Goal: Task Accomplishment & Management: Complete application form

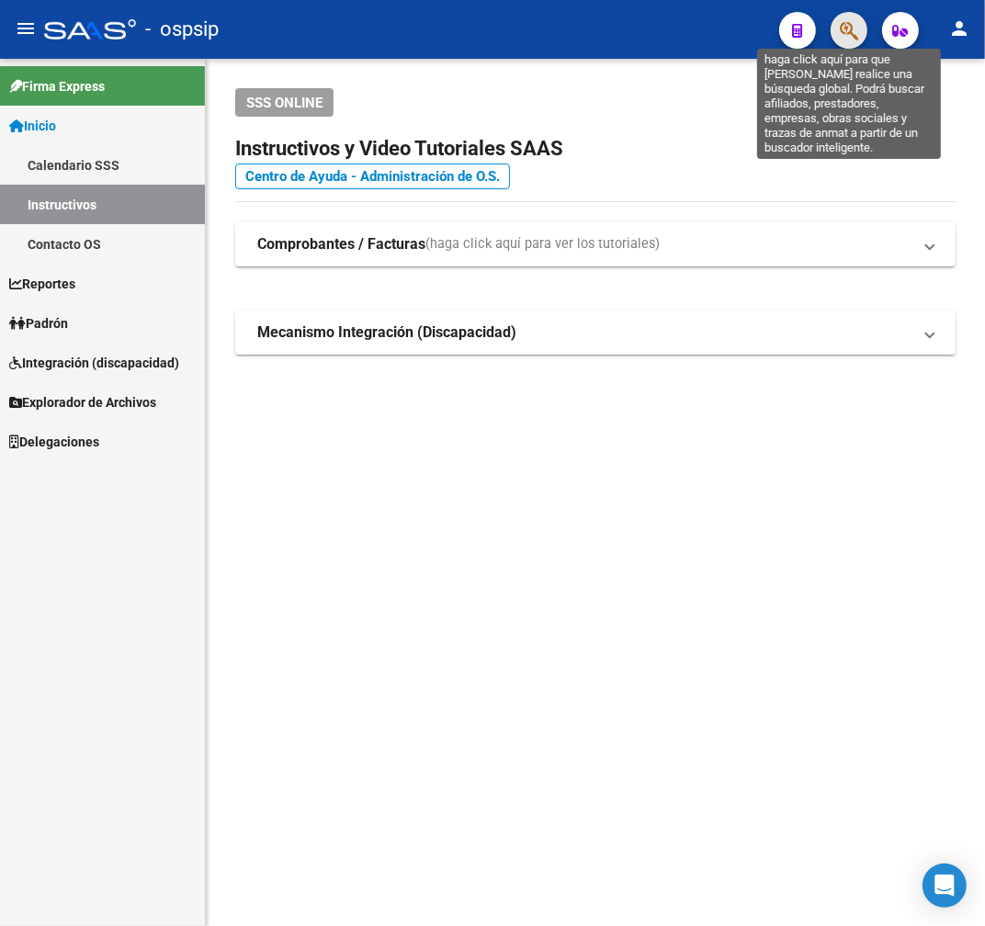
click at [848, 34] on icon "button" at bounding box center [849, 30] width 18 height 21
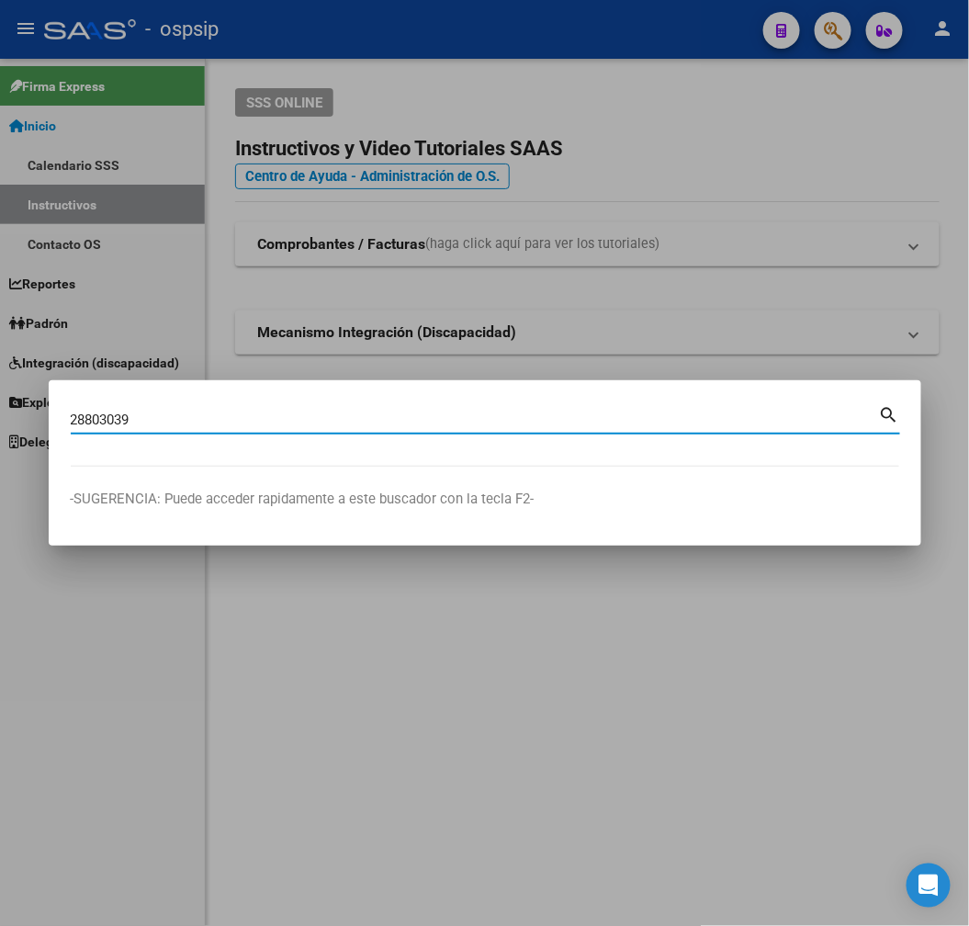
type input "28803039"
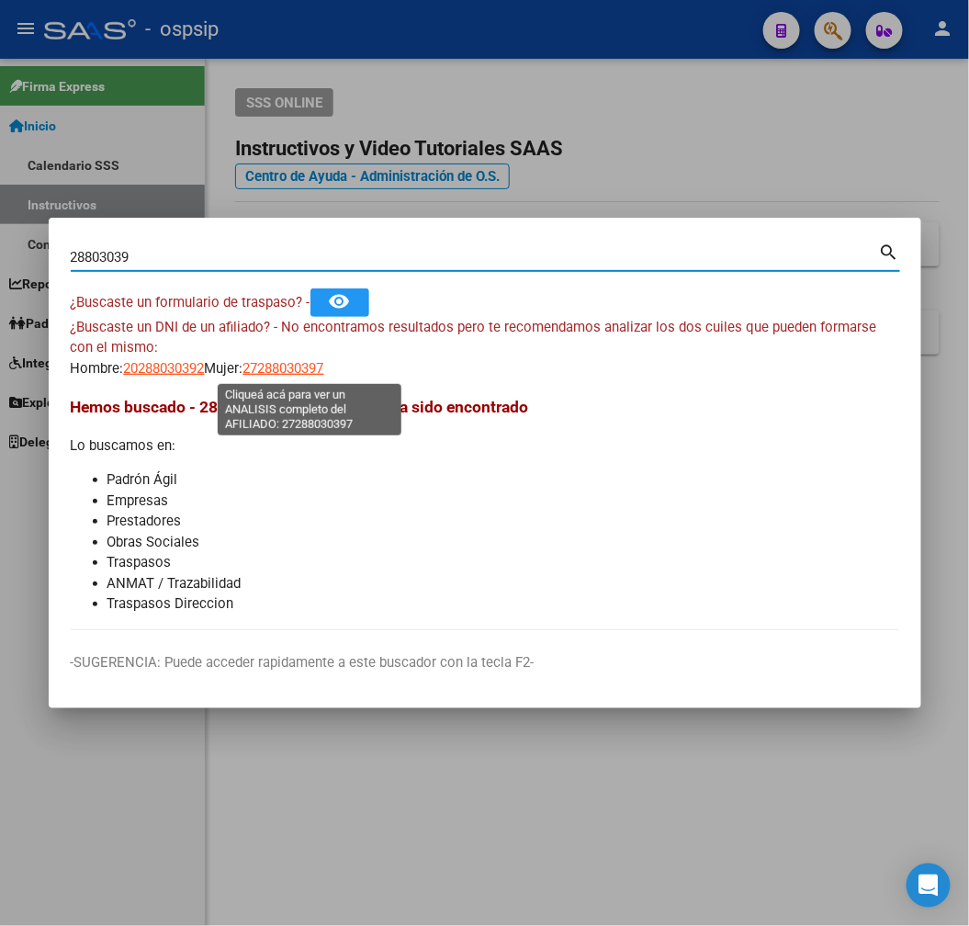
click at [307, 364] on span "27288030397" at bounding box center [283, 368] width 81 height 17
type textarea "27288030397"
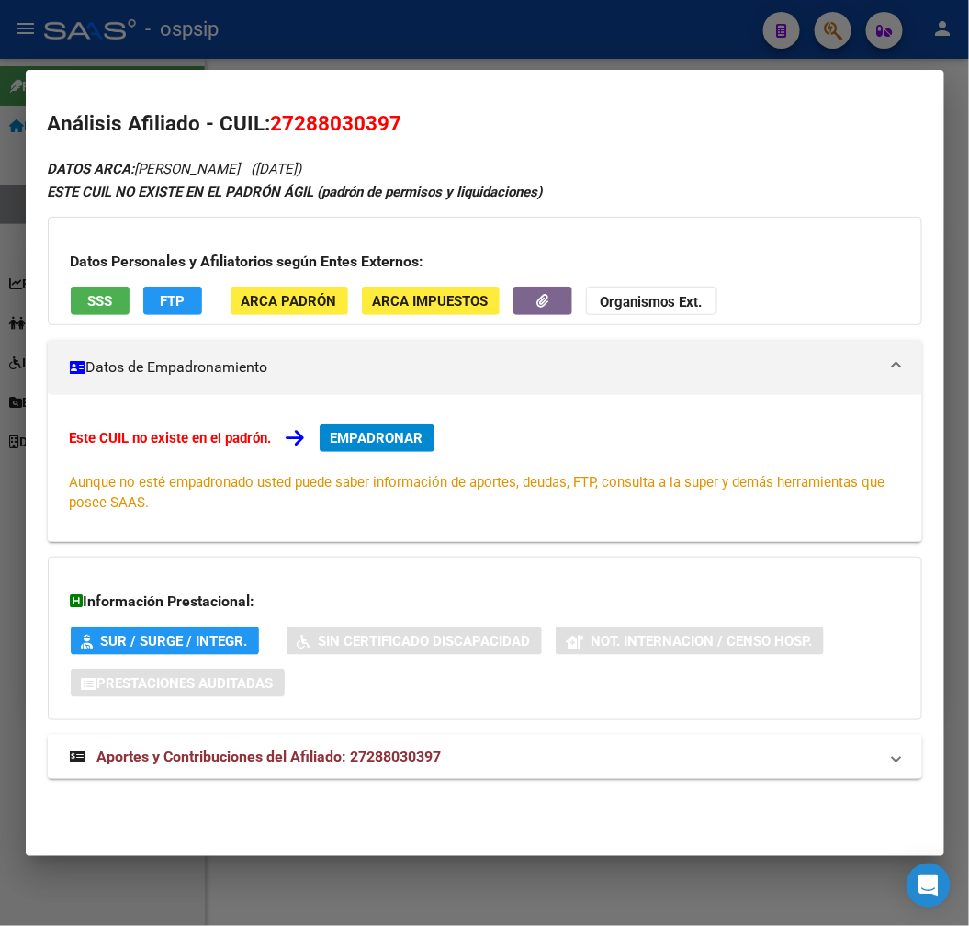
click at [389, 753] on span "Aportes y Contribuciones del Afiliado: 27288030397" at bounding box center [269, 756] width 345 height 17
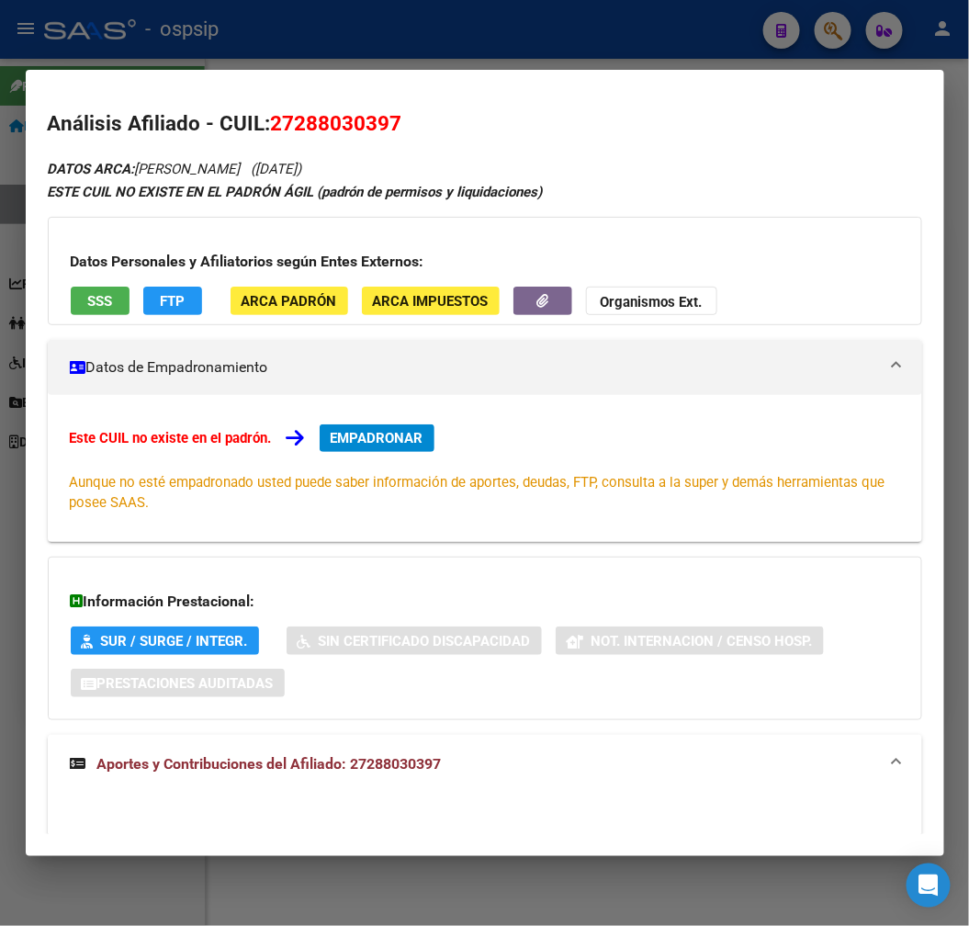
click at [448, 47] on div at bounding box center [484, 463] width 969 height 926
click at [448, 48] on div at bounding box center [484, 463] width 969 height 926
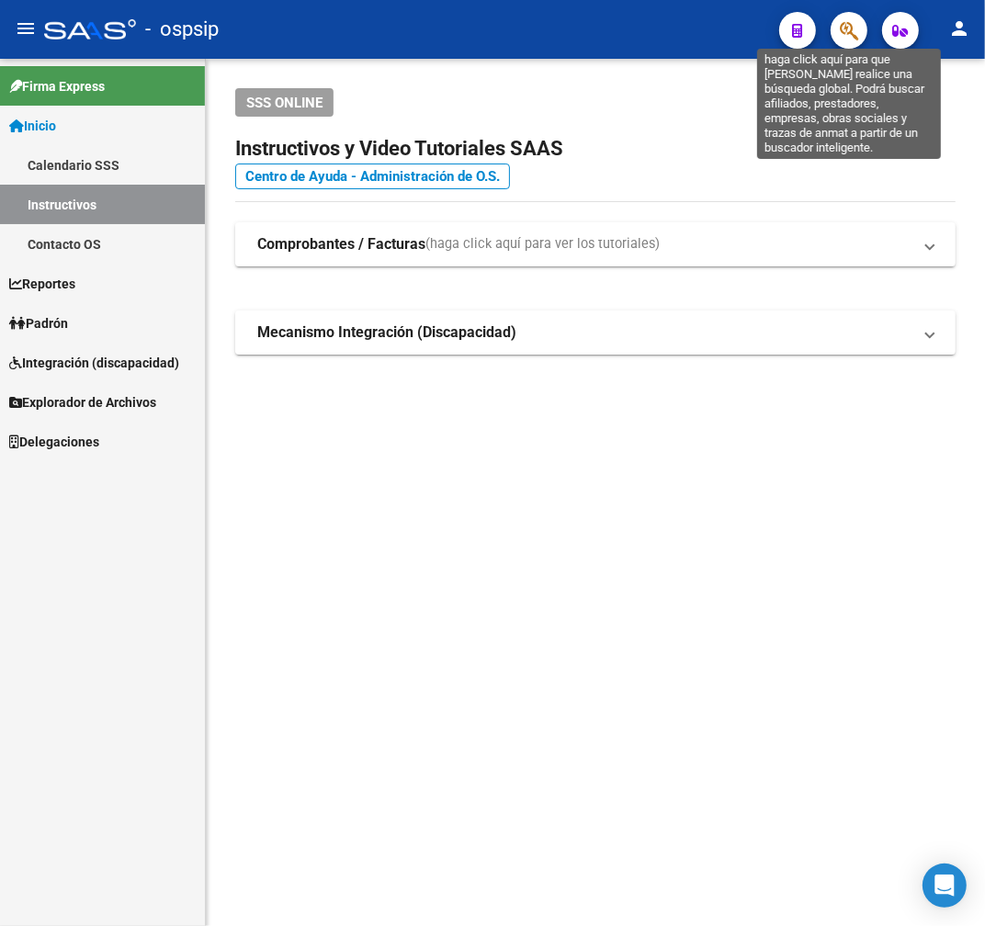
click at [849, 29] on icon "button" at bounding box center [849, 30] width 18 height 21
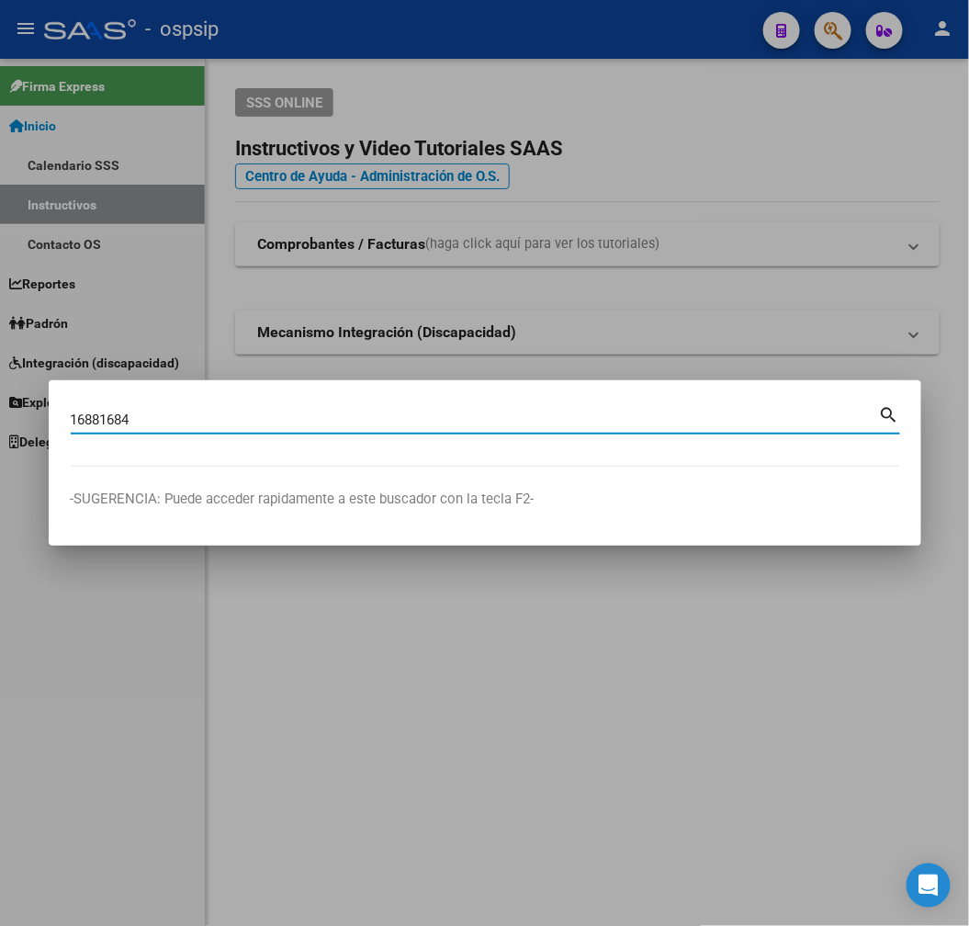
type input "16881684"
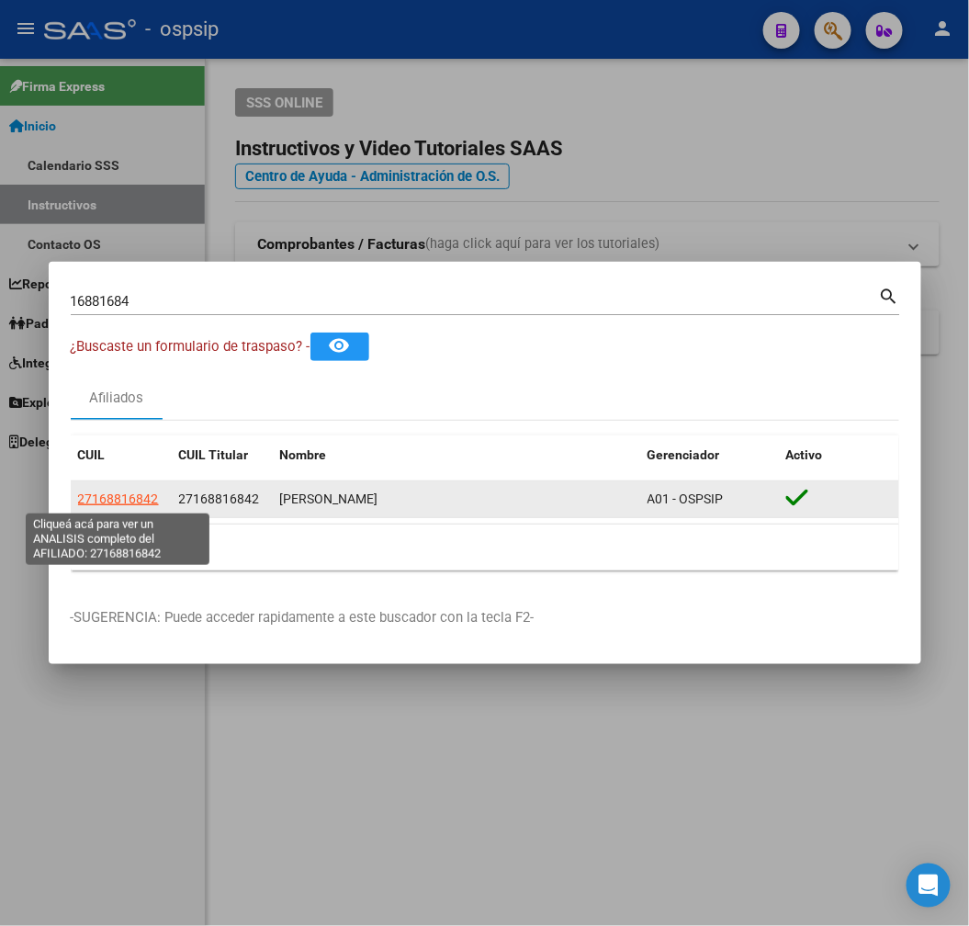
click at [139, 500] on span "27168816842" at bounding box center [118, 499] width 81 height 15
type textarea "27168816842"
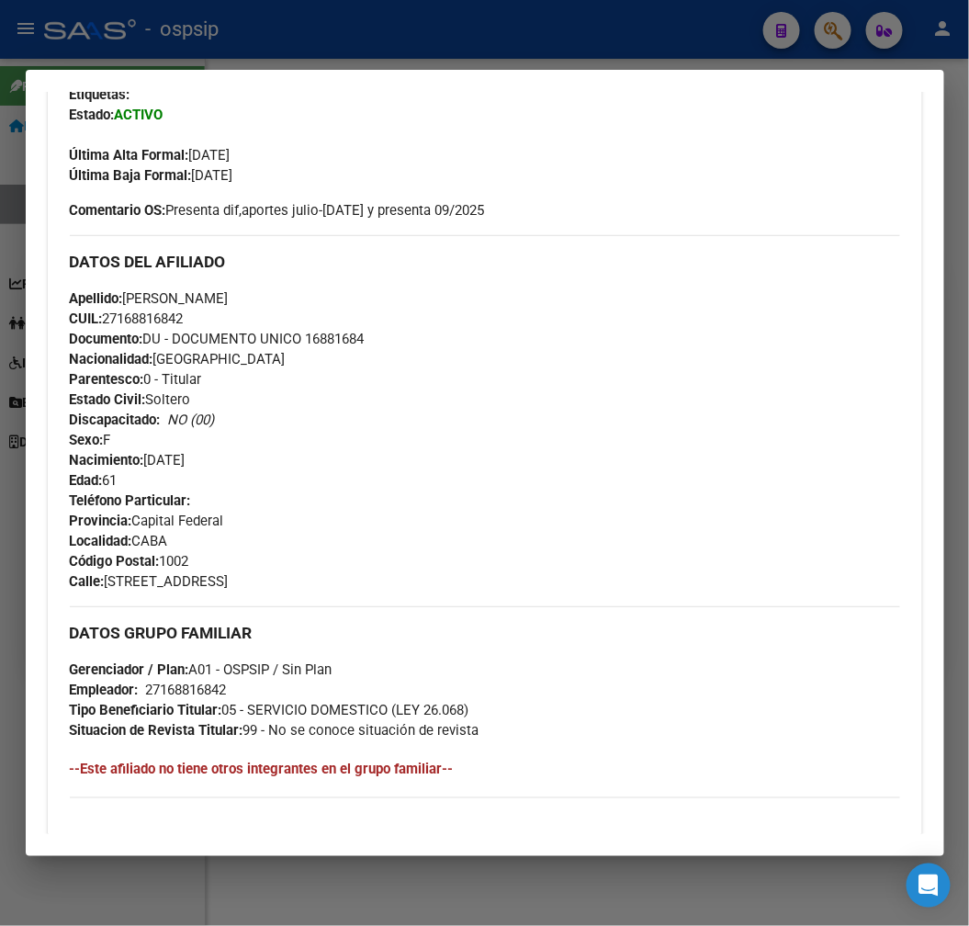
scroll to position [510, 0]
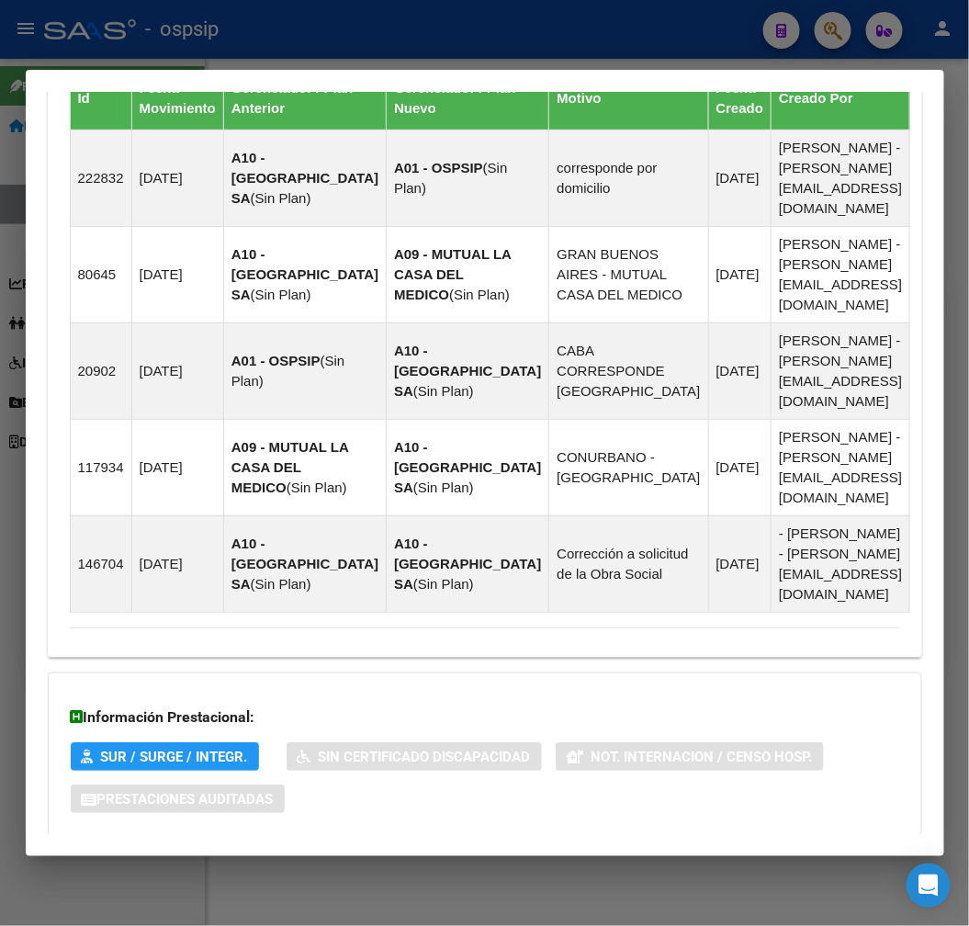
click at [611, 862] on mat-panel-title "Aportes y Contribuciones del Afiliado: 27168816842" at bounding box center [474, 873] width 808 height 22
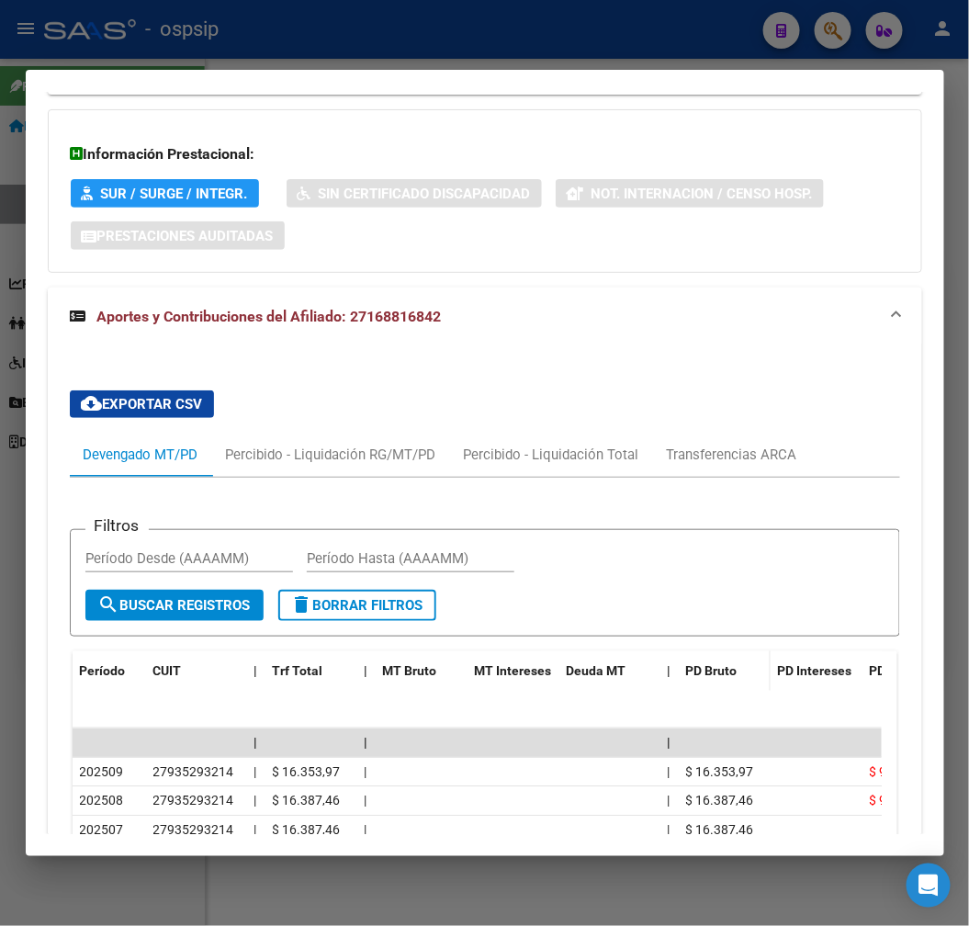
scroll to position [1973, 0]
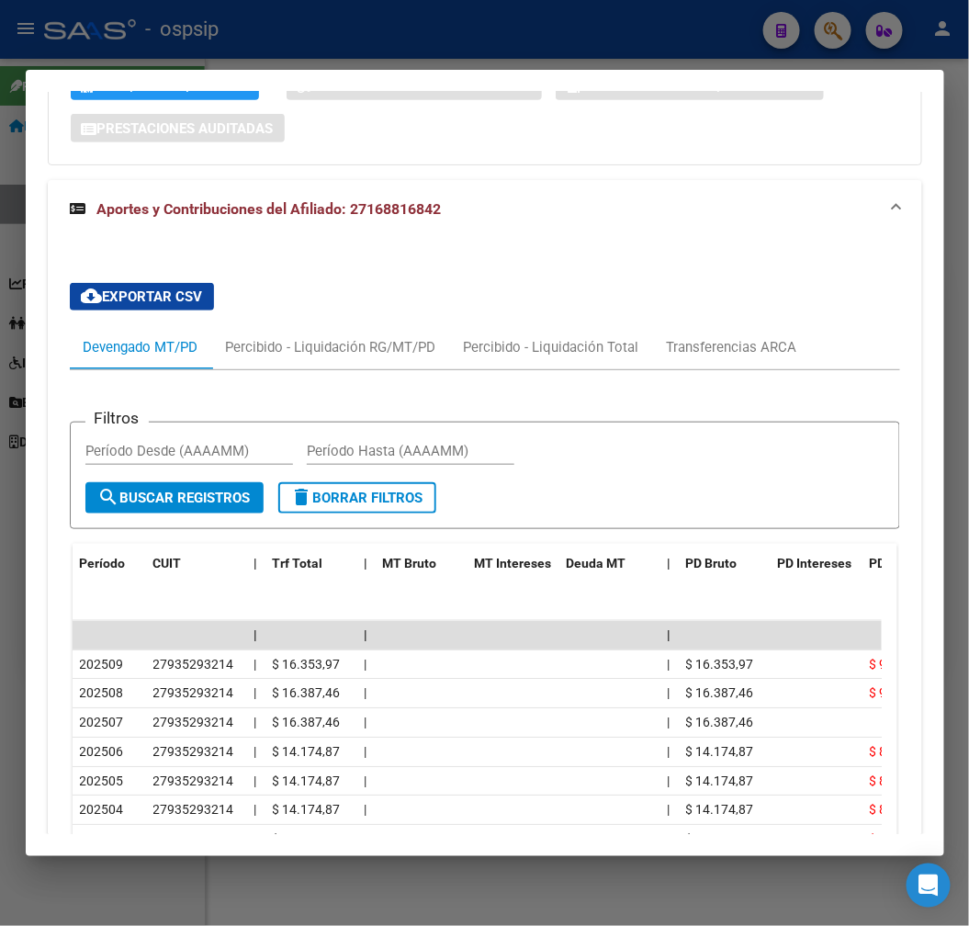
click at [439, 48] on div at bounding box center [484, 463] width 969 height 926
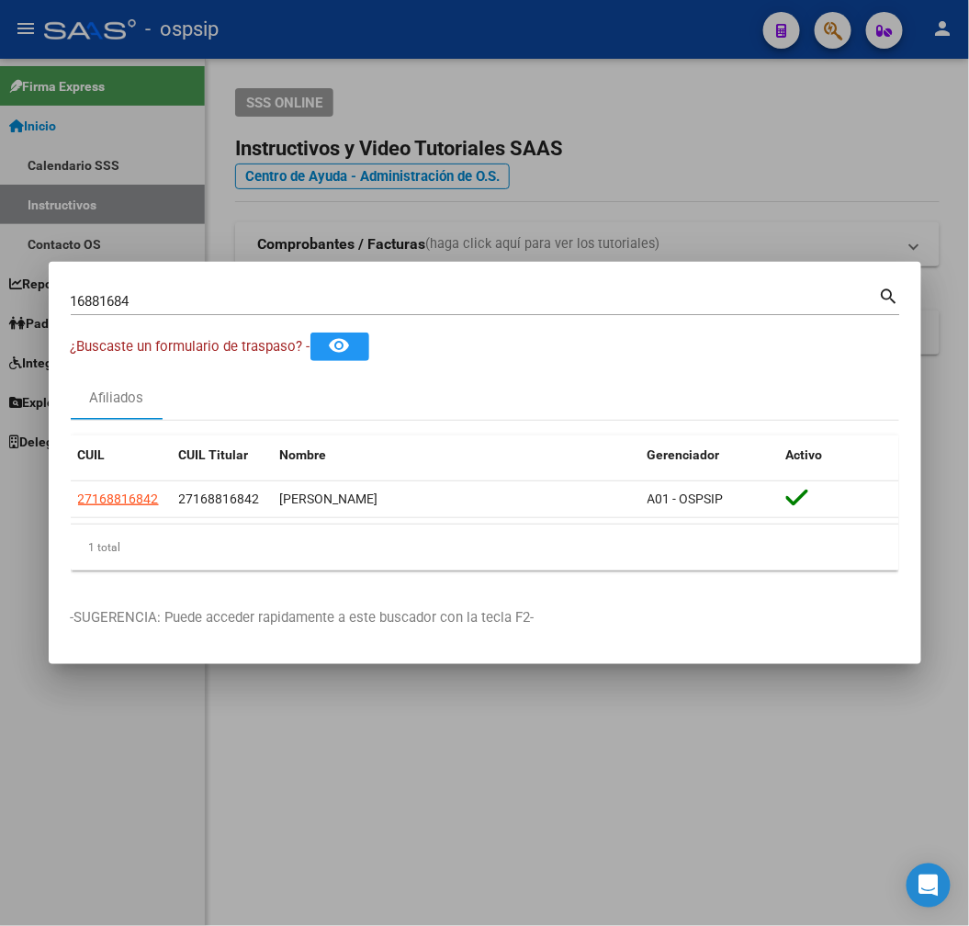
click at [439, 41] on div at bounding box center [484, 463] width 969 height 926
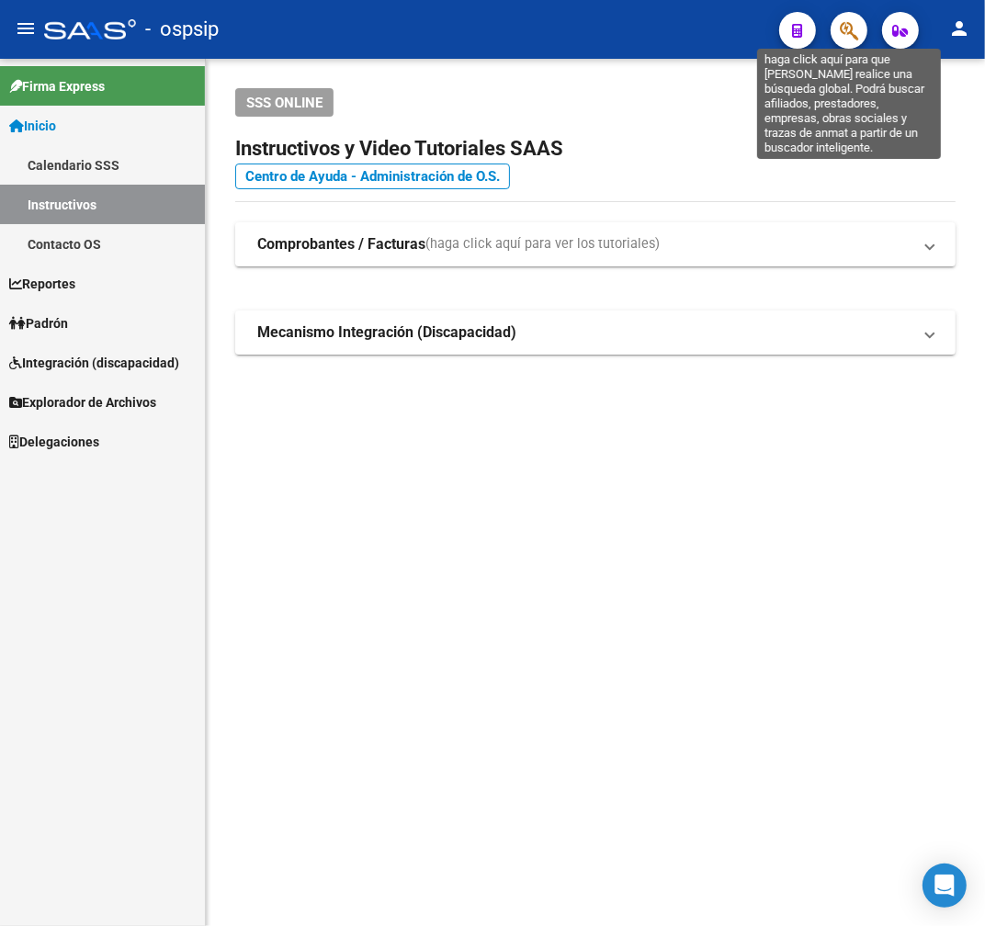
click at [855, 31] on icon "button" at bounding box center [849, 30] width 18 height 21
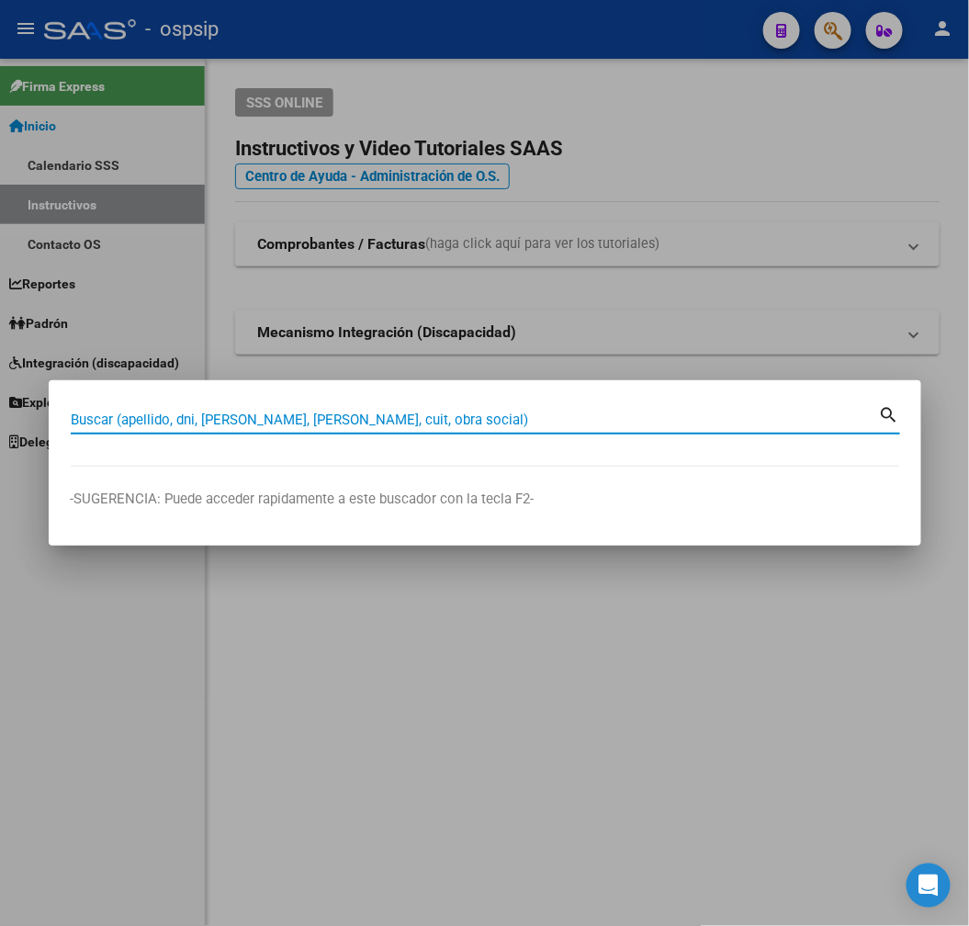
click at [286, 412] on input "Buscar (apellido, dni, [PERSON_NAME], [PERSON_NAME], cuit, obra social)" at bounding box center [475, 420] width 808 height 17
type input "25310557"
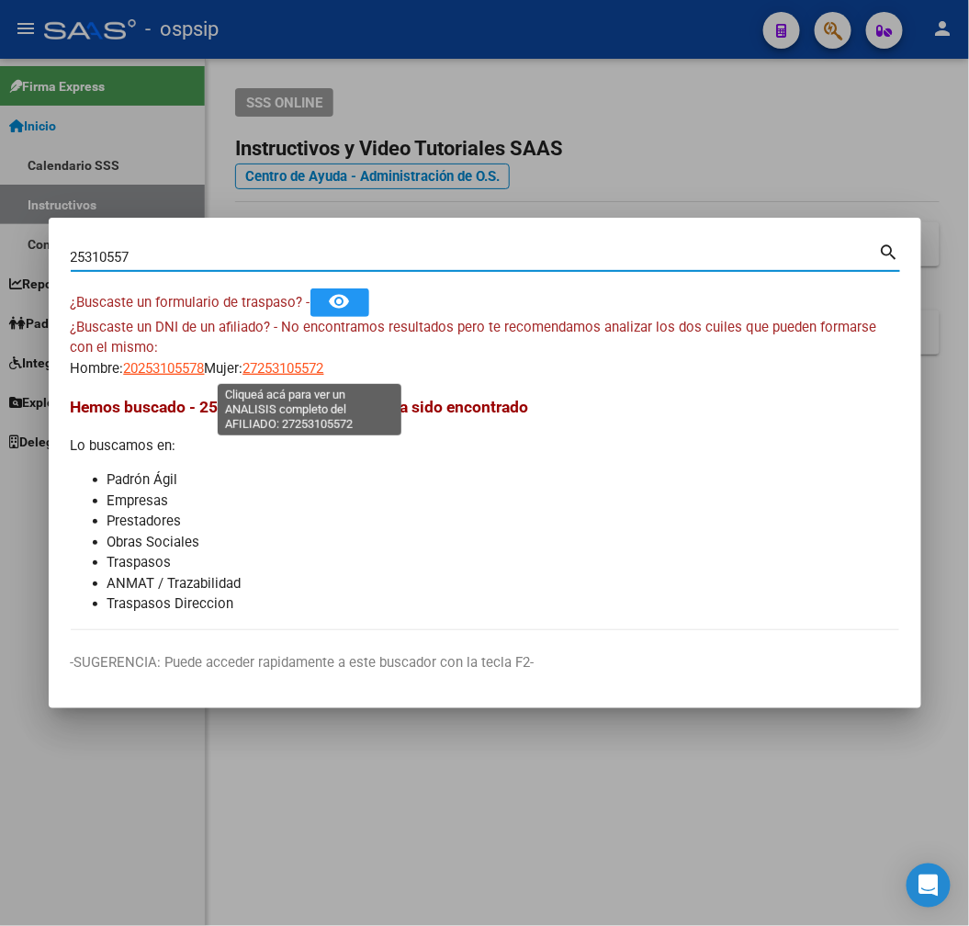
click at [300, 372] on span "27253105572" at bounding box center [283, 368] width 81 height 17
type textarea "27253105572"
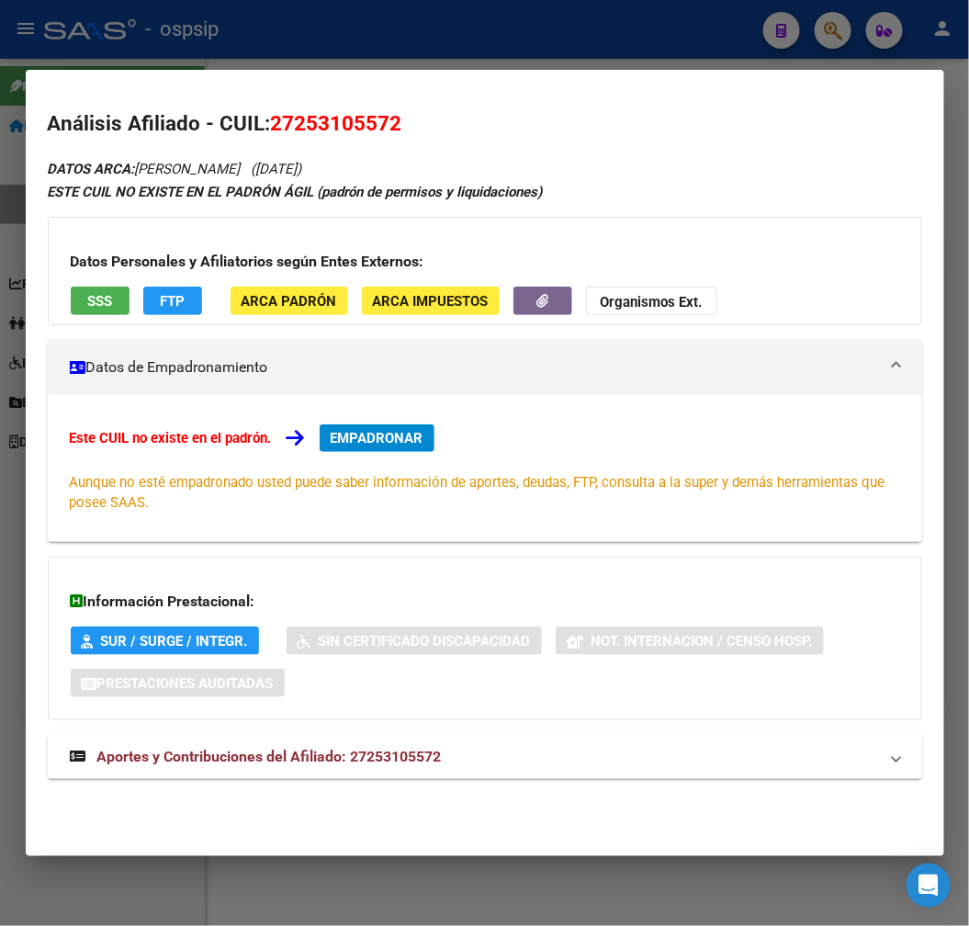
click at [458, 767] on mat-panel-title "Aportes y Contribuciones del Afiliado: 27253105572" at bounding box center [474, 757] width 808 height 22
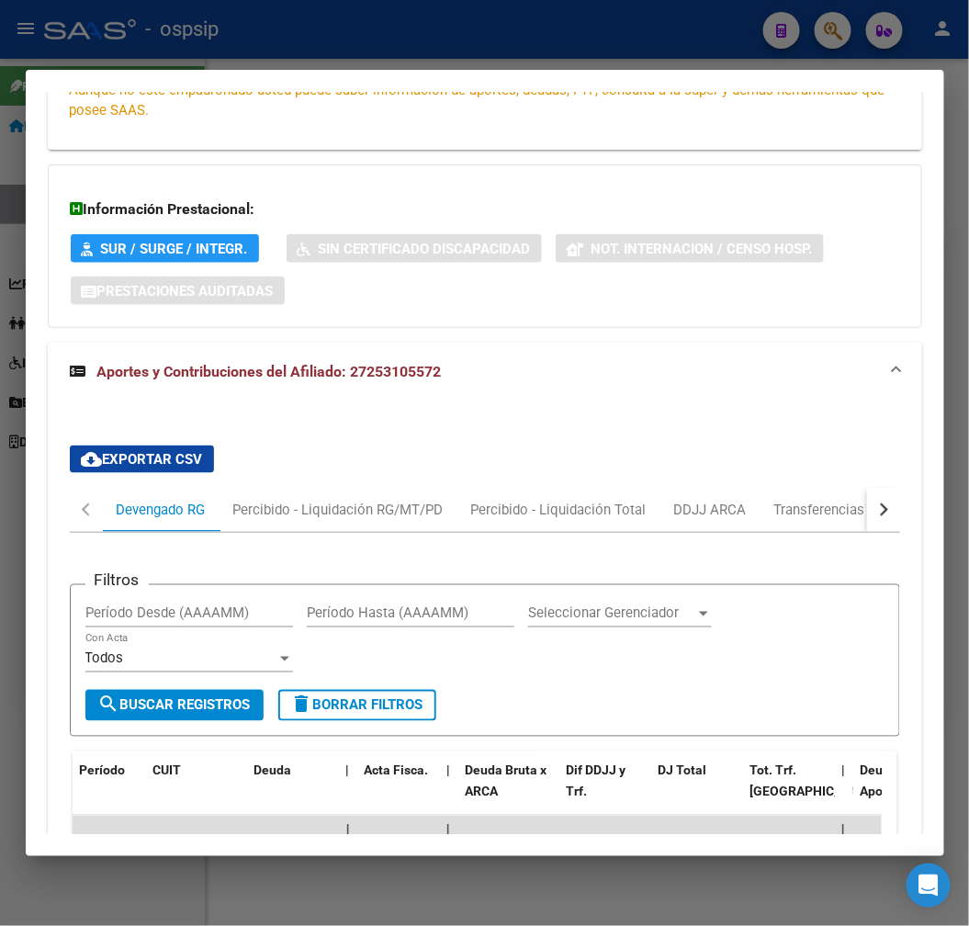
scroll to position [298, 0]
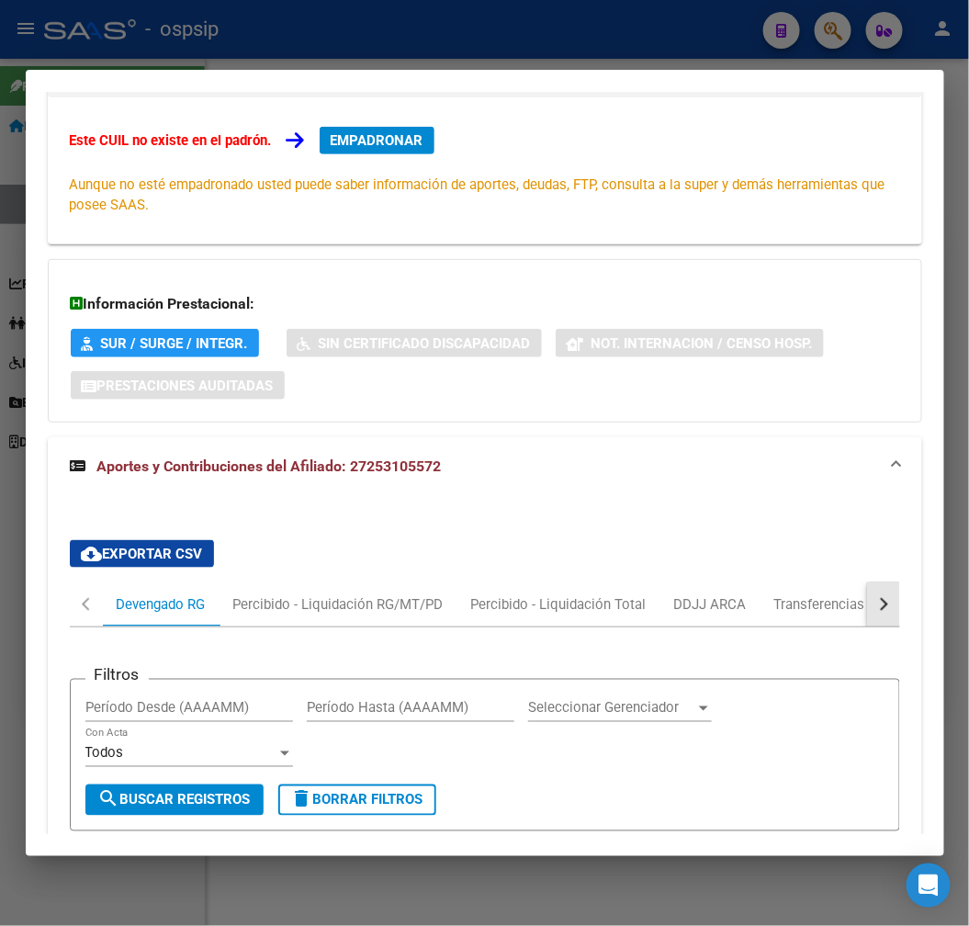
click at [871, 617] on button "button" at bounding box center [883, 604] width 33 height 44
click at [847, 616] on mat-tab-header "Devengado RG Percibido - Liquidación RG/MT/PD Percibido - Liquidación Total DDJ…" at bounding box center [485, 604] width 831 height 45
click at [839, 616] on div "ARCA Relaciones Laborales" at bounding box center [757, 604] width 199 height 44
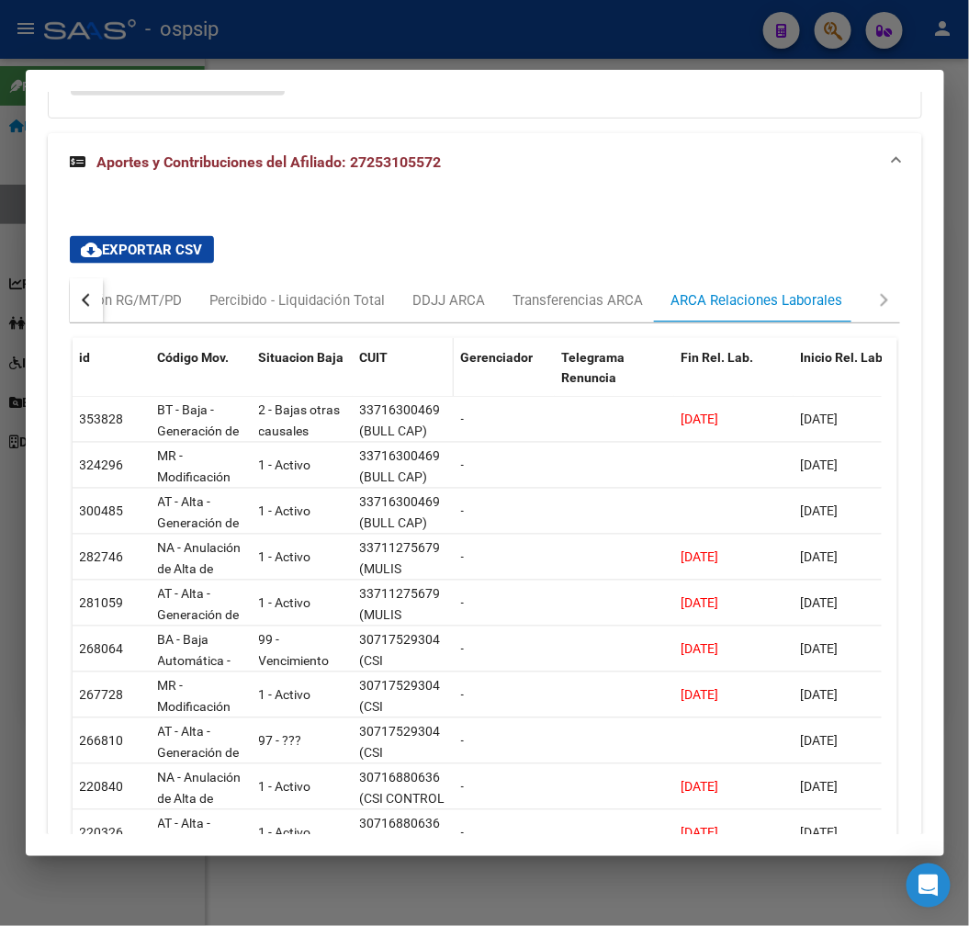
scroll to position [604, 0]
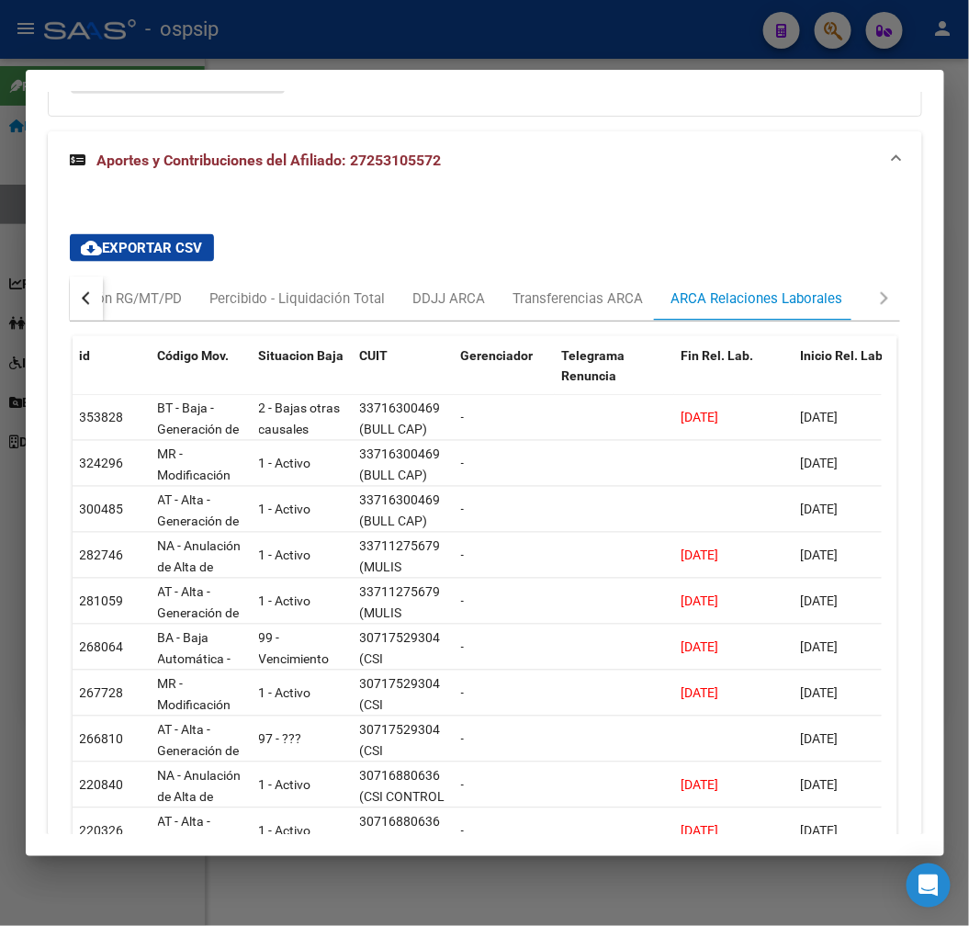
click at [72, 298] on button "button" at bounding box center [86, 299] width 33 height 44
click at [139, 301] on div "Devengado RG" at bounding box center [161, 298] width 89 height 20
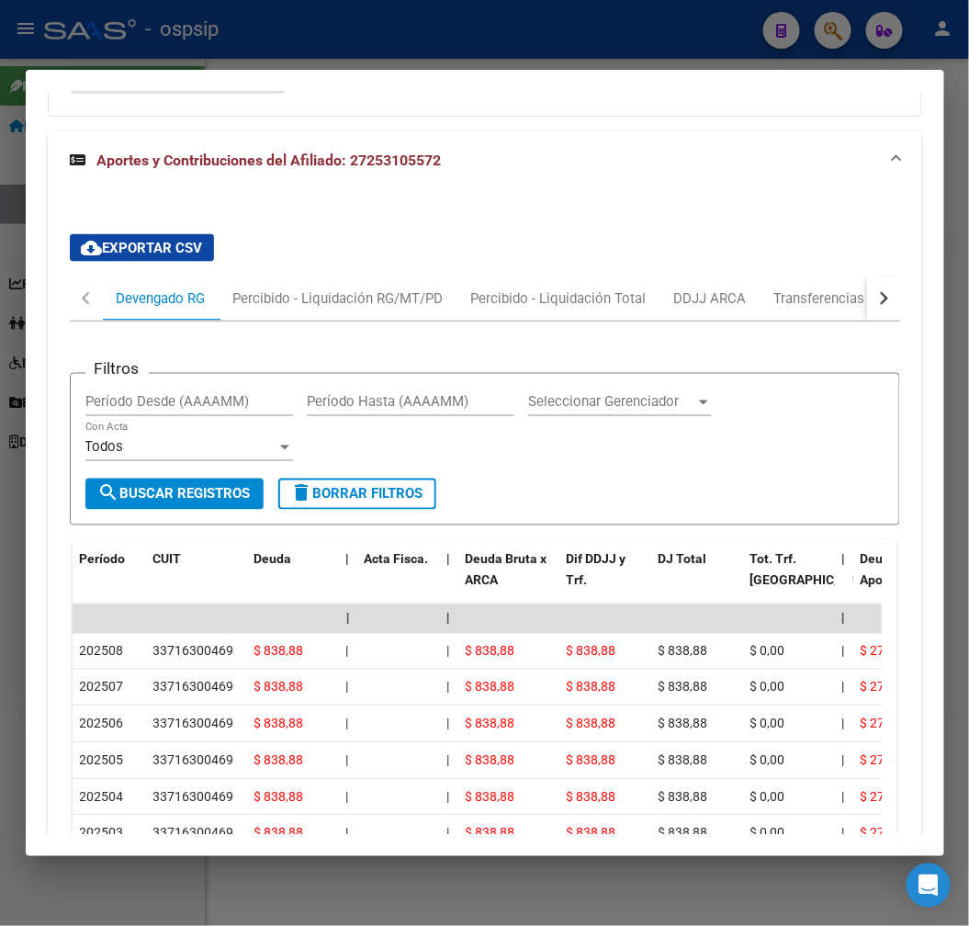
click at [875, 303] on div "button" at bounding box center [881, 298] width 13 height 13
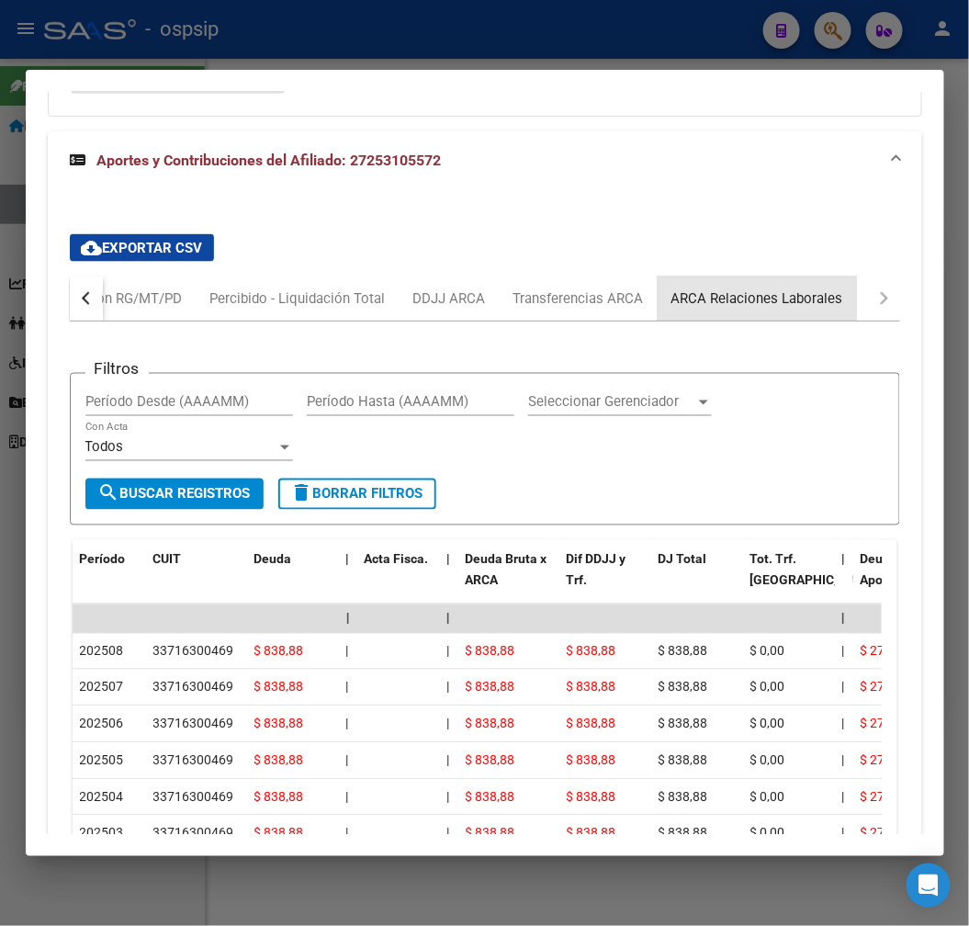
click at [800, 292] on div "ARCA Relaciones Laborales" at bounding box center [758, 298] width 172 height 20
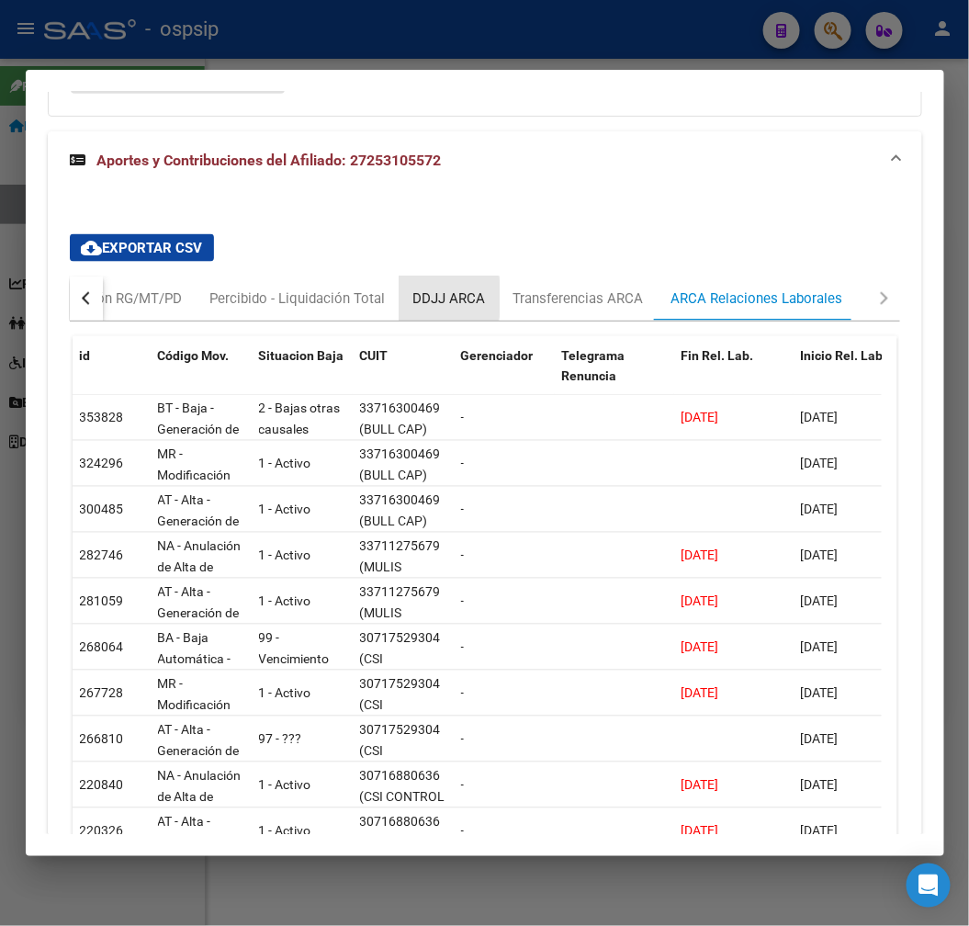
click at [420, 298] on div "DDJJ ARCA" at bounding box center [449, 298] width 73 height 20
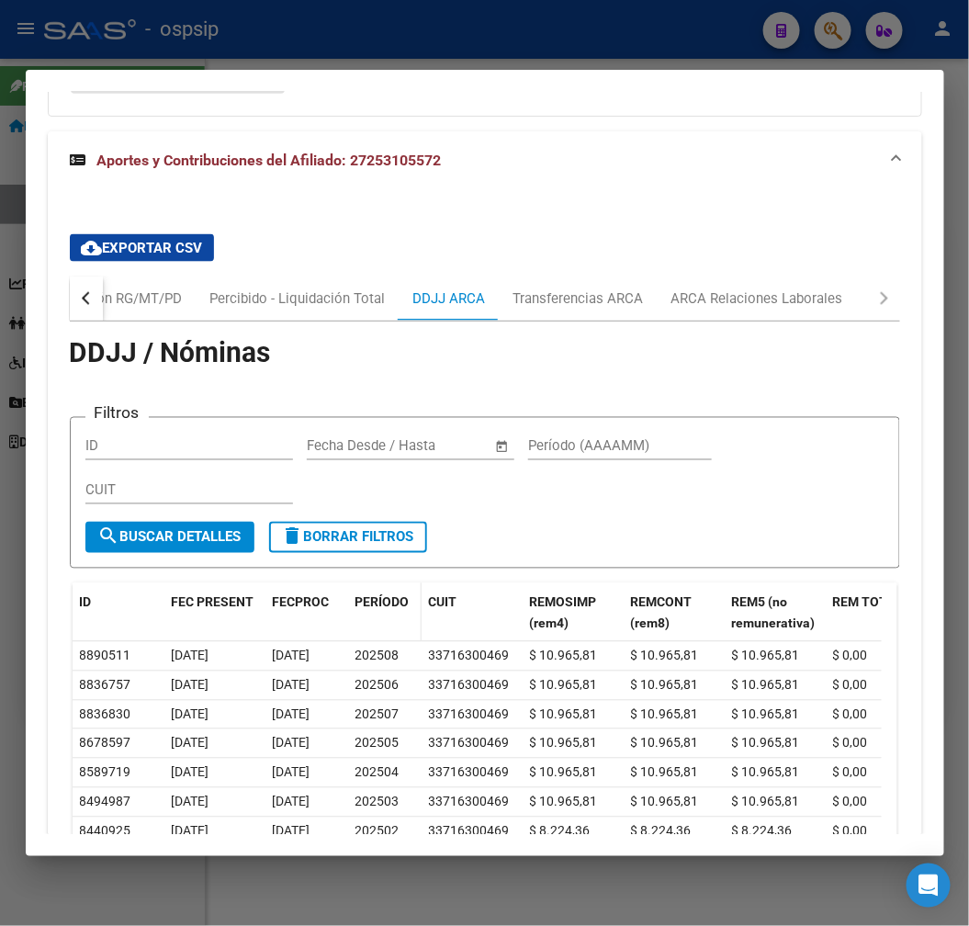
click at [400, 595] on span "PERÍODO" at bounding box center [383, 602] width 54 height 15
click at [395, 586] on datatable-header-cell "PERÍODO" at bounding box center [384, 613] width 73 height 61
click at [393, 598] on span "PERÍODO" at bounding box center [383, 602] width 54 height 15
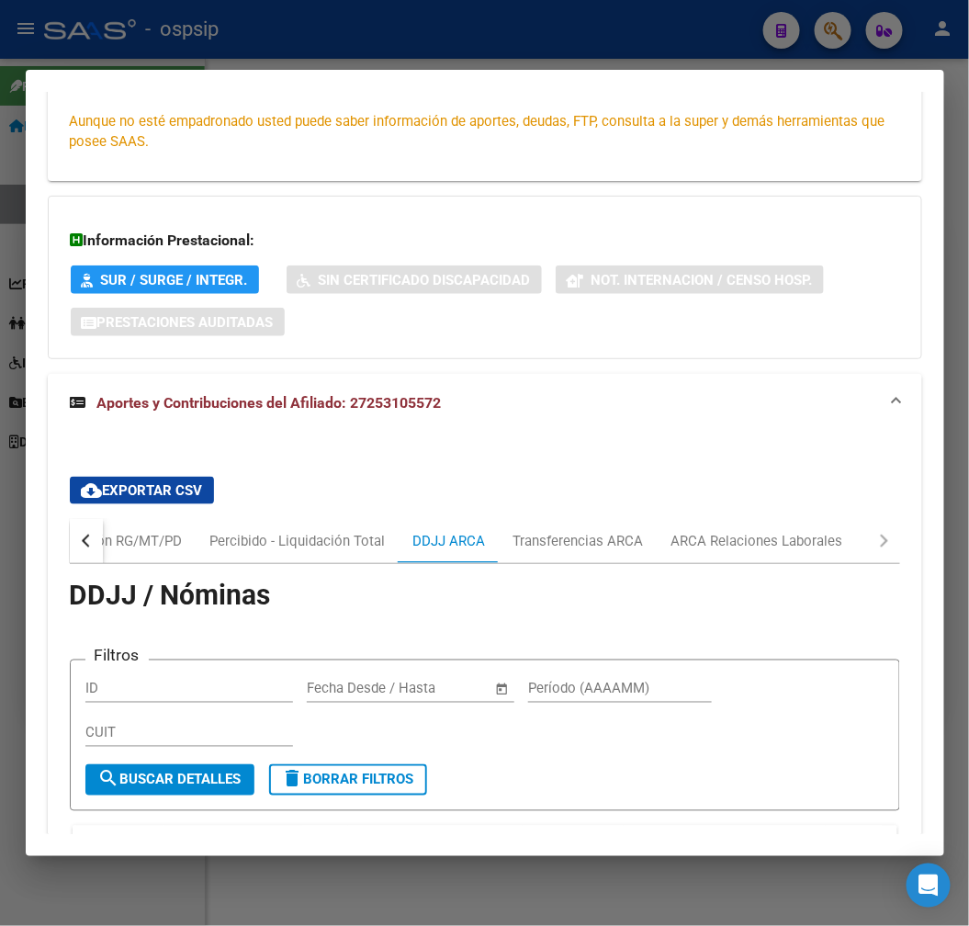
scroll to position [0, 0]
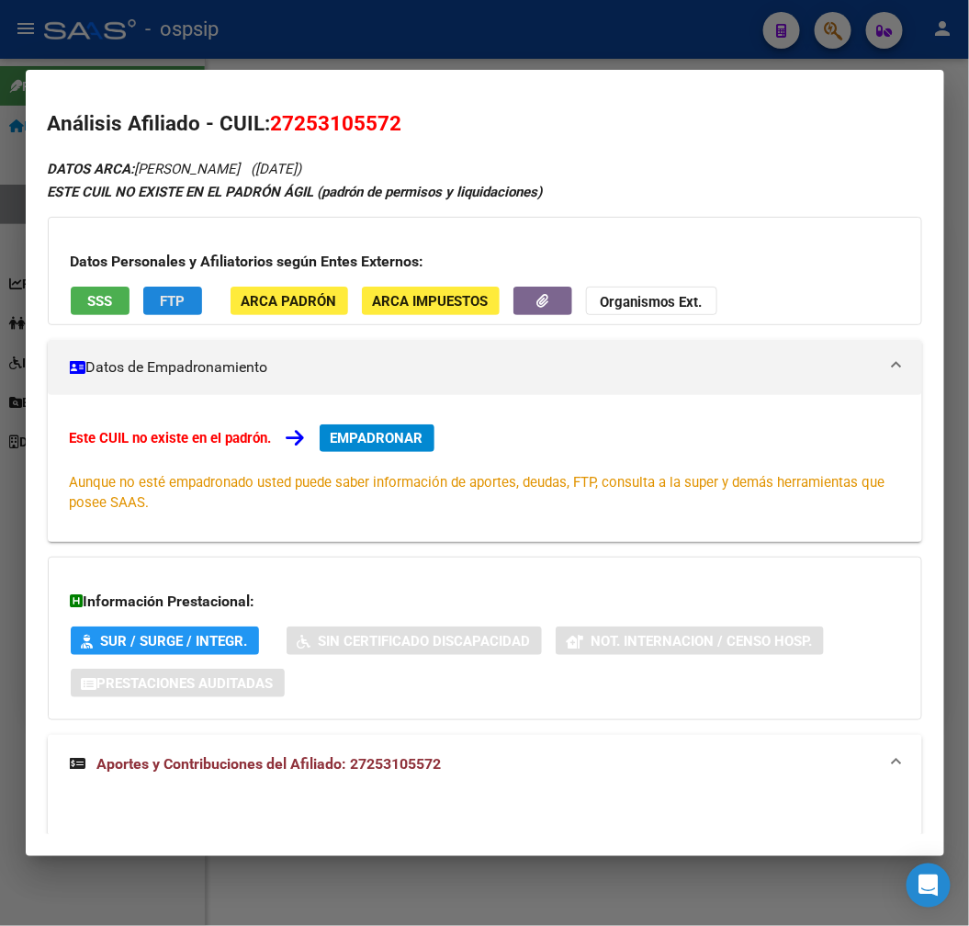
click at [178, 311] on button "FTP" at bounding box center [172, 301] width 59 height 28
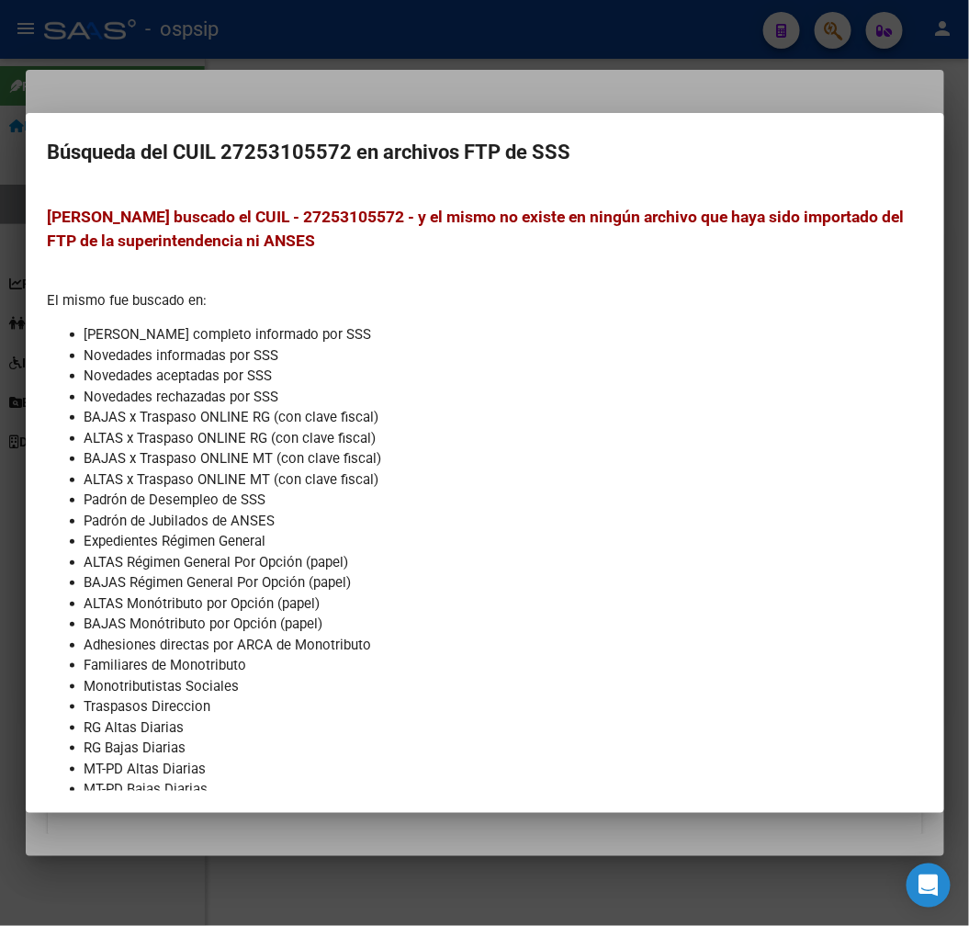
click at [503, 87] on div at bounding box center [484, 463] width 969 height 926
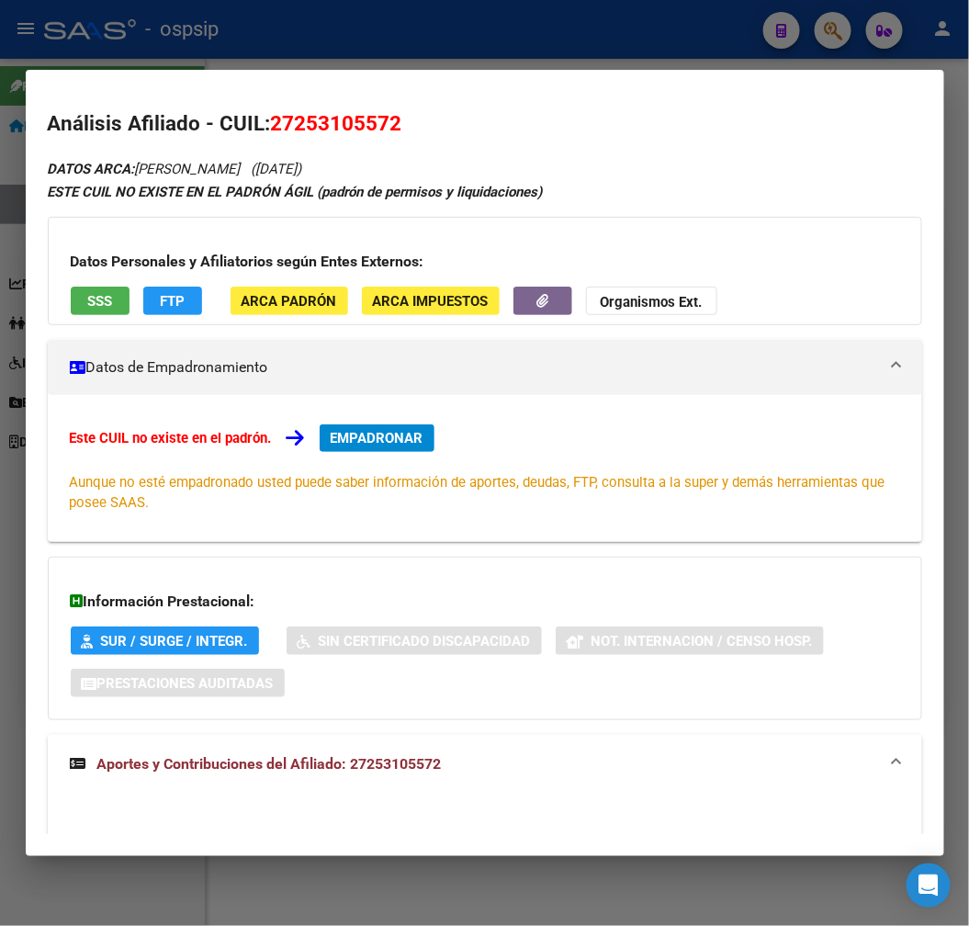
click at [430, 39] on div at bounding box center [484, 463] width 969 height 926
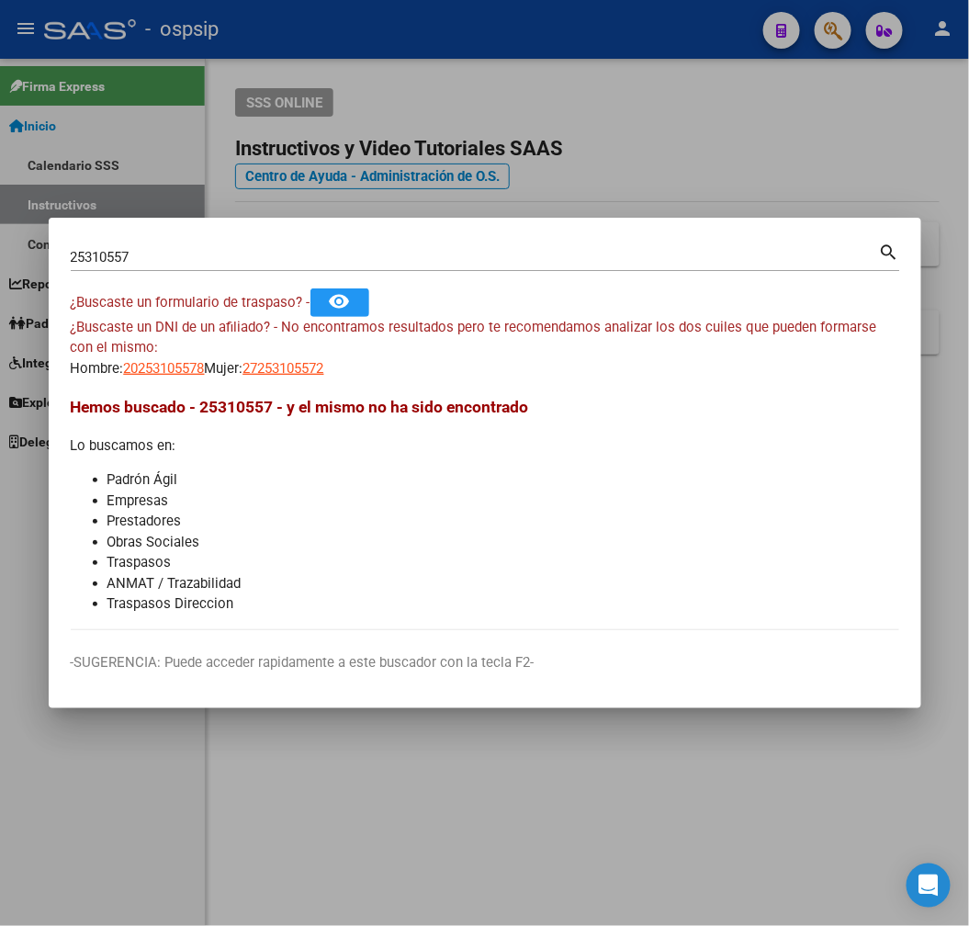
click at [435, 43] on div at bounding box center [484, 463] width 969 height 926
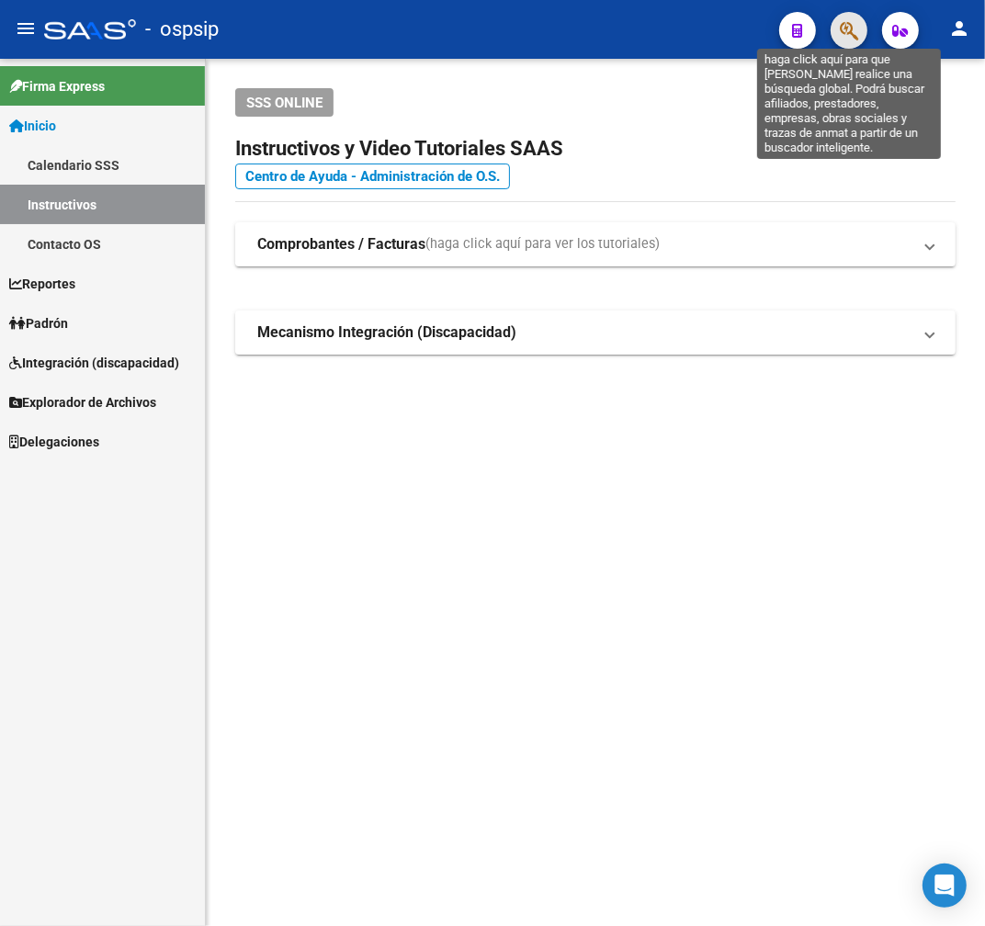
click at [840, 30] on icon "button" at bounding box center [849, 30] width 18 height 21
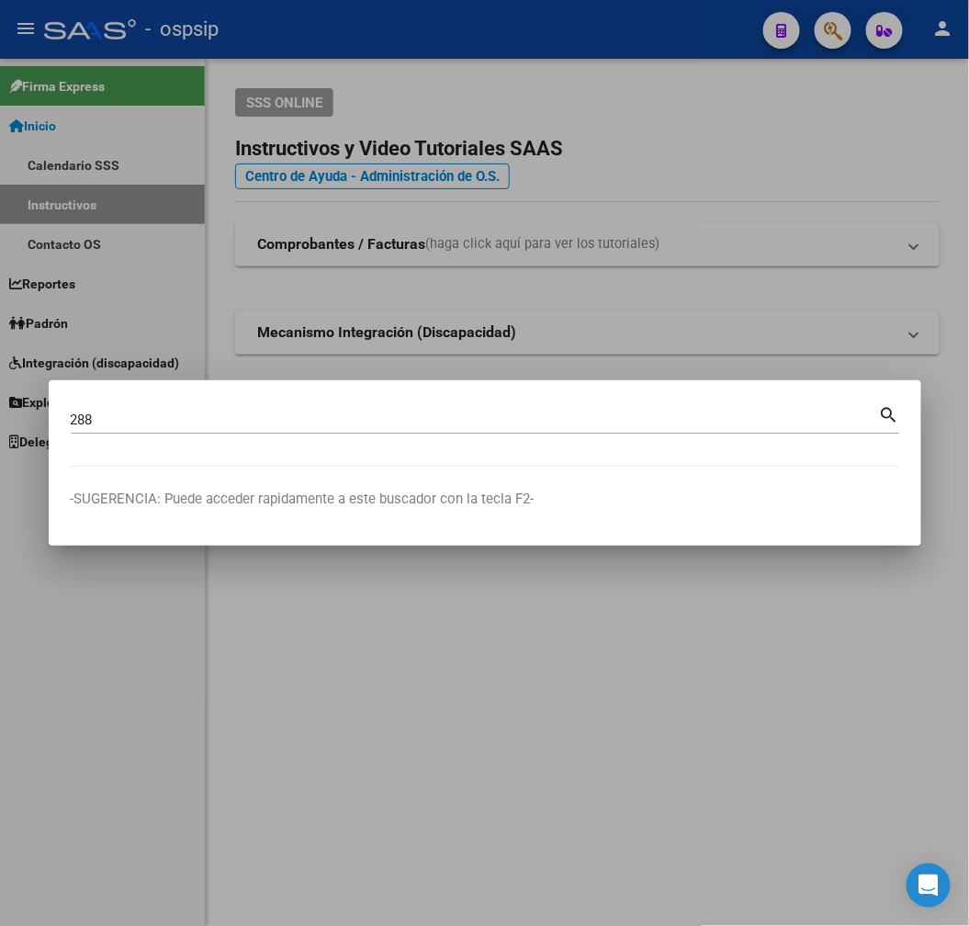
click at [263, 416] on input "288" at bounding box center [475, 420] width 808 height 17
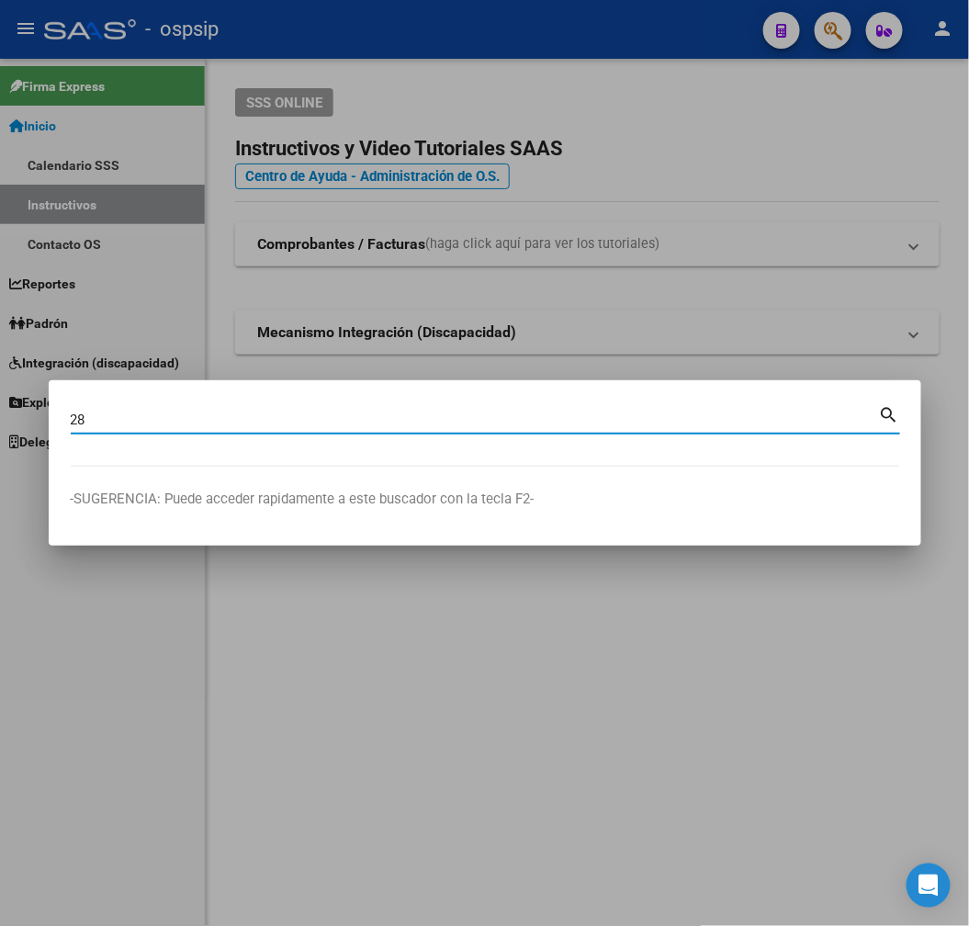
type input "2"
type input "41807123"
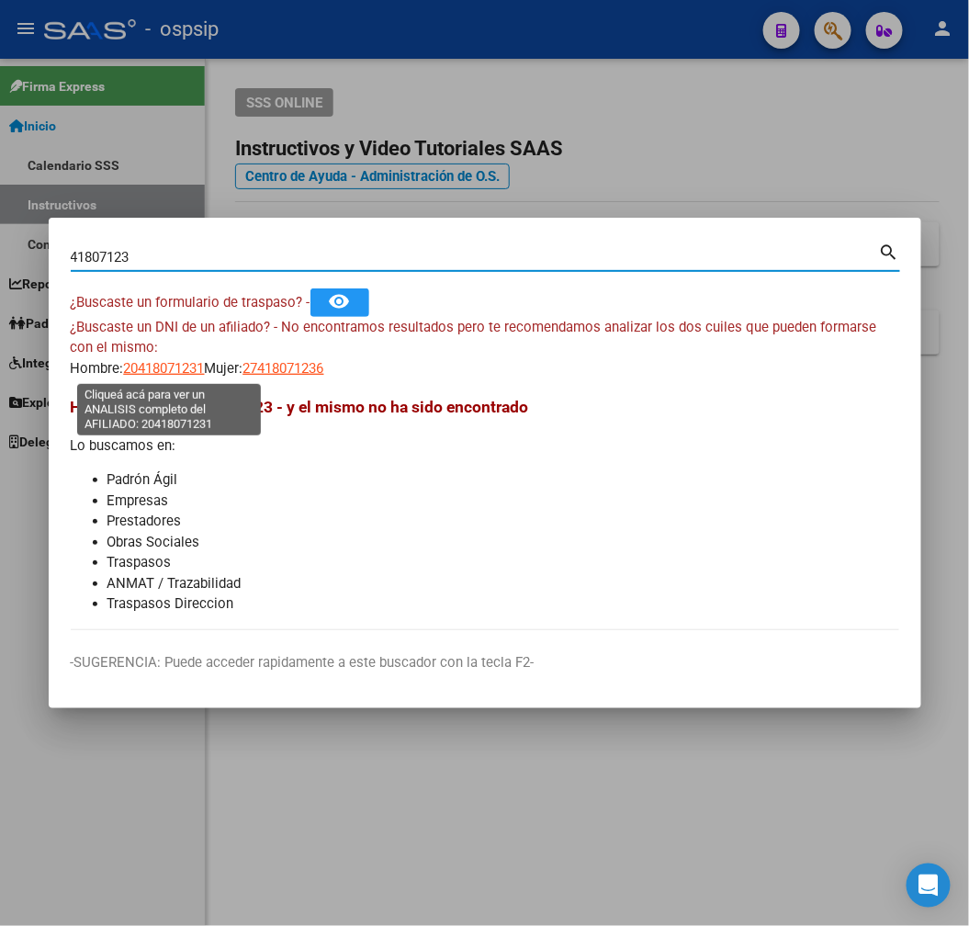
click at [176, 364] on span "20418071231" at bounding box center [164, 368] width 81 height 17
type textarea "20418071231"
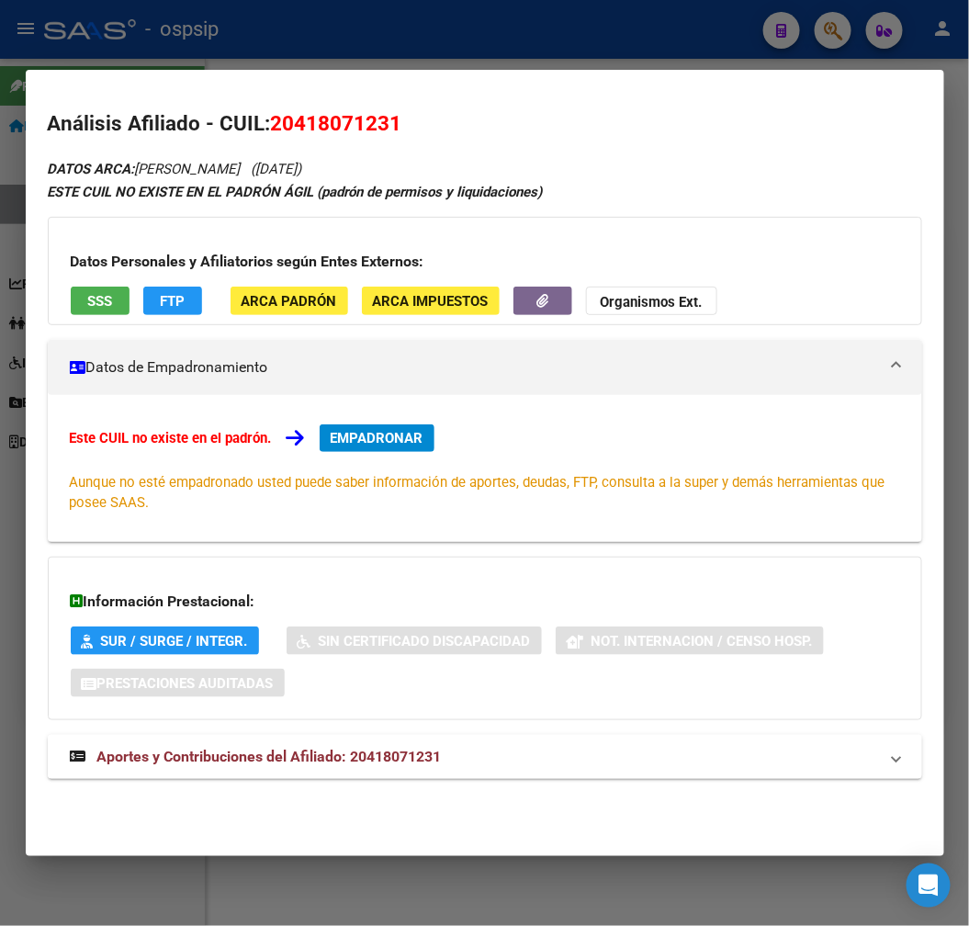
click at [540, 776] on mat-expansion-panel-header "Aportes y Contribuciones del Afiliado: 20418071231" at bounding box center [485, 757] width 875 height 44
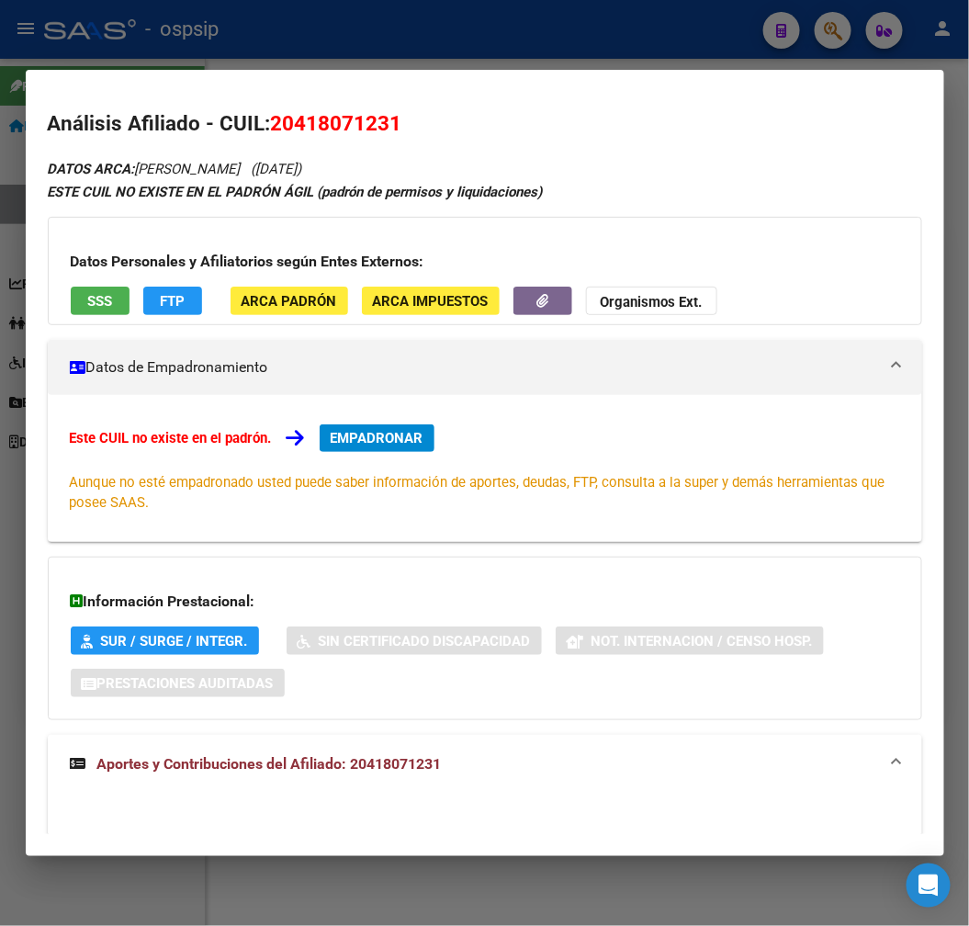
click at [393, 433] on span "EMPADRONAR" at bounding box center [377, 438] width 93 height 17
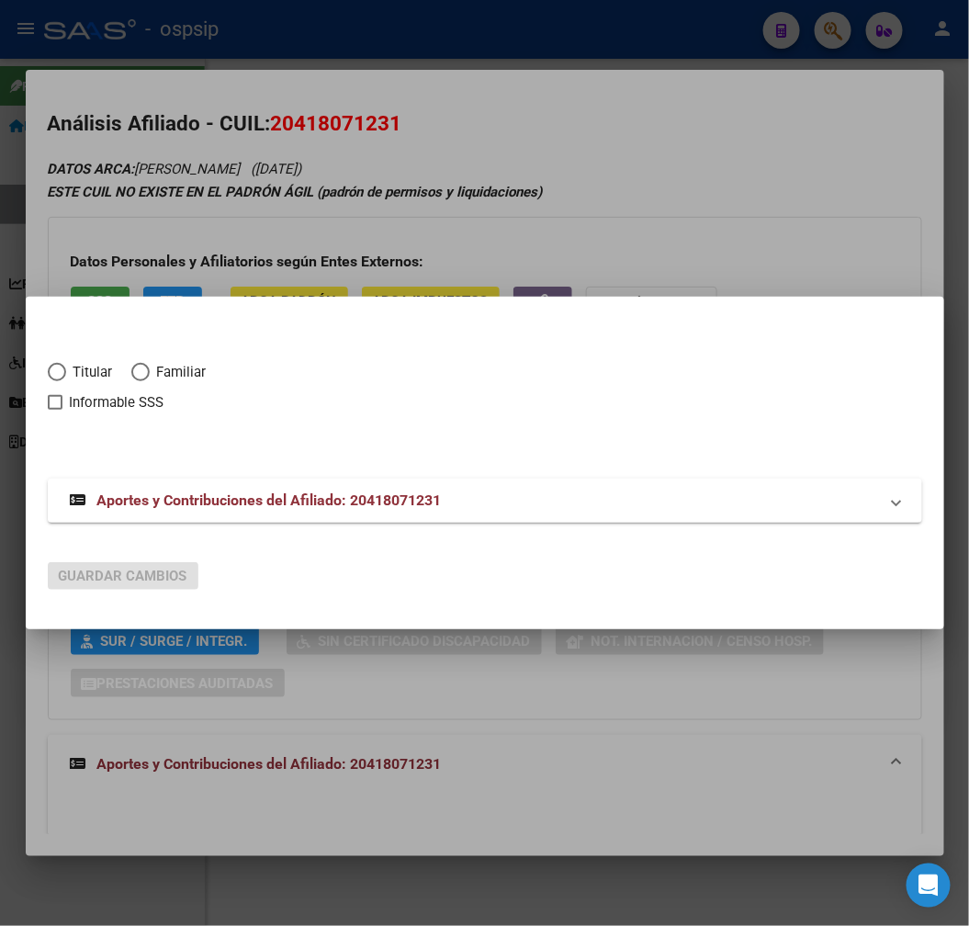
click at [62, 379] on span "Elija una opción" at bounding box center [57, 372] width 18 height 18
click at [62, 379] on input "Titular" at bounding box center [57, 372] width 18 height 18
radio input "true"
checkbox input "true"
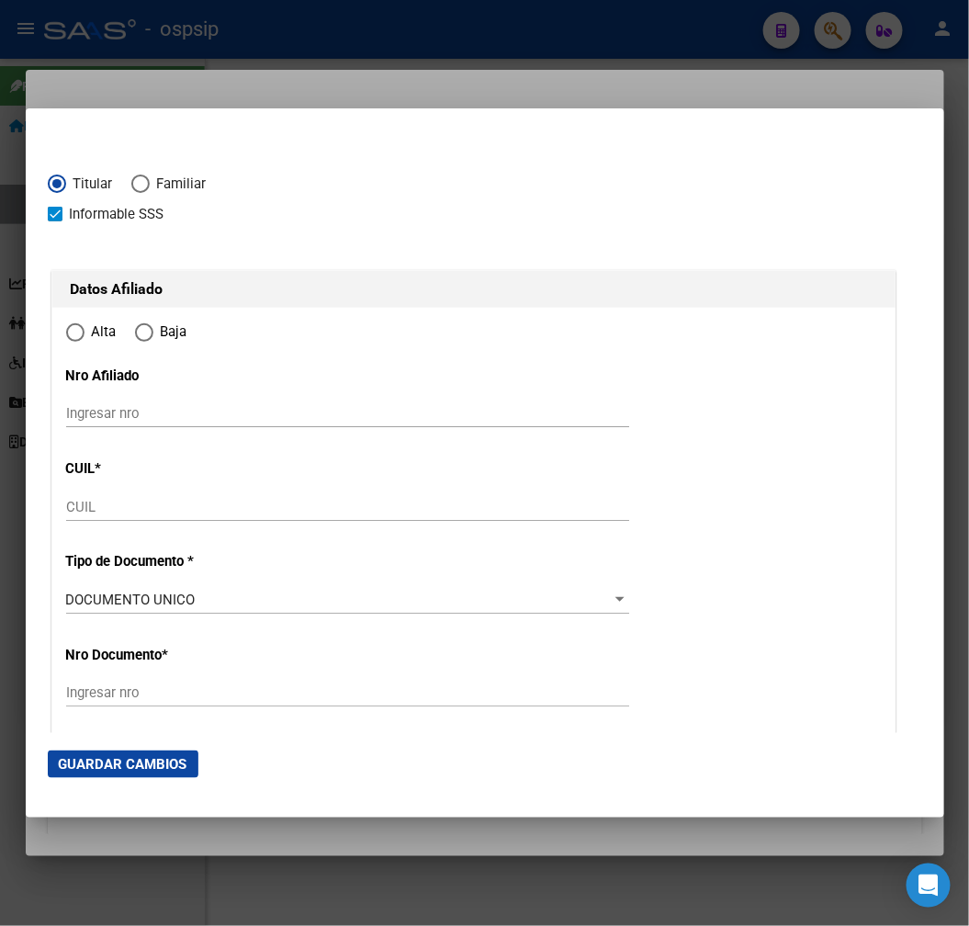
type input "20-41807123-1"
radio input "true"
type input "41807123"
type input "[PERSON_NAME]"
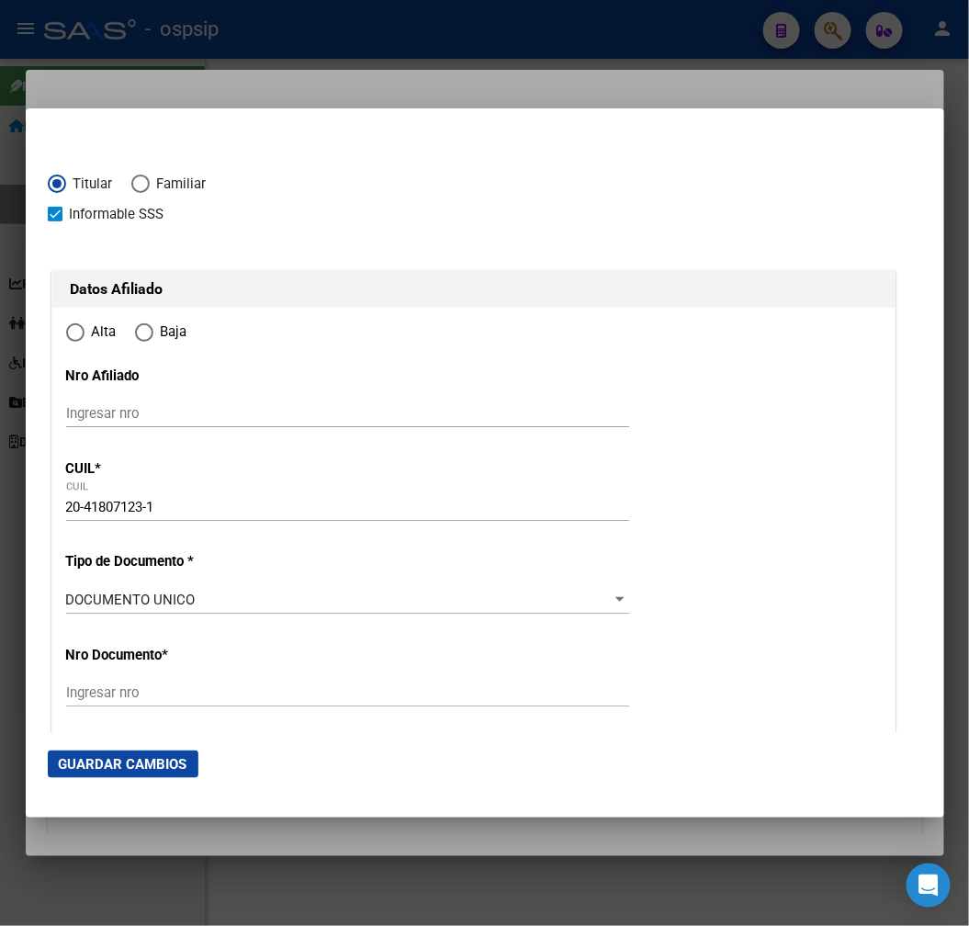
type input "[DATE]"
type input "[GEOGRAPHIC_DATA]"
type input "1752"
type input "FAMAILLA"
type input "327"
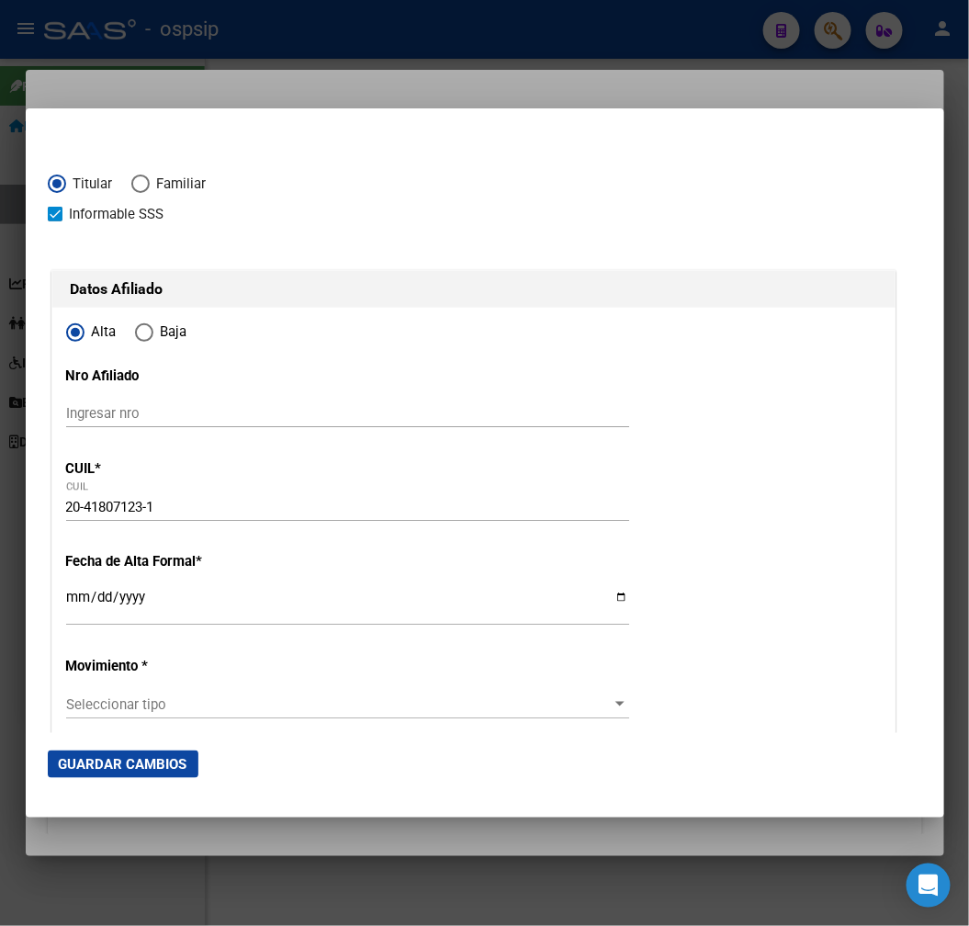
type input "[GEOGRAPHIC_DATA]"
click at [74, 599] on input "Ingresar fecha" at bounding box center [347, 604] width 563 height 29
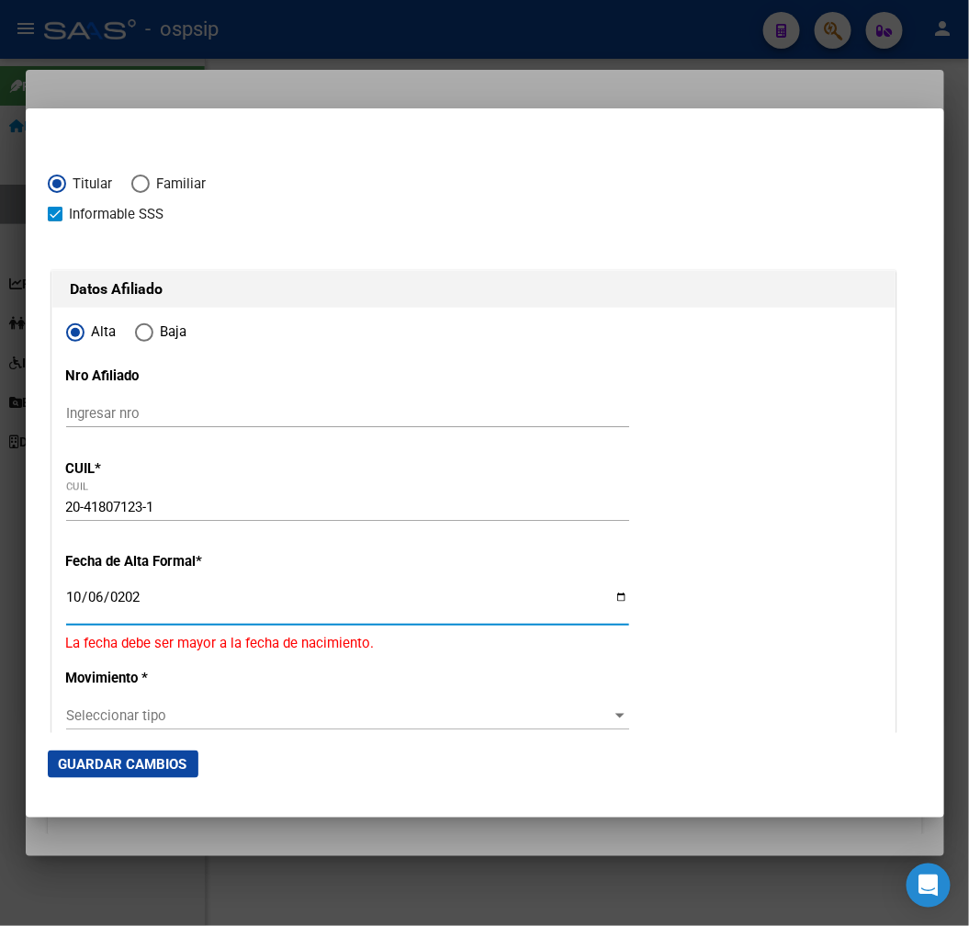
type input "[DATE]"
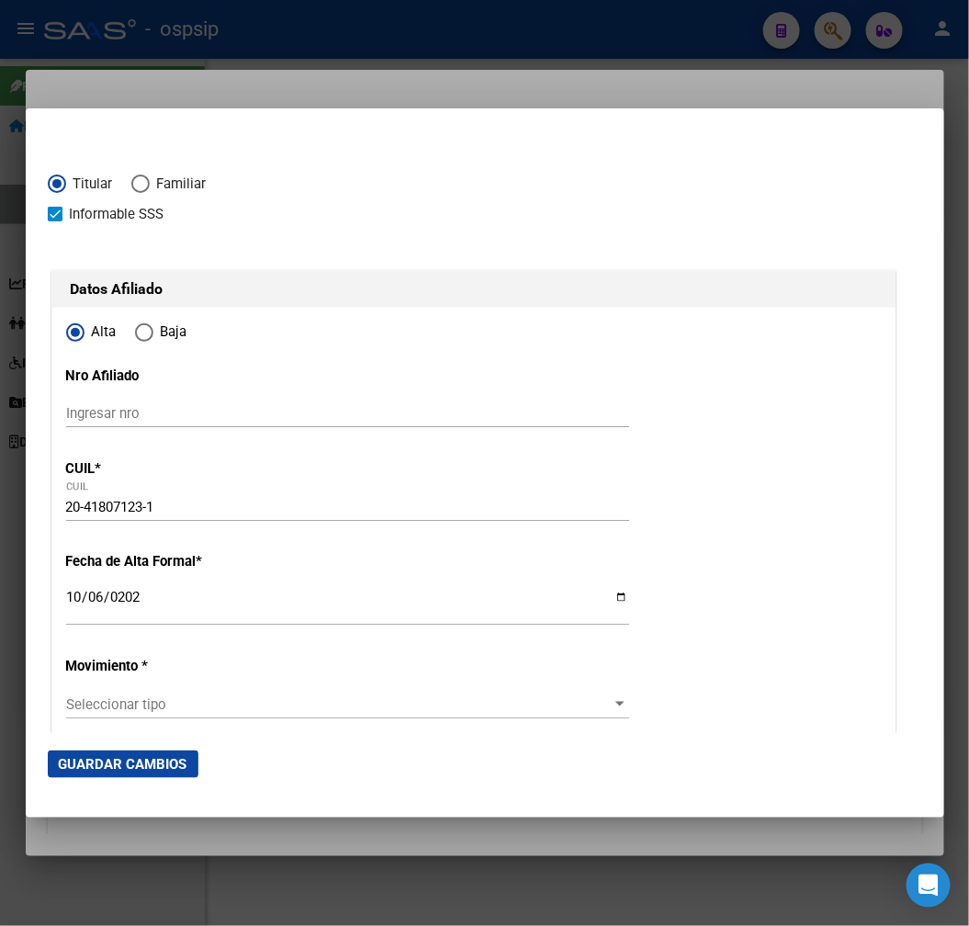
click at [248, 706] on span "Seleccionar tipo" at bounding box center [339, 704] width 547 height 17
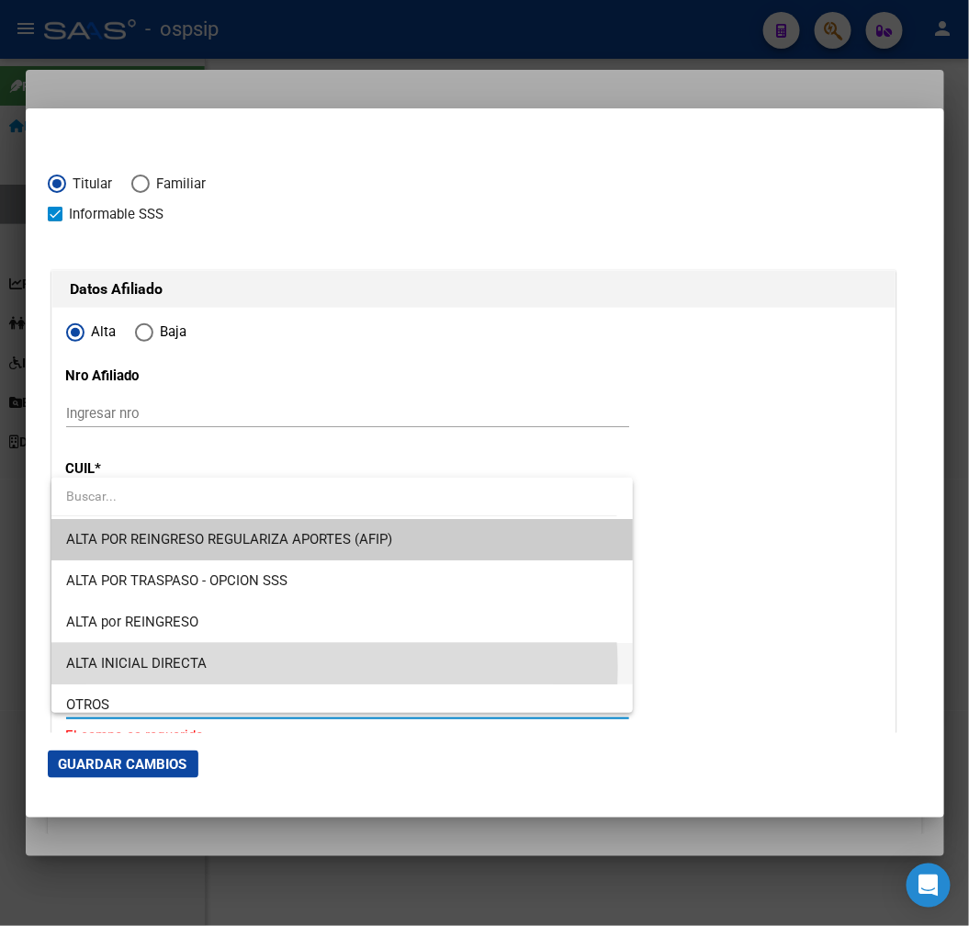
click at [235, 669] on span "ALTA INICIAL DIRECTA" at bounding box center [342, 663] width 552 height 41
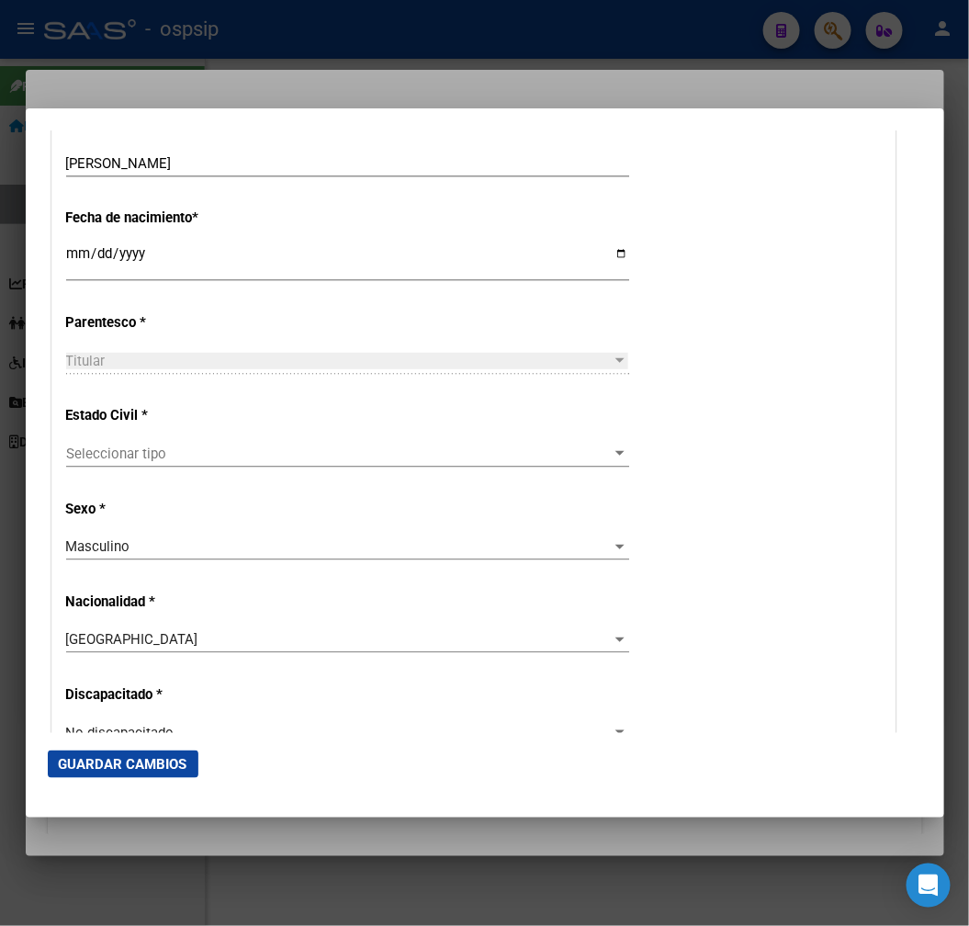
scroll to position [919, 0]
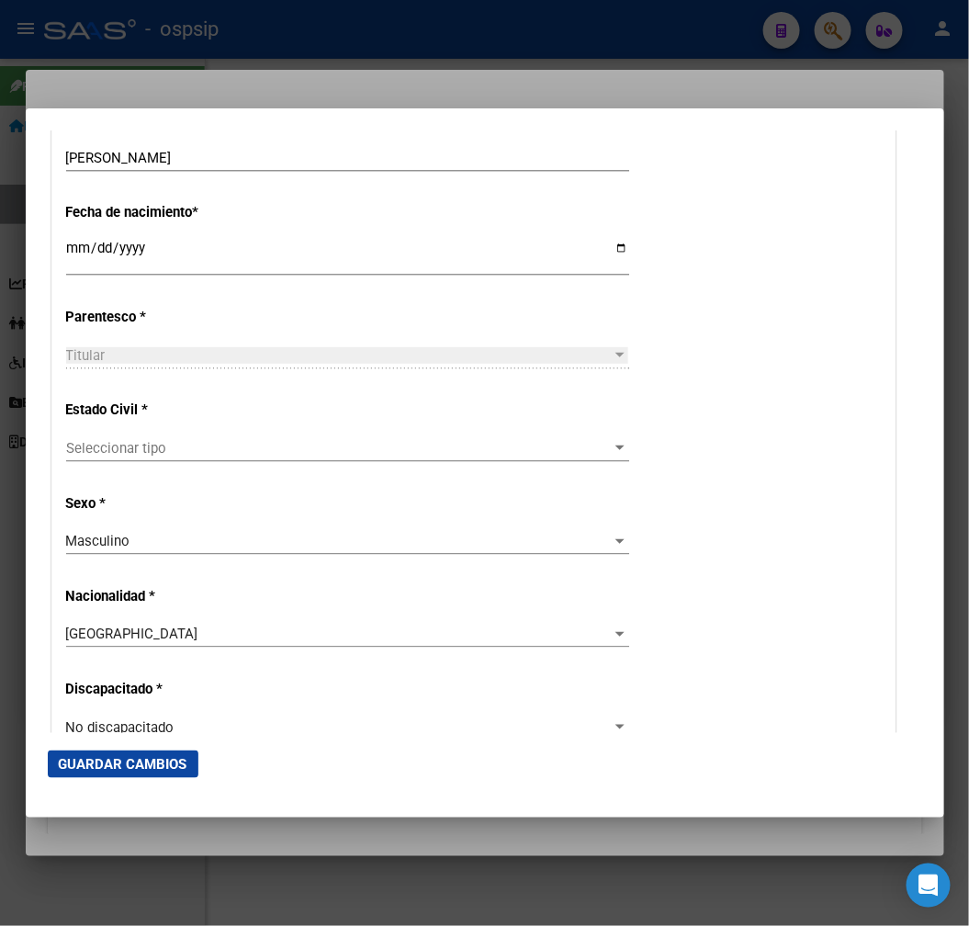
click at [222, 451] on span "Seleccionar tipo" at bounding box center [339, 448] width 547 height 17
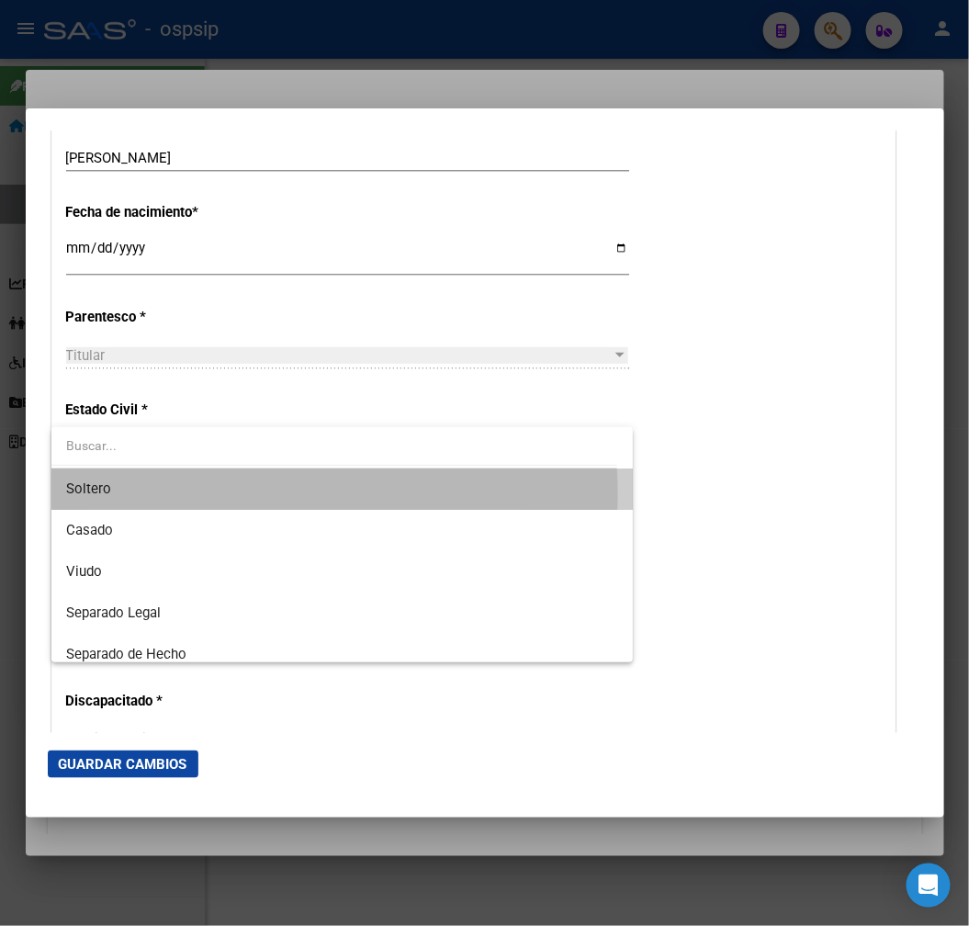
click at [235, 493] on span "Soltero" at bounding box center [342, 489] width 552 height 41
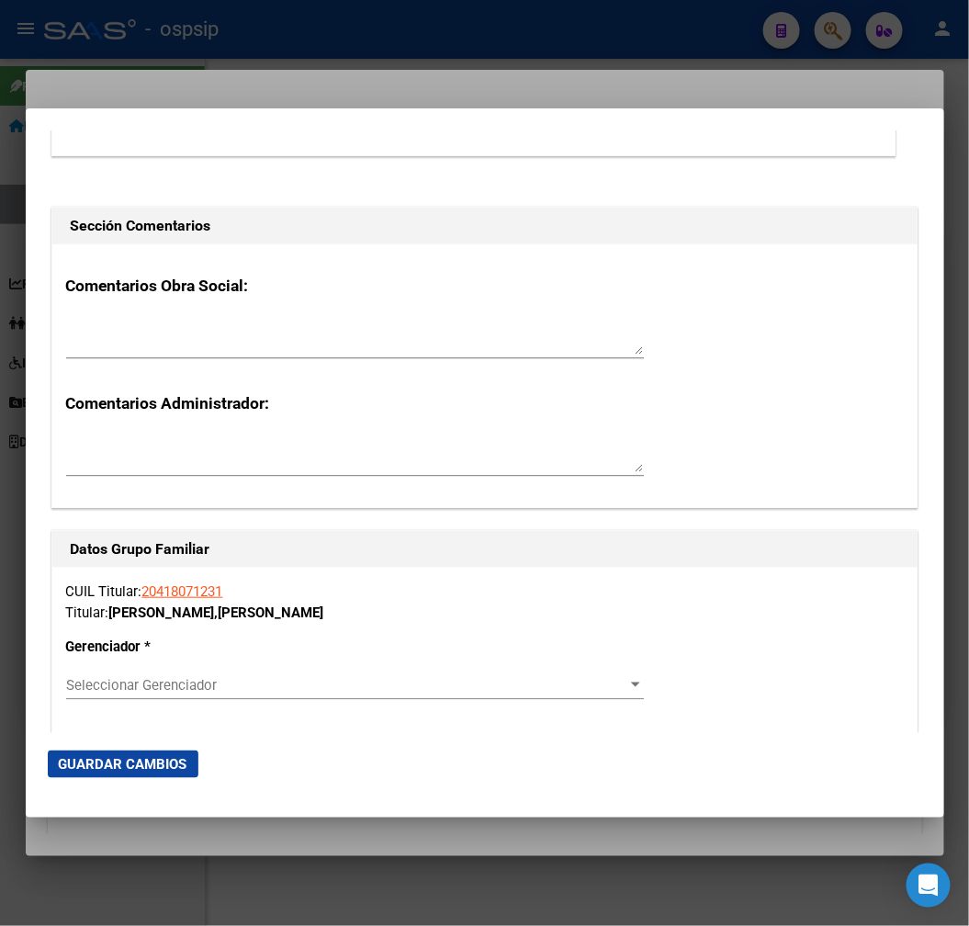
scroll to position [3164, 0]
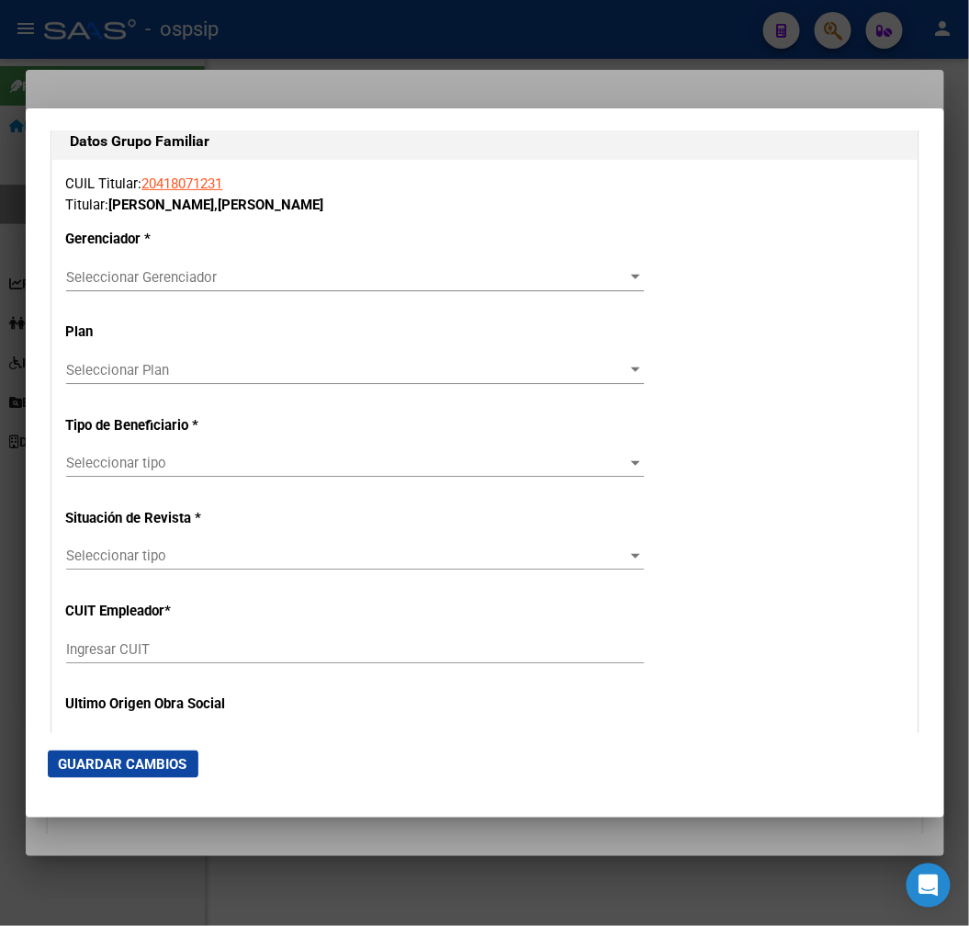
click at [219, 269] on span "Seleccionar Gerenciador" at bounding box center [346, 277] width 561 height 17
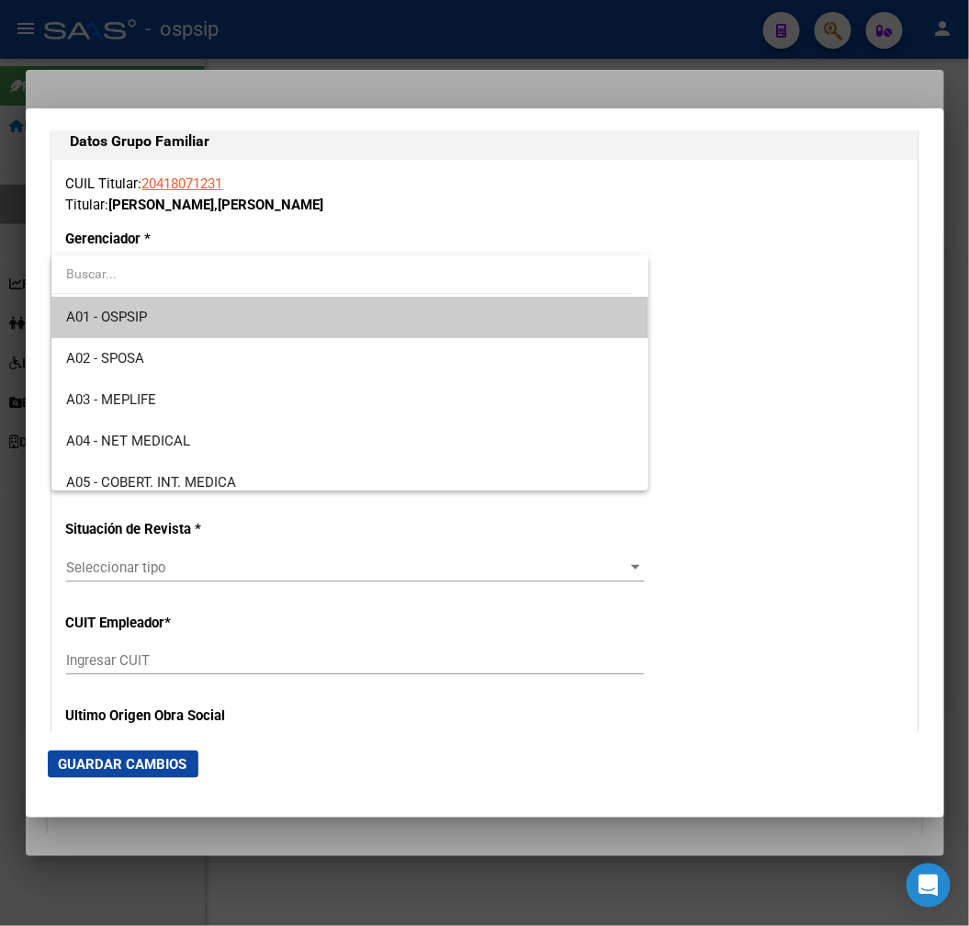
drag, startPoint x: 237, startPoint y: 319, endPoint x: 246, endPoint y: 322, distance: 9.9
click at [239, 319] on span "A01 - OSPSIP" at bounding box center [350, 317] width 568 height 41
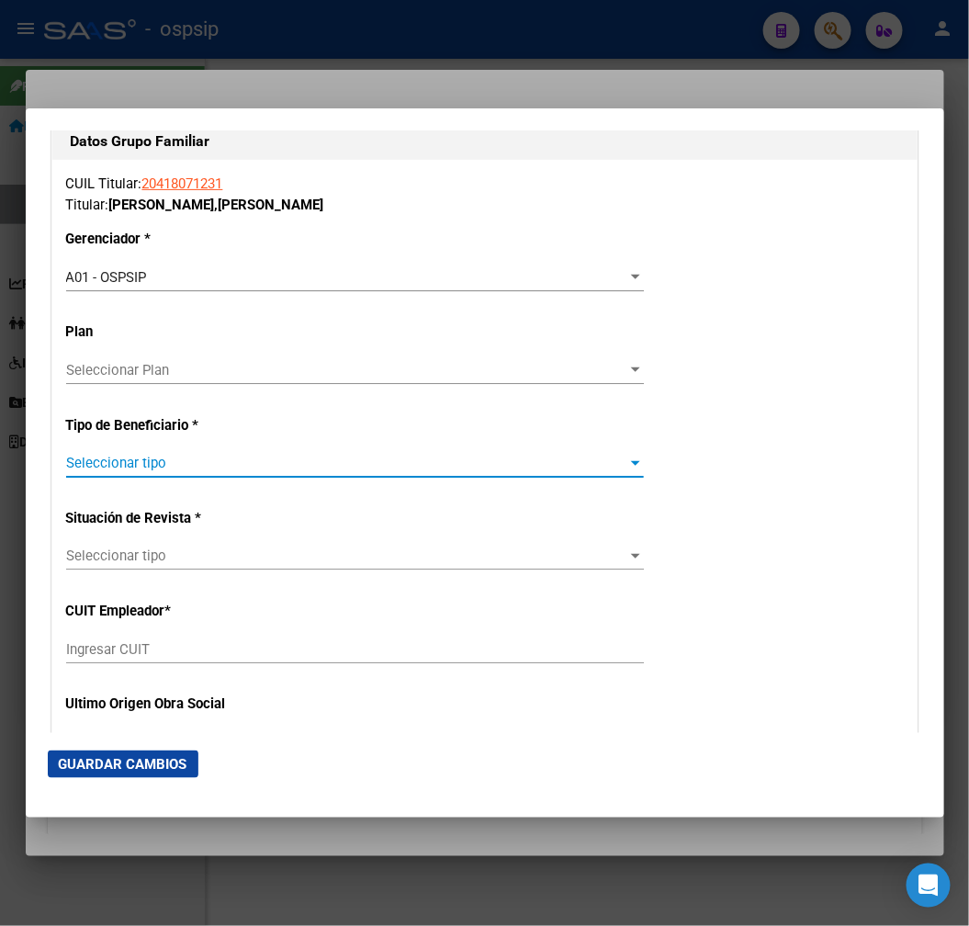
click at [246, 470] on span "Seleccionar tipo" at bounding box center [346, 463] width 561 height 17
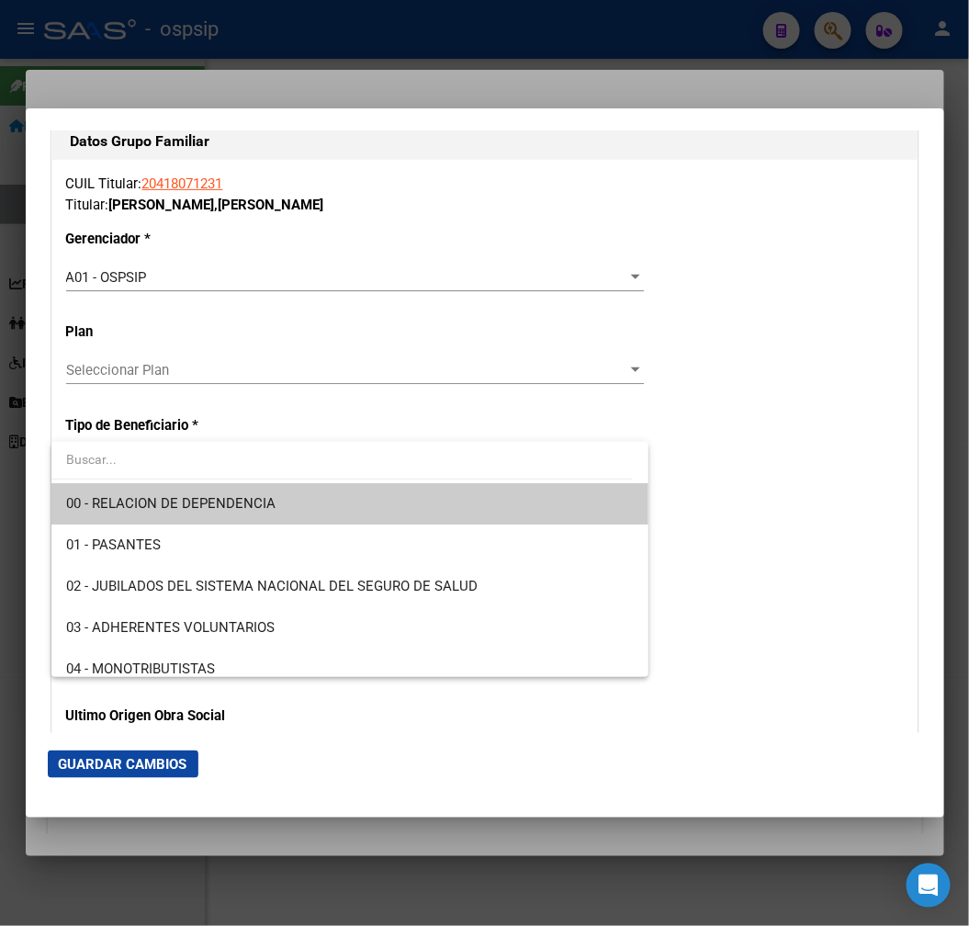
click at [262, 511] on span "00 - RELACION DE DEPENDENCIA" at bounding box center [170, 503] width 209 height 17
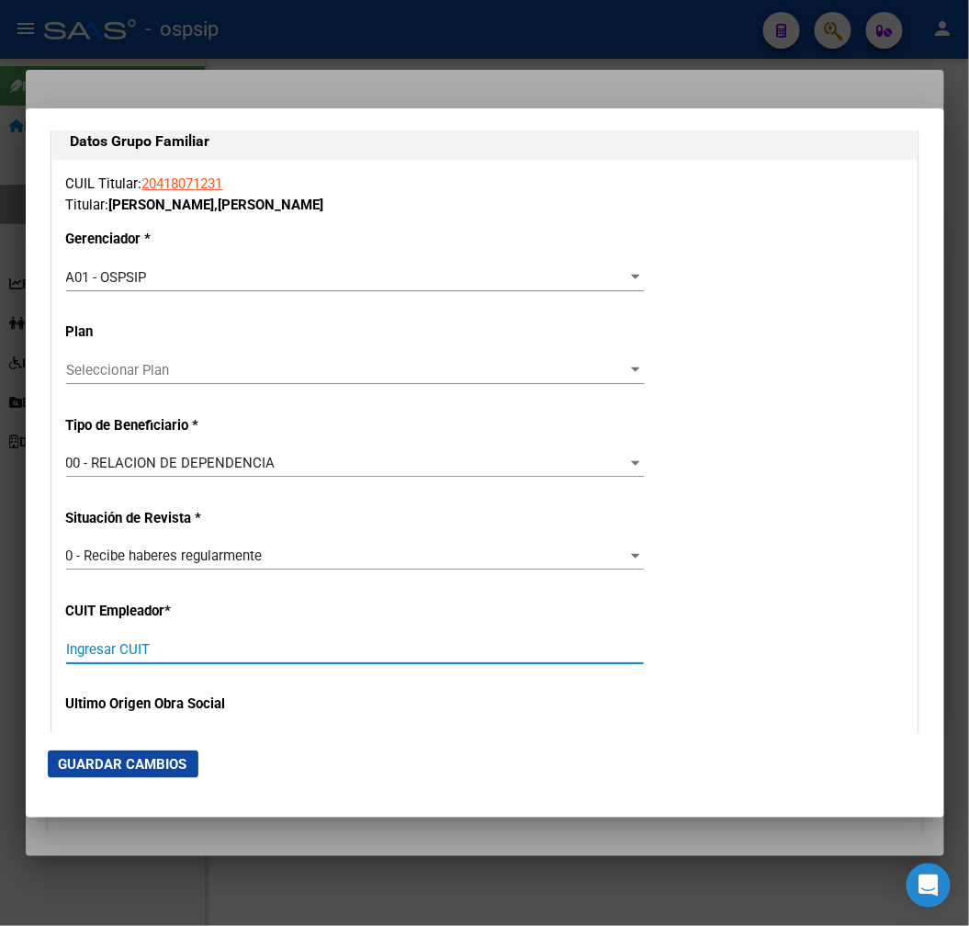
drag, startPoint x: 157, startPoint y: 647, endPoint x: 165, endPoint y: 614, distance: 34.1
click at [157, 643] on input "Ingresar CUIT" at bounding box center [355, 649] width 578 height 17
type input "33-70779557-9"
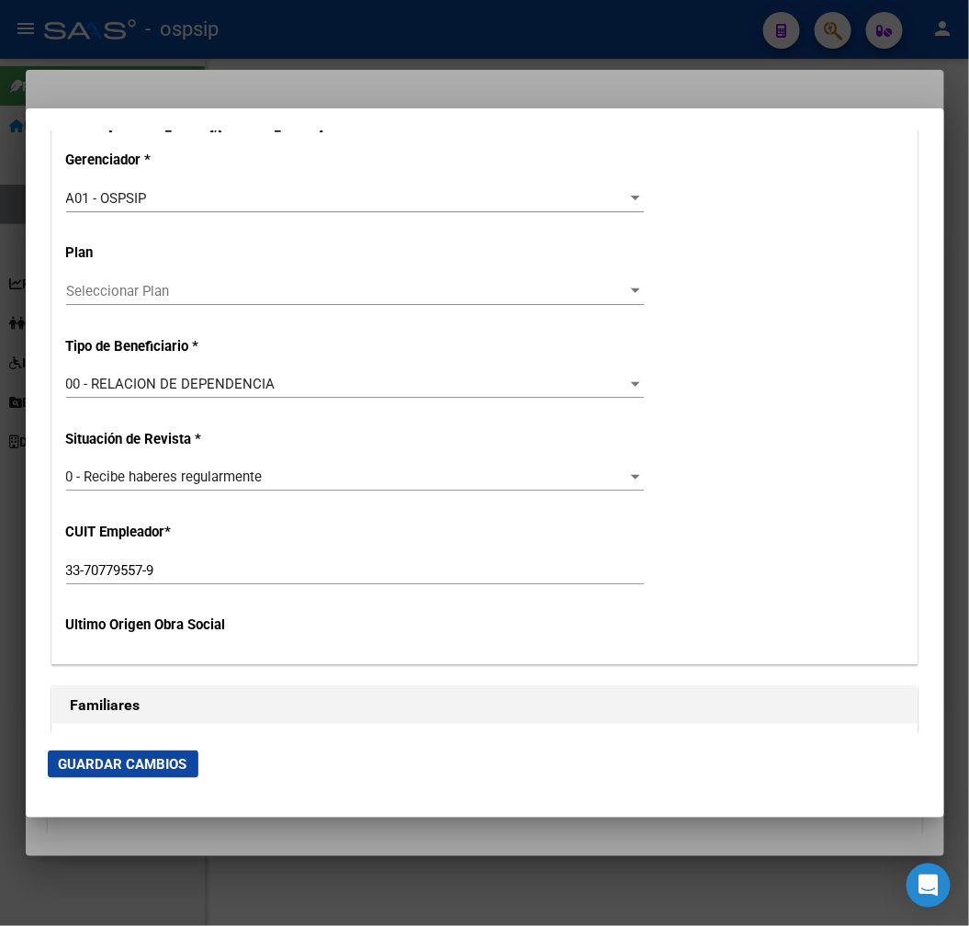
scroll to position [3372, 0]
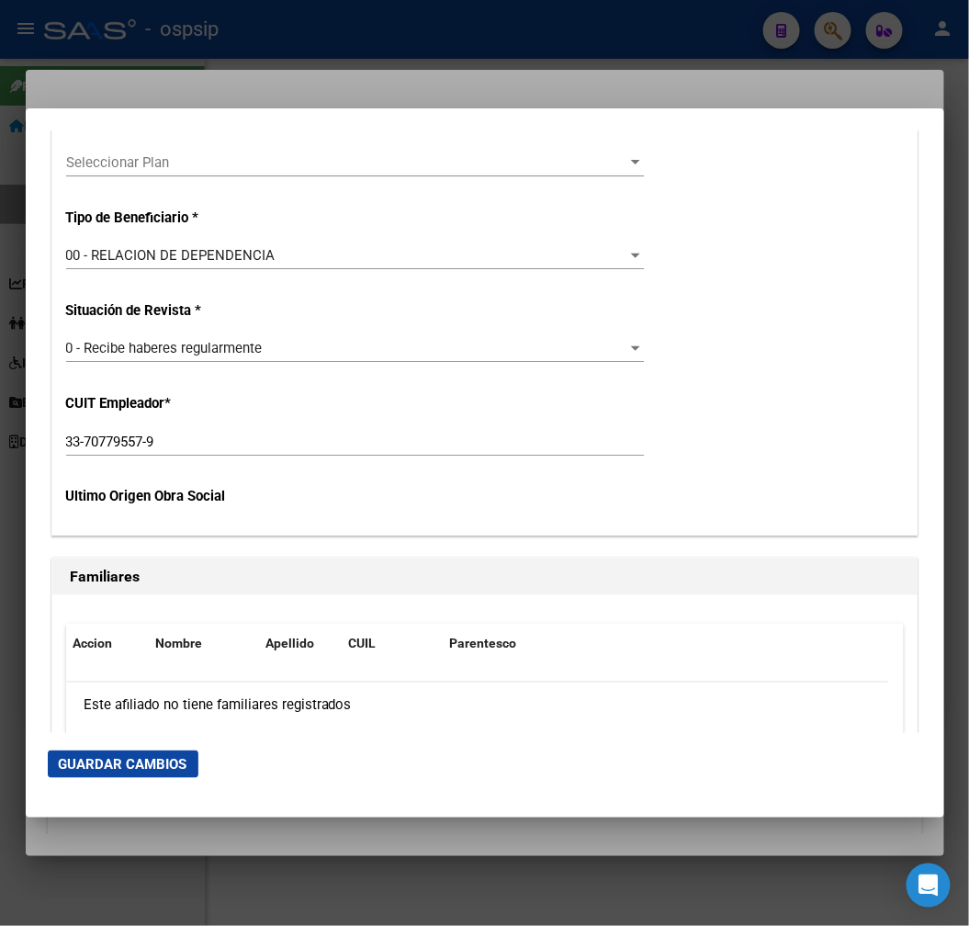
click at [141, 772] on span "Guardar Cambios" at bounding box center [123, 764] width 129 height 17
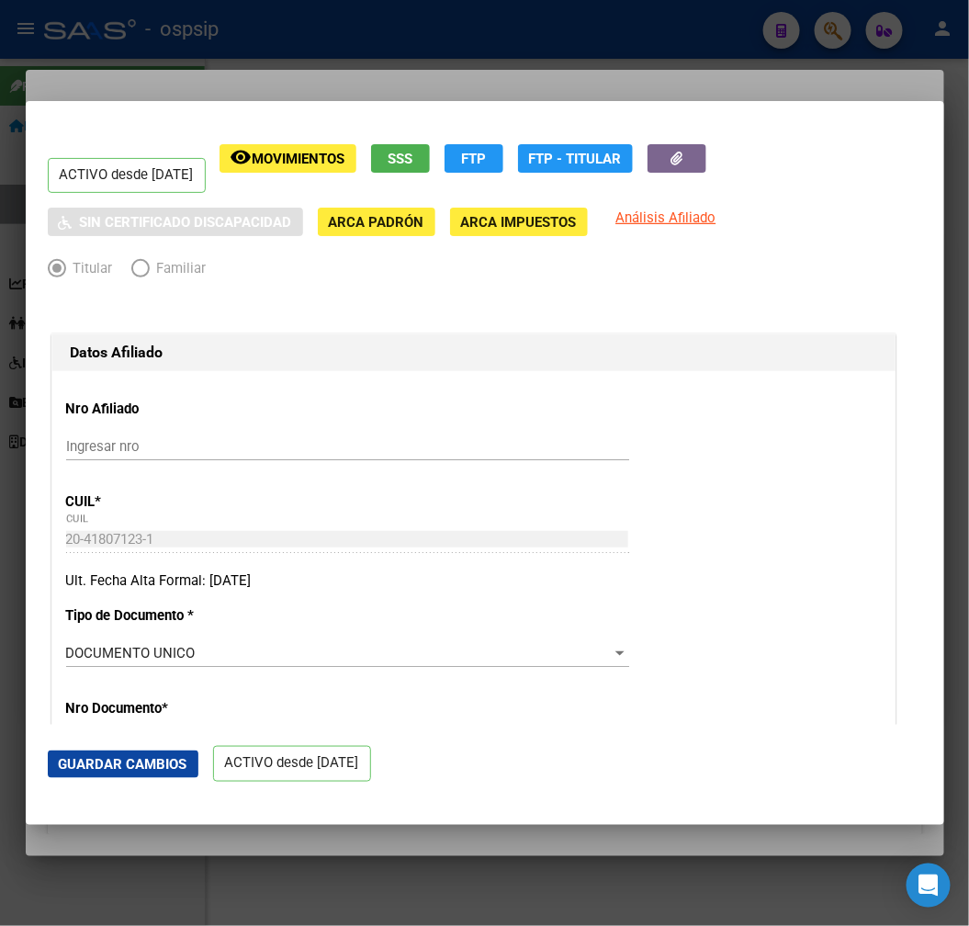
click at [363, 59] on div at bounding box center [484, 463] width 969 height 926
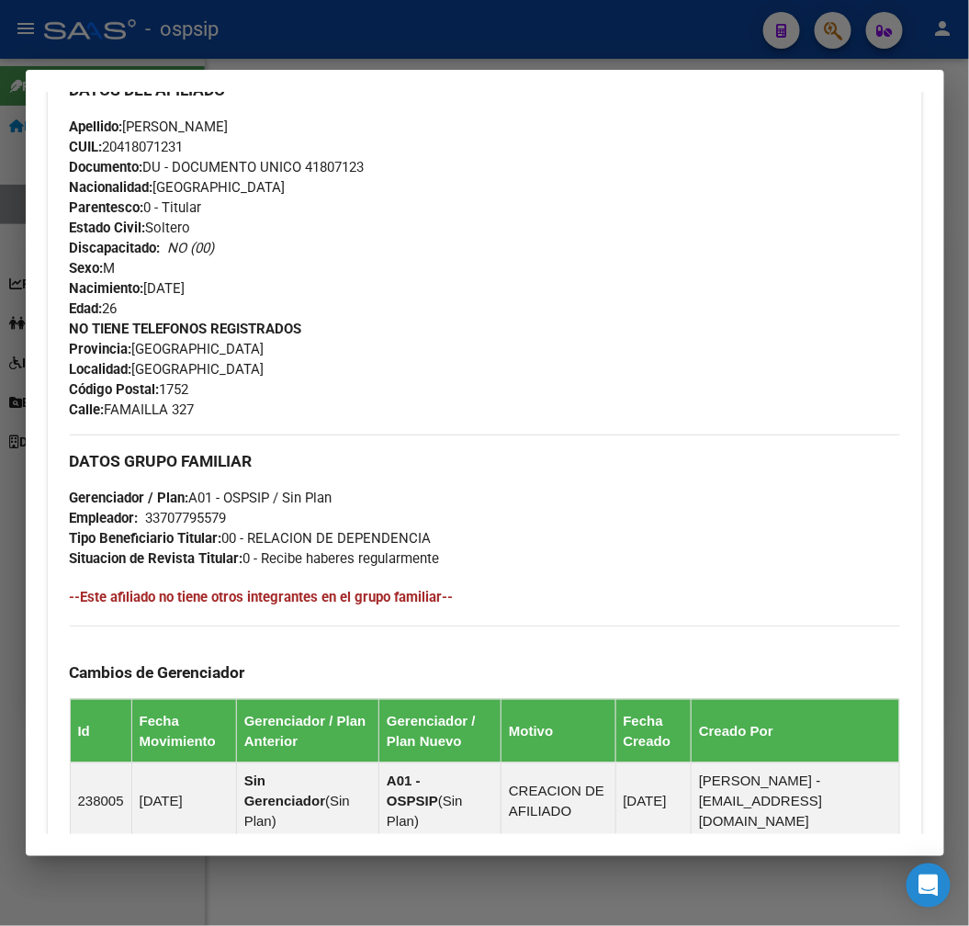
scroll to position [540, 0]
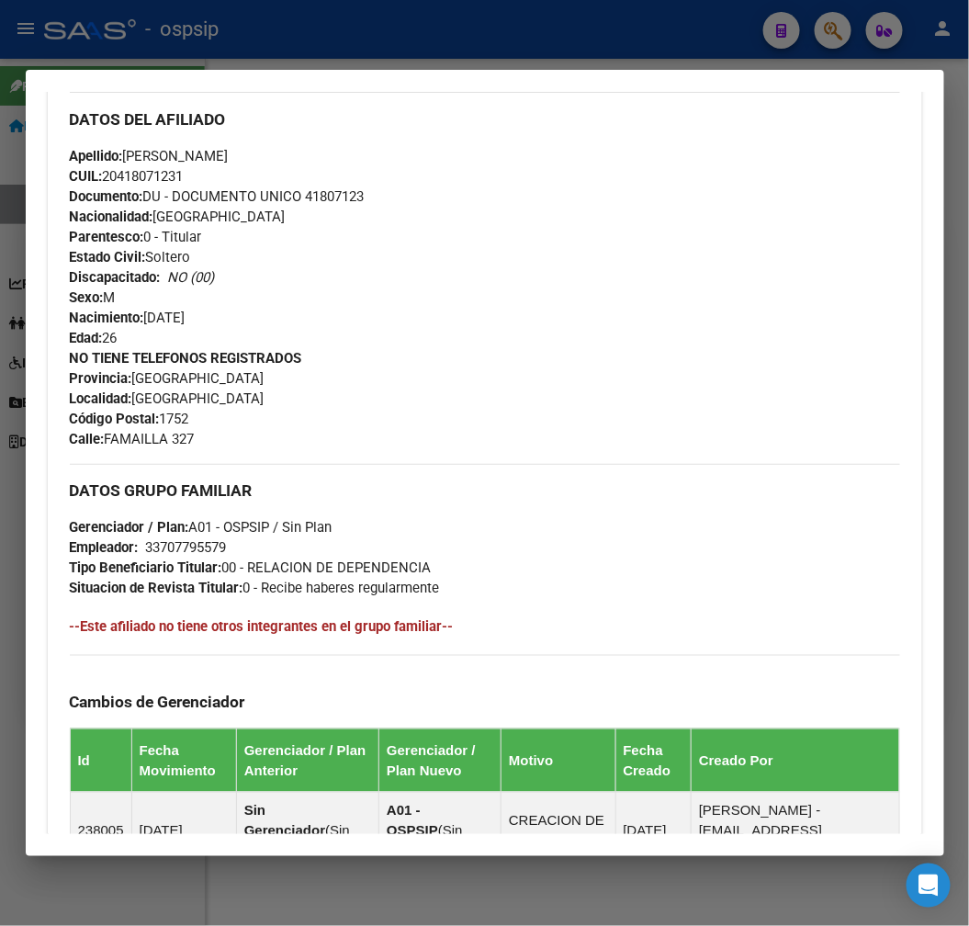
click at [325, 65] on div at bounding box center [484, 463] width 969 height 926
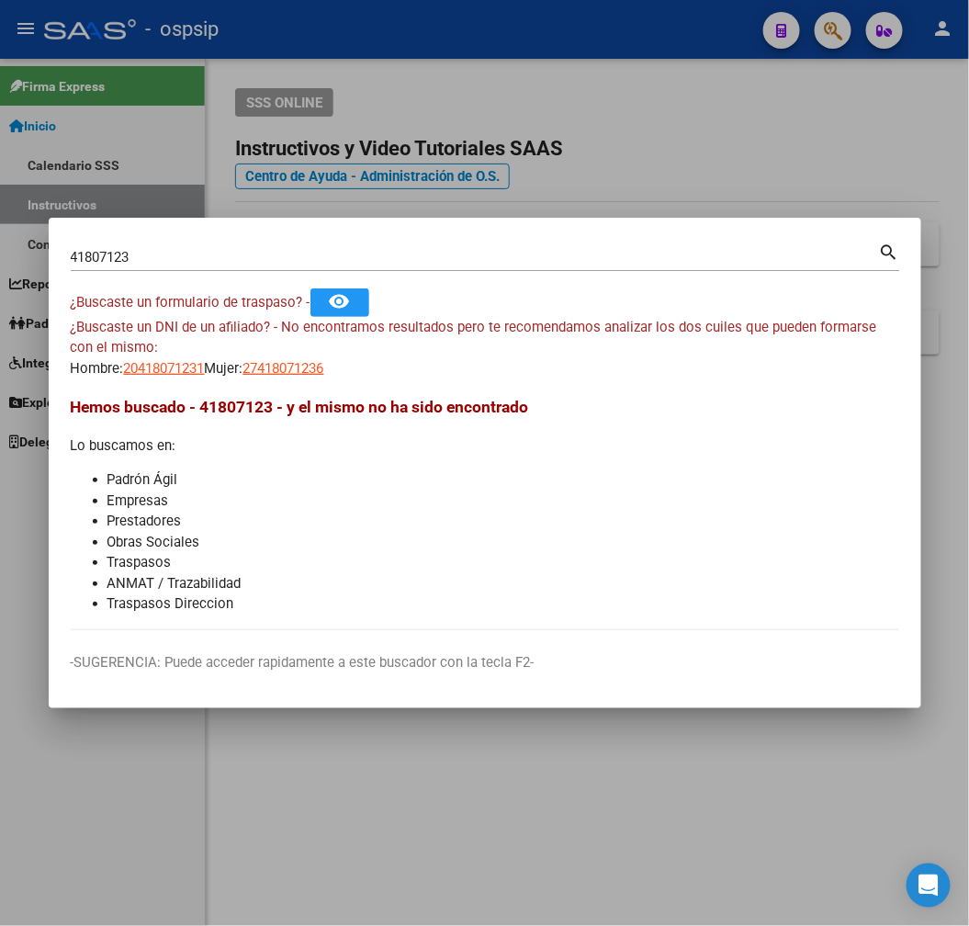
click at [325, 43] on div at bounding box center [484, 463] width 969 height 926
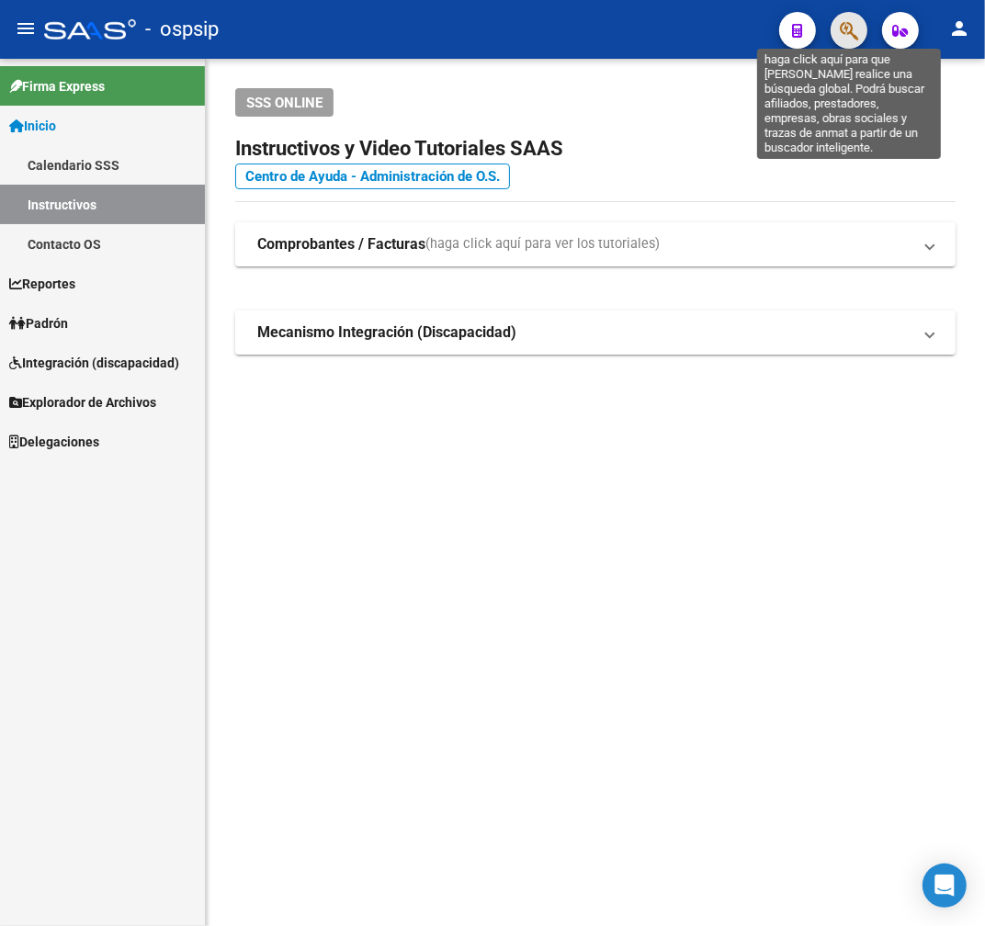
click at [850, 25] on icon "button" at bounding box center [849, 30] width 18 height 21
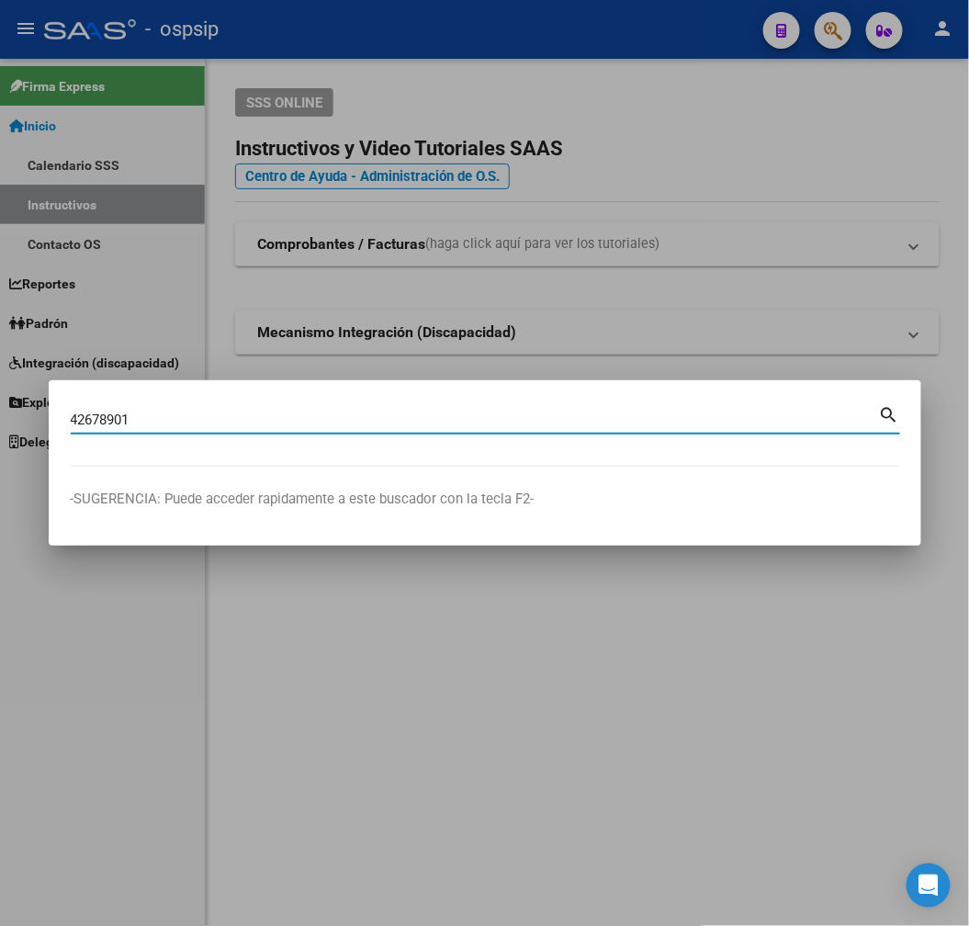
type input "42678901"
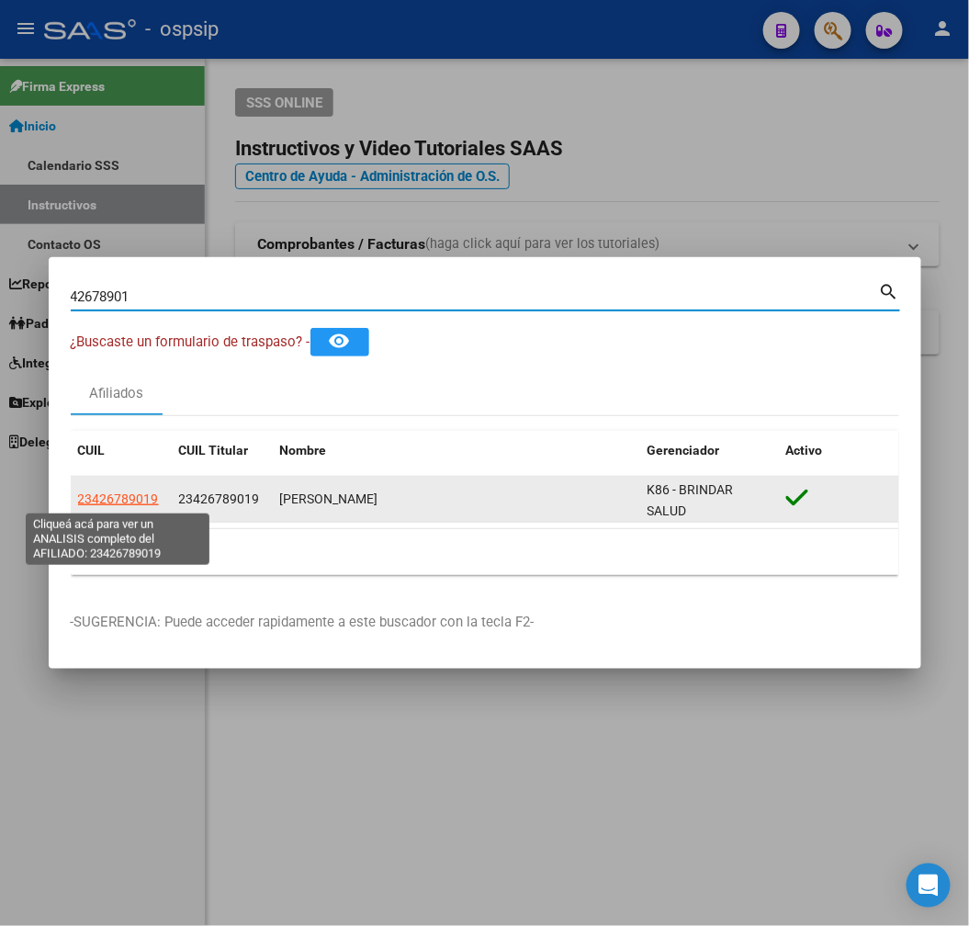
click at [133, 502] on span "23426789019" at bounding box center [118, 499] width 81 height 15
type textarea "23426789019"
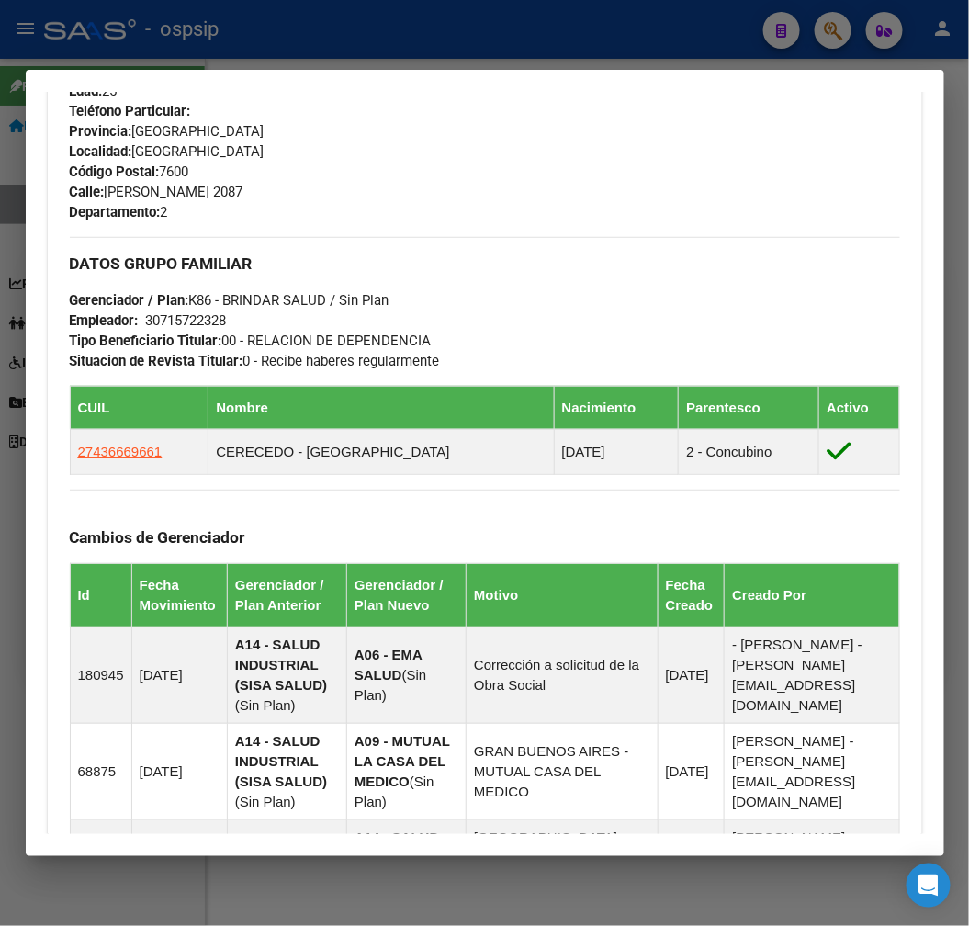
scroll to position [714, 0]
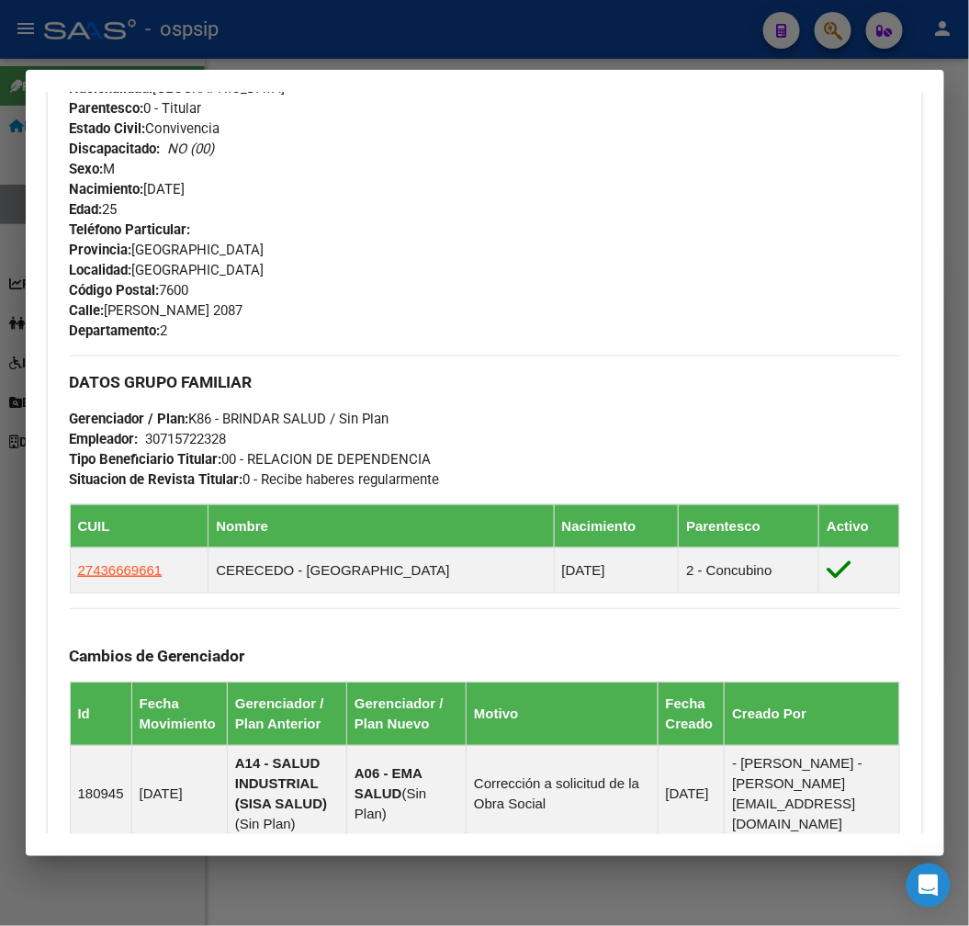
click at [457, 47] on div at bounding box center [484, 463] width 969 height 926
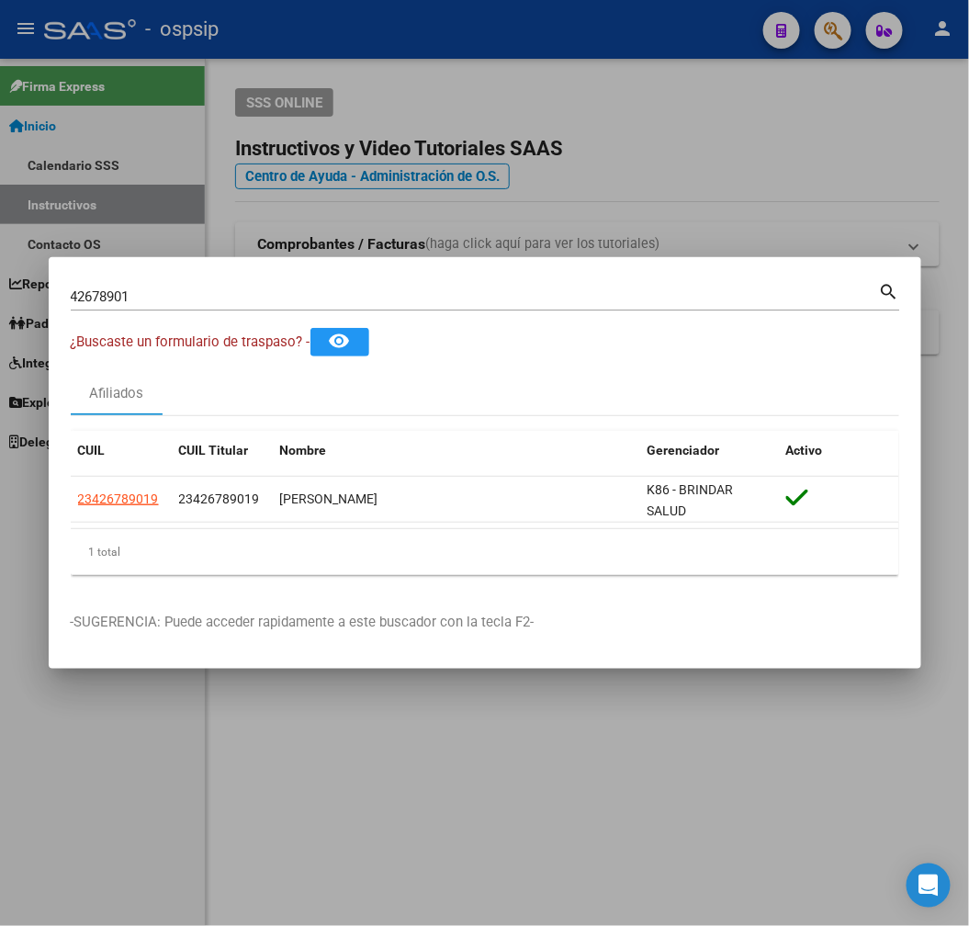
click at [751, 188] on div at bounding box center [484, 463] width 969 height 926
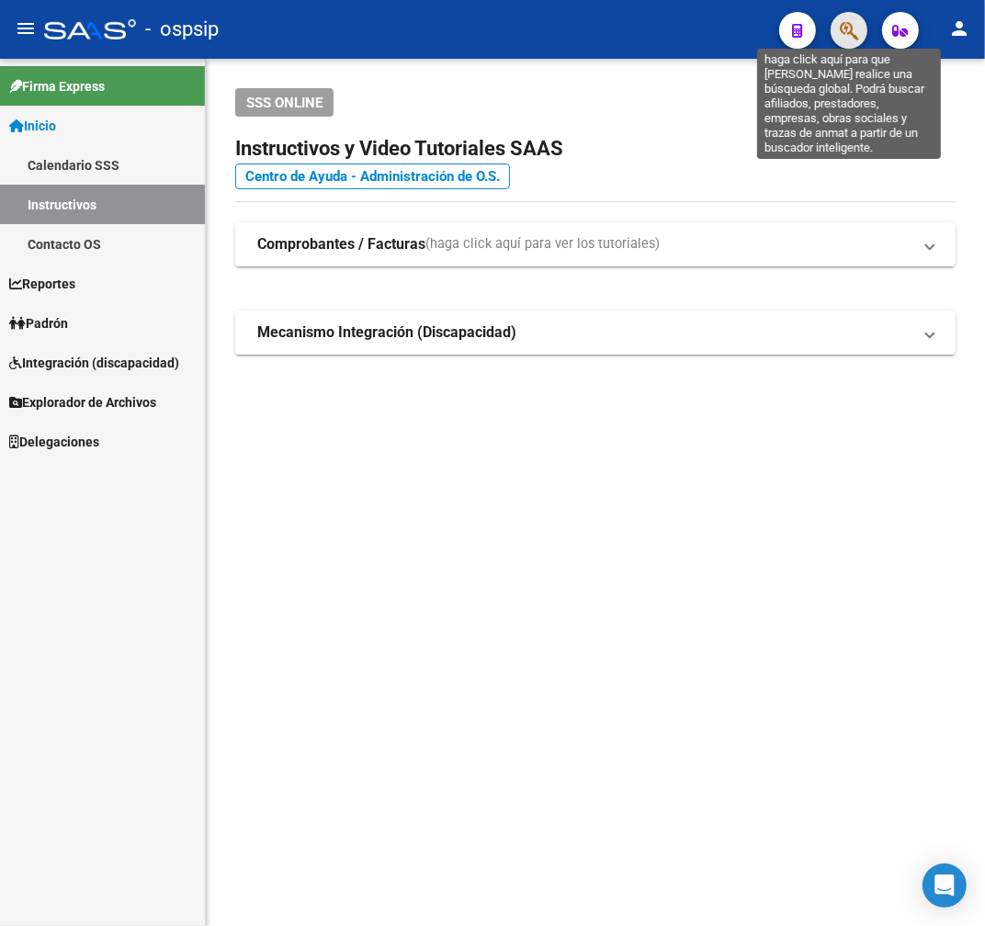
click at [843, 35] on icon "button" at bounding box center [849, 30] width 18 height 21
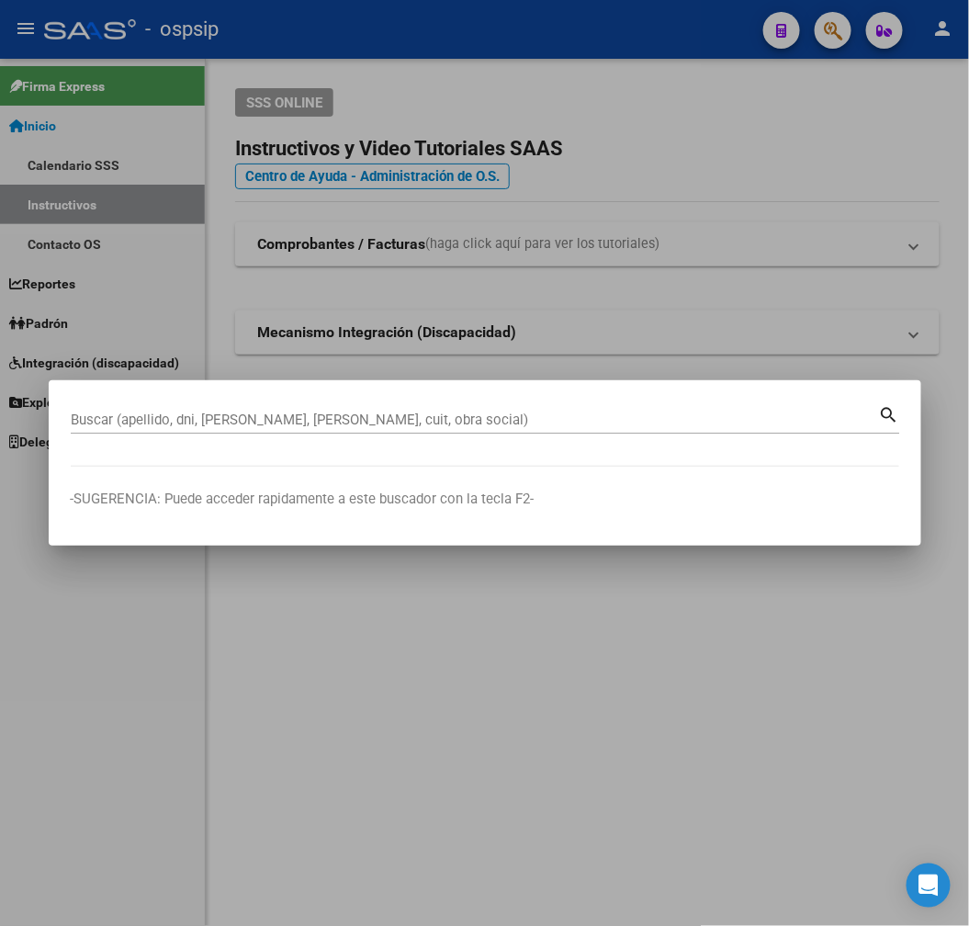
click at [672, 439] on div "Buscar (apellido, dni, [PERSON_NAME], nro traspaso, cuit, obra social) search" at bounding box center [486, 426] width 830 height 49
click at [557, 410] on div "Buscar (apellido, dni, [PERSON_NAME], [PERSON_NAME], cuit, obra social)" at bounding box center [475, 420] width 808 height 28
click at [337, 435] on div "Buscar (apellido, dni, [PERSON_NAME], nro traspaso, cuit, obra social) search" at bounding box center [486, 426] width 830 height 49
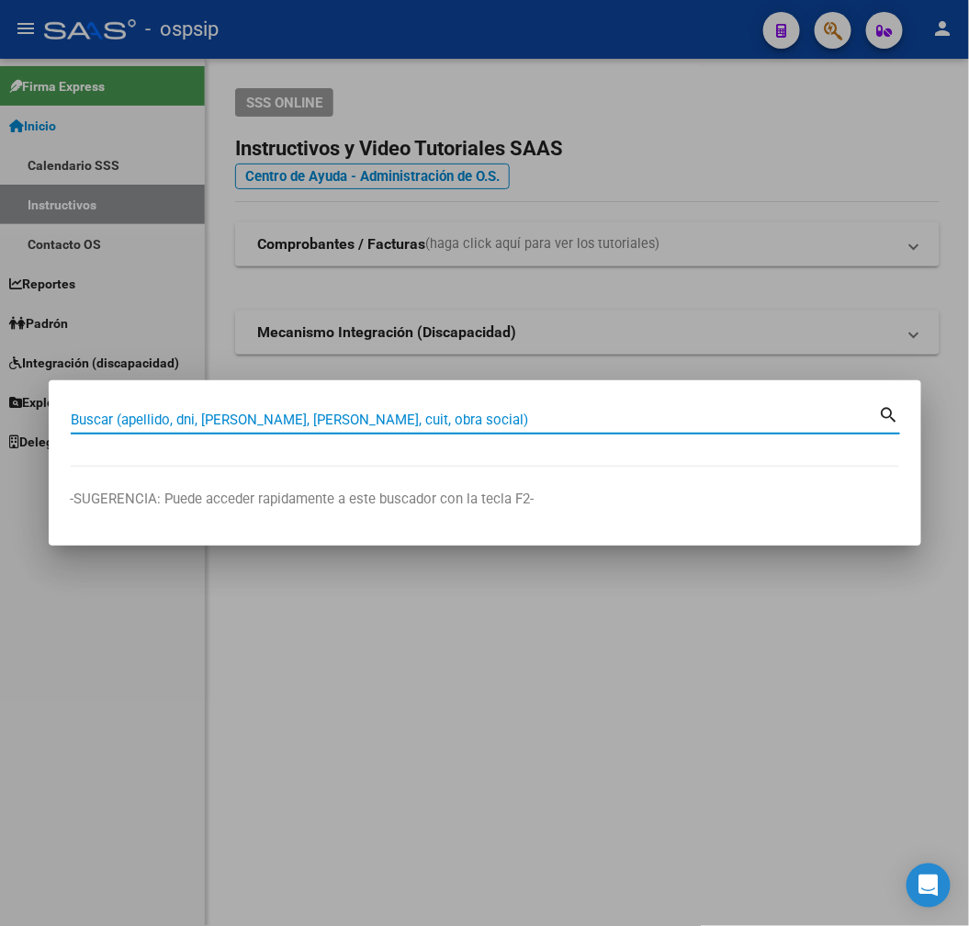
click at [341, 424] on input "Buscar (apellido, dni, [PERSON_NAME], [PERSON_NAME], cuit, obra social)" at bounding box center [475, 420] width 808 height 17
type input "94060184"
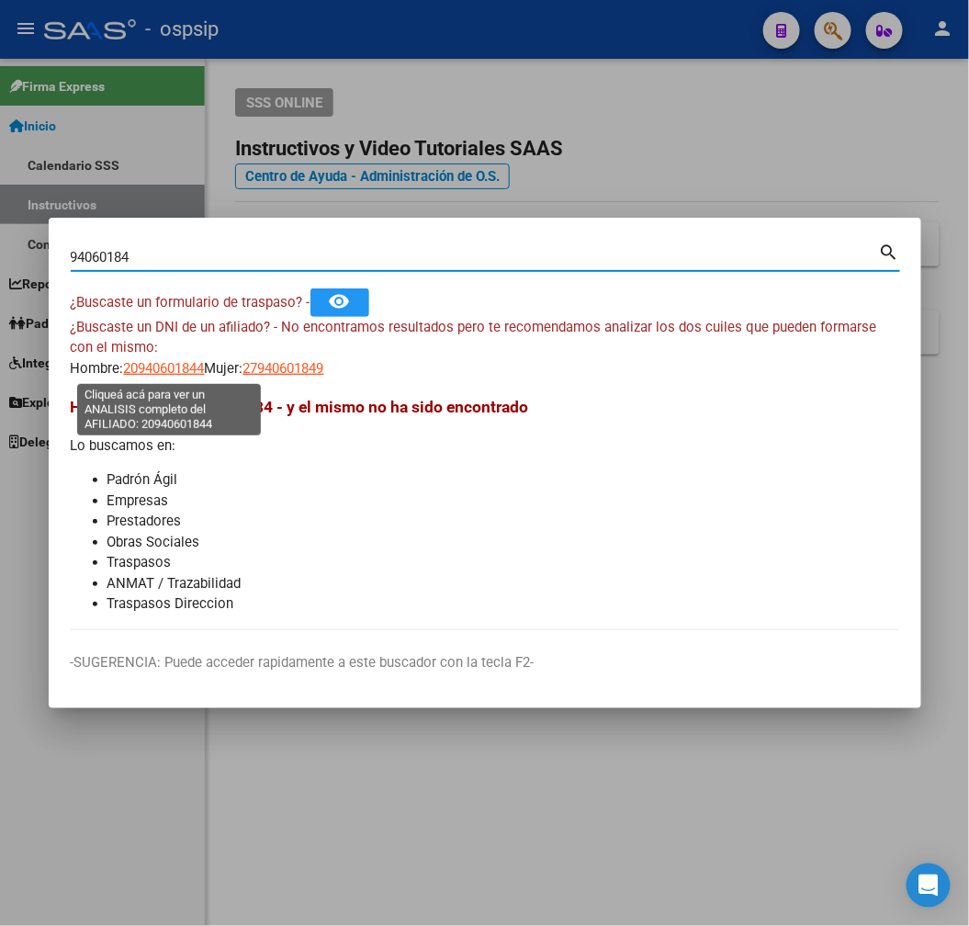
click at [166, 375] on span "20940601844" at bounding box center [164, 368] width 81 height 17
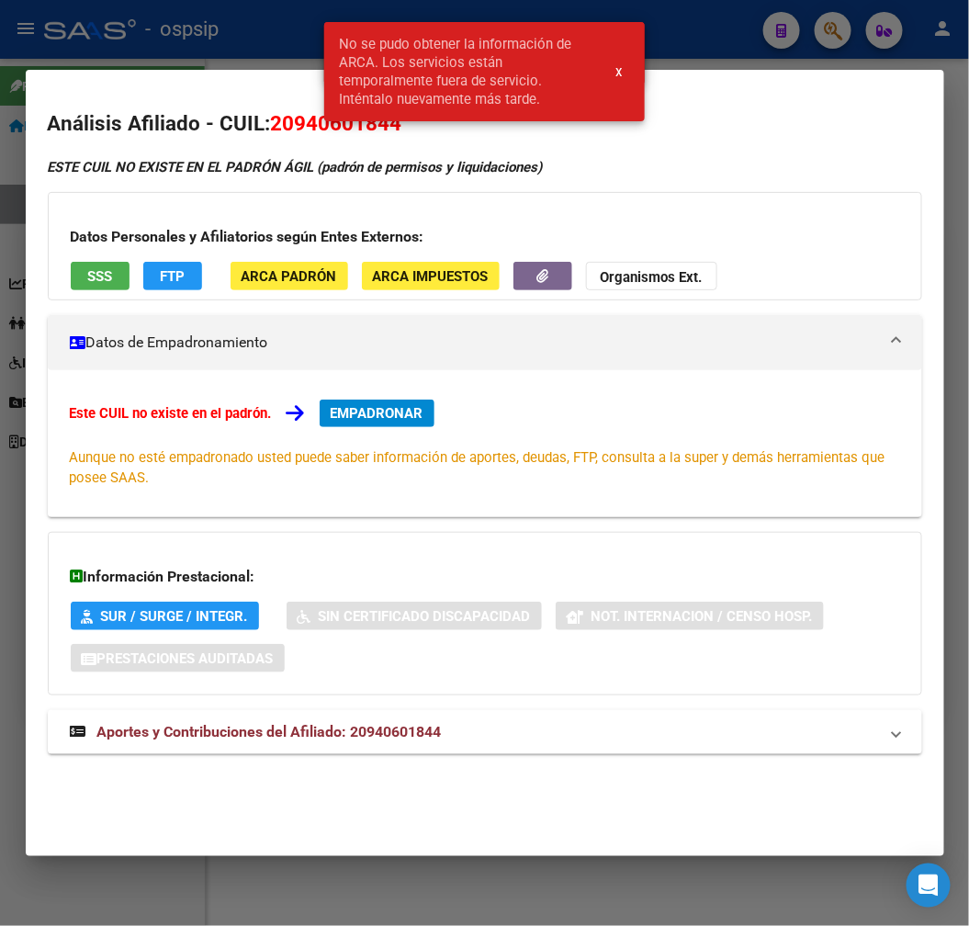
drag, startPoint x: 545, startPoint y: 30, endPoint x: 547, endPoint y: 59, distance: 28.5
click at [544, 31] on snack-bar-container "No se pudo obtener la información de ARCA. Los servicios están temporalmente fu…" at bounding box center [484, 71] width 320 height 99
click at [189, 38] on div at bounding box center [484, 463] width 969 height 926
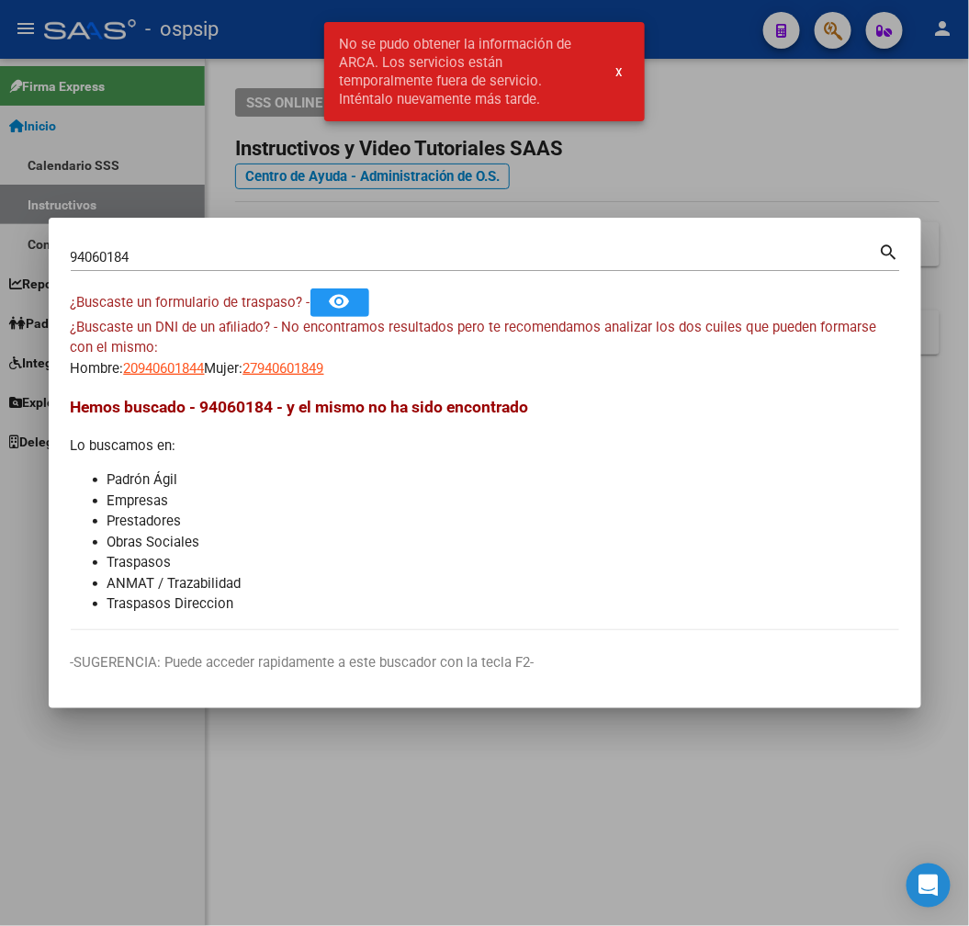
drag, startPoint x: 288, startPoint y: 355, endPoint x: 297, endPoint y: 370, distance: 18.1
click at [290, 359] on div "¿Buscaste un DNI de un afiliado? - No encontramos resultados pero te recomendam…" at bounding box center [485, 348] width 829 height 62
click at [297, 370] on span "27940601849" at bounding box center [283, 368] width 81 height 17
type textarea "27940601849"
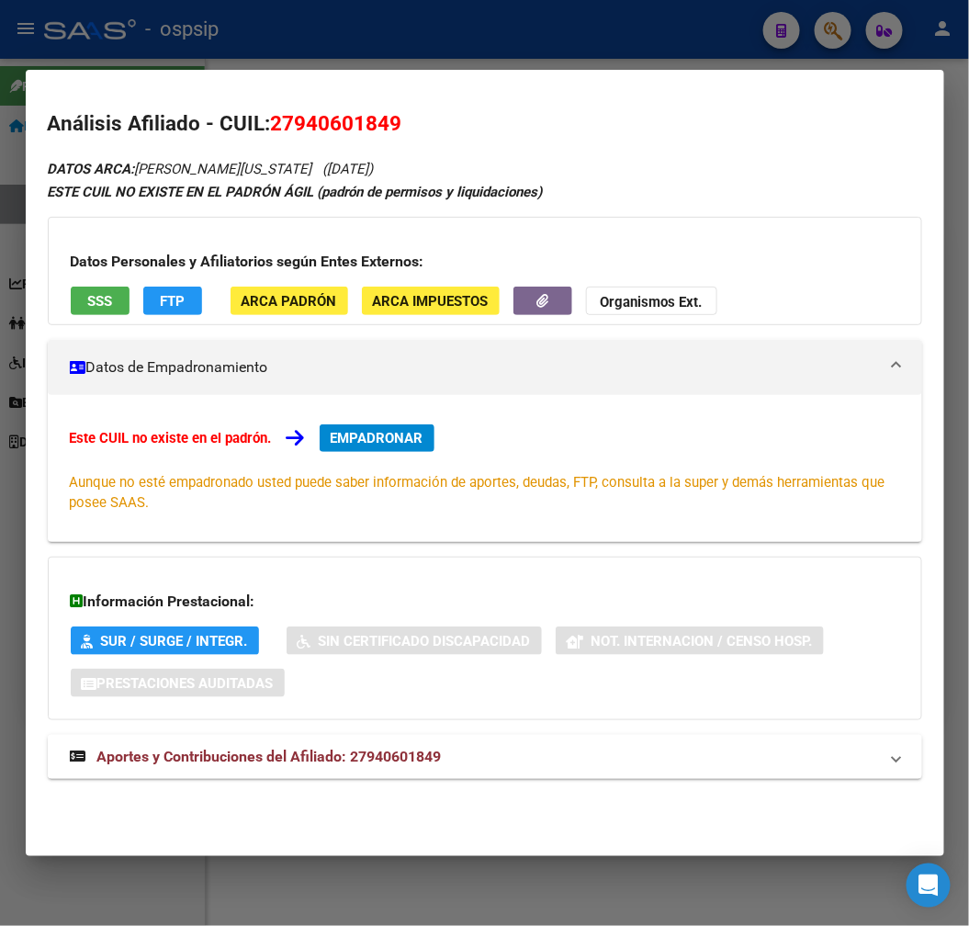
click at [481, 766] on mat-expansion-panel-header "Aportes y Contribuciones del Afiliado: 27940601849" at bounding box center [485, 757] width 875 height 44
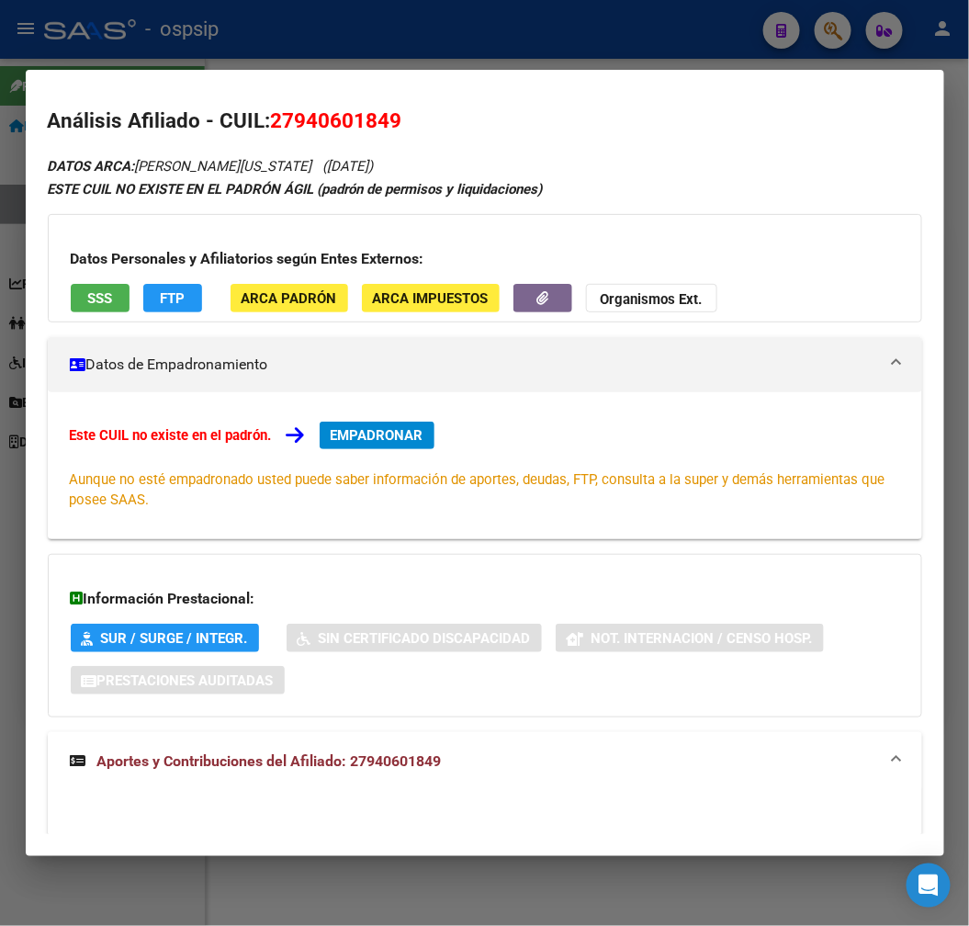
scroll to position [0, 0]
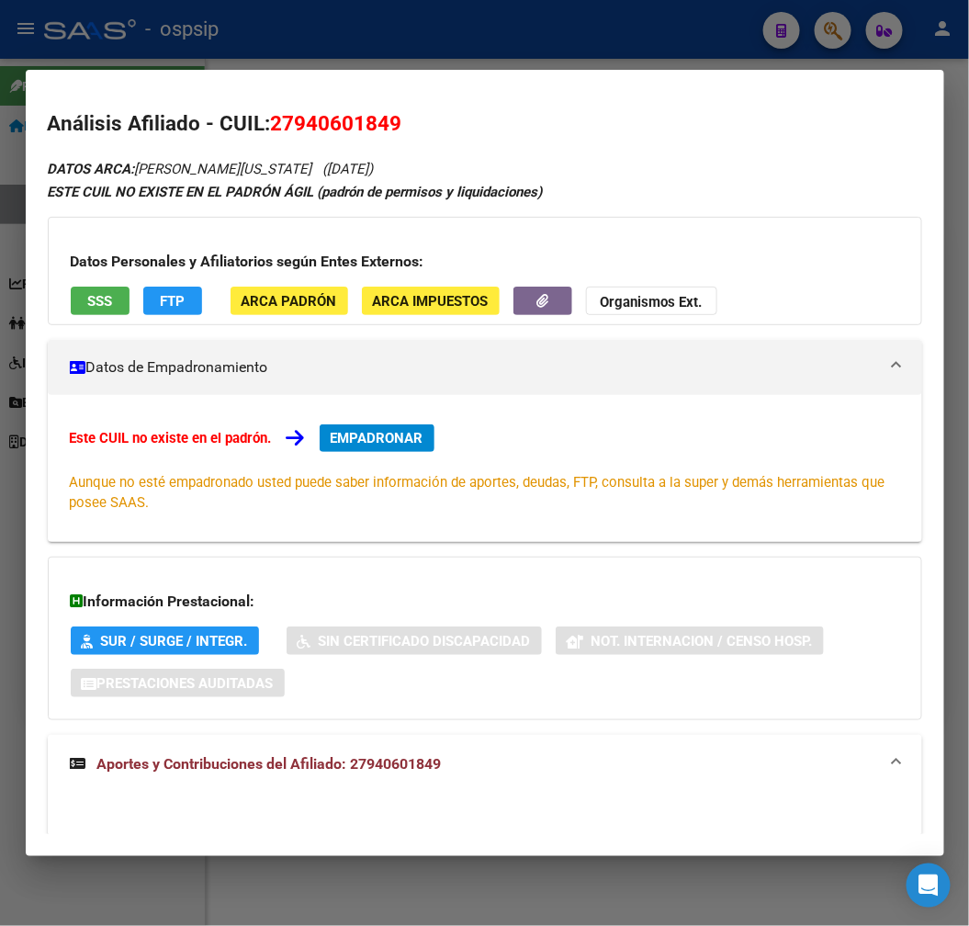
click at [331, 53] on div at bounding box center [484, 463] width 969 height 926
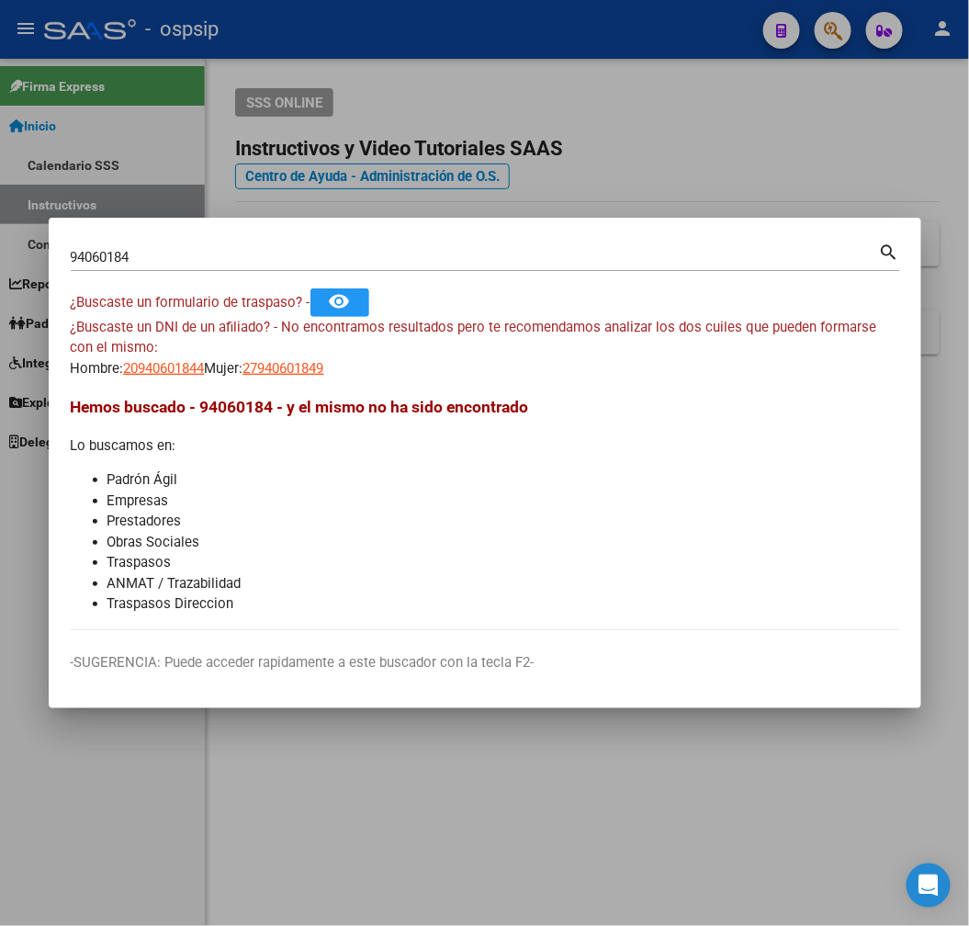
drag, startPoint x: 332, startPoint y: 53, endPoint x: 347, endPoint y: 68, distance: 21.4
click at [333, 55] on div at bounding box center [484, 463] width 969 height 926
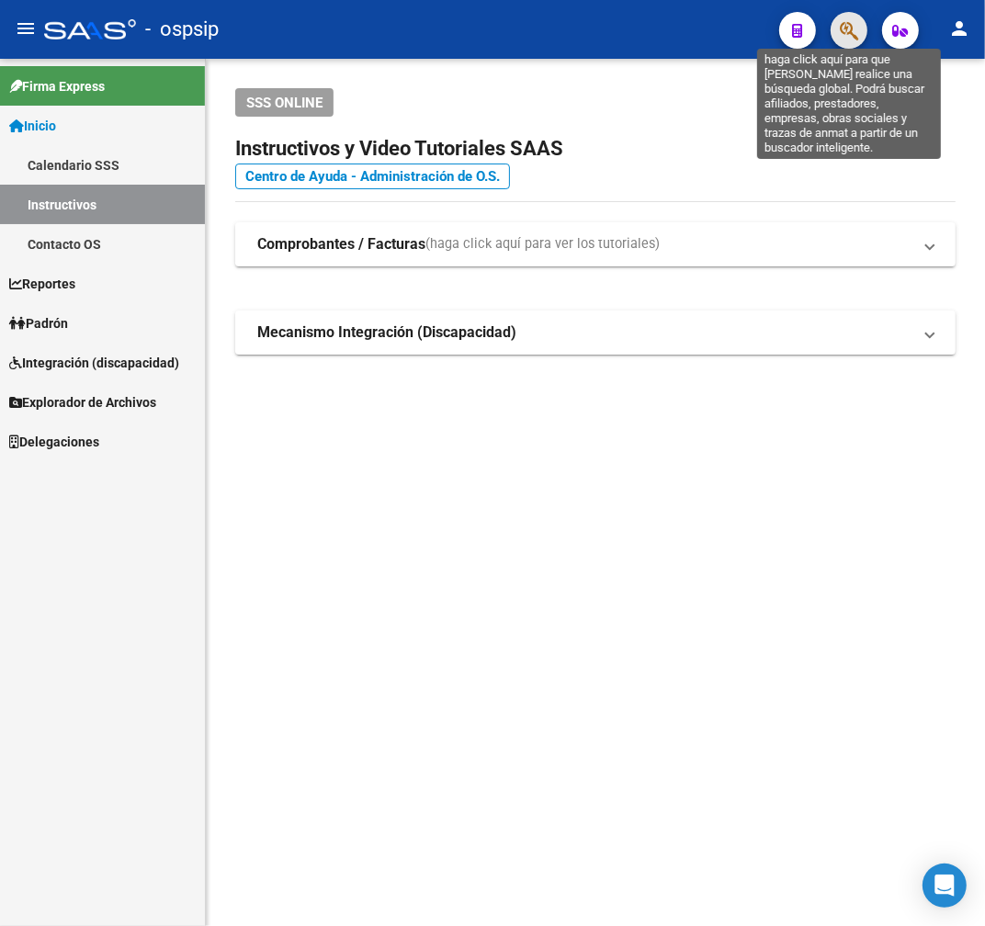
click at [851, 31] on icon "button" at bounding box center [849, 30] width 18 height 21
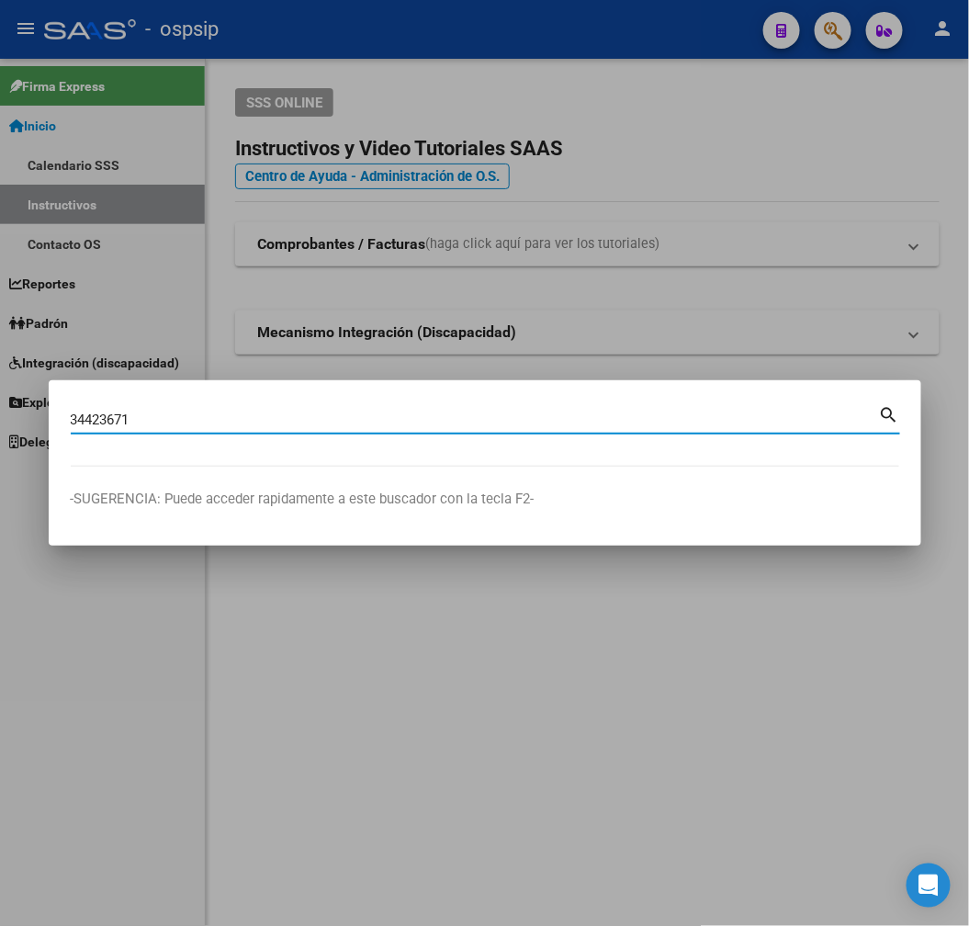
type input "34423671"
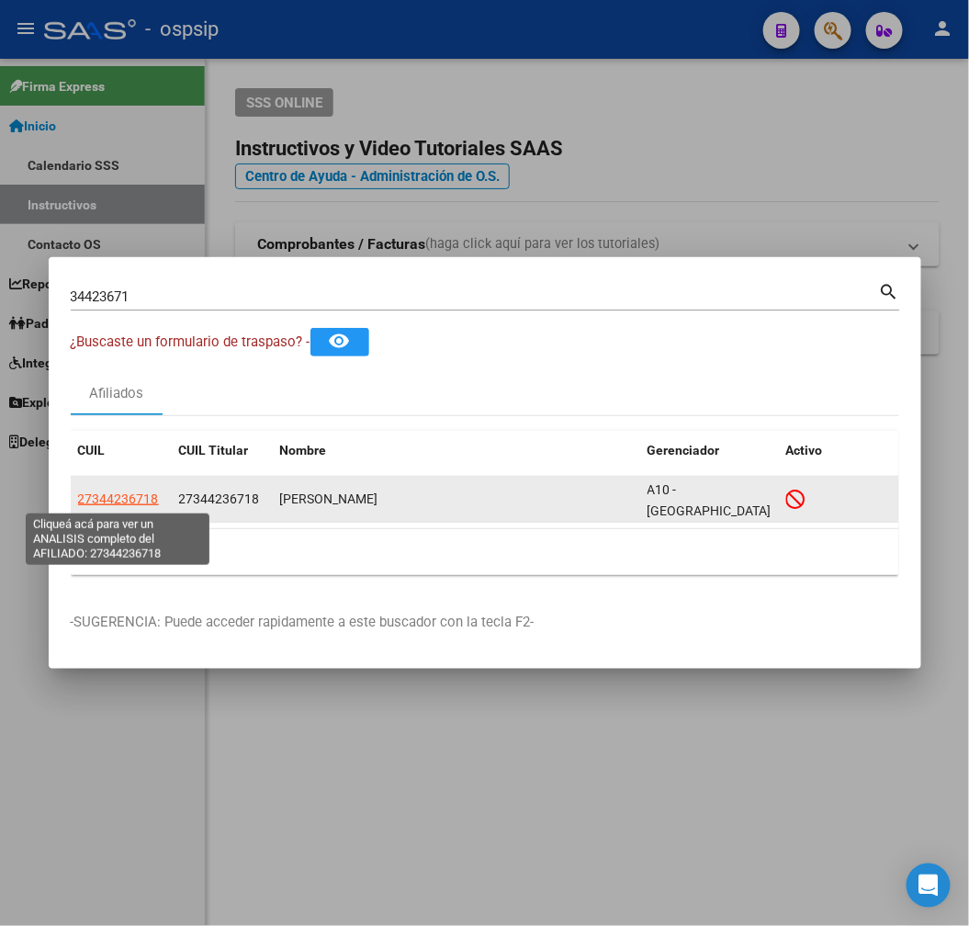
click at [112, 503] on span "27344236718" at bounding box center [118, 499] width 81 height 15
type textarea "27344236718"
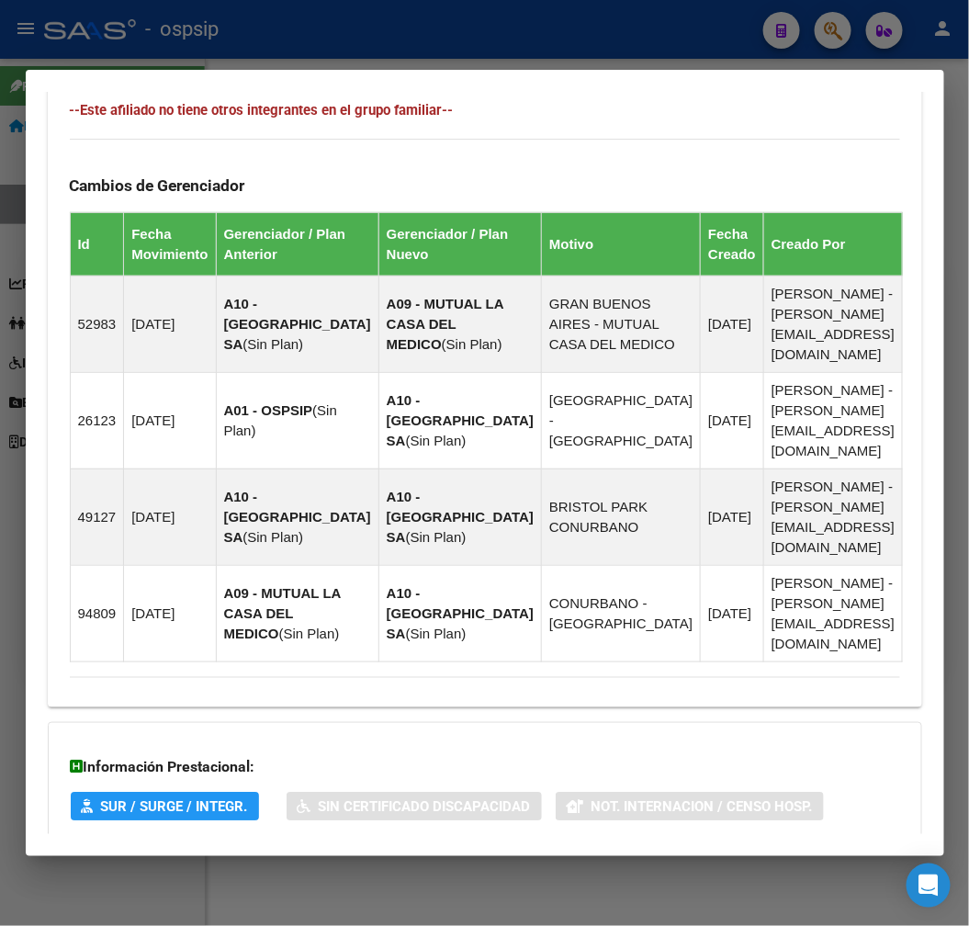
scroll to position [1232, 0]
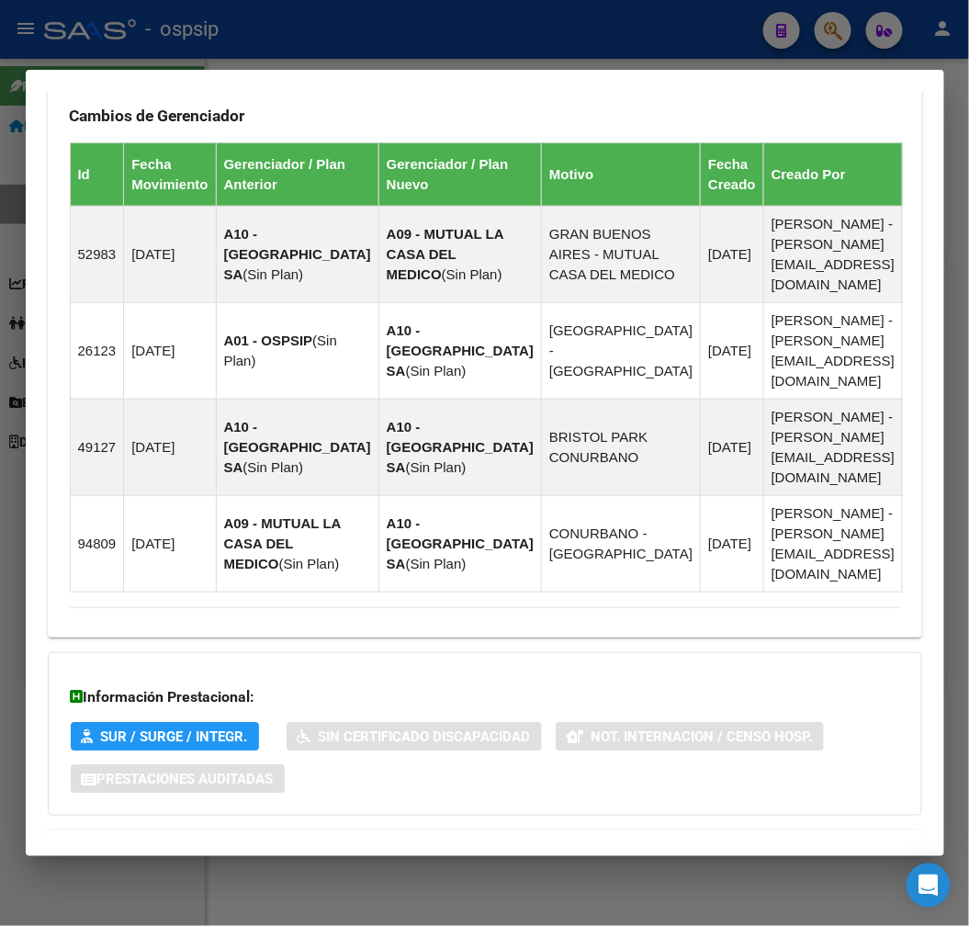
drag, startPoint x: 480, startPoint y: 774, endPoint x: 573, endPoint y: 681, distance: 131.9
click at [480, 842] on mat-panel-title "Aportes y Contribuciones del Afiliado: 27344236718" at bounding box center [474, 853] width 808 height 22
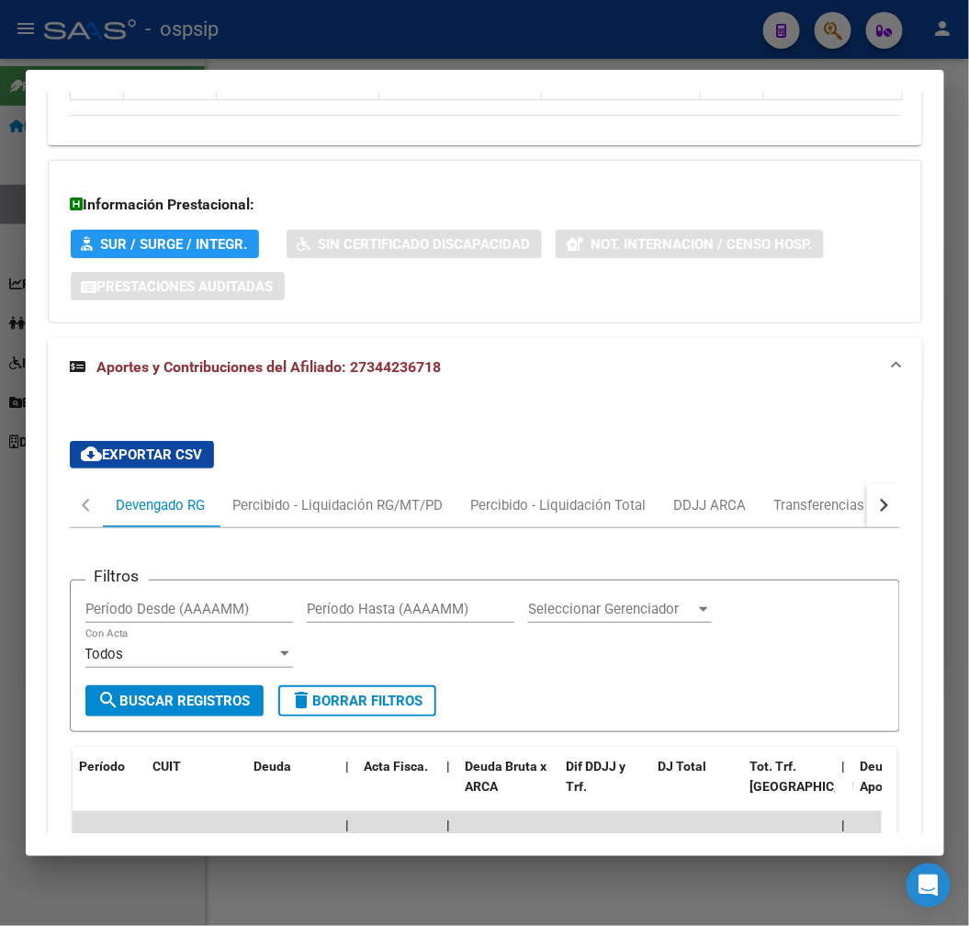
scroll to position [1732, 0]
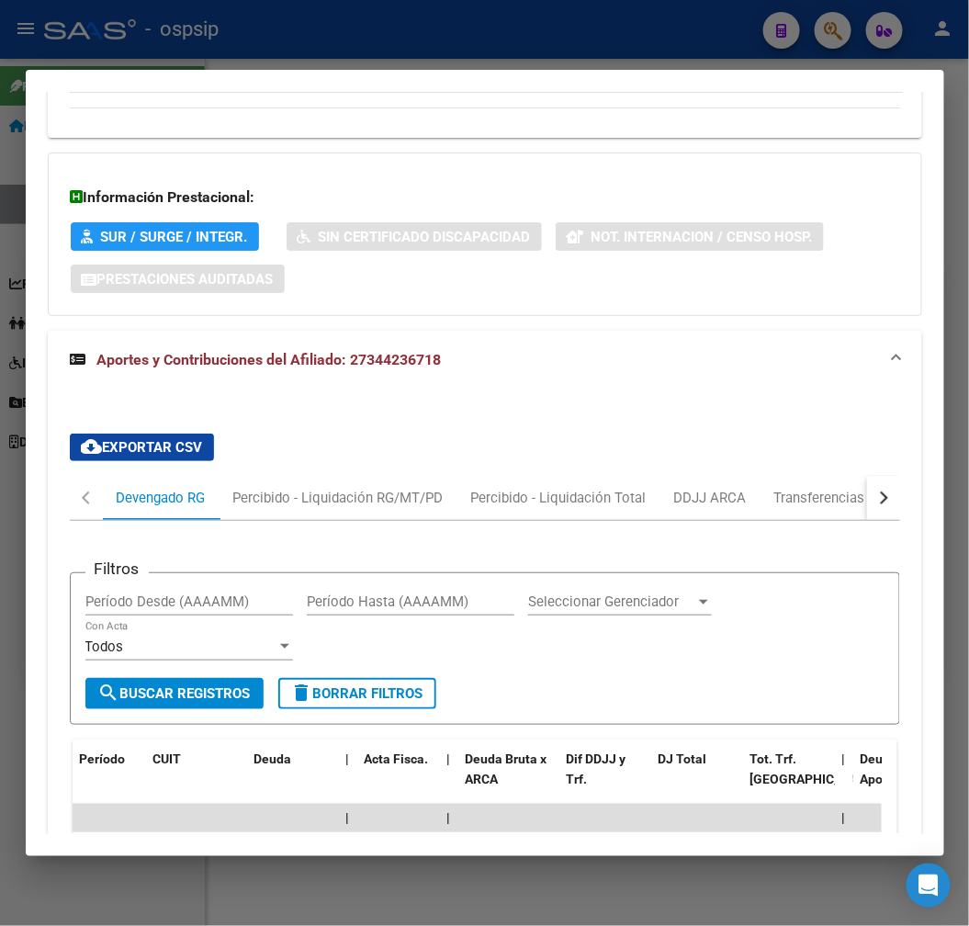
click at [875, 476] on button "button" at bounding box center [883, 498] width 33 height 44
click at [756, 476] on mat-tab-header "Devengado RG Percibido - Liquidación RG/MT/PD Percibido - Liquidación Total DDJ…" at bounding box center [485, 498] width 831 height 45
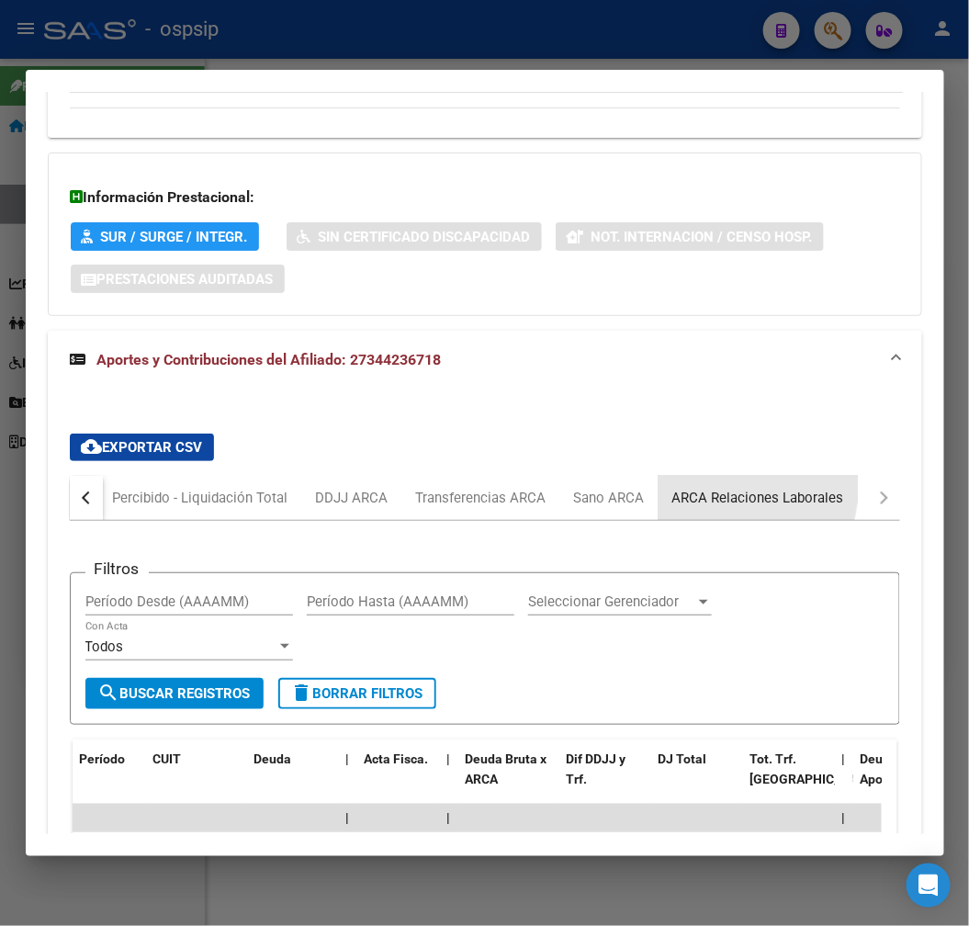
click at [723, 488] on div "ARCA Relaciones Laborales" at bounding box center [759, 498] width 172 height 20
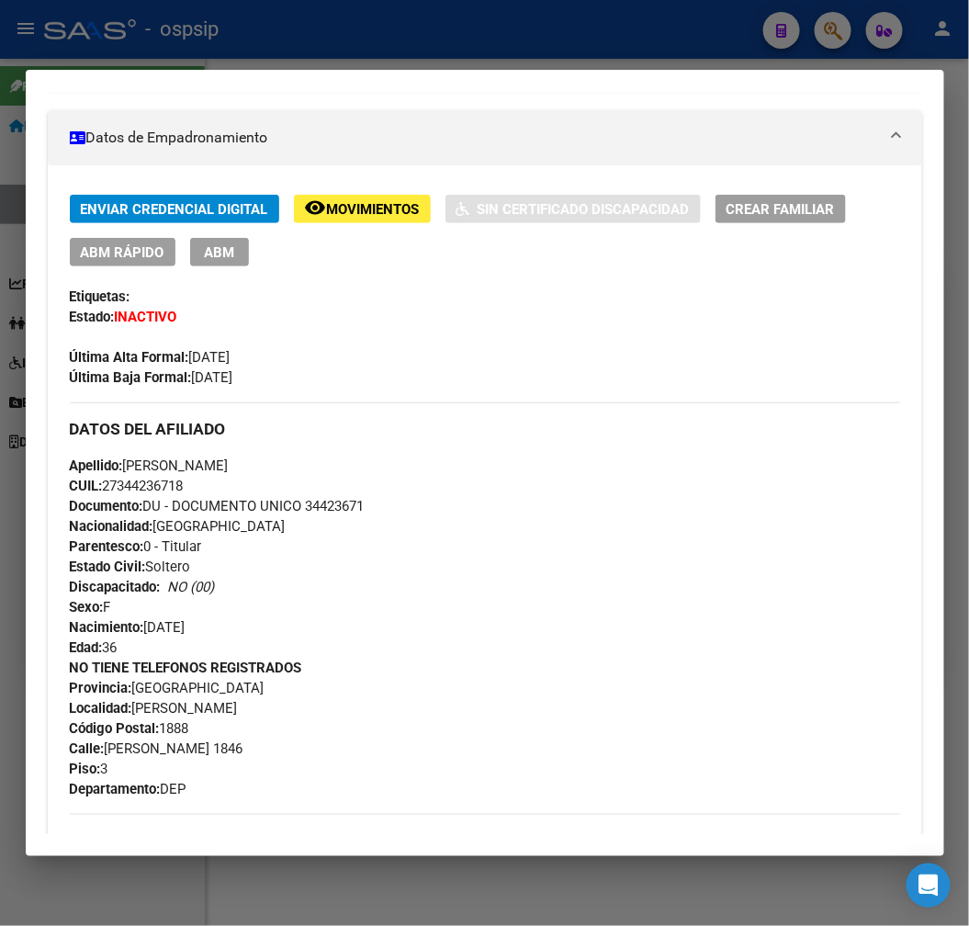
scroll to position [942, 0]
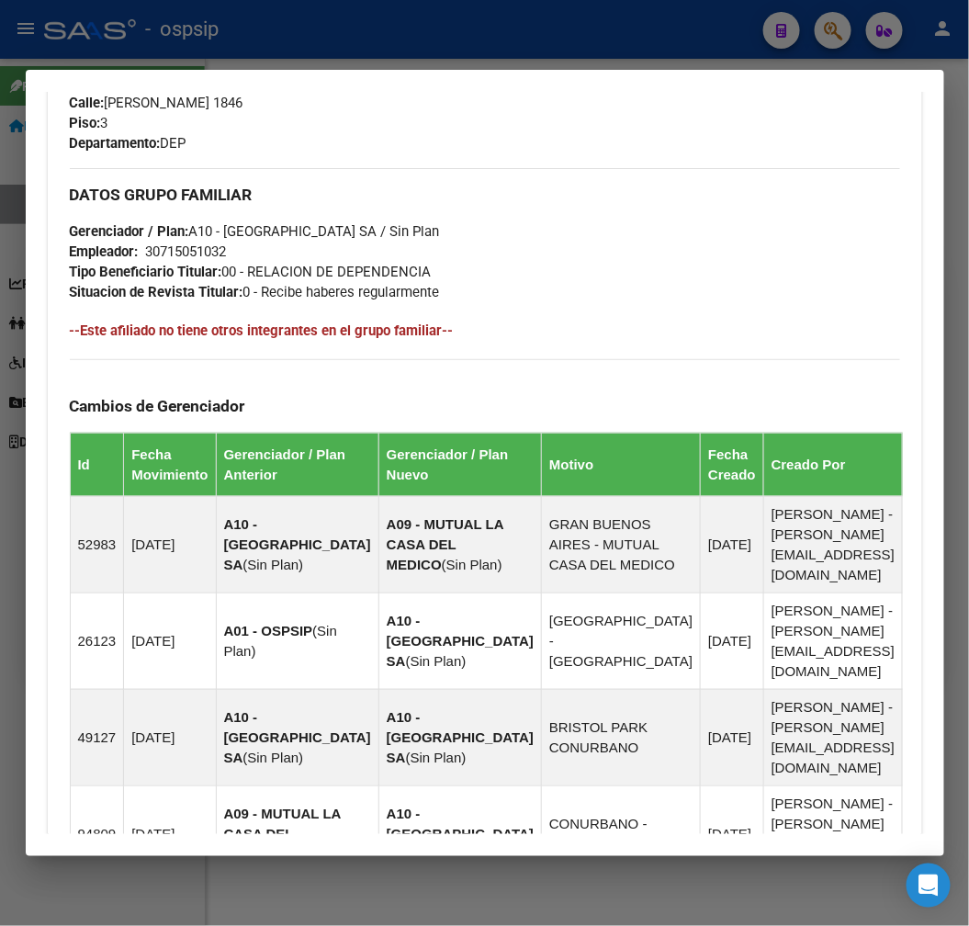
click at [424, 35] on div at bounding box center [484, 463] width 969 height 926
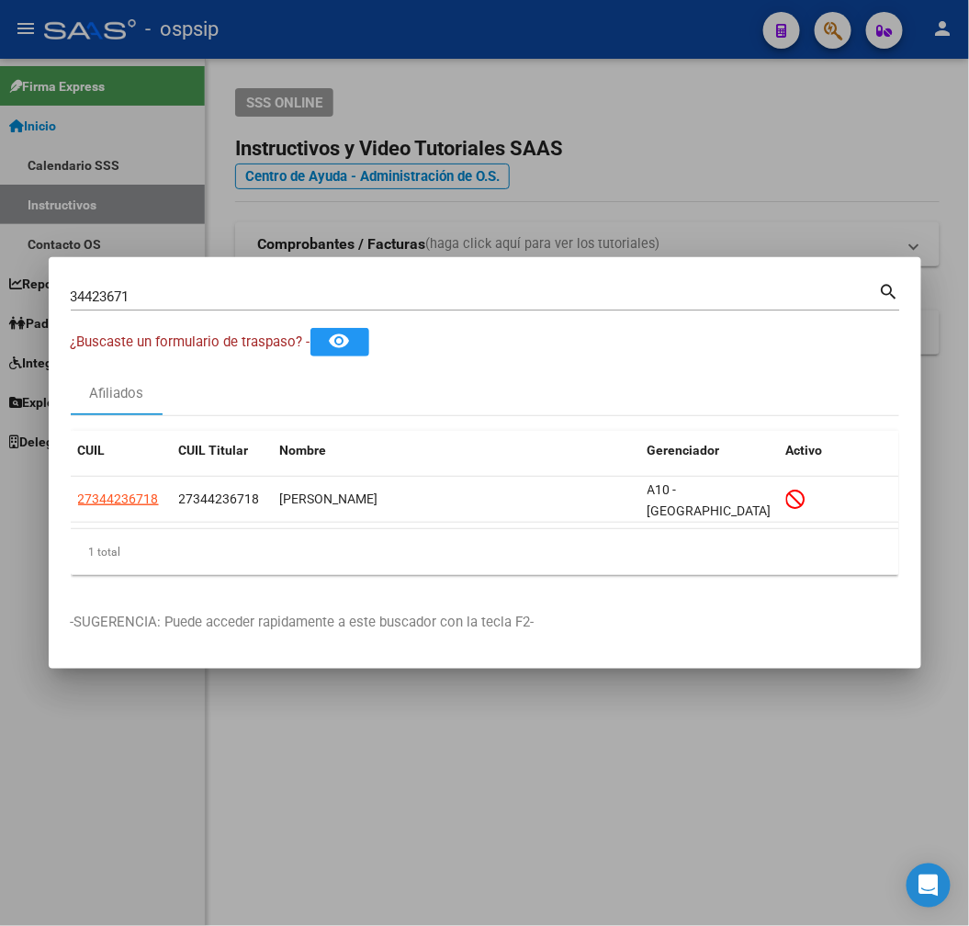
drag, startPoint x: 424, startPoint y: 35, endPoint x: 637, endPoint y: 204, distance: 271.3
click at [424, 47] on div at bounding box center [484, 463] width 969 height 926
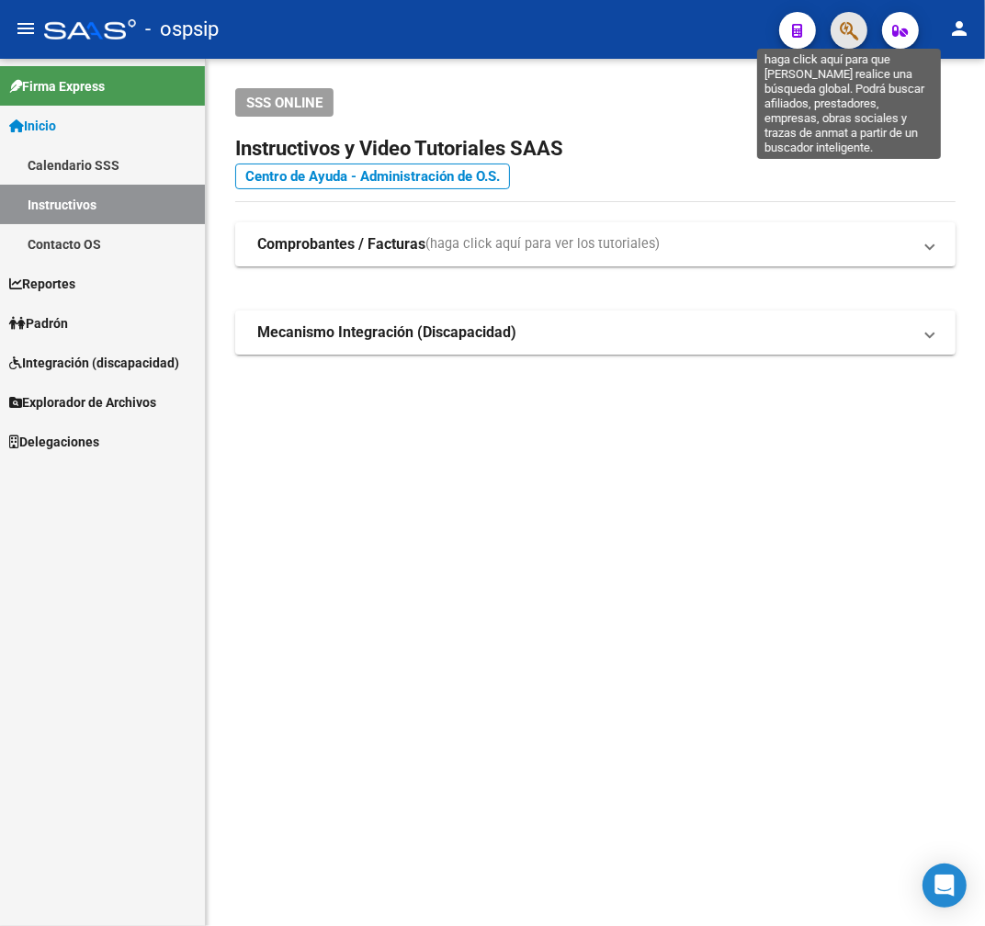
click at [853, 34] on icon "button" at bounding box center [849, 30] width 18 height 21
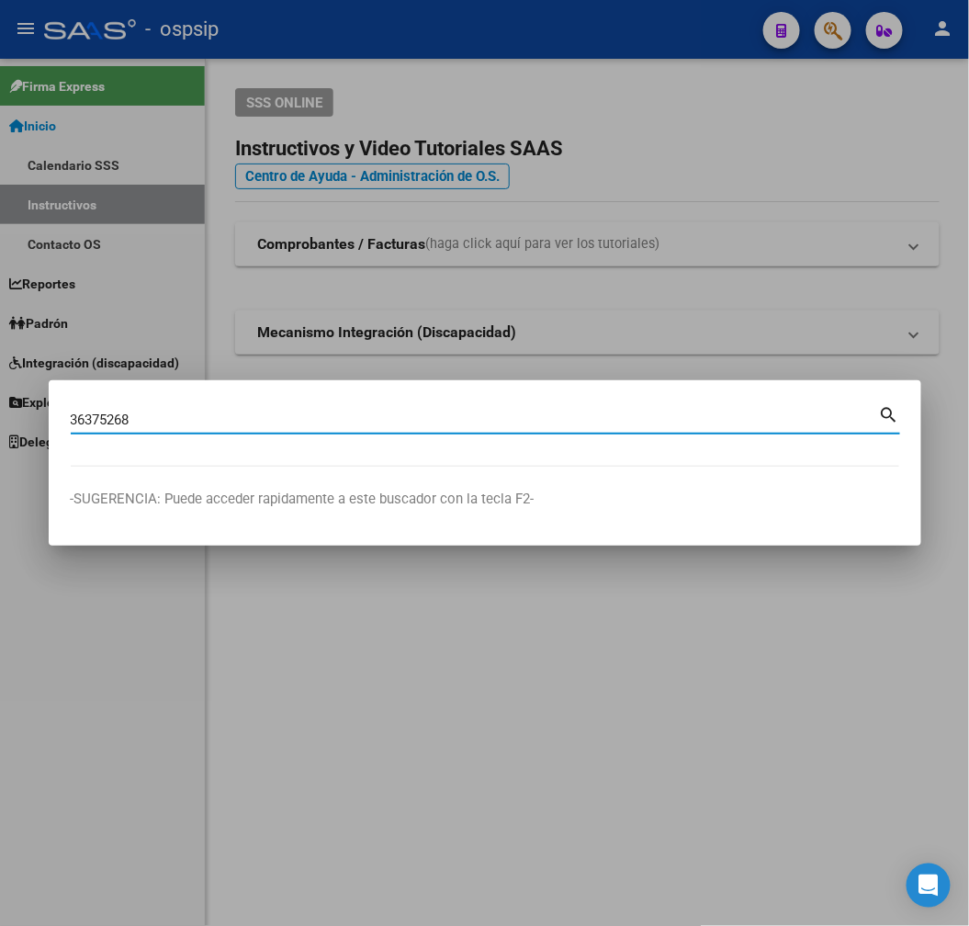
type input "36375268"
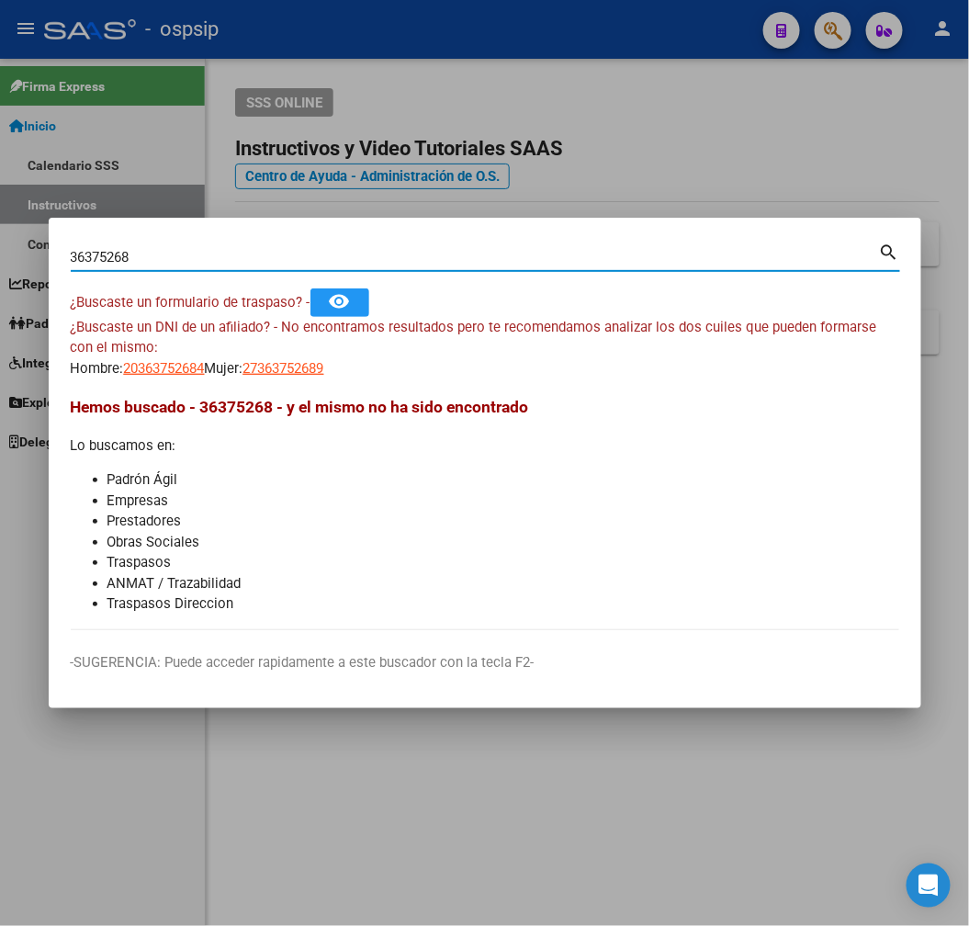
drag, startPoint x: 172, startPoint y: 384, endPoint x: 177, endPoint y: 370, distance: 14.8
click at [175, 378] on mat-dialog-content "36375268 Buscar (apellido, dni, cuil, nro traspaso, cuit, obra social) search ¿…" at bounding box center [485, 435] width 873 height 390
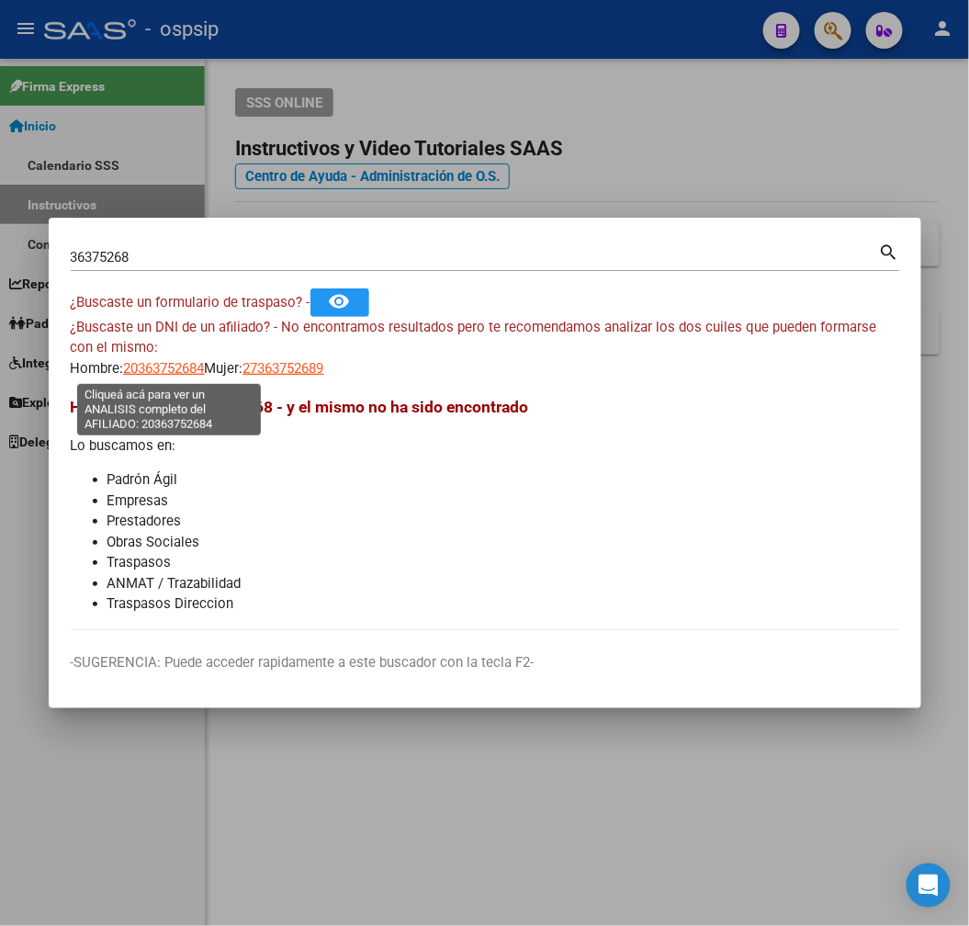
click at [176, 368] on span "20363752684" at bounding box center [164, 368] width 81 height 17
copy mat-dialog-content "52684 Mujer: 27363752689 Hemos busca"
type textarea "20363752684"
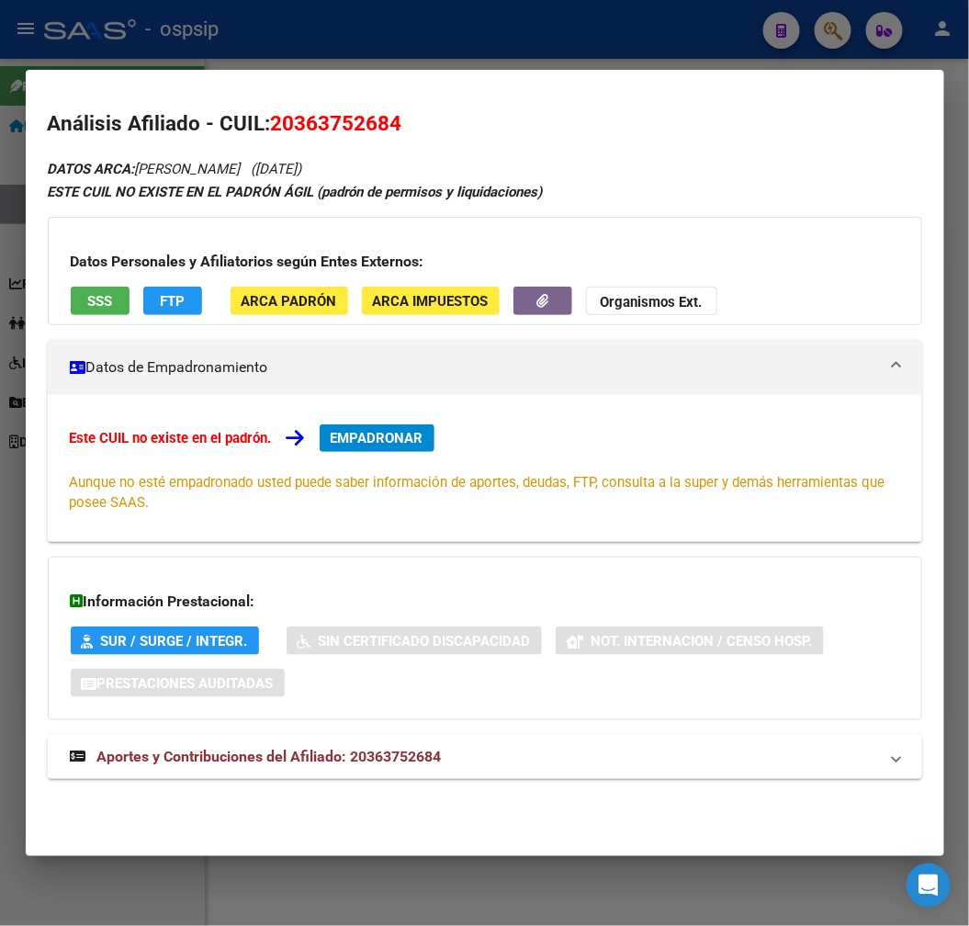
click at [482, 763] on mat-panel-title "Aportes y Contribuciones del Afiliado: 20363752684" at bounding box center [474, 757] width 808 height 22
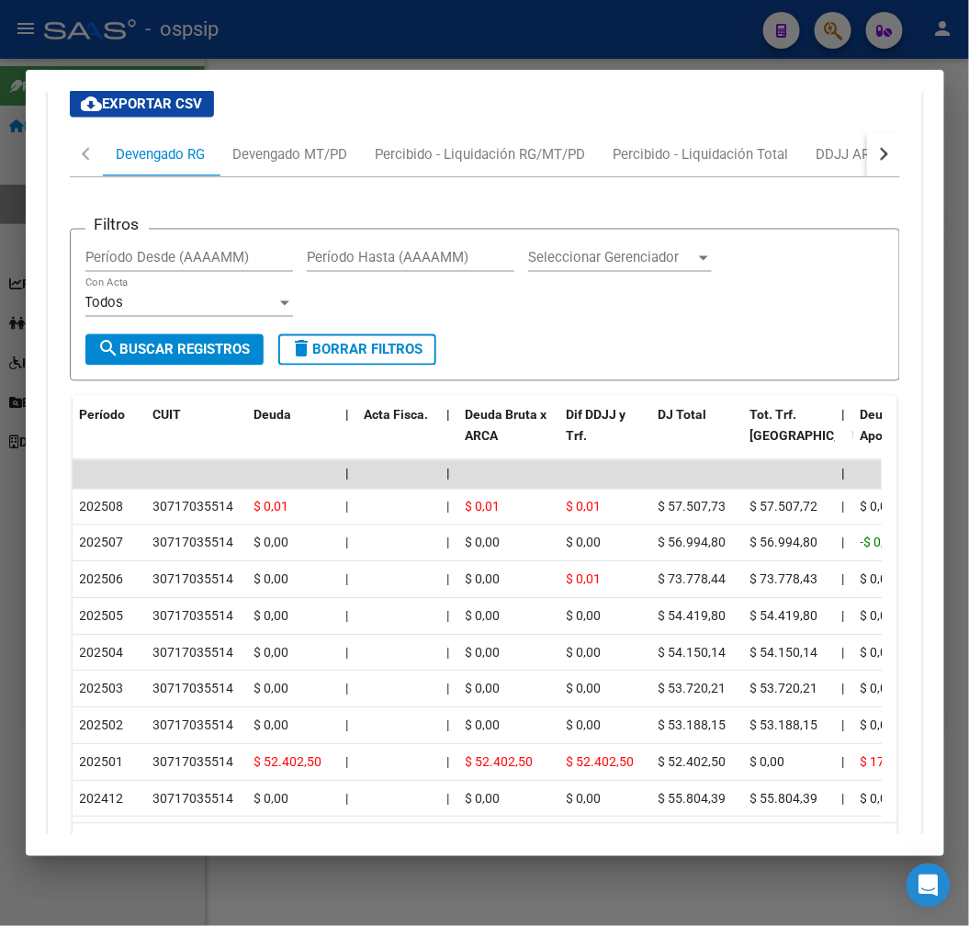
scroll to position [584, 0]
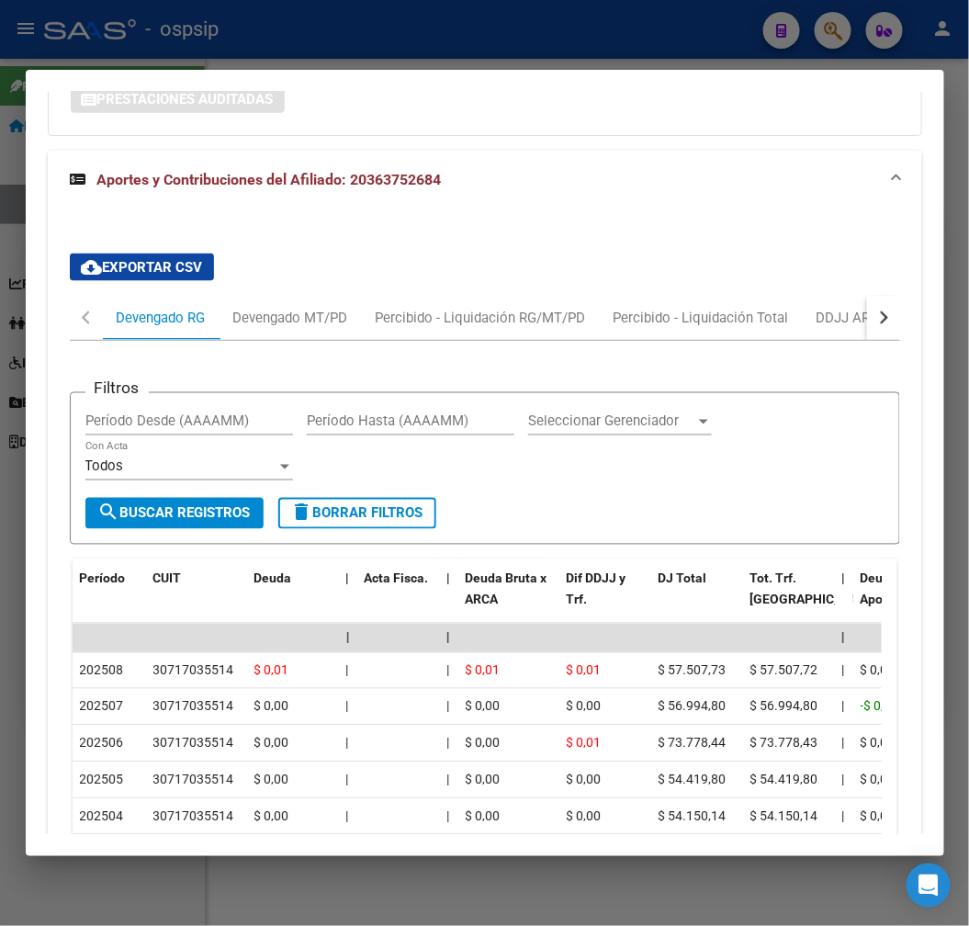
click at [880, 322] on button "button" at bounding box center [883, 318] width 33 height 44
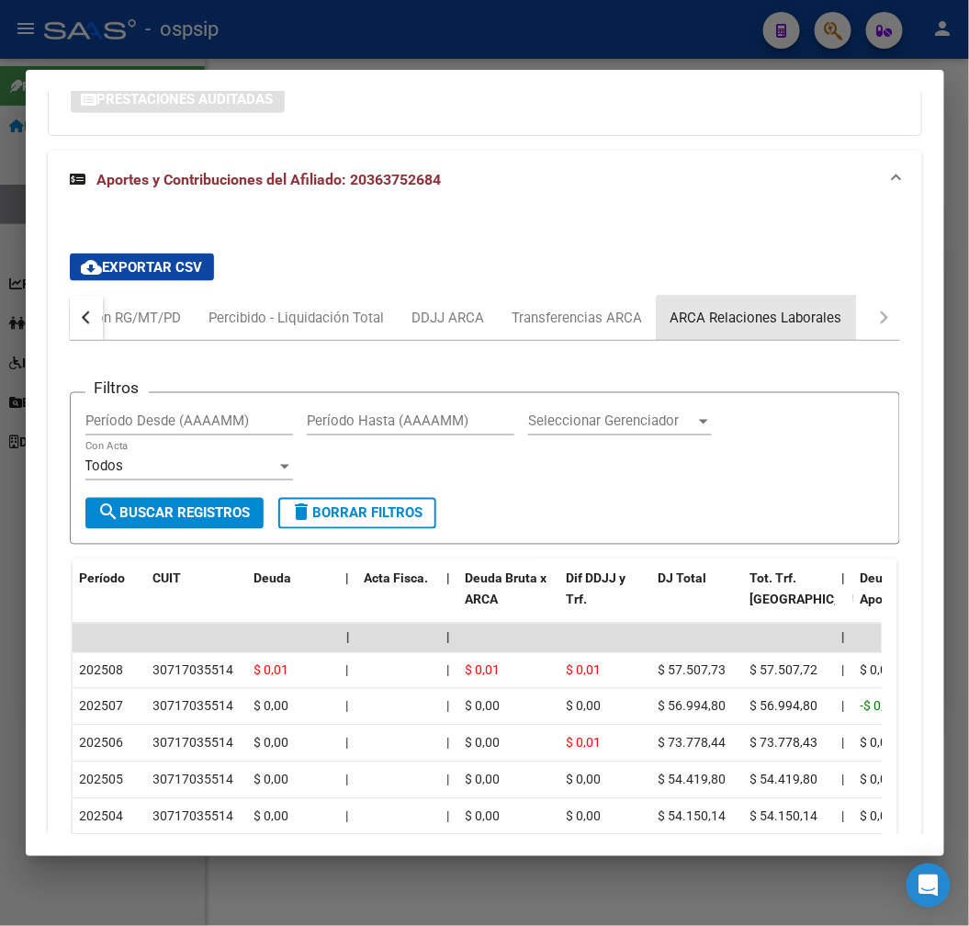
click at [806, 327] on div "ARCA Relaciones Laborales" at bounding box center [757, 318] width 172 height 20
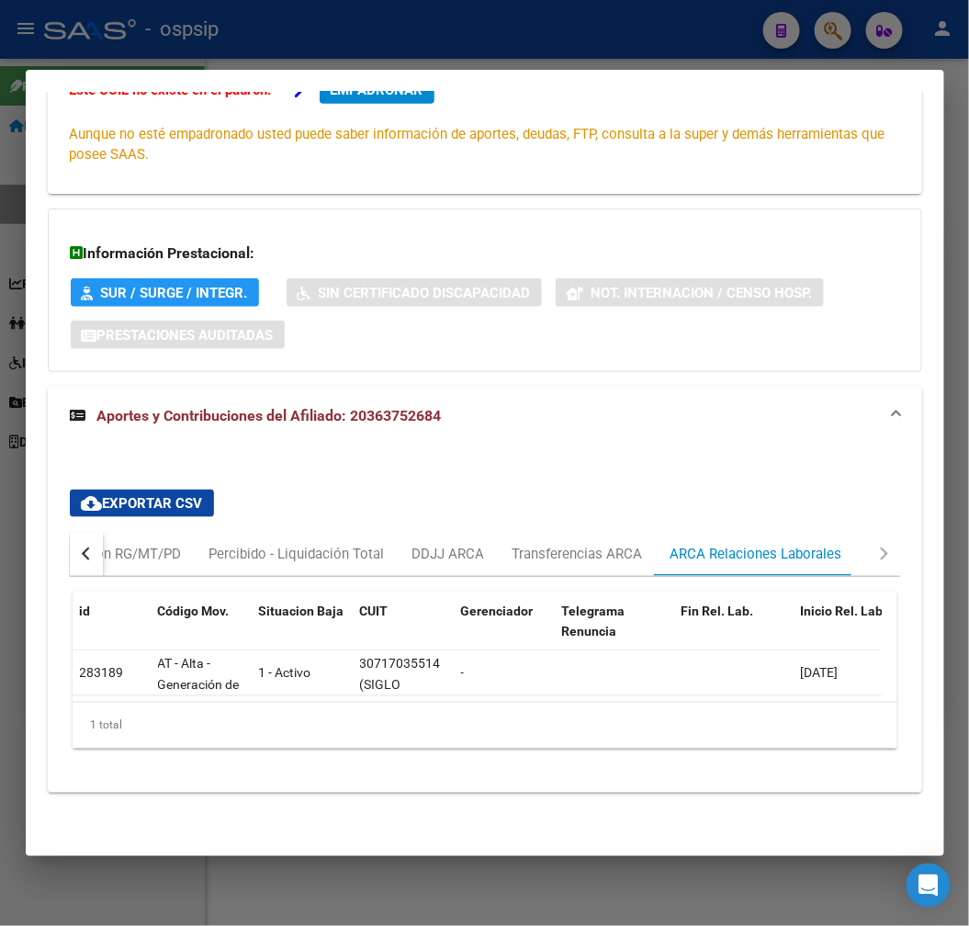
scroll to position [0, 0]
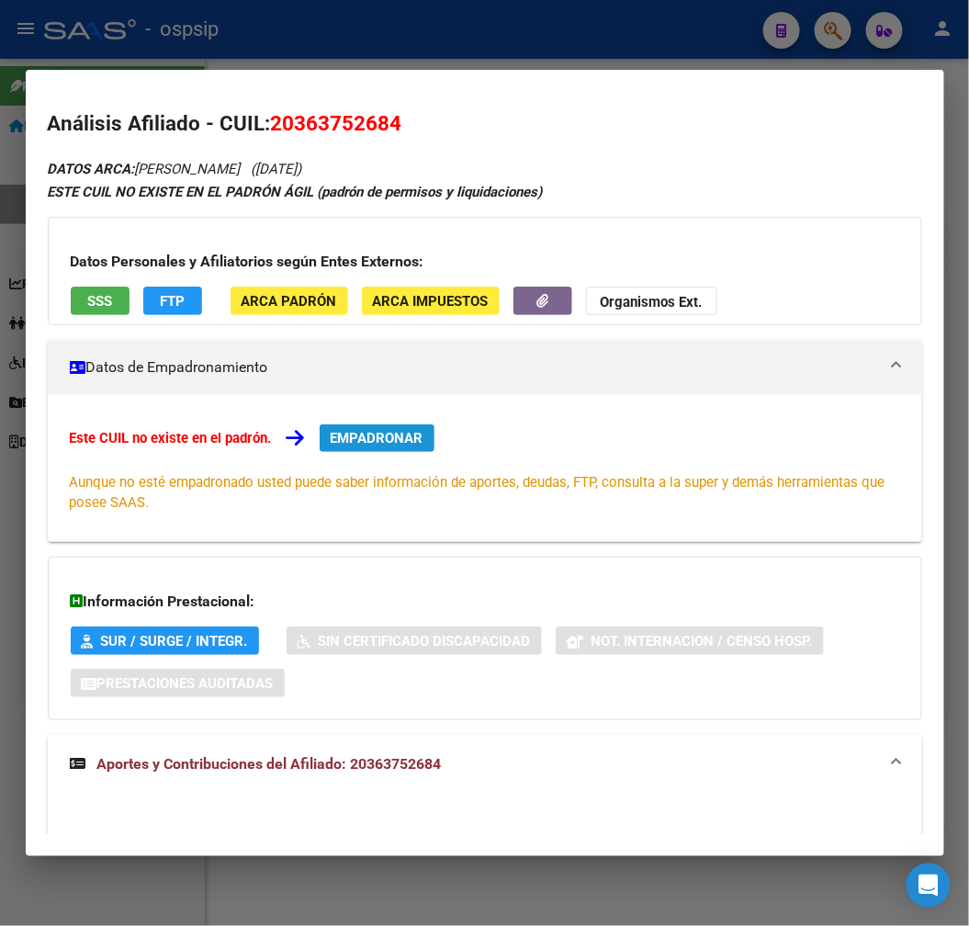
click at [379, 444] on span "EMPADRONAR" at bounding box center [377, 438] width 93 height 17
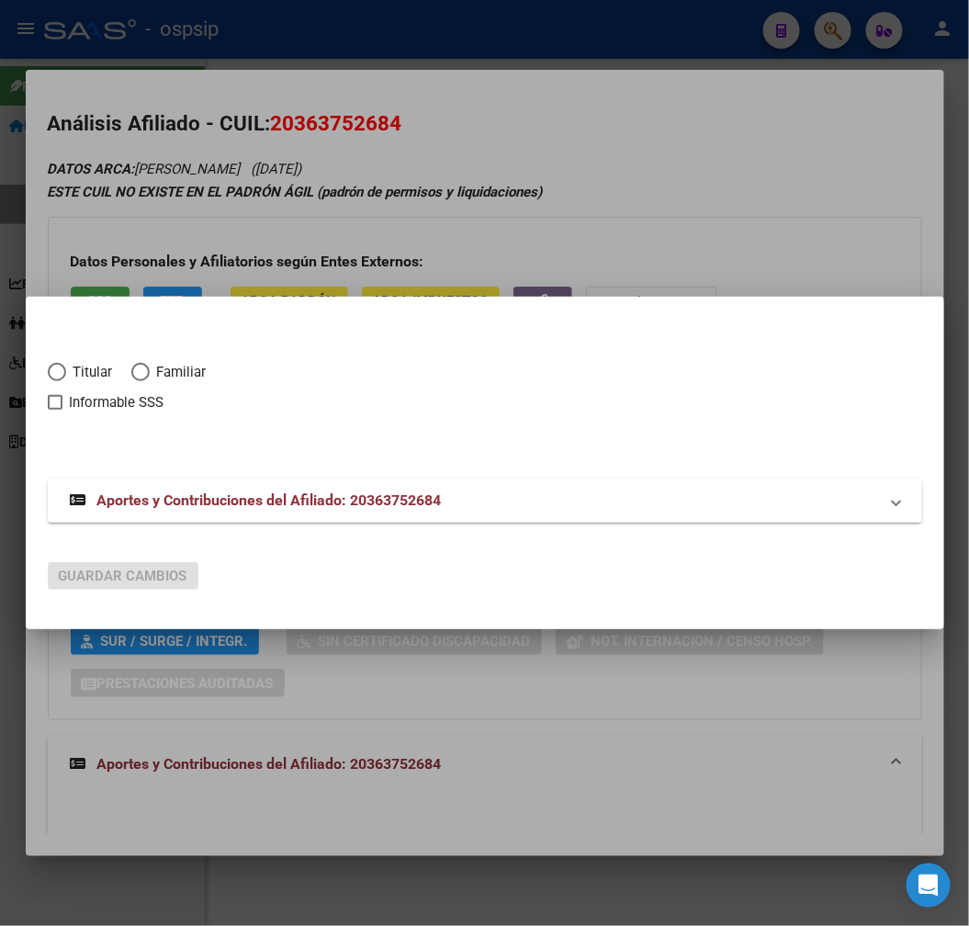
click at [59, 377] on span "Elija una opción" at bounding box center [57, 372] width 18 height 18
click at [59, 377] on input "Titular" at bounding box center [57, 372] width 18 height 18
radio input "true"
checkbox input "true"
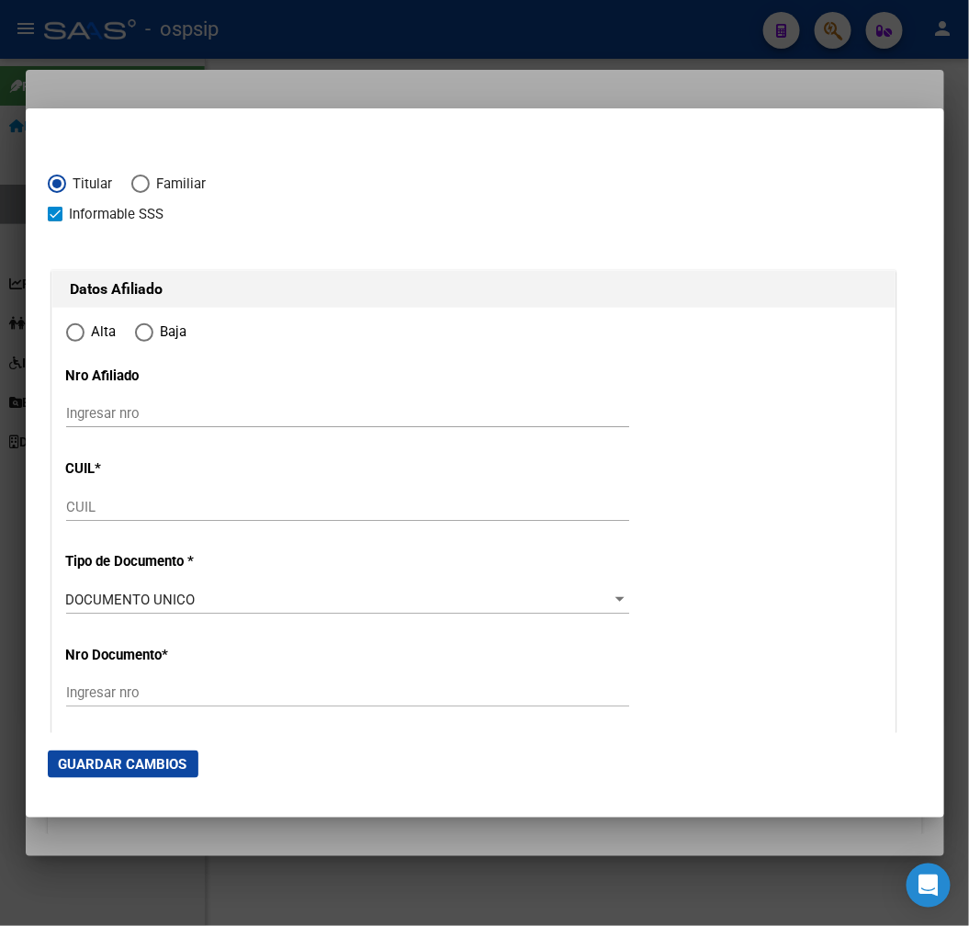
type input "20-36375268-4"
type input "36375268"
type input "[PERSON_NAME]"
type input "[DATE]"
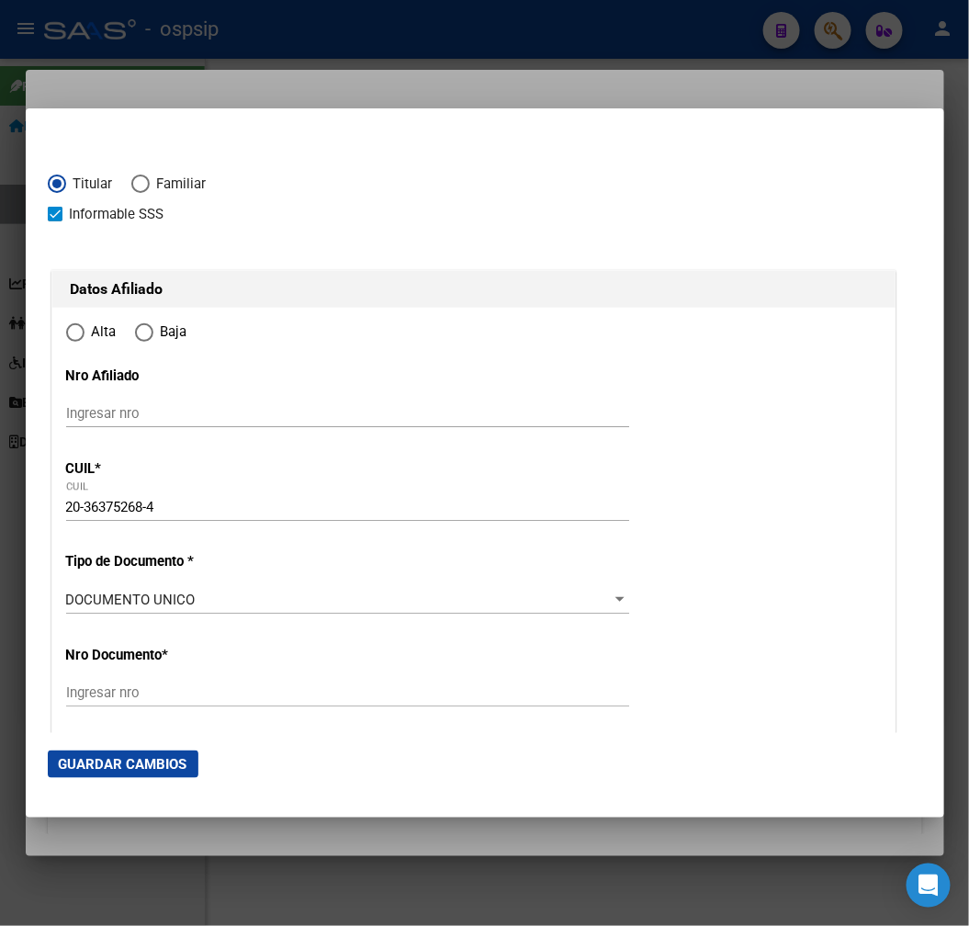
type input "CAÒUELAS"
type input "1814"
type input "[PERSON_NAME]"
type input "1013"
radio input "true"
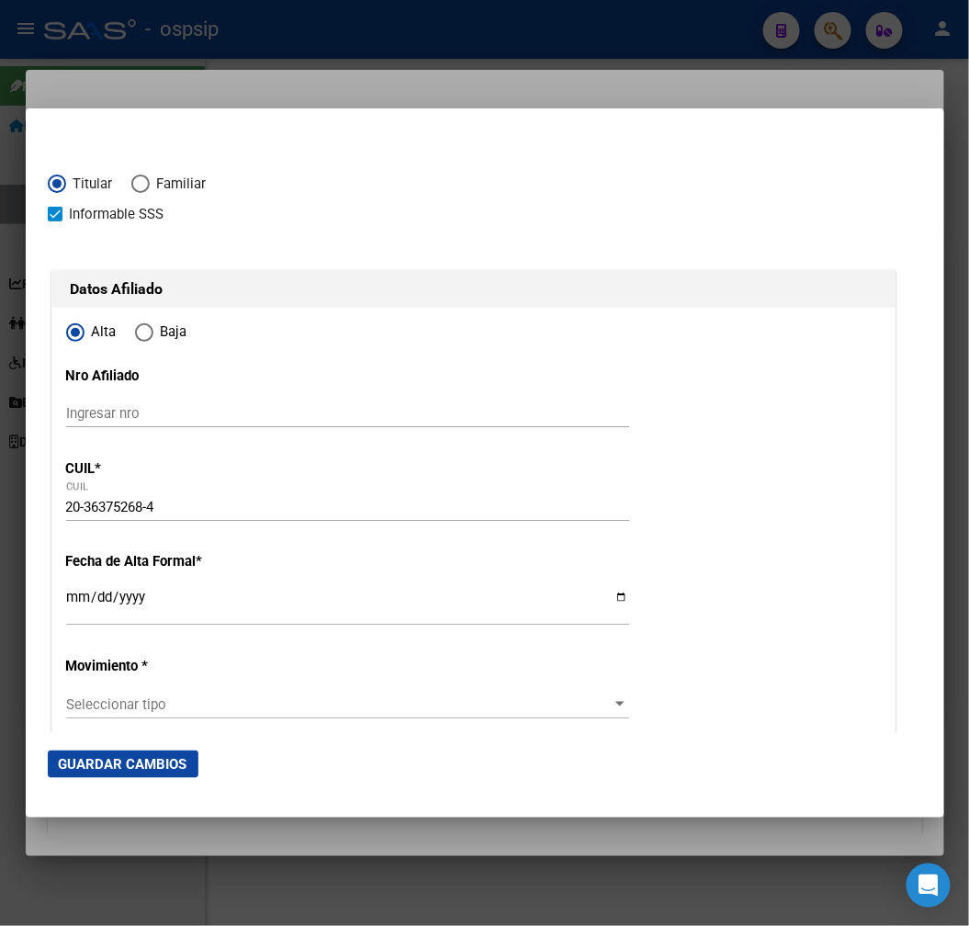
type input "CAÒUELAS"
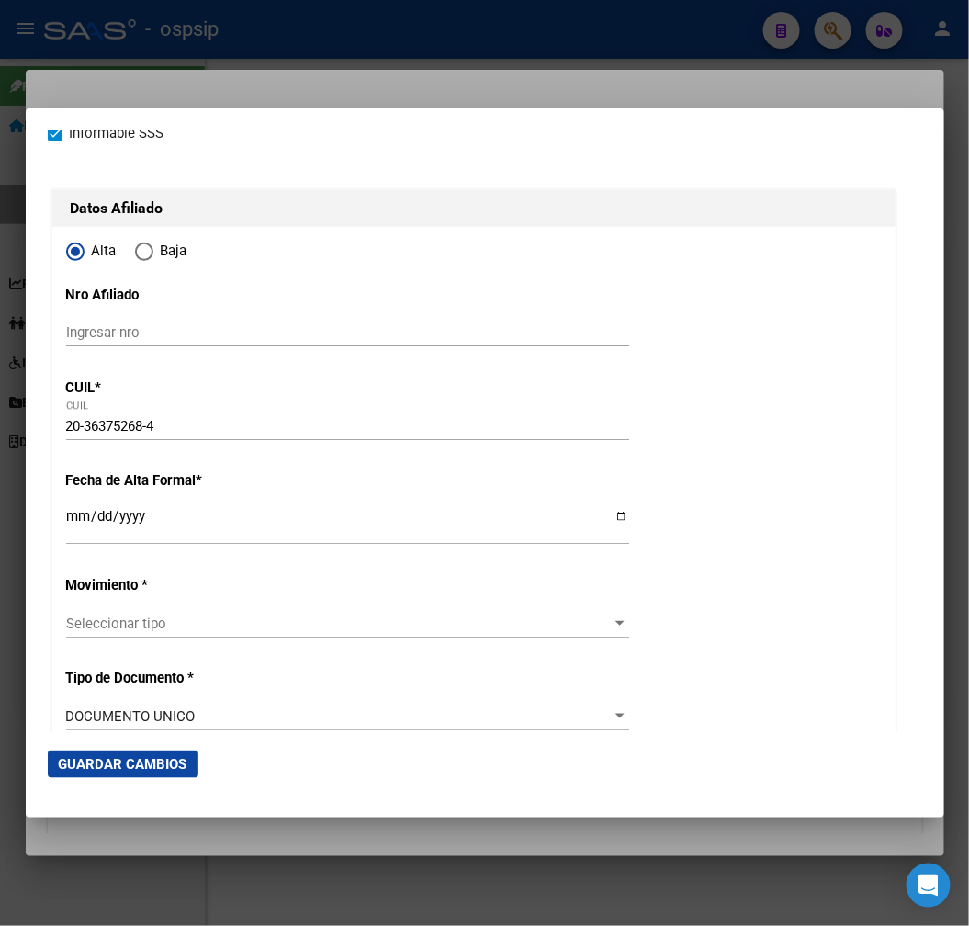
scroll to position [102, 0]
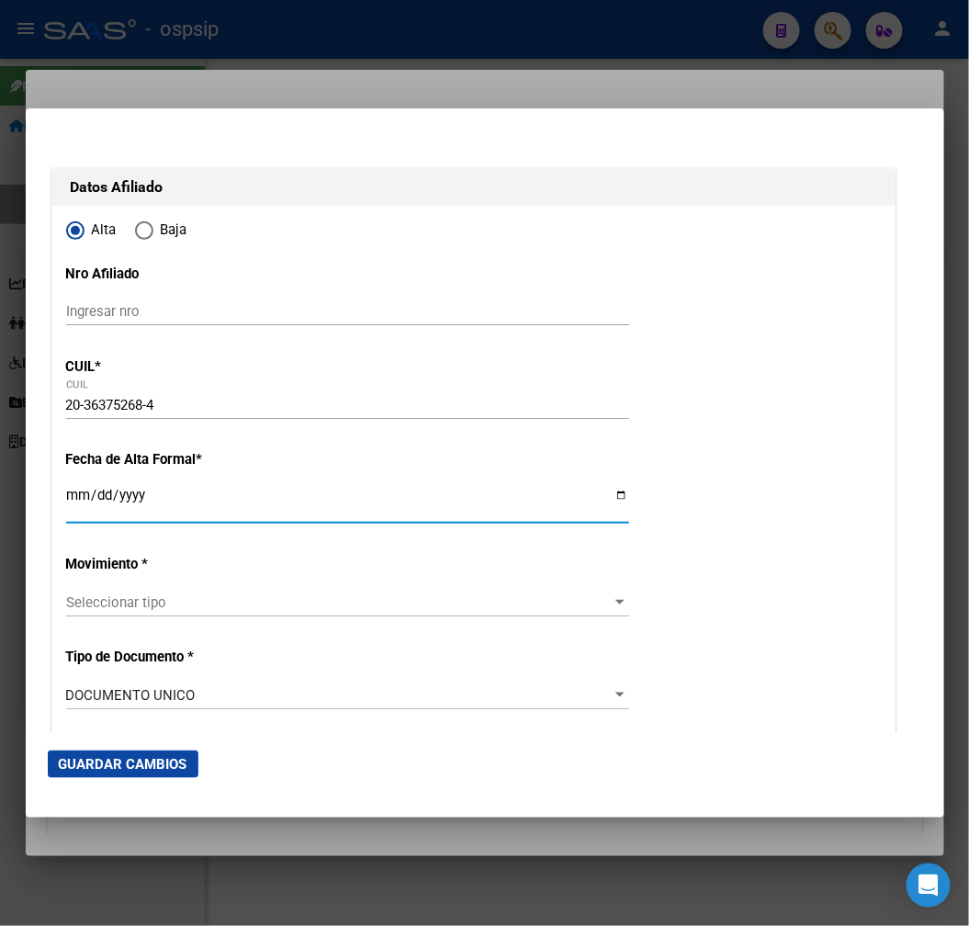
click at [83, 491] on input "Ingresar fecha" at bounding box center [347, 502] width 563 height 29
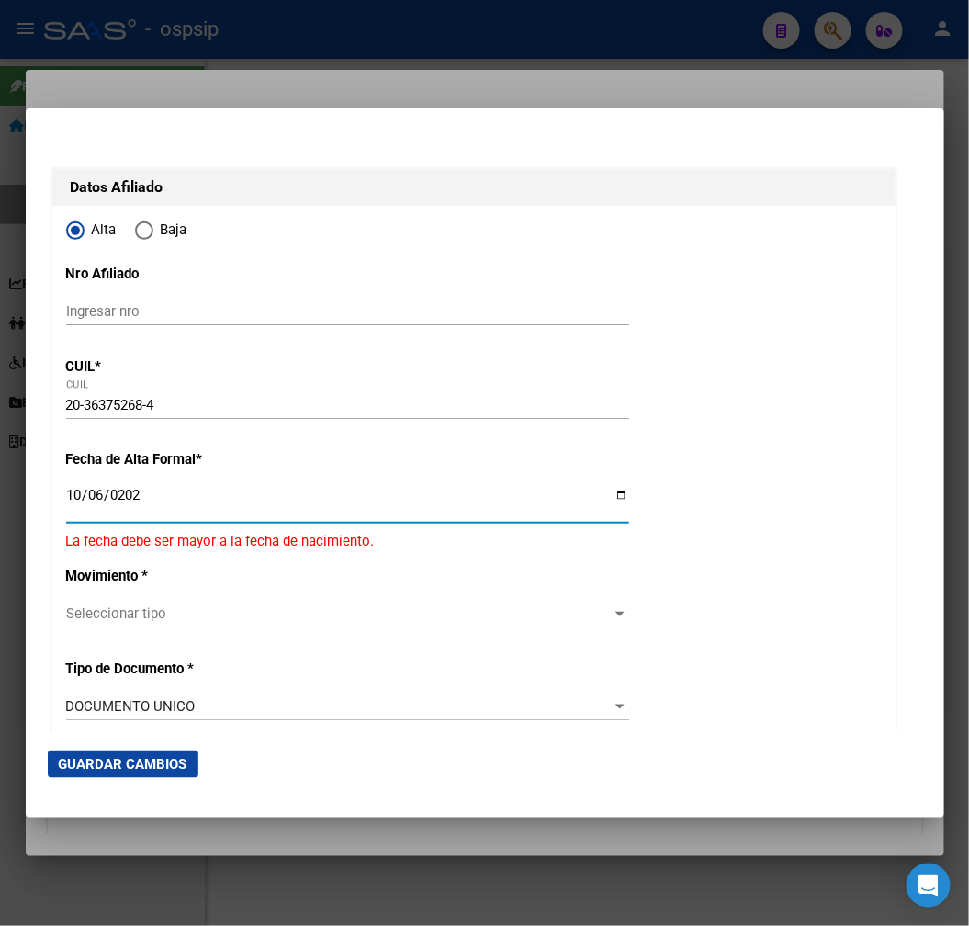
type input "[DATE]"
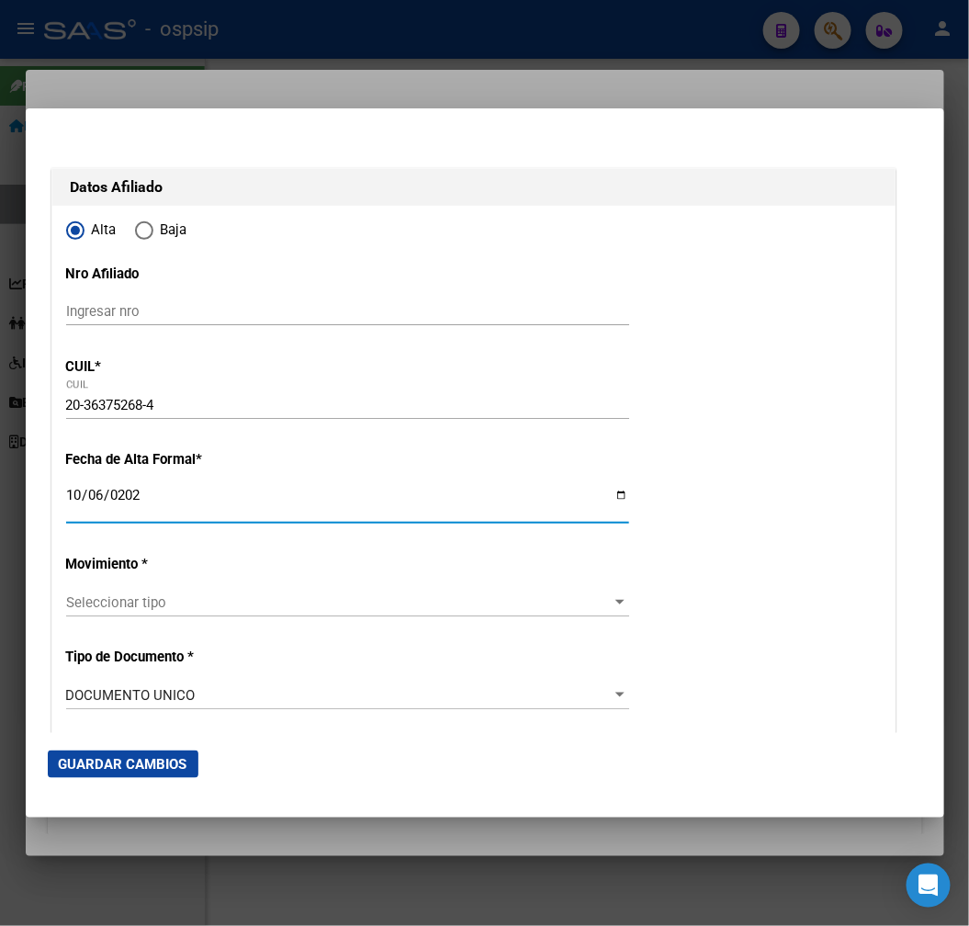
click at [261, 595] on span "Seleccionar tipo" at bounding box center [339, 602] width 547 height 17
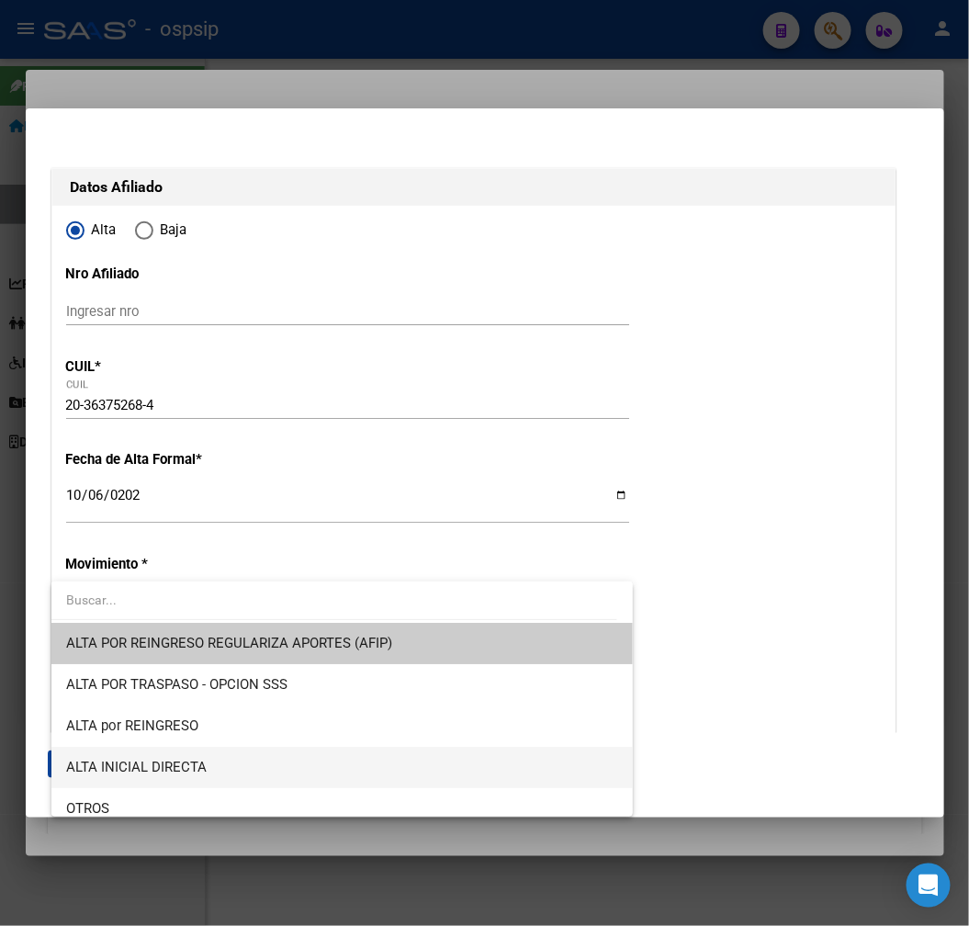
click at [359, 759] on span "ALTA INICIAL DIRECTA" at bounding box center [342, 767] width 552 height 41
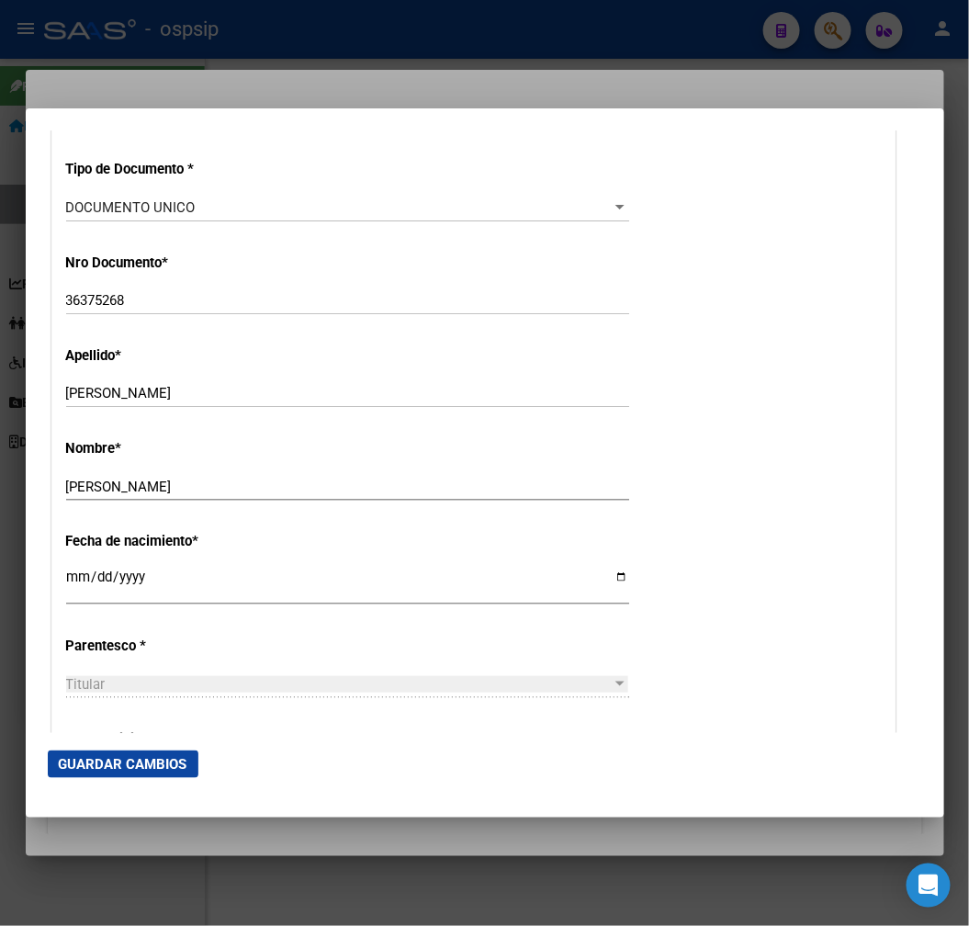
scroll to position [816, 0]
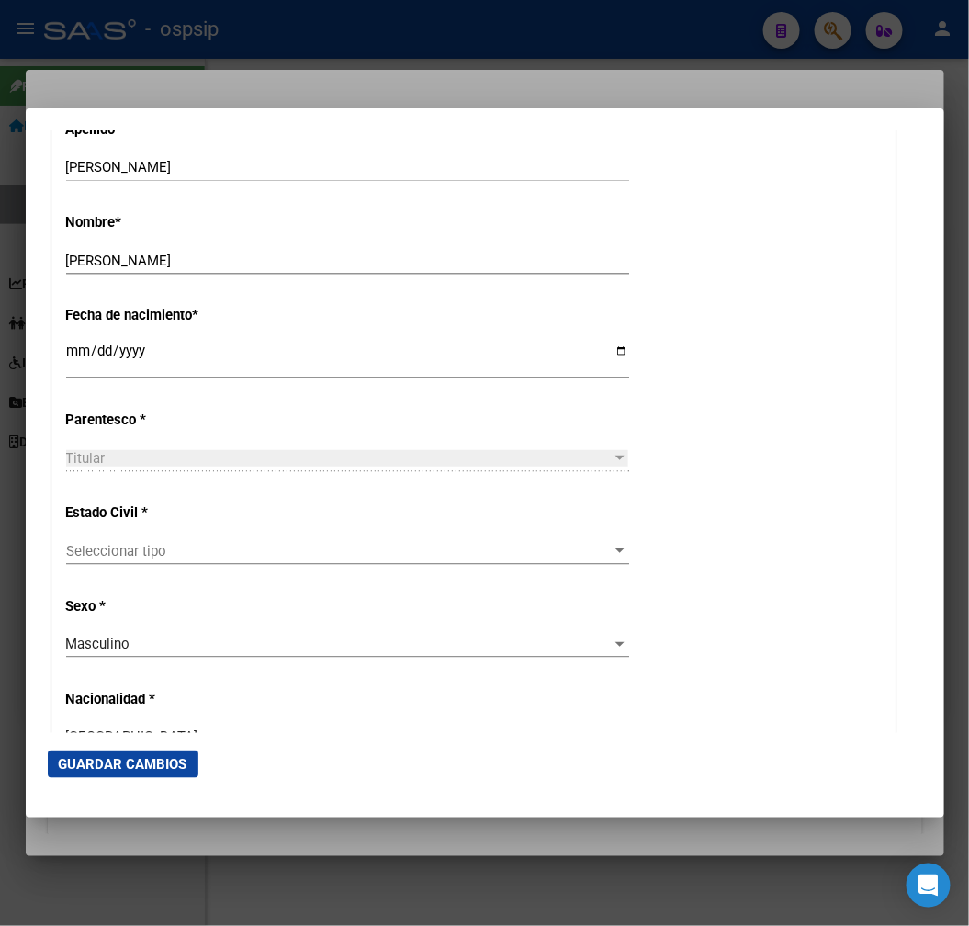
click at [391, 562] on div "Seleccionar tipo Seleccionar tipo" at bounding box center [347, 551] width 563 height 28
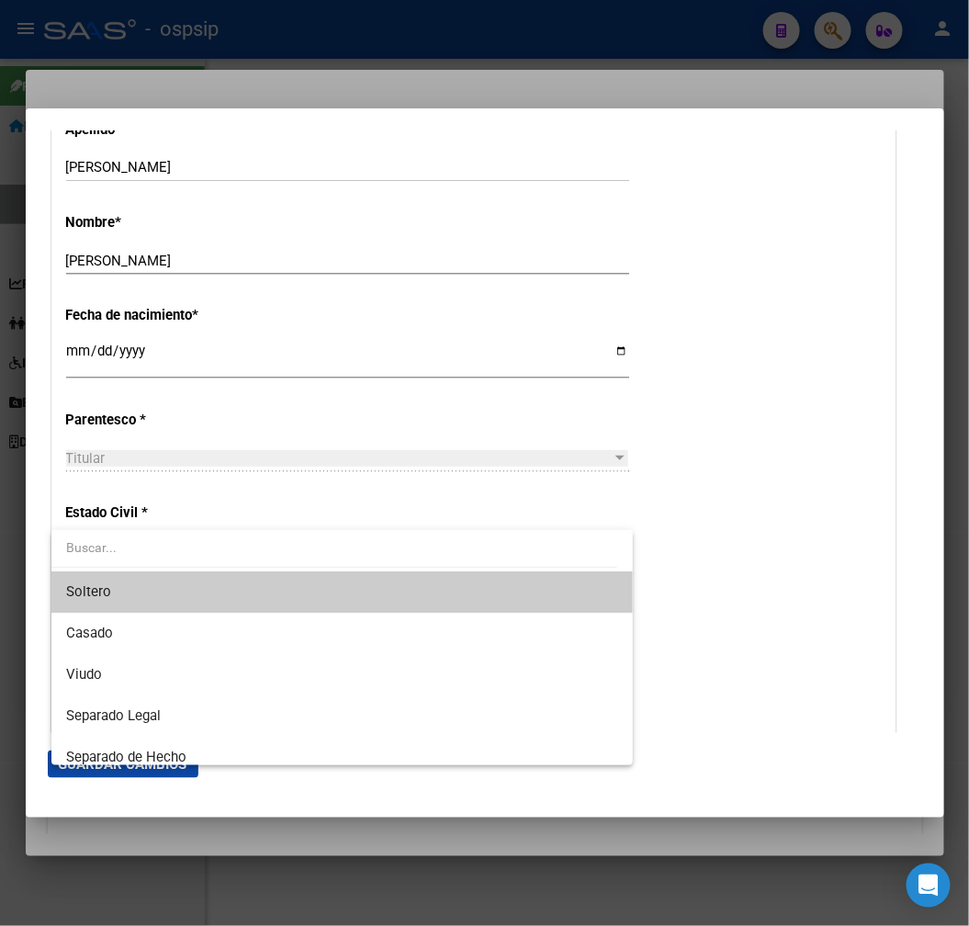
drag, startPoint x: 391, startPoint y: 583, endPoint x: 399, endPoint y: 571, distance: 14.0
click at [391, 582] on span "Soltero" at bounding box center [342, 591] width 552 height 41
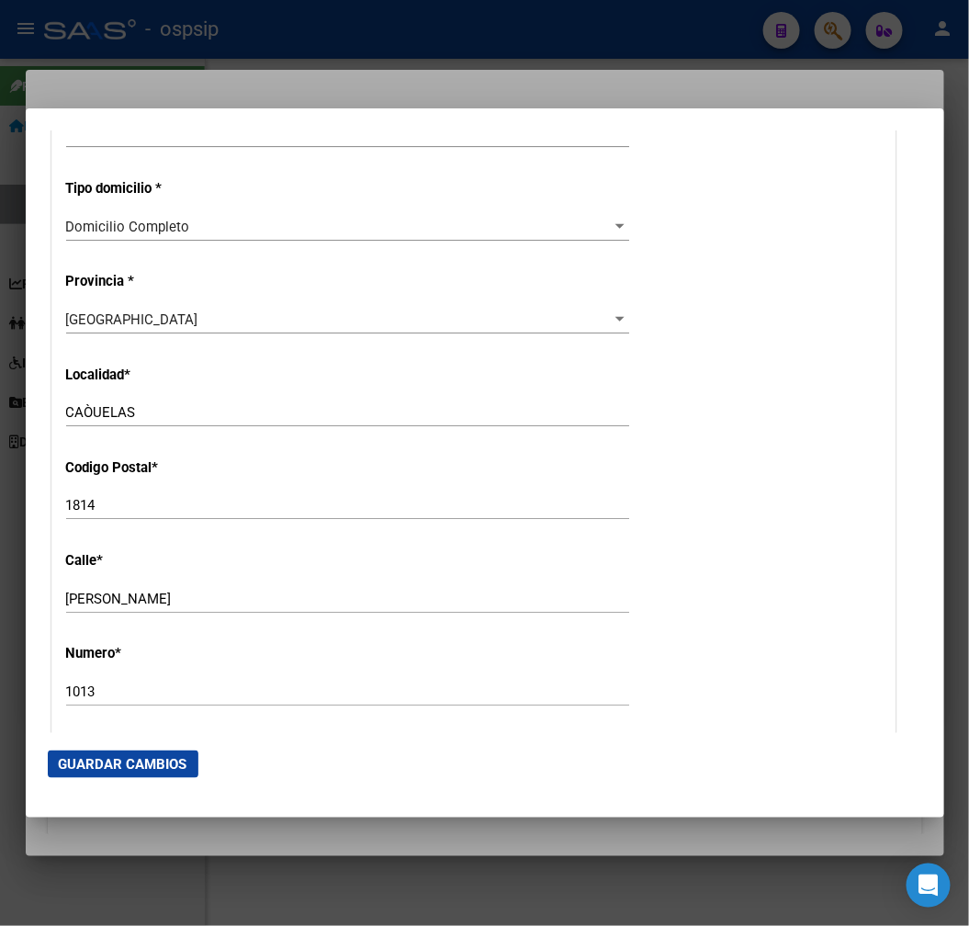
scroll to position [1633, 0]
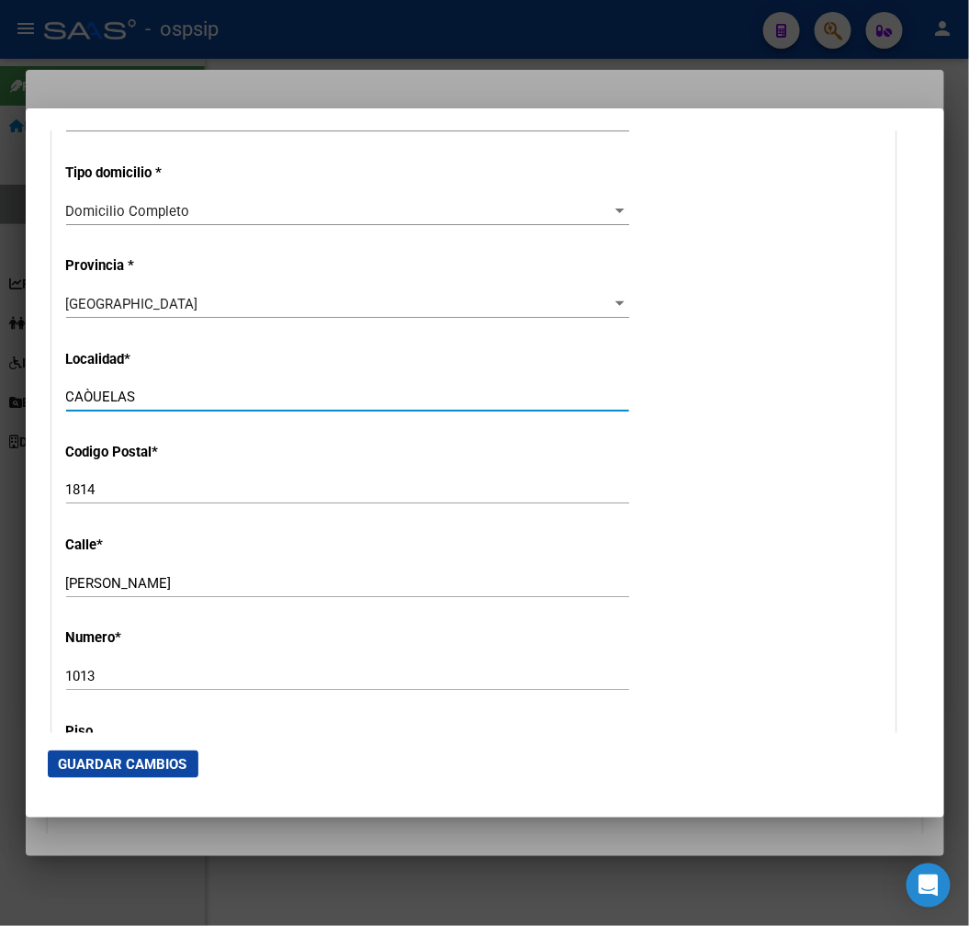
drag, startPoint x: 150, startPoint y: 395, endPoint x: 133, endPoint y: 417, distance: 27.6
click at [30, 390] on mat-dialog-content "Titular Familiar Informable SSS Datos Afiliado Alta Baja Nro Afiliado Ingresar …" at bounding box center [485, 431] width 919 height 602
type input "a"
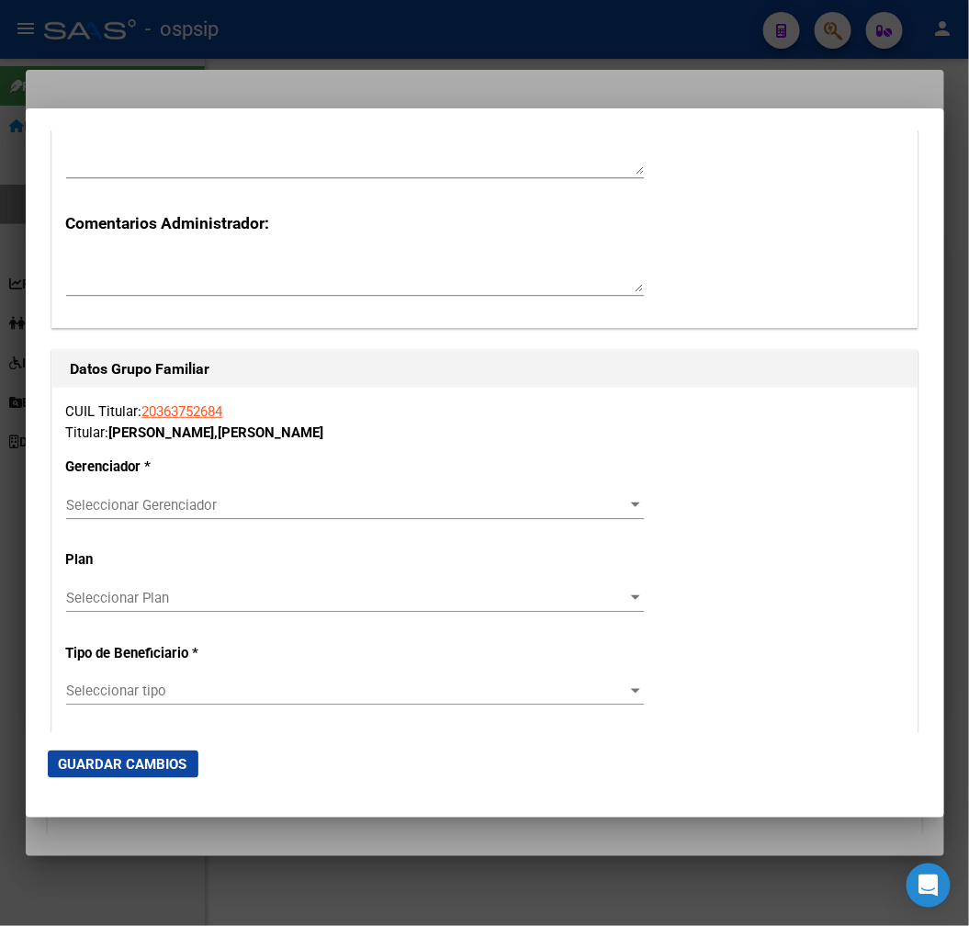
scroll to position [3062, 0]
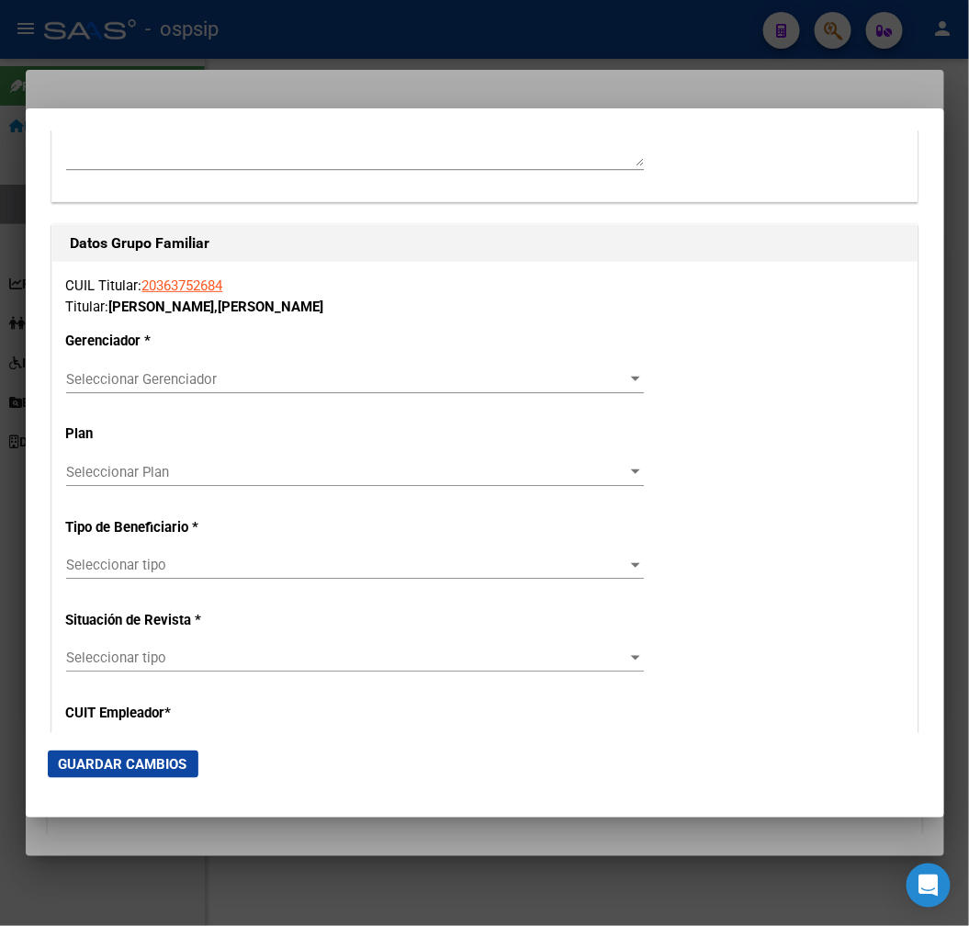
type input "CAÑUELAS"
click at [283, 383] on span "Seleccionar Gerenciador" at bounding box center [346, 379] width 561 height 17
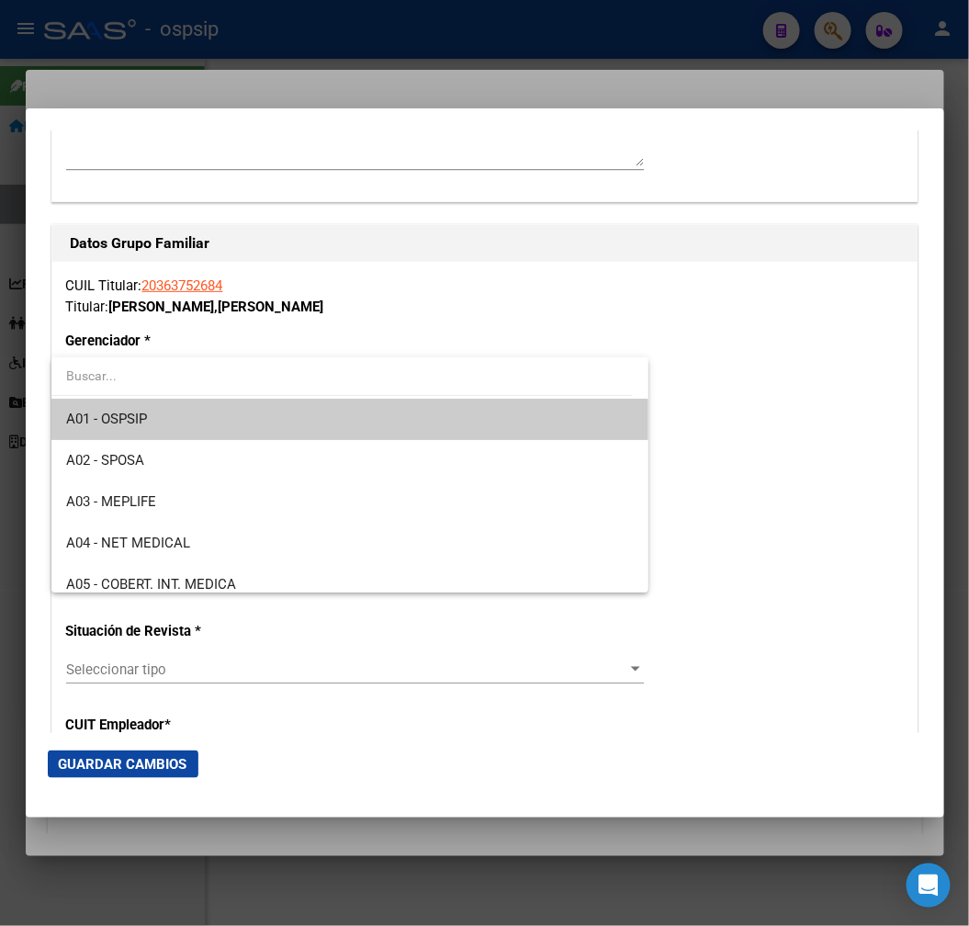
click at [294, 424] on span "A01 - OSPSIP" at bounding box center [350, 419] width 568 height 41
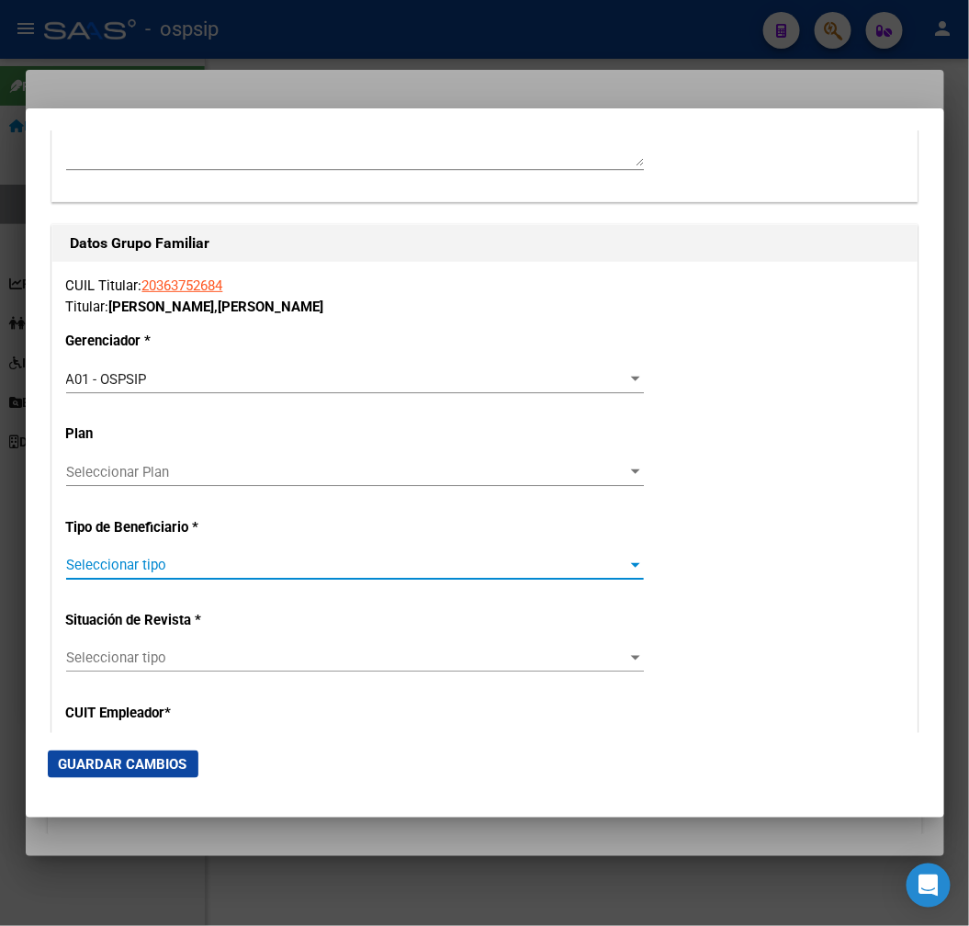
click at [224, 568] on span "Seleccionar tipo" at bounding box center [346, 565] width 561 height 17
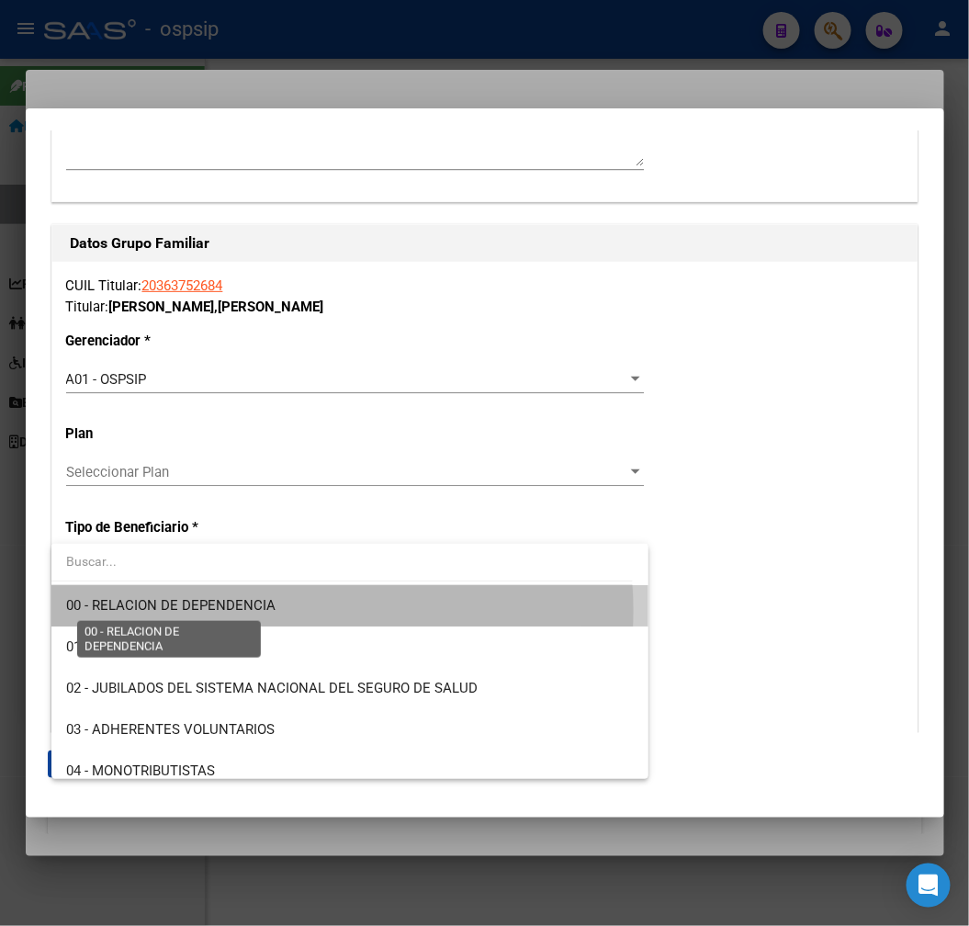
click at [257, 609] on span "00 - RELACION DE DEPENDENCIA" at bounding box center [170, 605] width 209 height 17
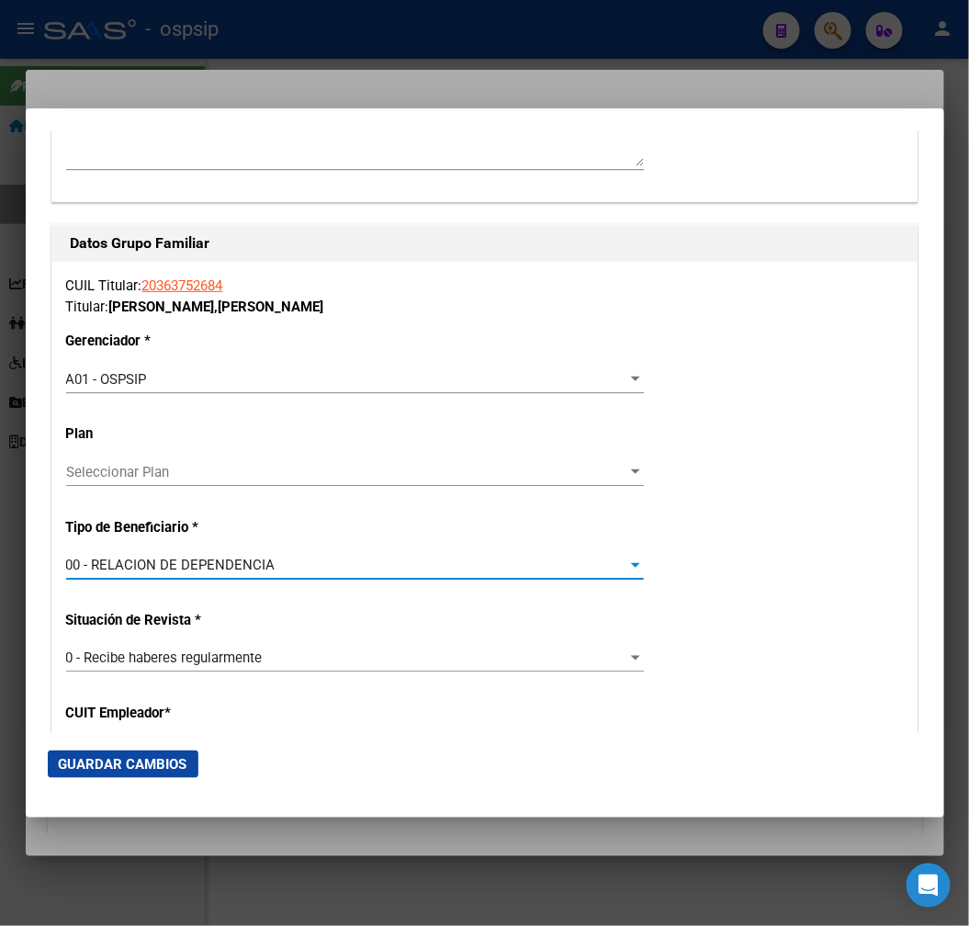
type input "30-71703551-4"
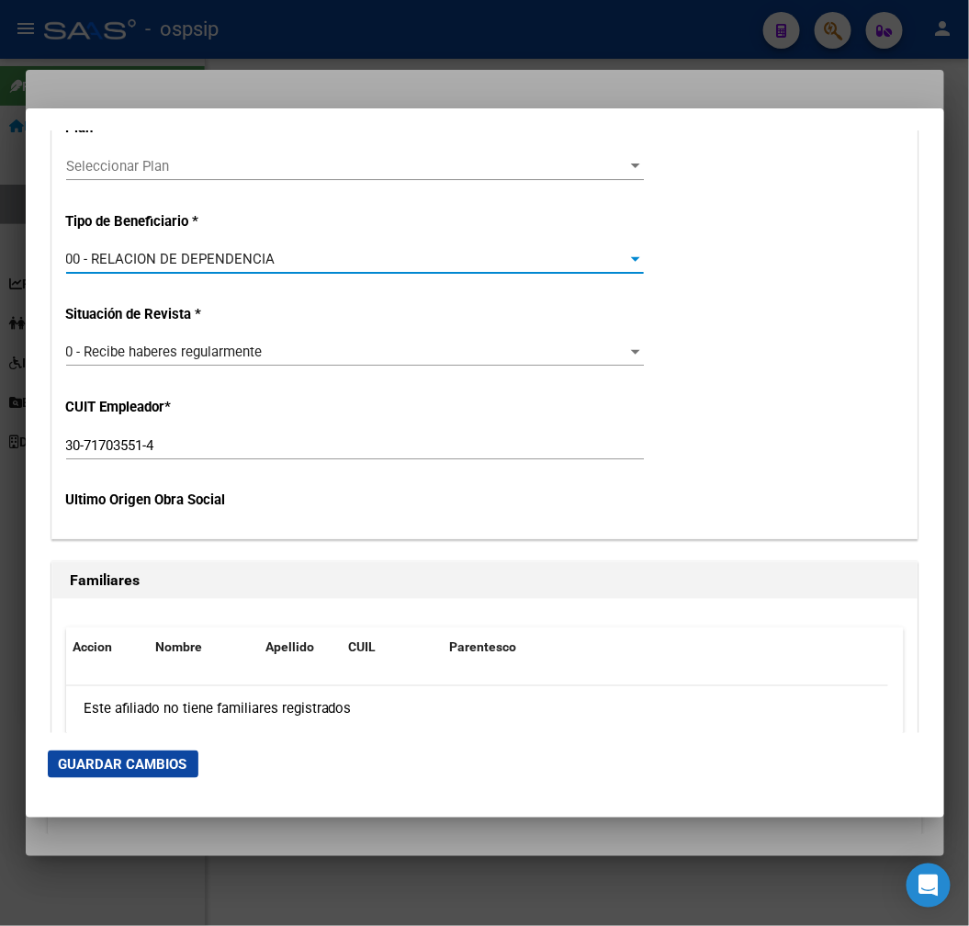
click at [152, 756] on button "Guardar Cambios" at bounding box center [123, 765] width 151 height 28
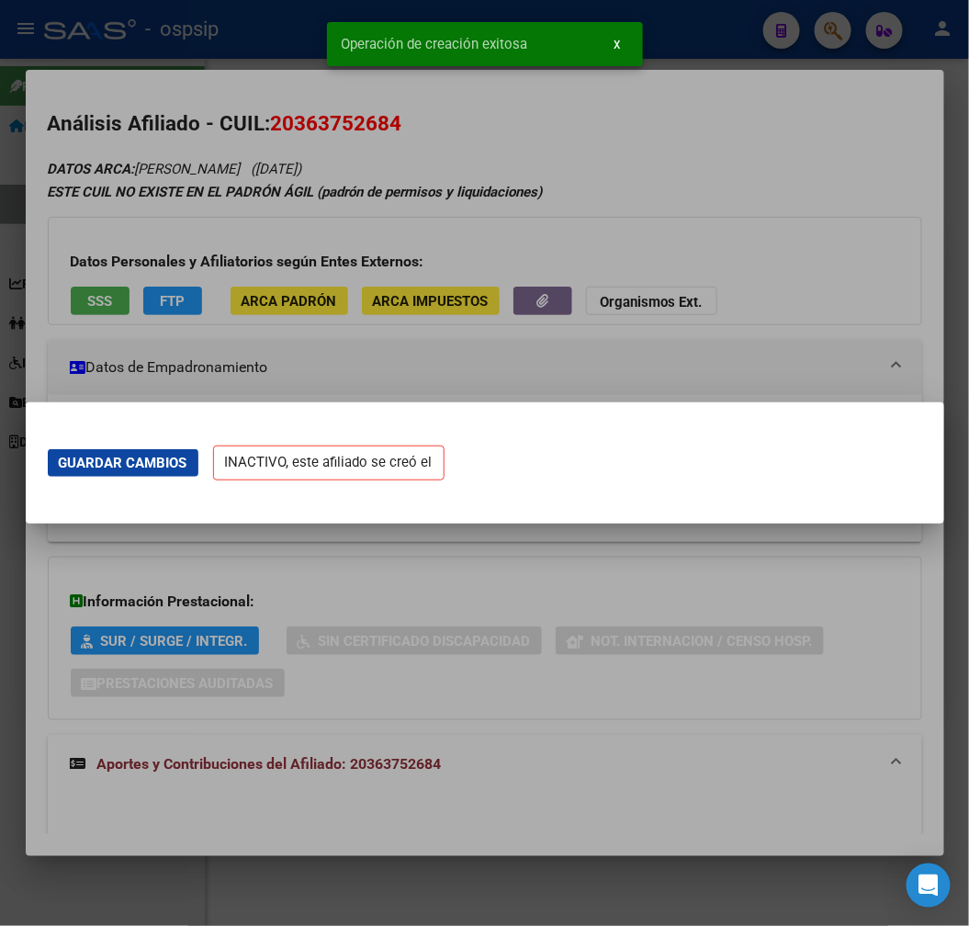
scroll to position [0, 0]
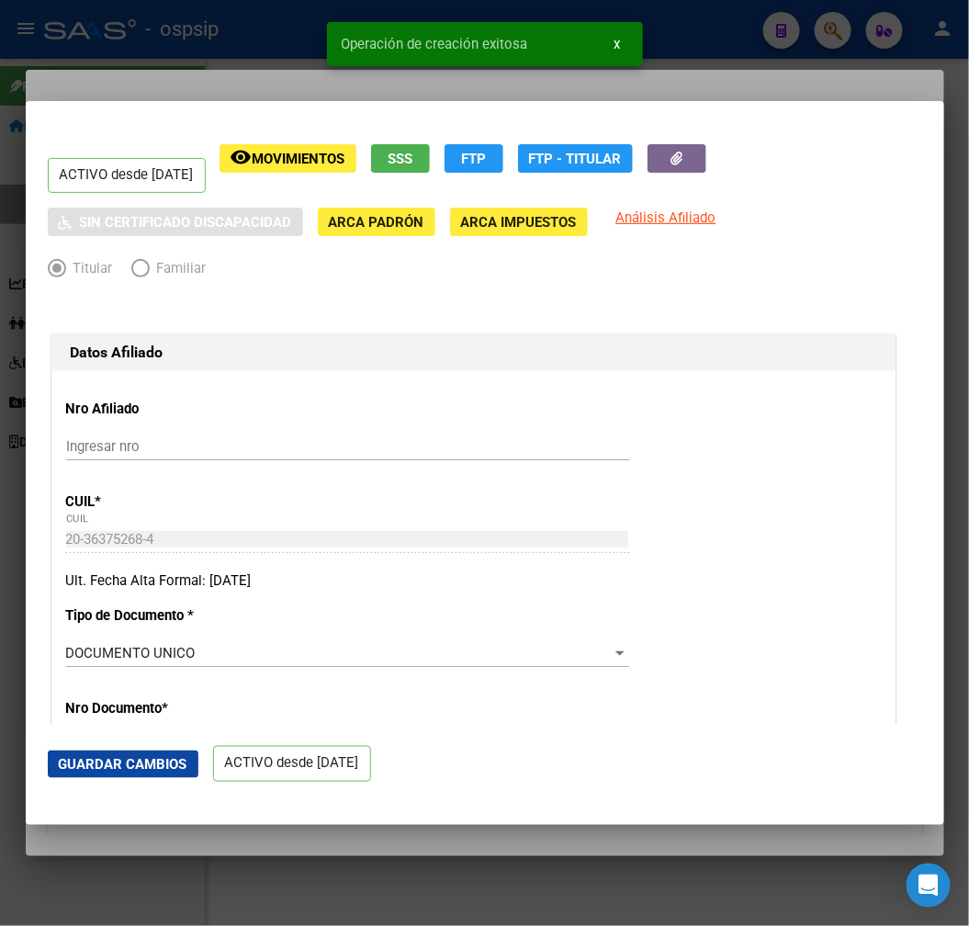
click at [282, 33] on div at bounding box center [484, 463] width 969 height 926
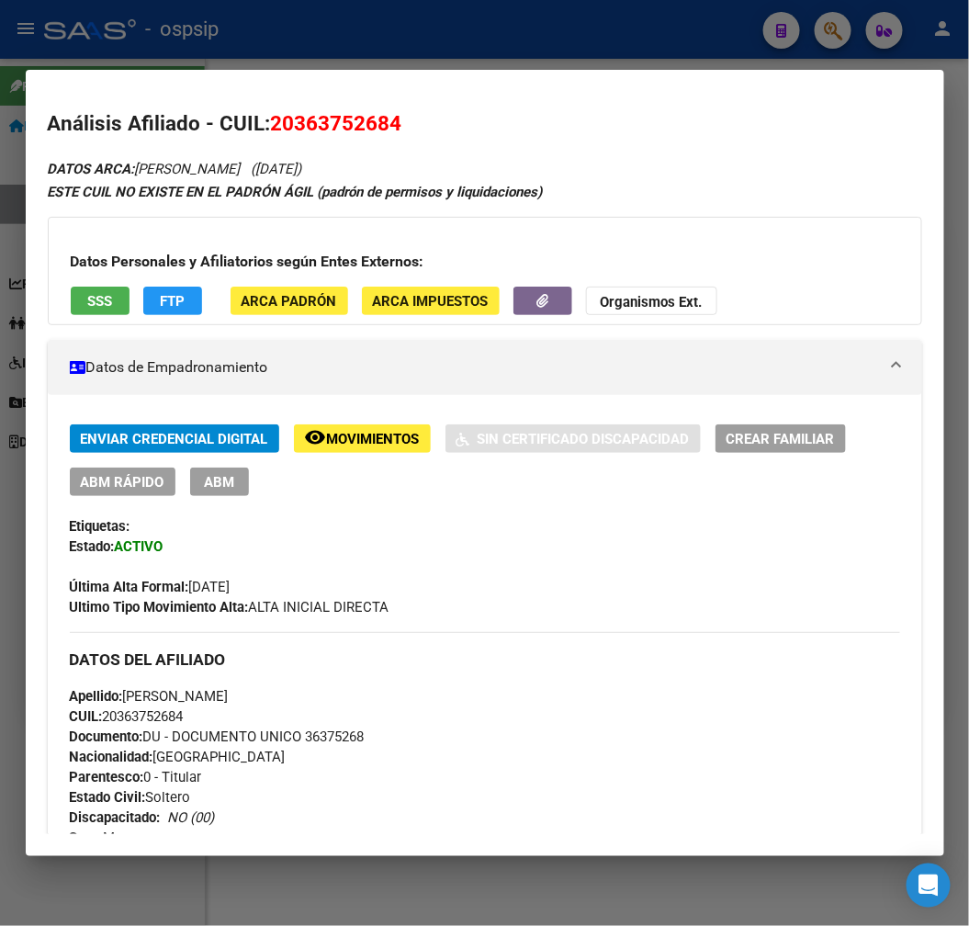
drag, startPoint x: 508, startPoint y: 65, endPoint x: 518, endPoint y: 62, distance: 10.5
click at [510, 64] on div at bounding box center [484, 463] width 969 height 926
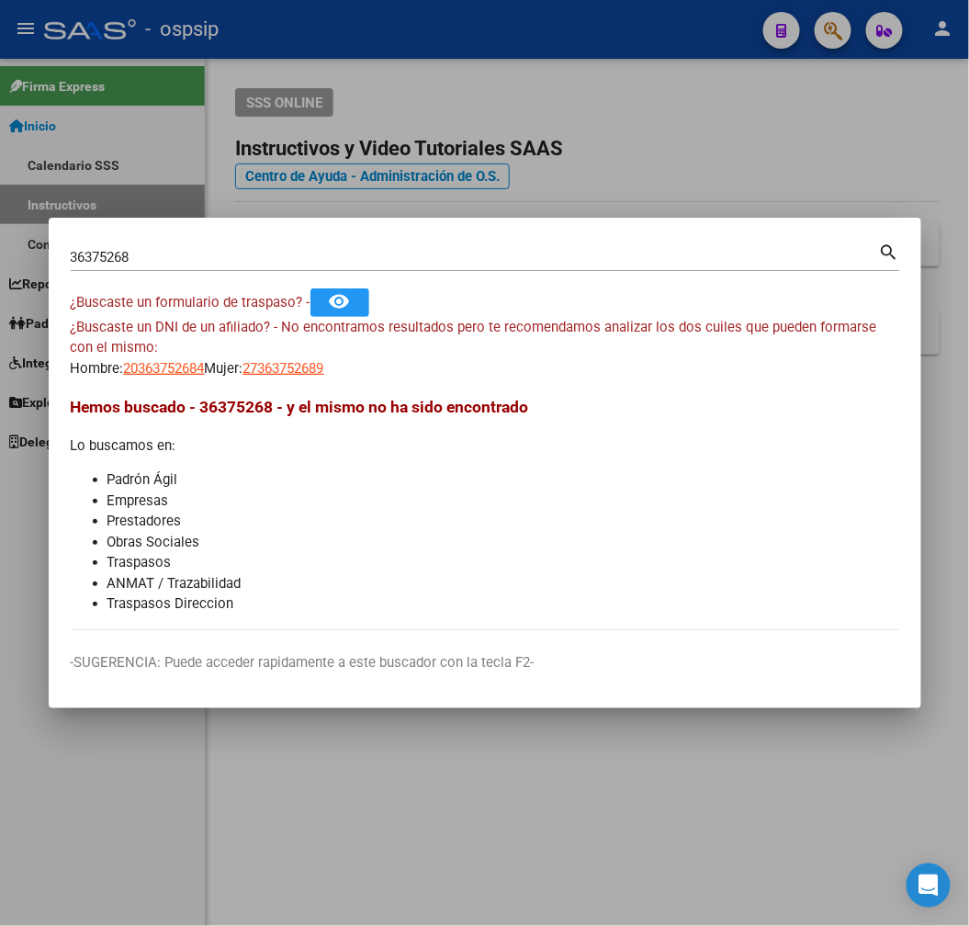
drag, startPoint x: 684, startPoint y: 195, endPoint x: 792, endPoint y: 143, distance: 120.0
click at [724, 177] on div at bounding box center [484, 463] width 969 height 926
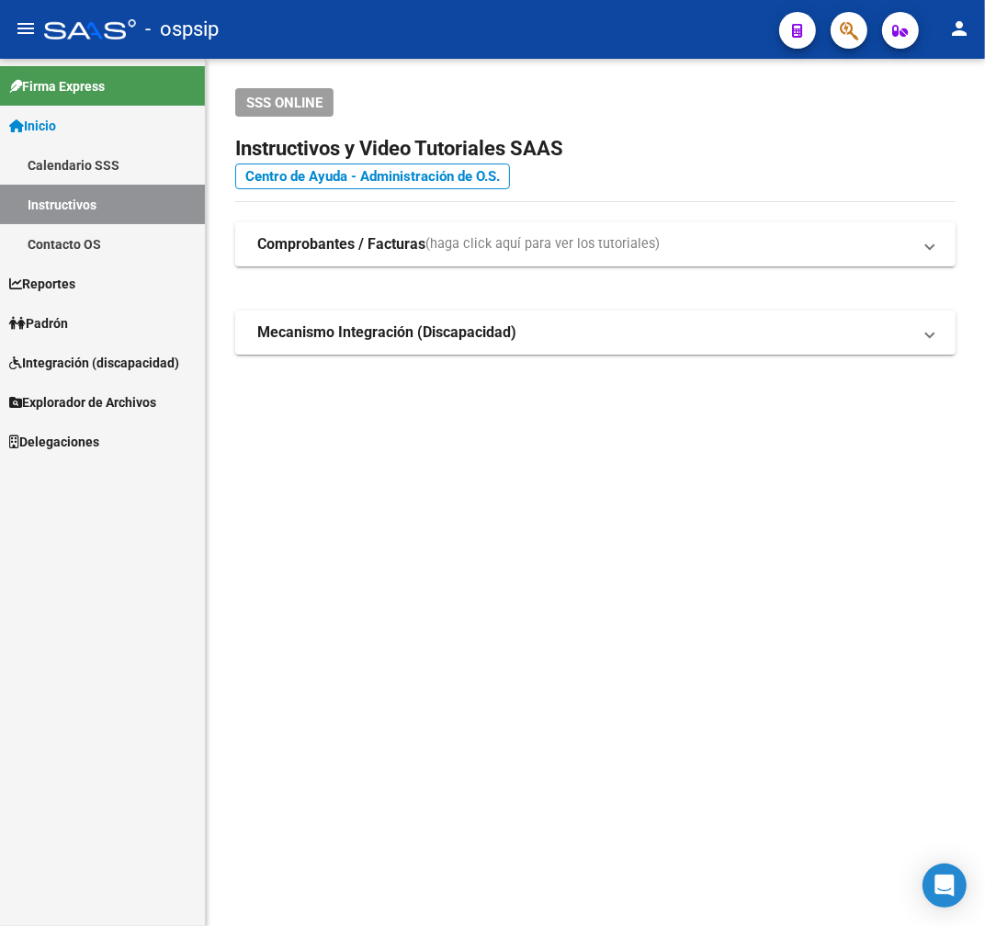
click at [851, 41] on span "button" at bounding box center [849, 31] width 18 height 38
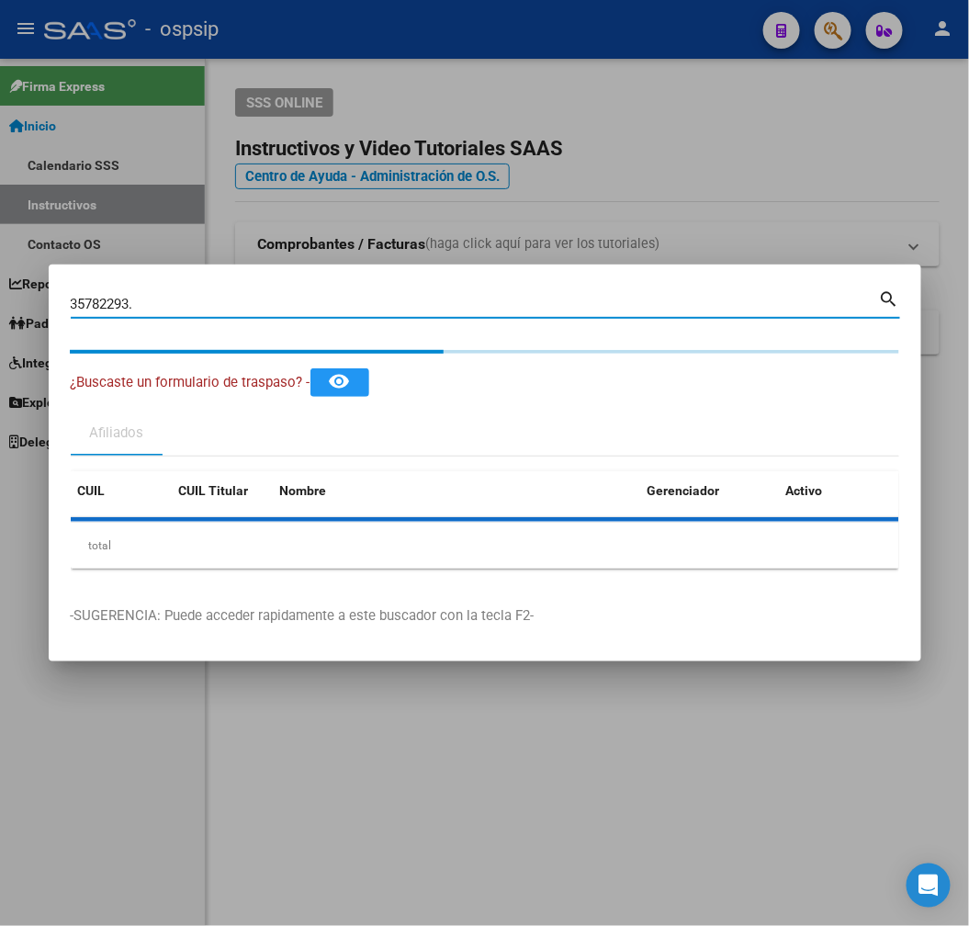
type input "35782293"
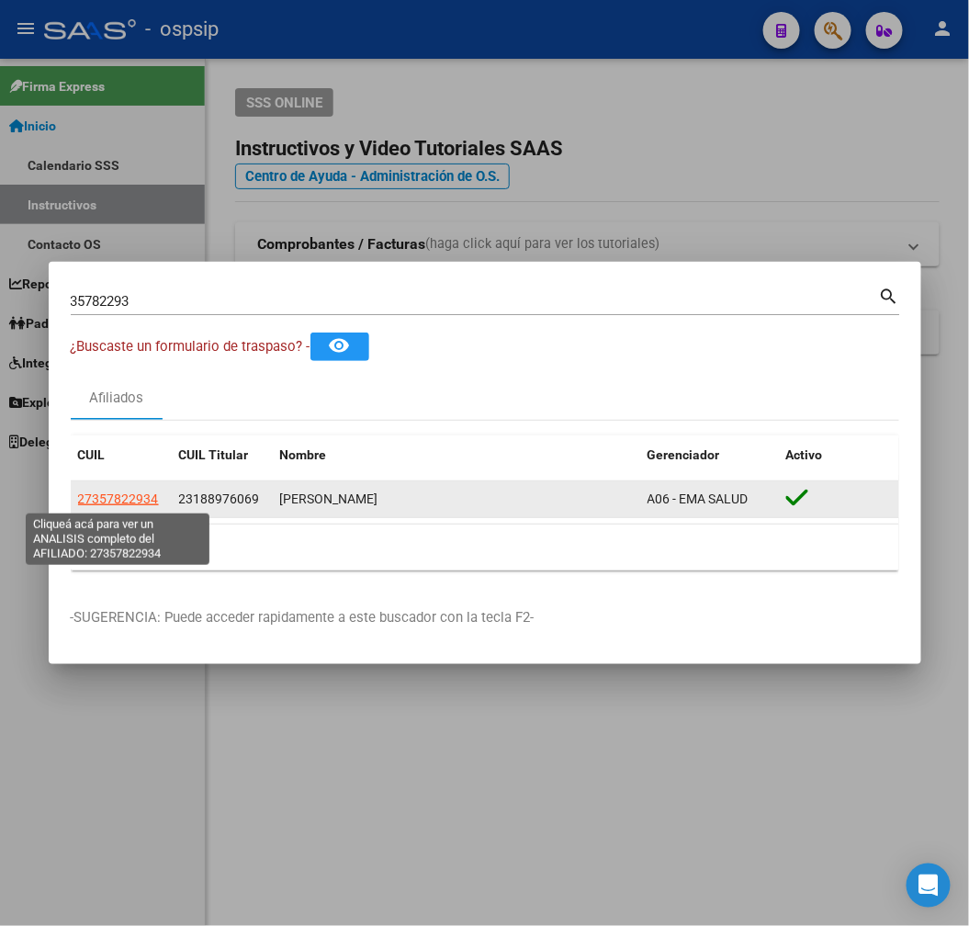
click at [131, 499] on span "27357822934" at bounding box center [118, 499] width 81 height 15
type textarea "27357822934"
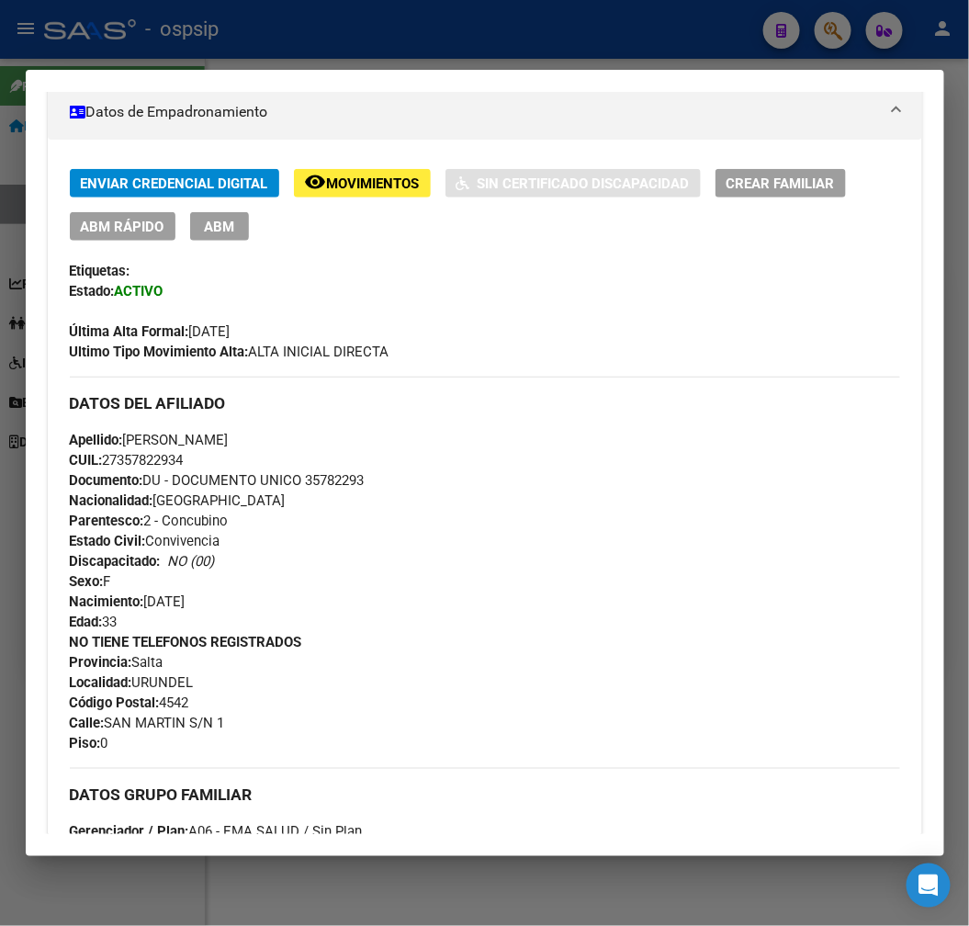
scroll to position [714, 0]
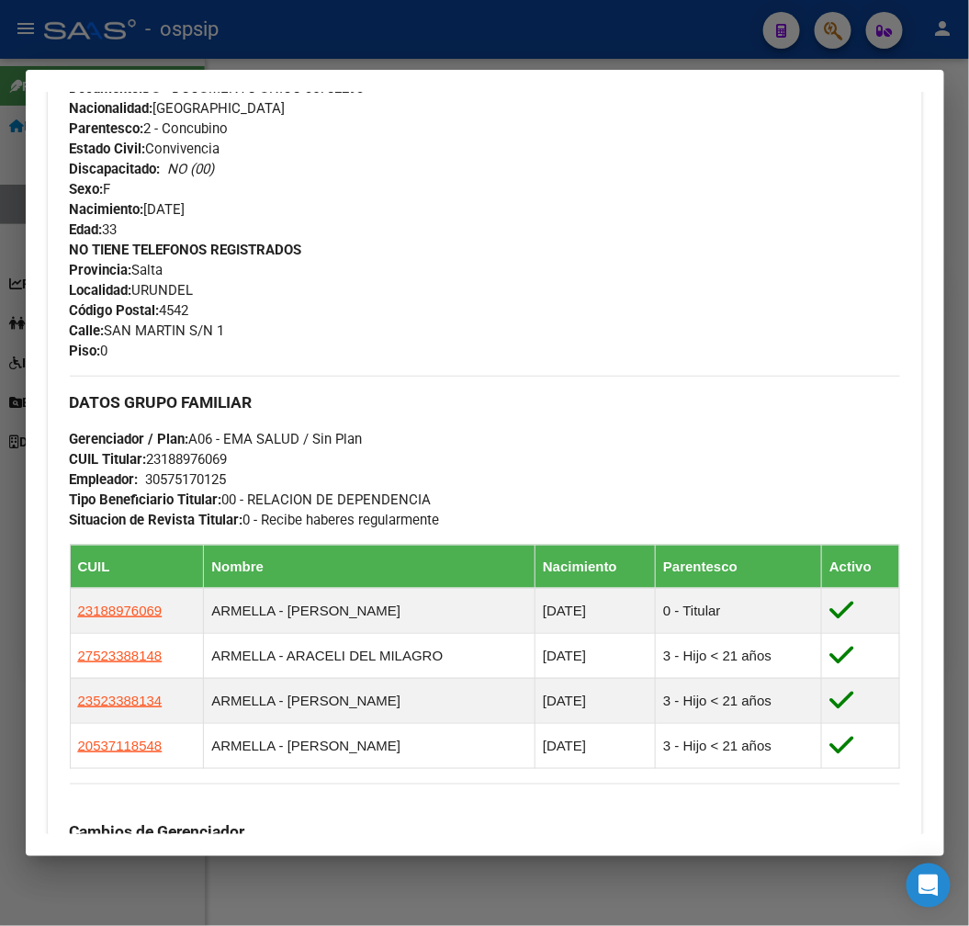
click at [429, 48] on div at bounding box center [484, 463] width 969 height 926
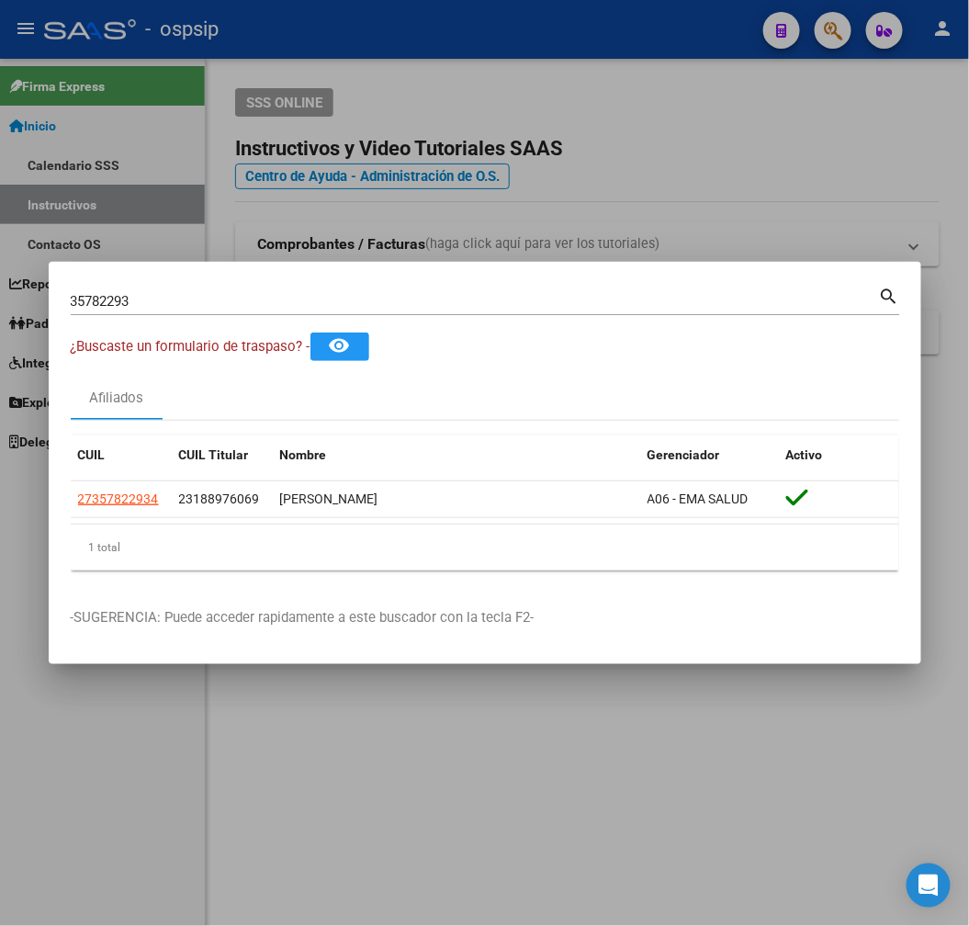
click at [429, 48] on div at bounding box center [484, 463] width 969 height 926
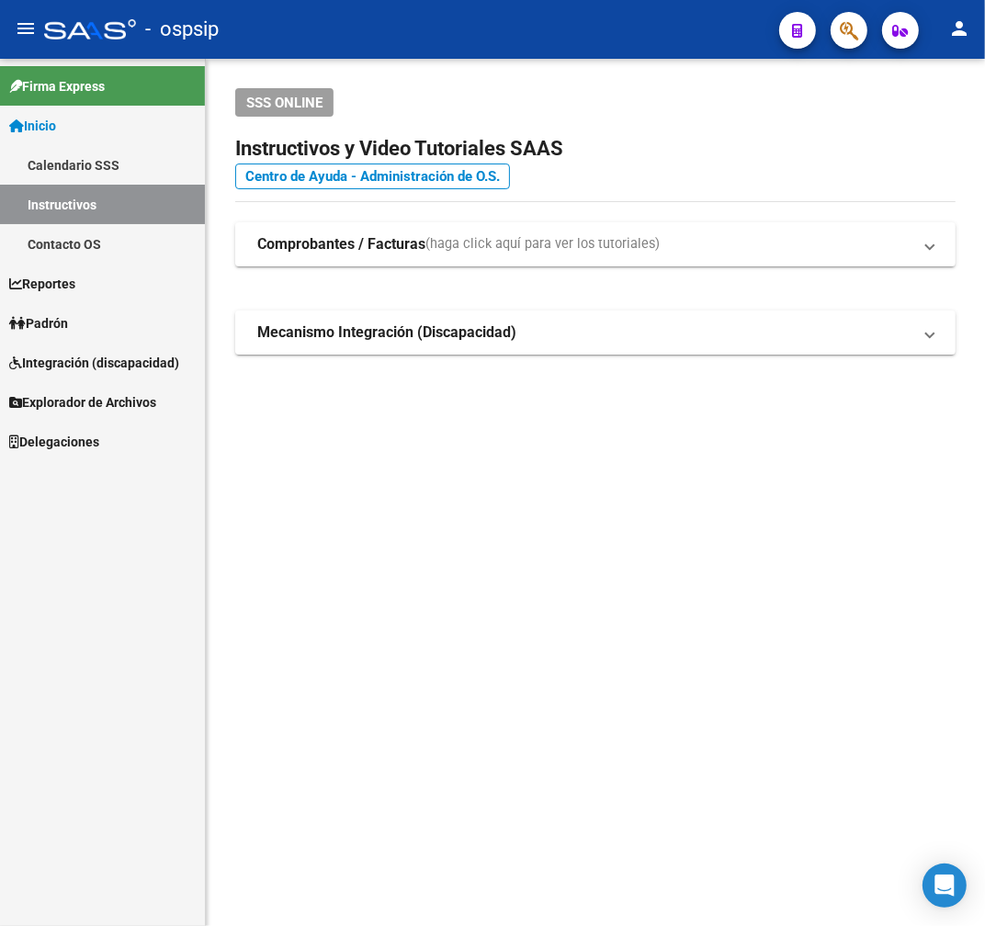
click at [860, 44] on div at bounding box center [841, 30] width 51 height 38
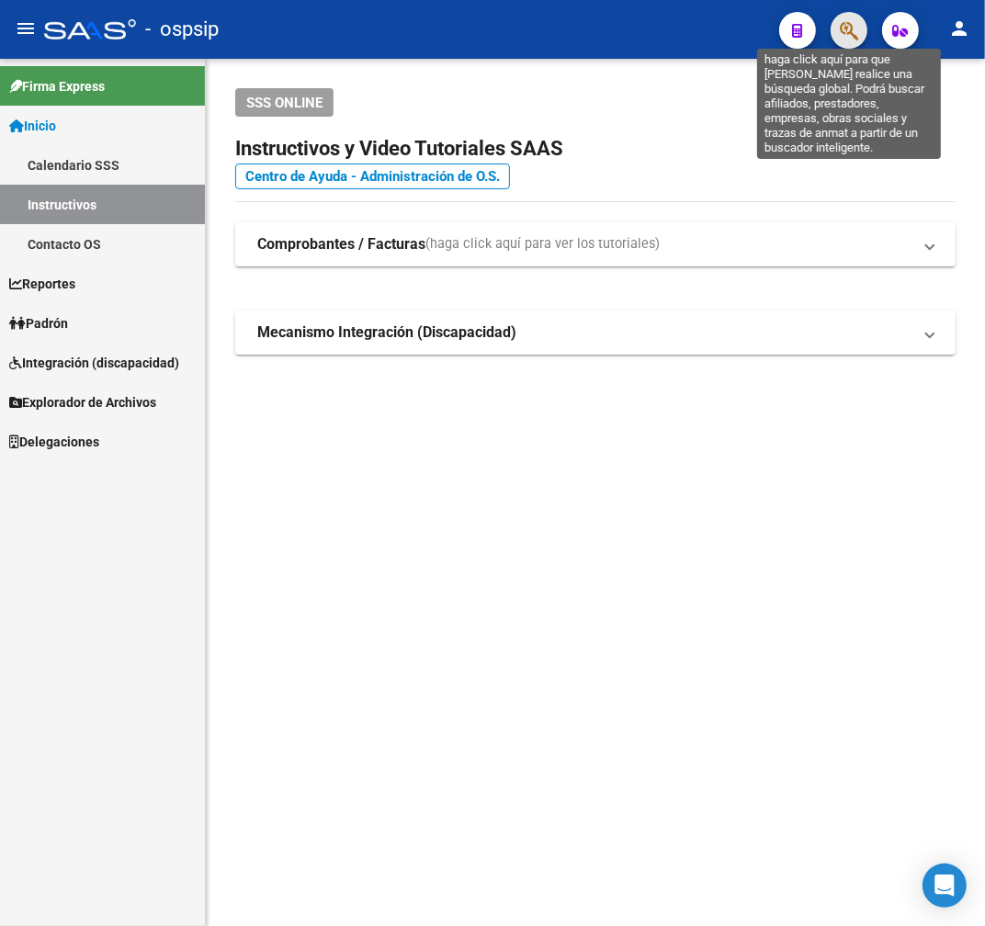
click at [851, 21] on icon "button" at bounding box center [849, 30] width 18 height 21
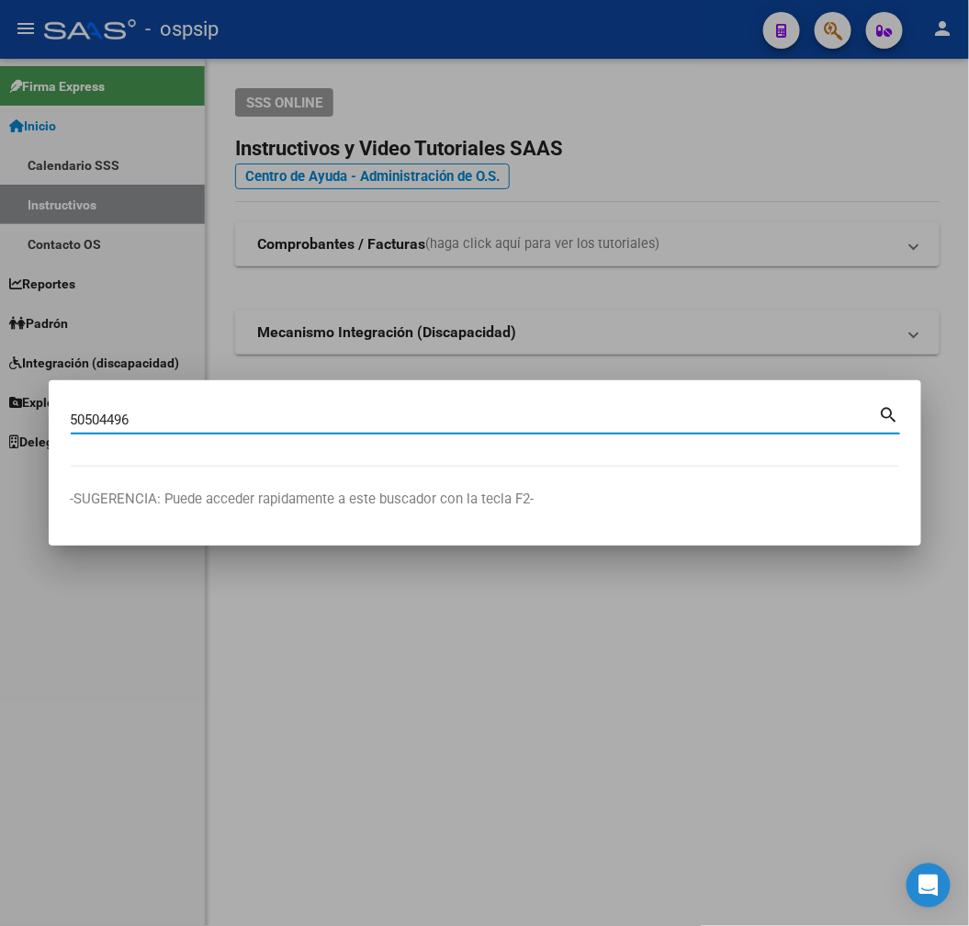
type input "50504496"
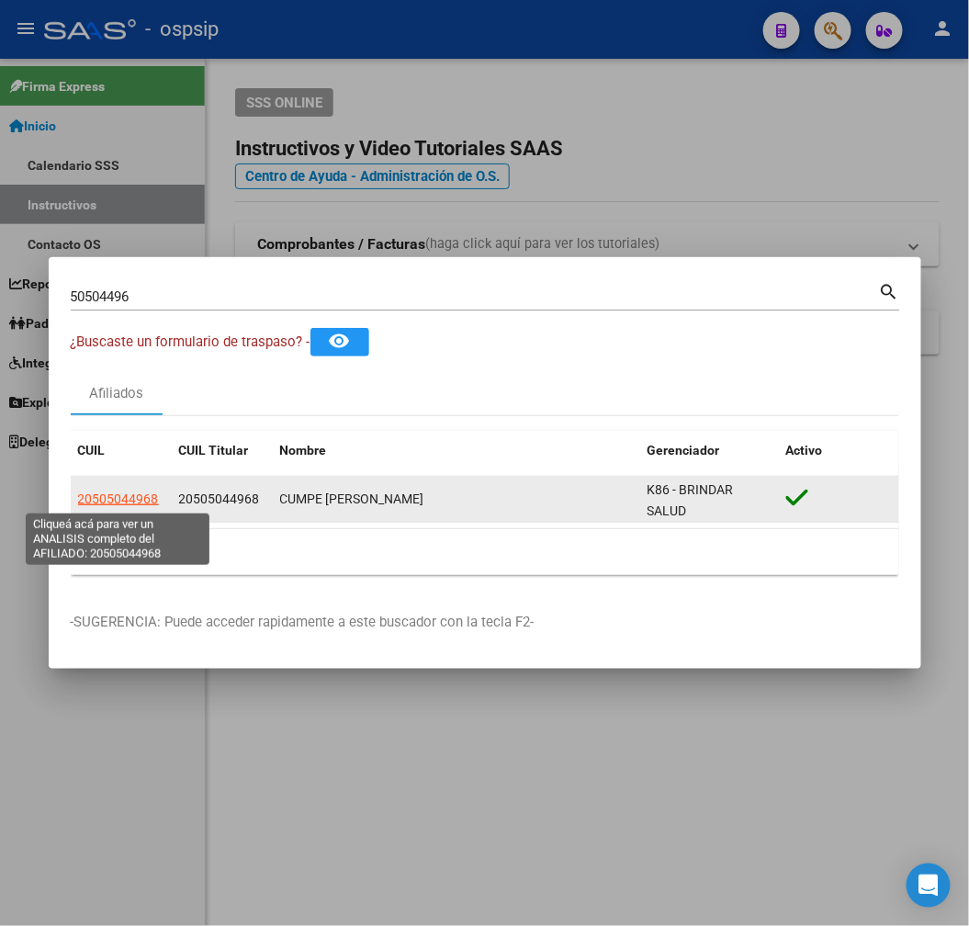
click at [130, 501] on span "20505044968" at bounding box center [118, 499] width 81 height 15
type textarea "20505044968"
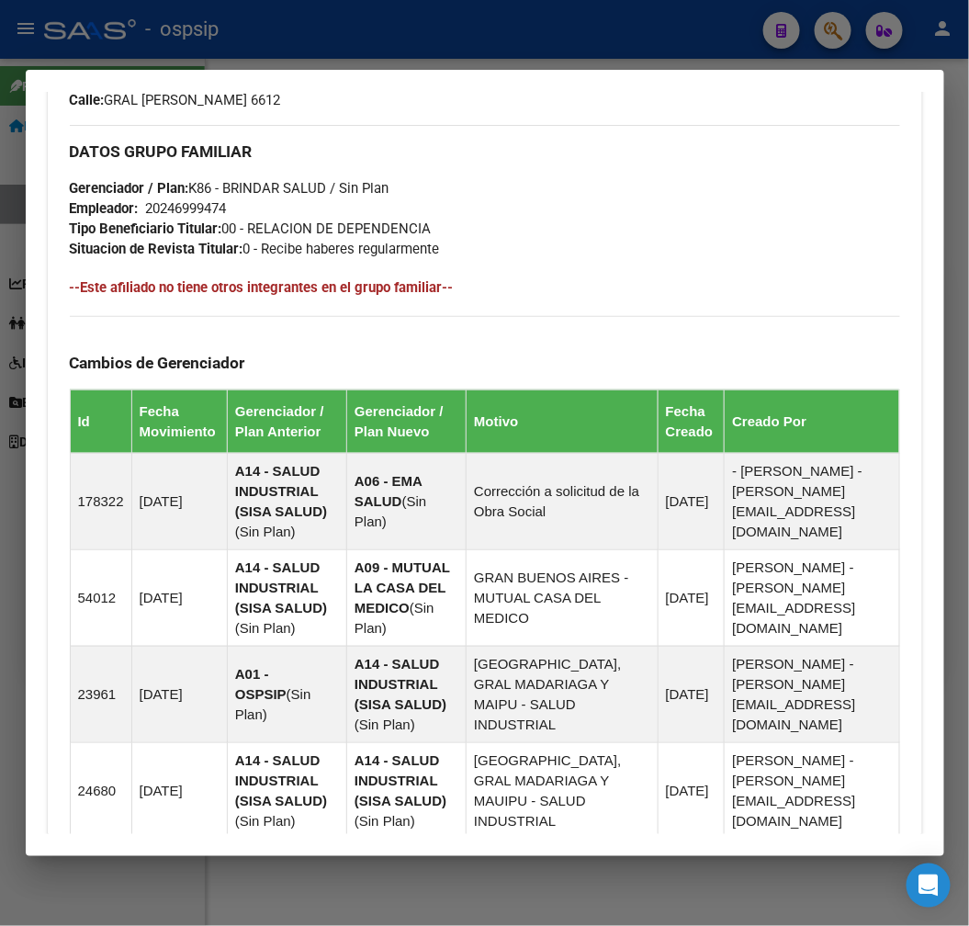
scroll to position [1021, 0]
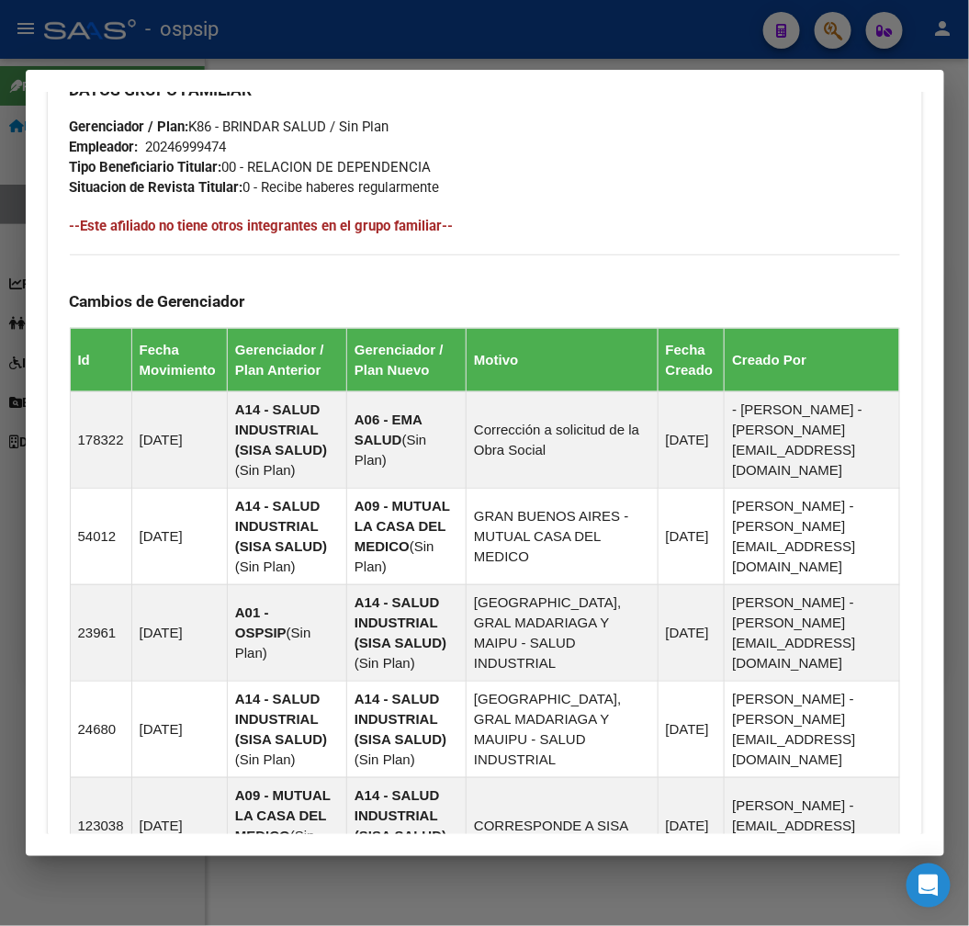
click at [345, 37] on div at bounding box center [484, 463] width 969 height 926
click at [356, 42] on div at bounding box center [484, 463] width 969 height 926
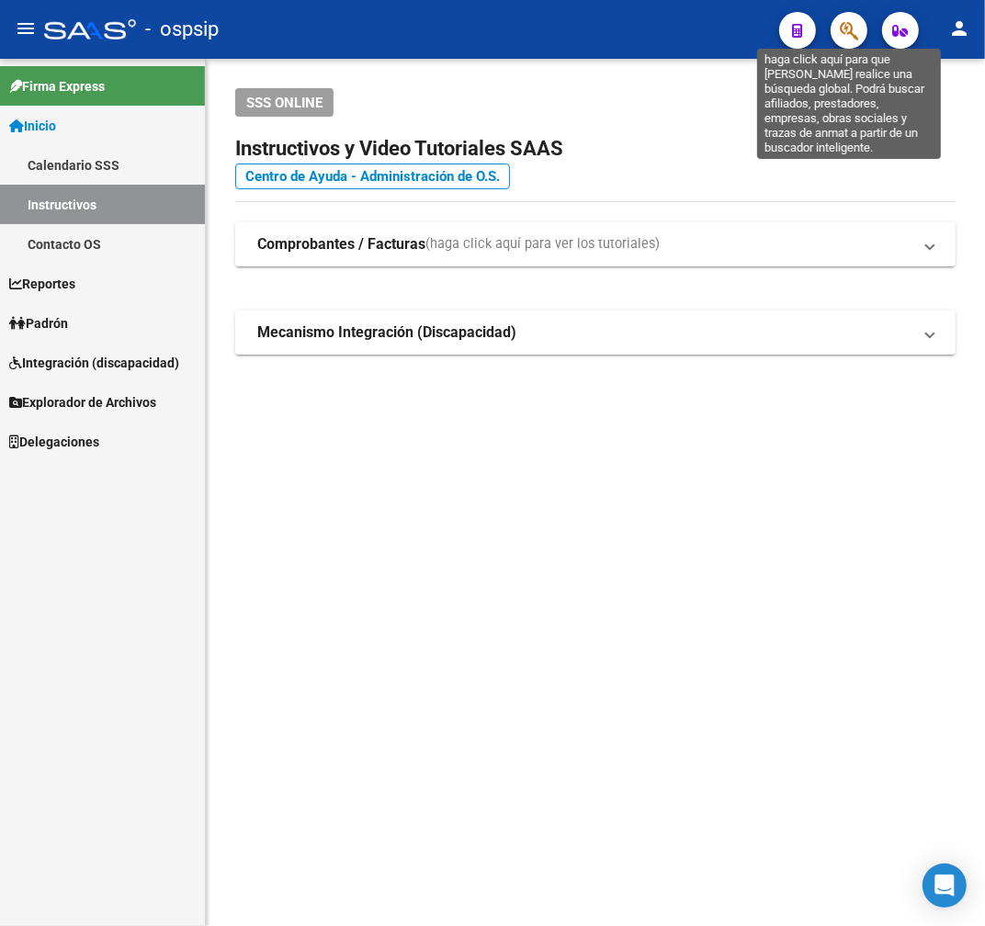
click at [849, 39] on icon "button" at bounding box center [849, 30] width 18 height 21
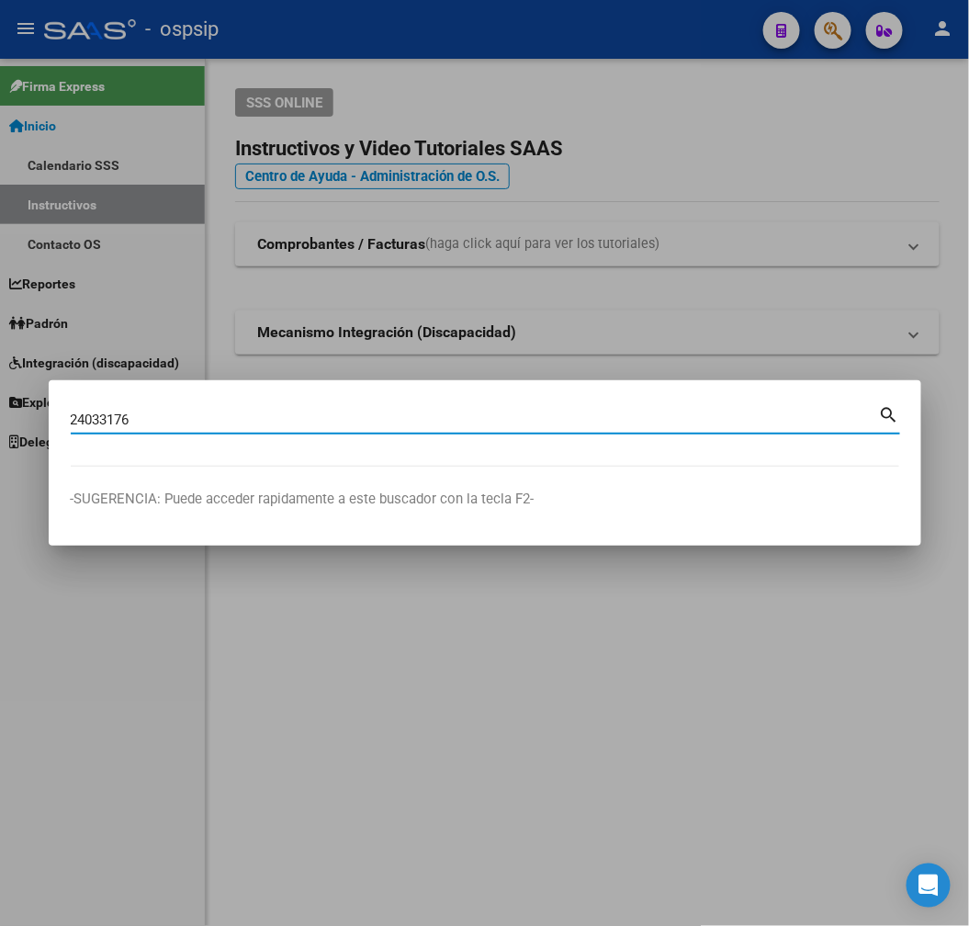
type input "24033176"
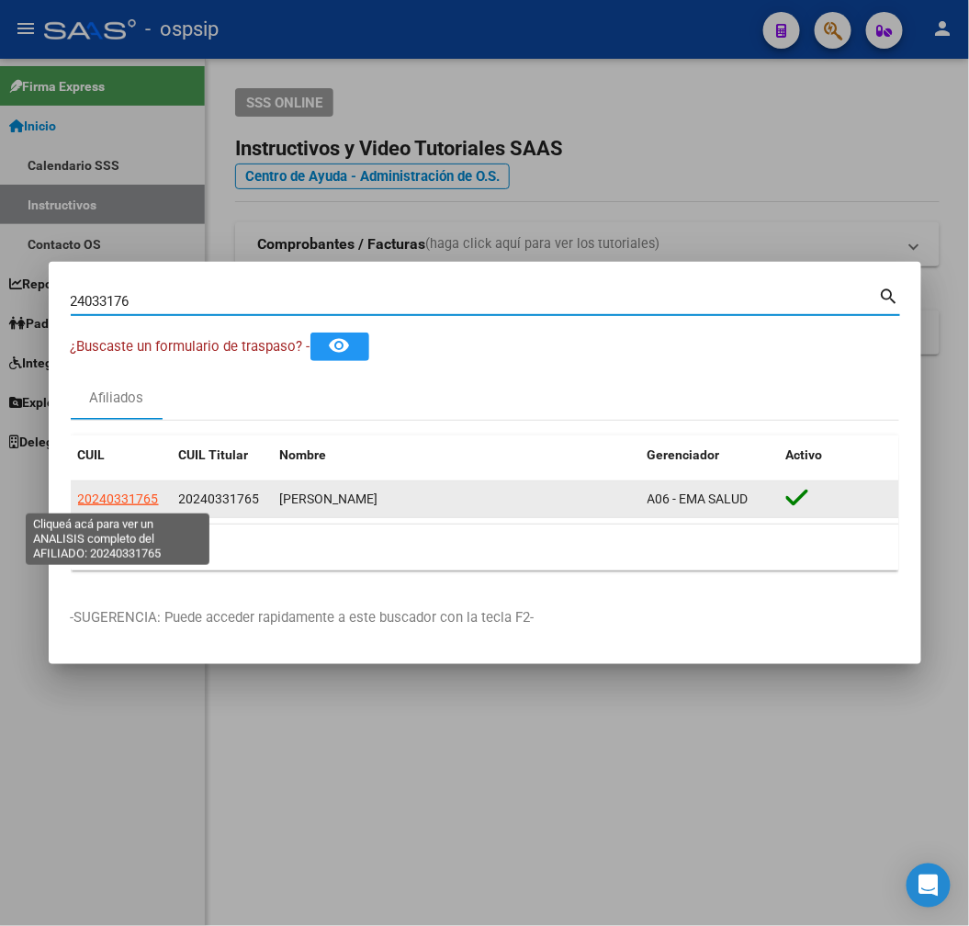
click at [151, 496] on span "20240331765" at bounding box center [118, 499] width 81 height 15
type textarea "20240331765"
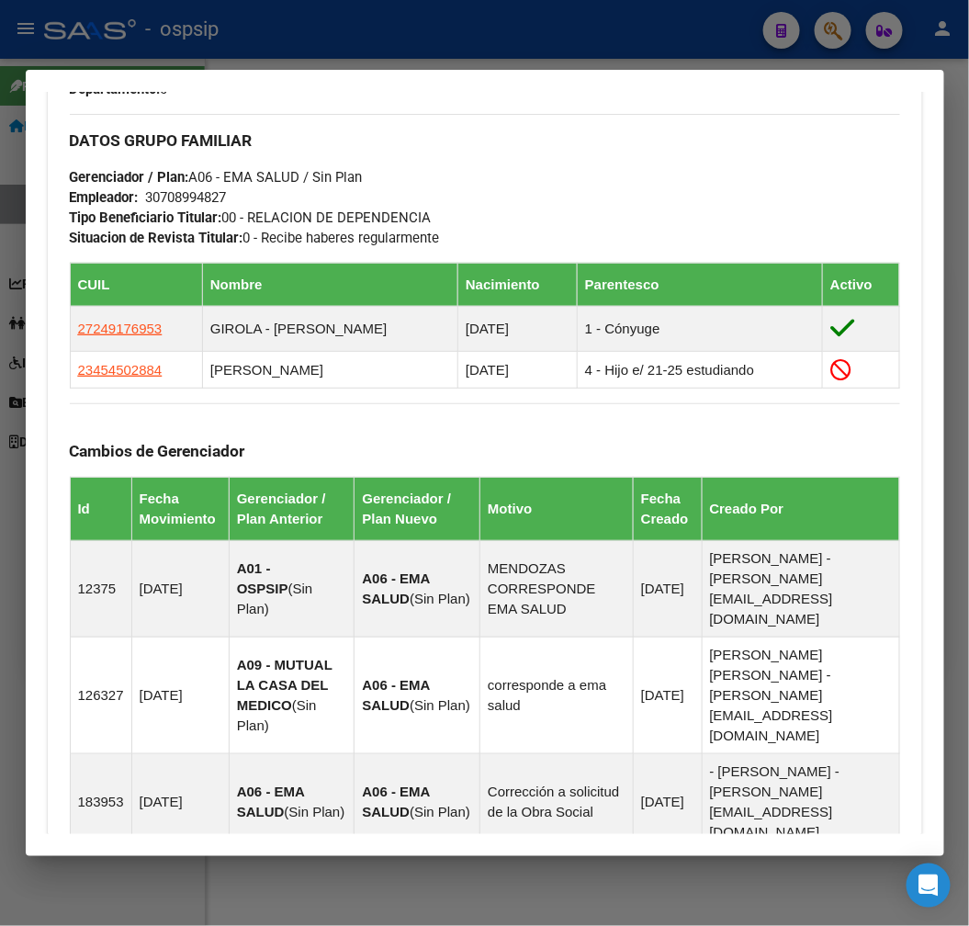
scroll to position [1330, 0]
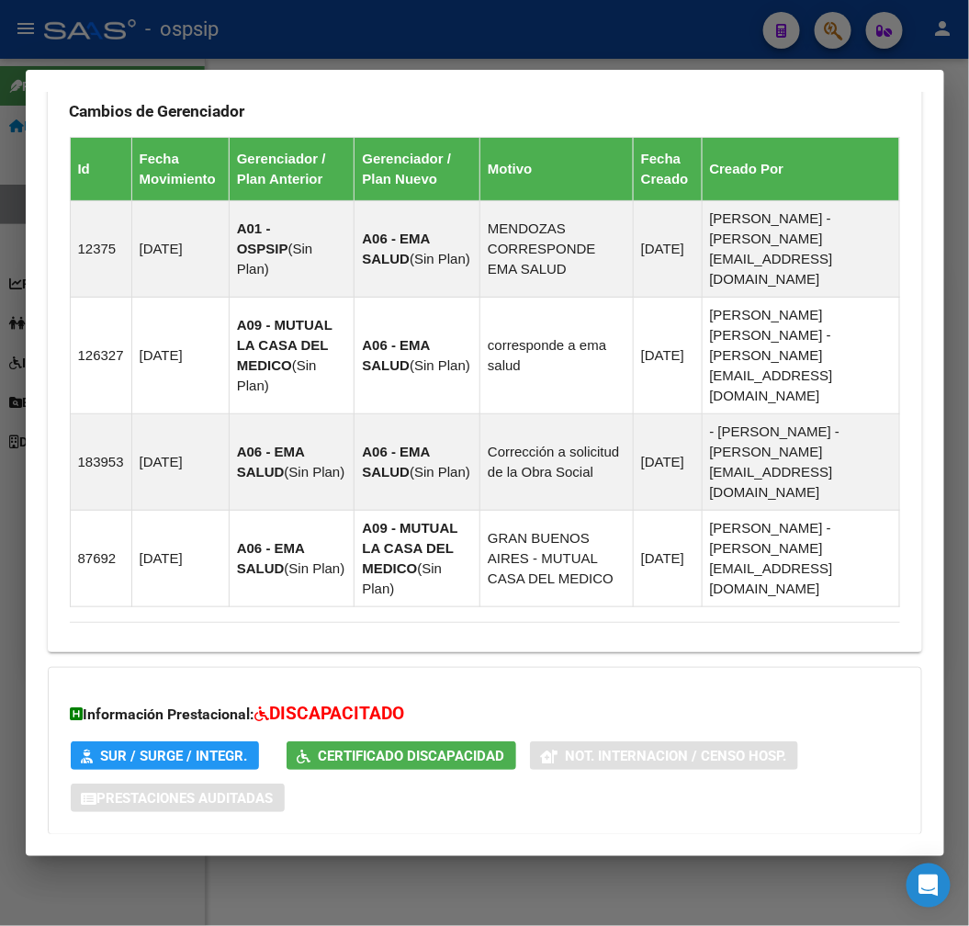
click at [562, 850] on mat-expansion-panel-header "Aportes y Contribuciones del Afiliado: 20240331765" at bounding box center [485, 872] width 875 height 44
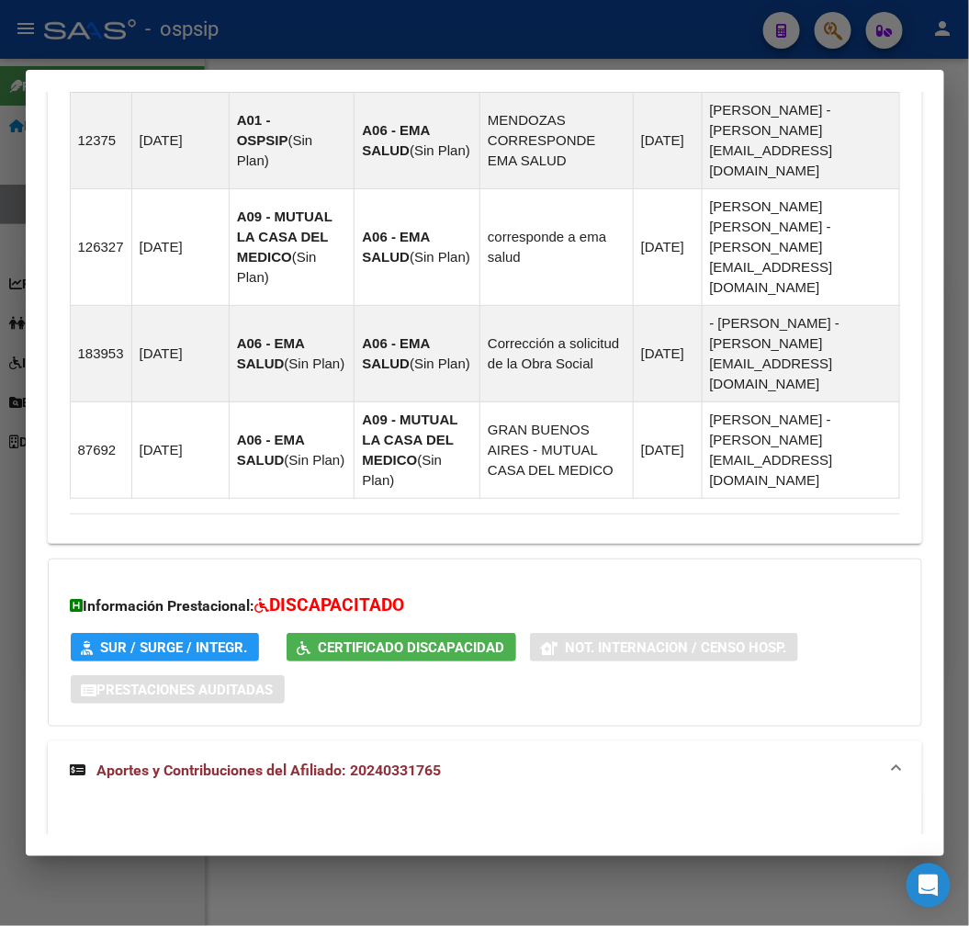
scroll to position [1829, 0]
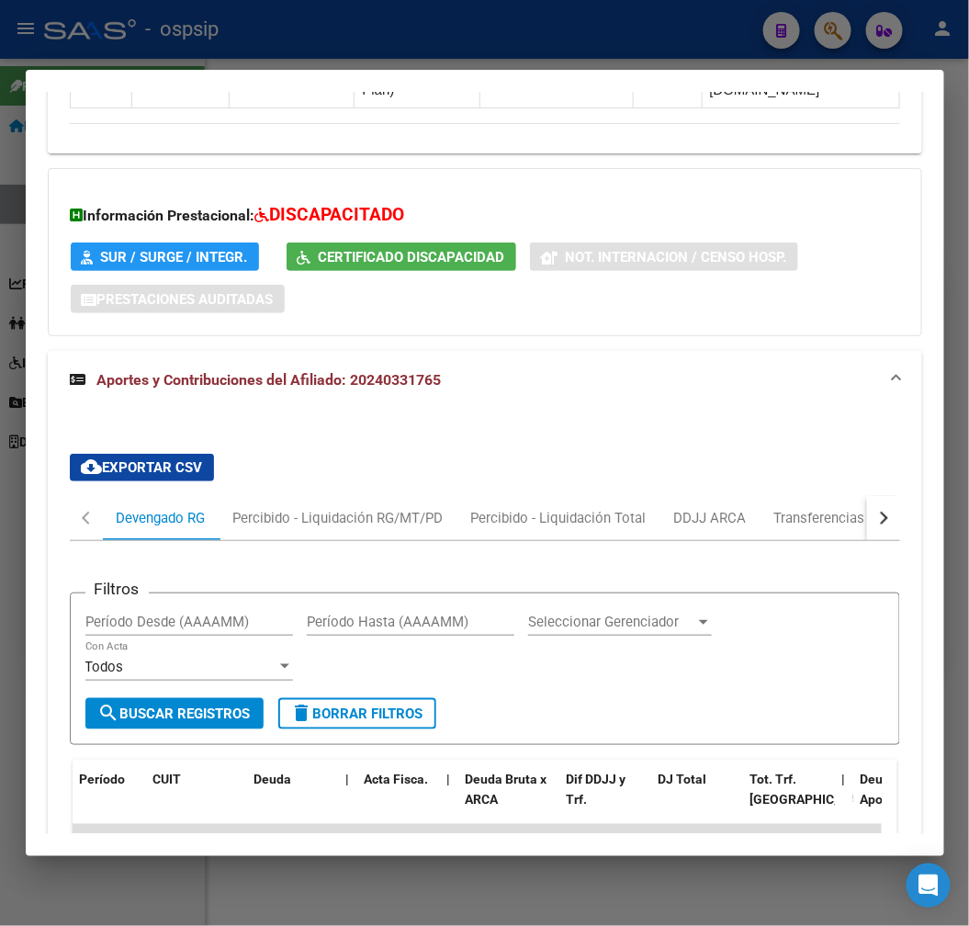
click at [885, 439] on div "cloud_download Exportar CSV Devengado RG Percibido - Liquidación RG/MT/PD Perci…" at bounding box center [485, 869] width 875 height 861
click at [884, 439] on div "cloud_download Exportar CSV Devengado RG Percibido - Liquidación RG/MT/PD Perci…" at bounding box center [485, 869] width 875 height 861
click at [876, 496] on button "button" at bounding box center [883, 518] width 33 height 44
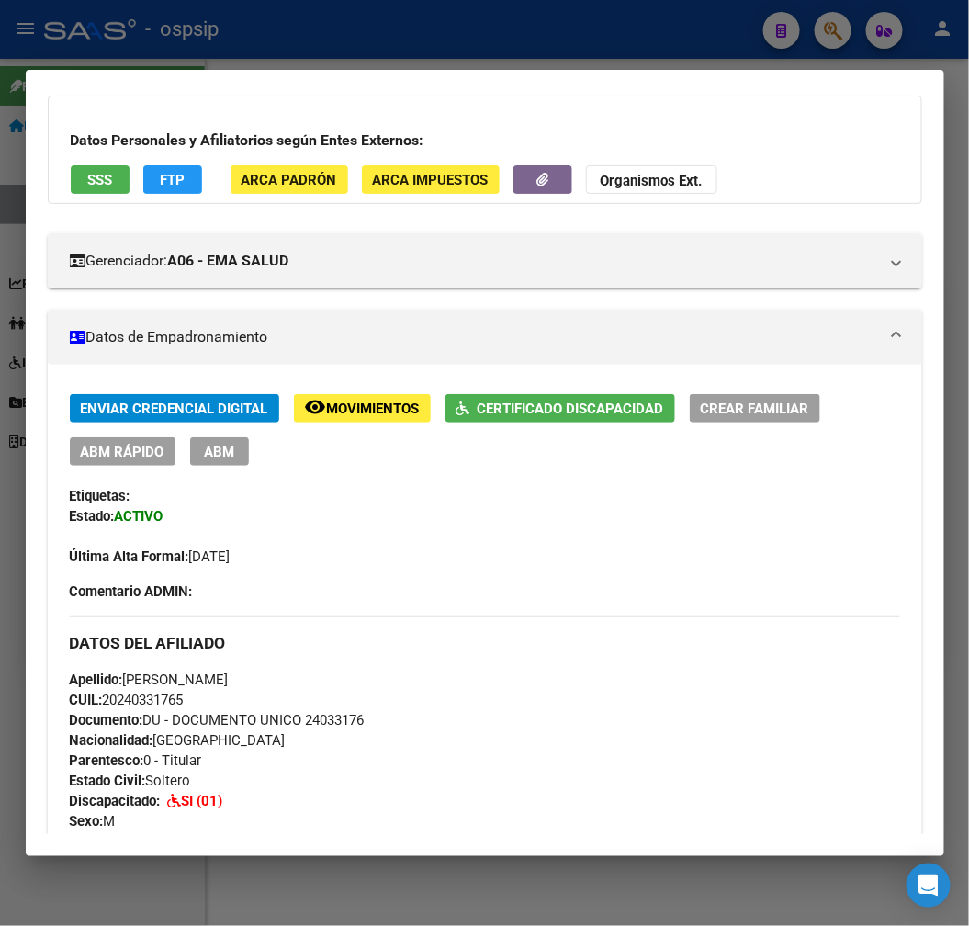
scroll to position [0, 0]
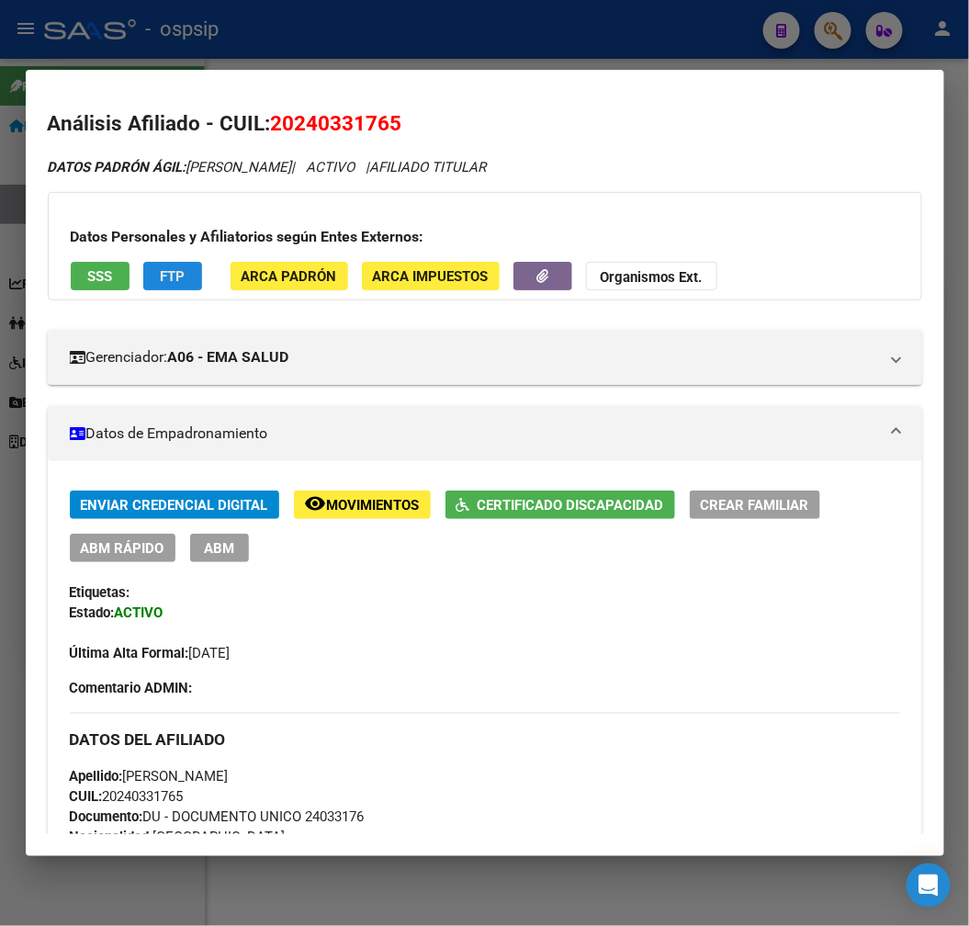
click at [184, 277] on span "FTP" at bounding box center [172, 276] width 25 height 17
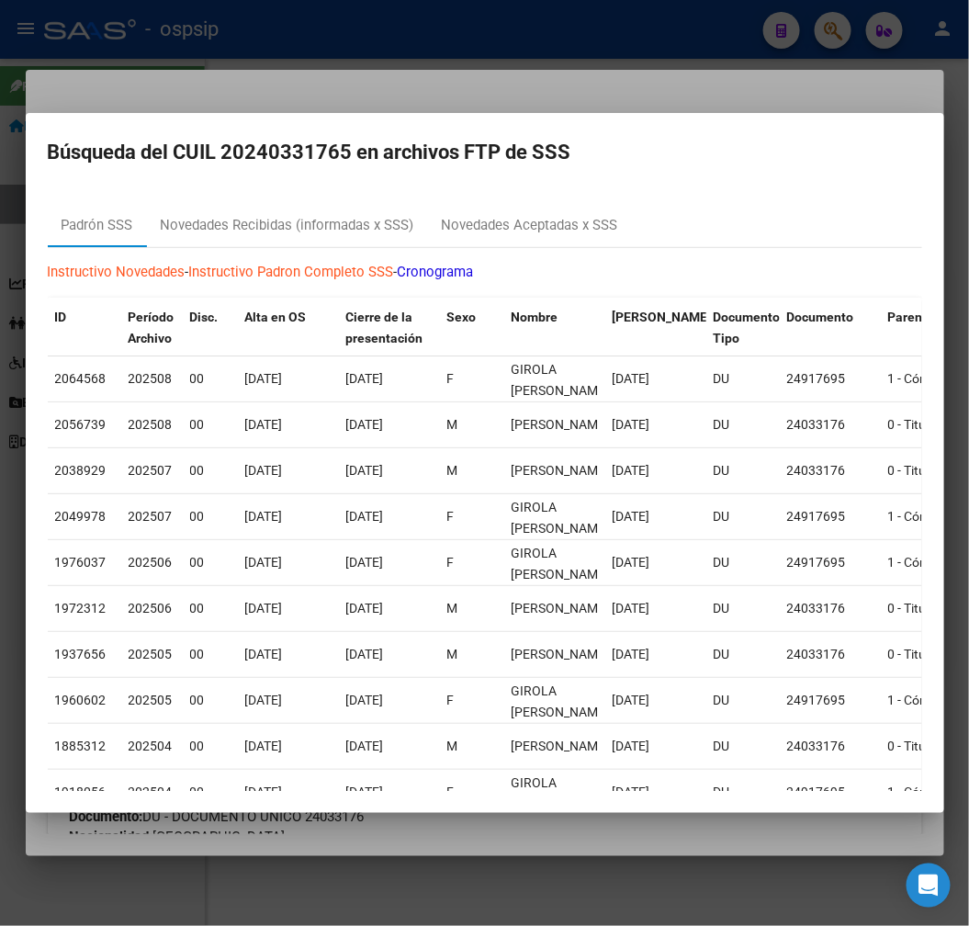
click at [653, 99] on div at bounding box center [484, 463] width 969 height 926
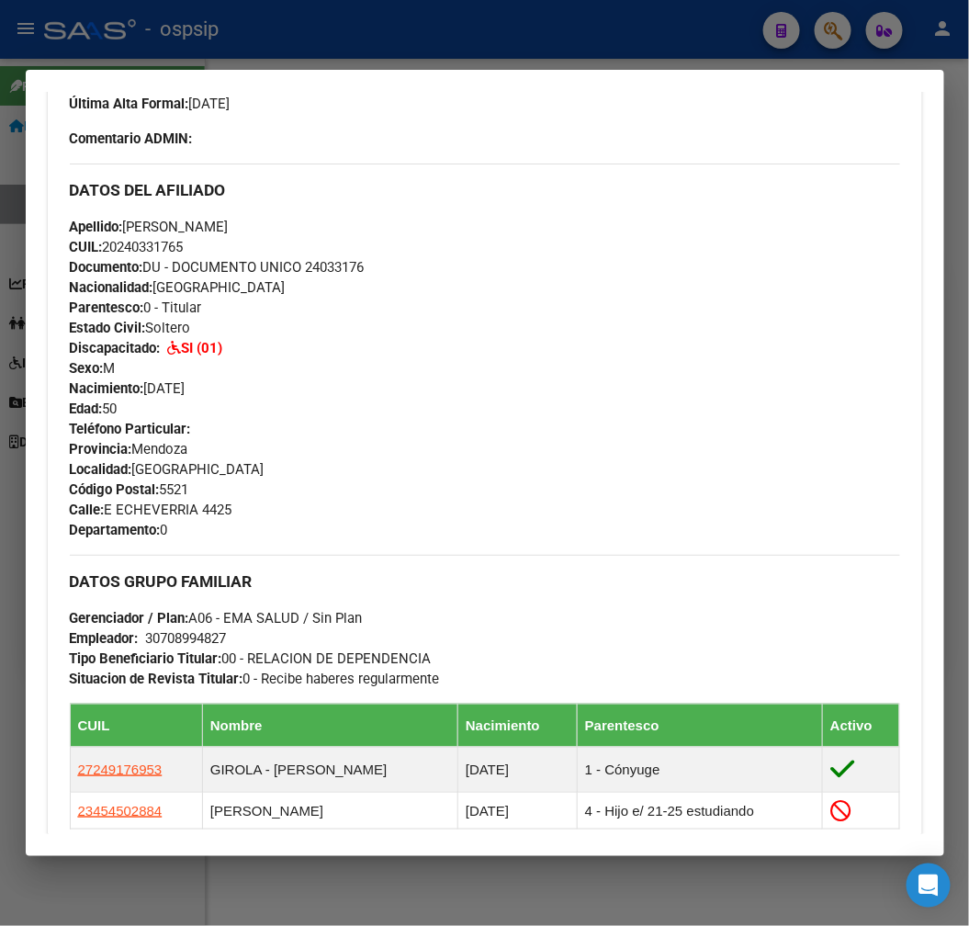
scroll to position [537, 0]
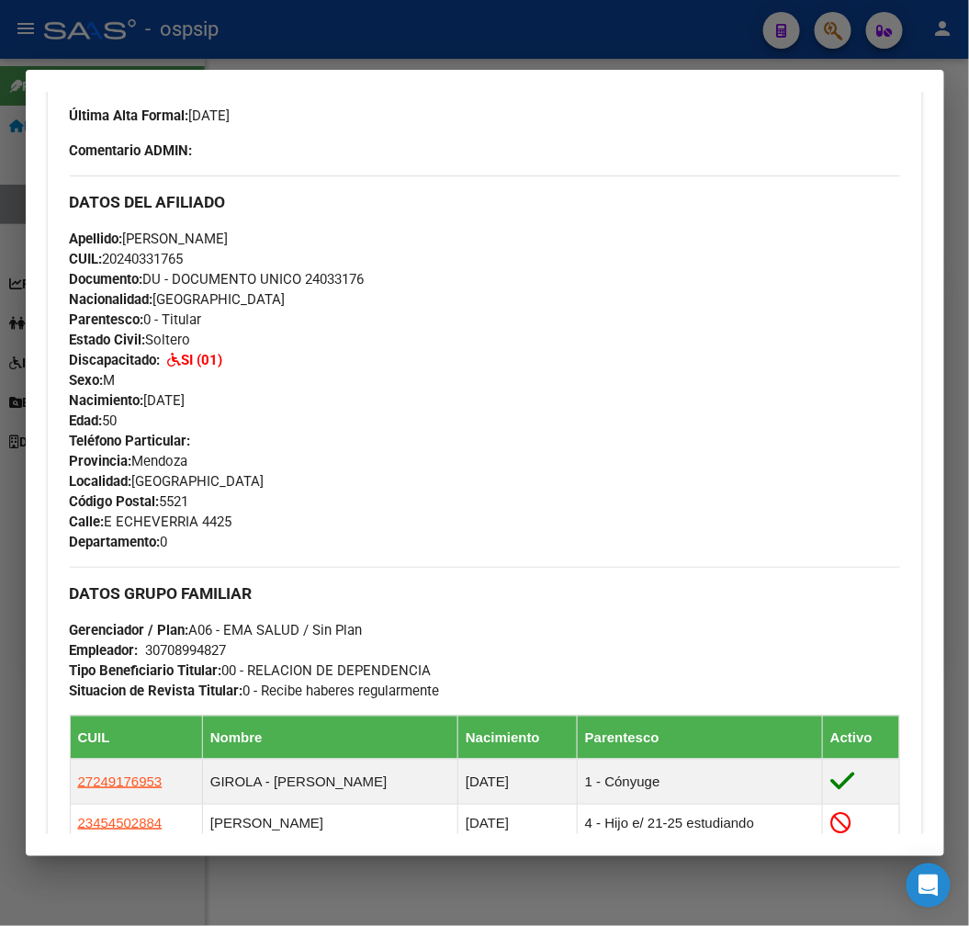
click at [420, 51] on div at bounding box center [484, 463] width 969 height 926
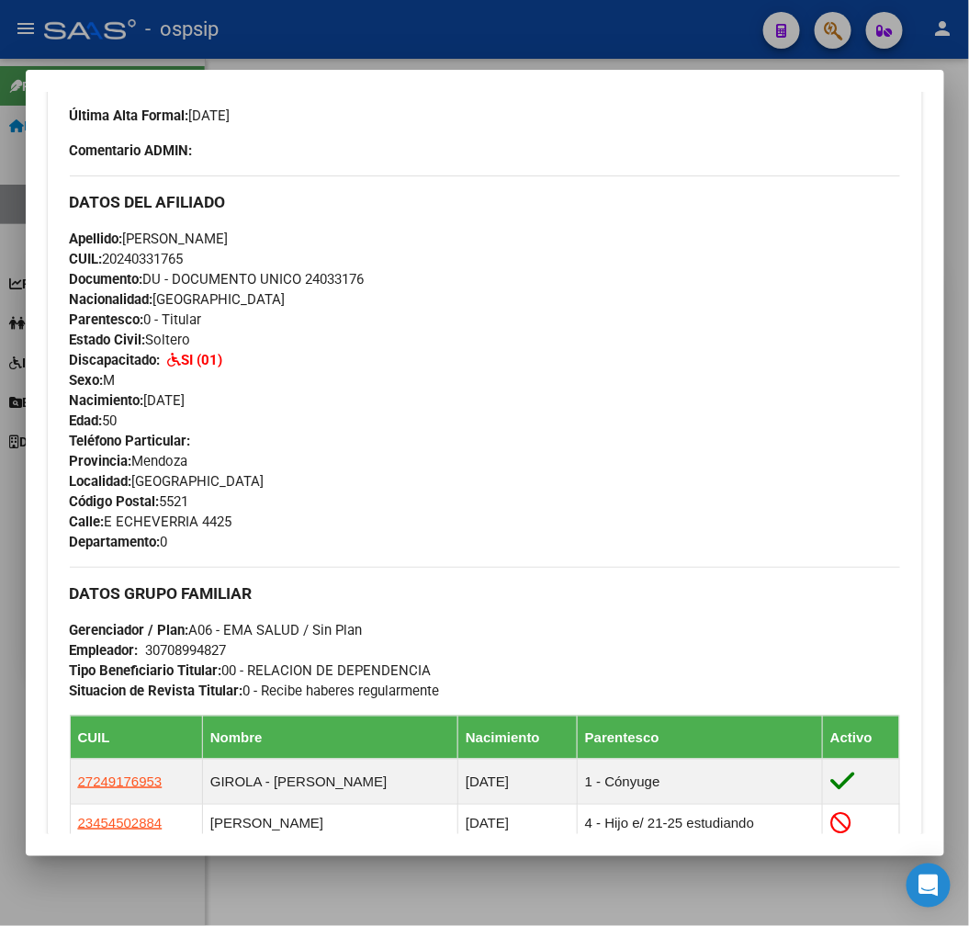
click at [424, 60] on div at bounding box center [484, 463] width 969 height 926
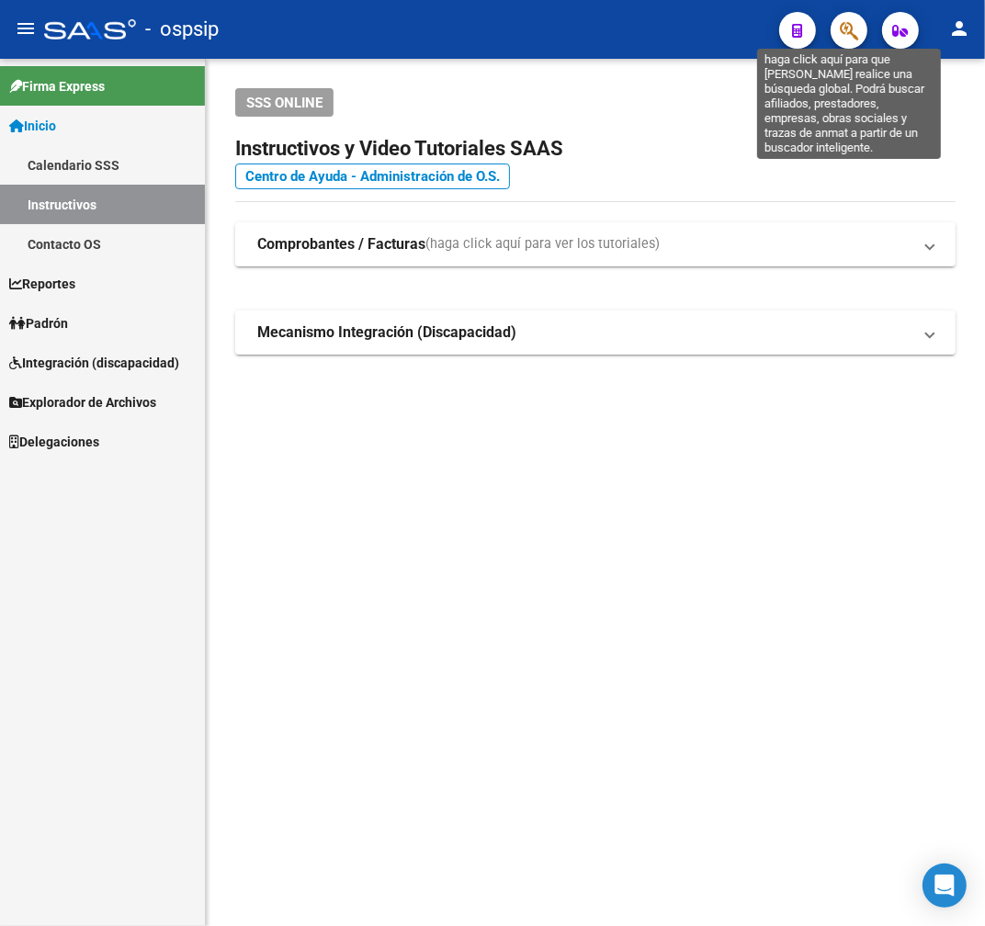
click at [845, 28] on icon "button" at bounding box center [849, 30] width 18 height 21
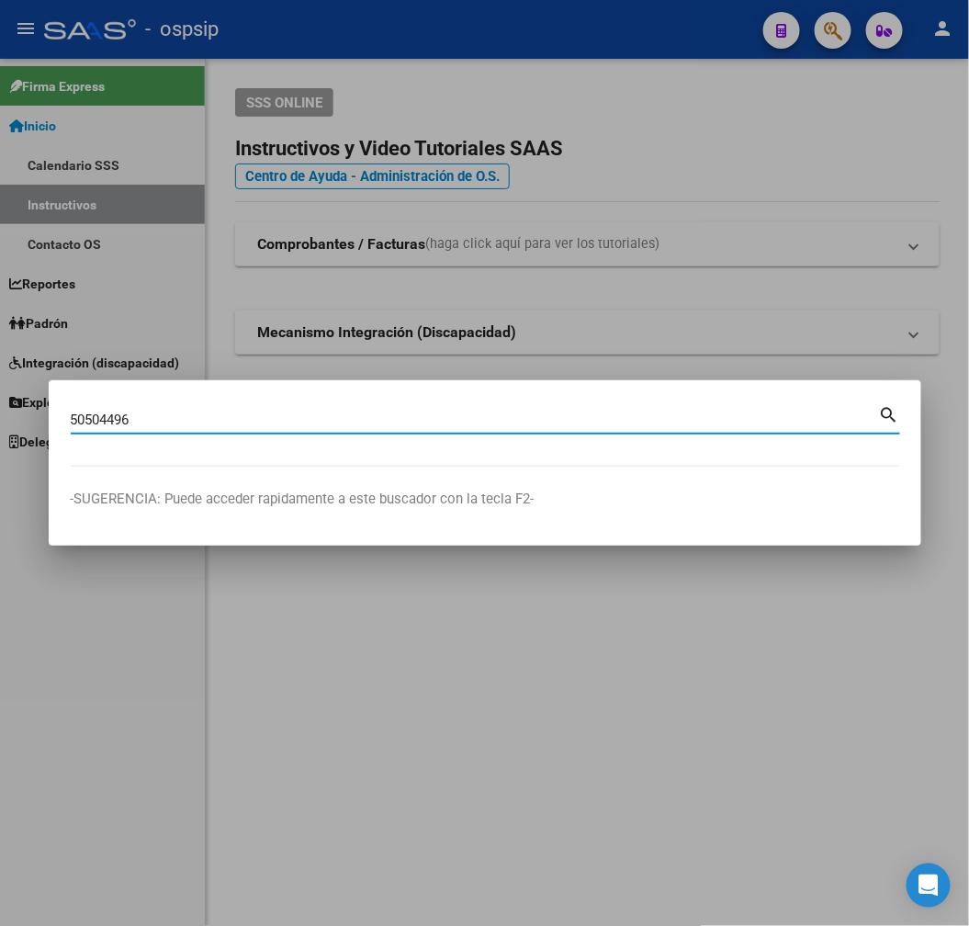
type input "50504496"
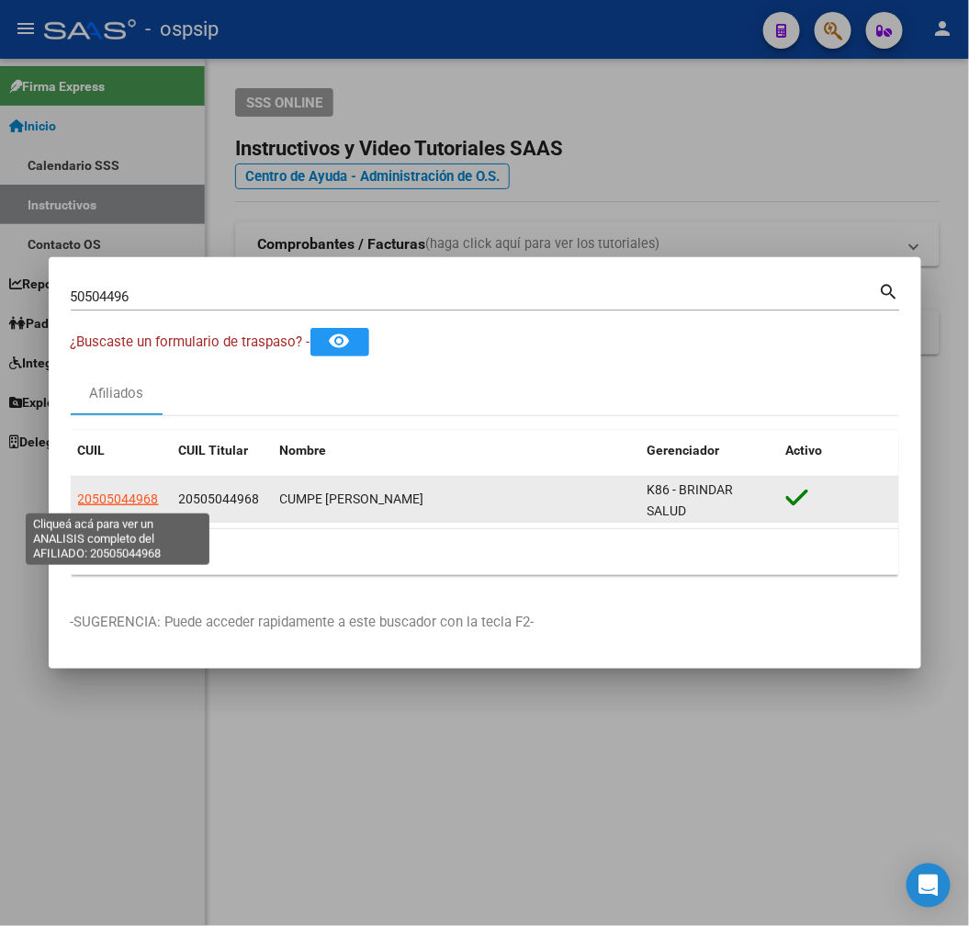
click at [131, 498] on span "20505044968" at bounding box center [118, 499] width 81 height 15
type textarea "20505044968"
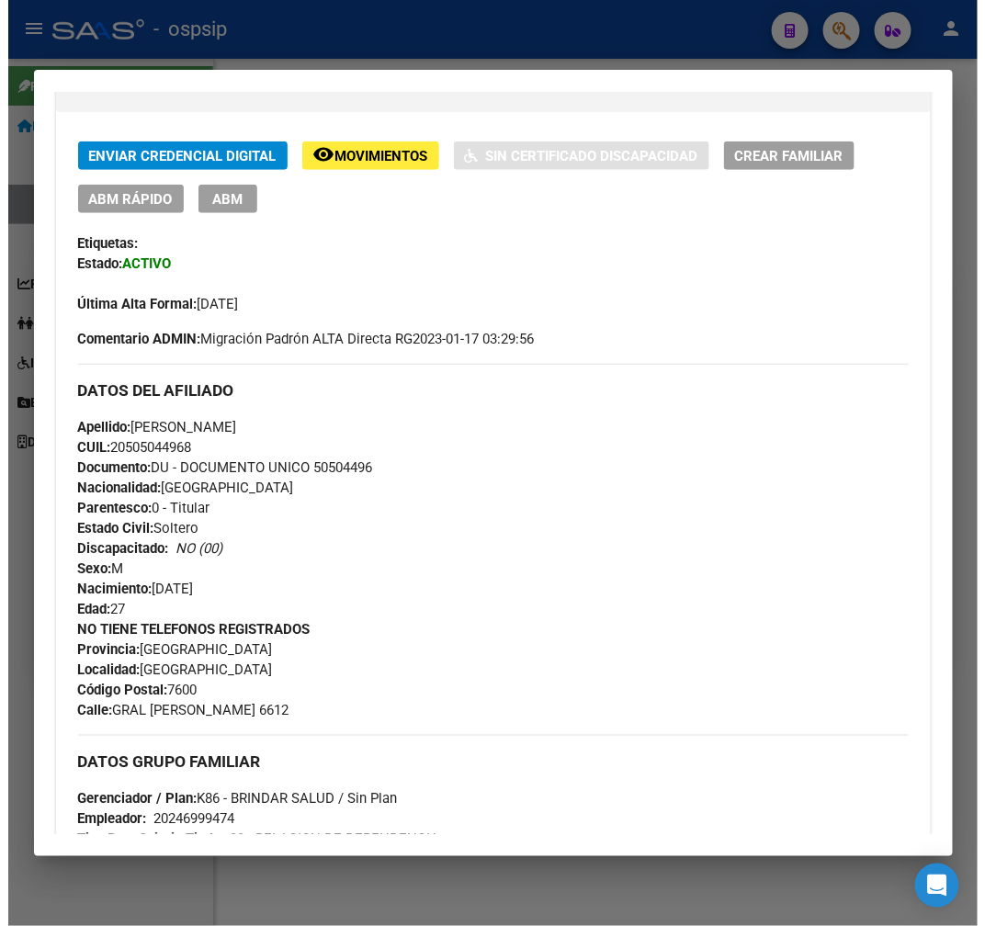
scroll to position [306, 0]
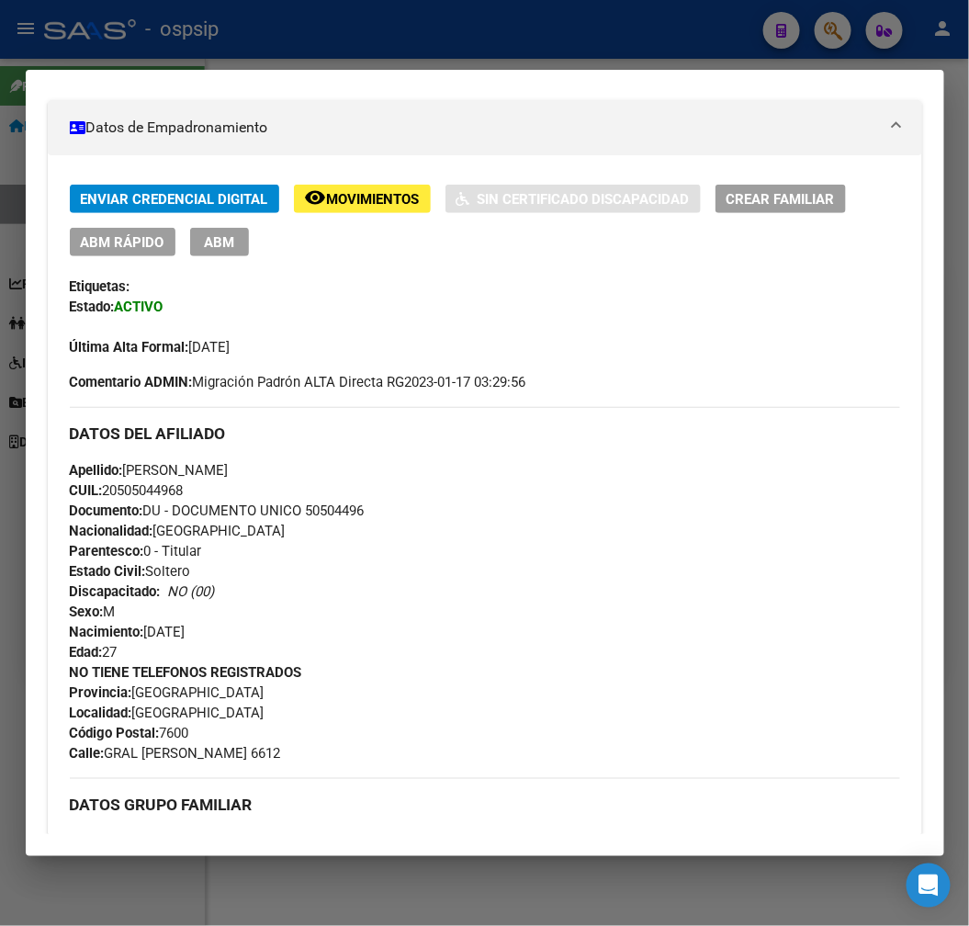
drag, startPoint x: 227, startPoint y: 237, endPoint x: 237, endPoint y: 240, distance: 10.5
click at [235, 239] on button "ABM" at bounding box center [219, 242] width 59 height 28
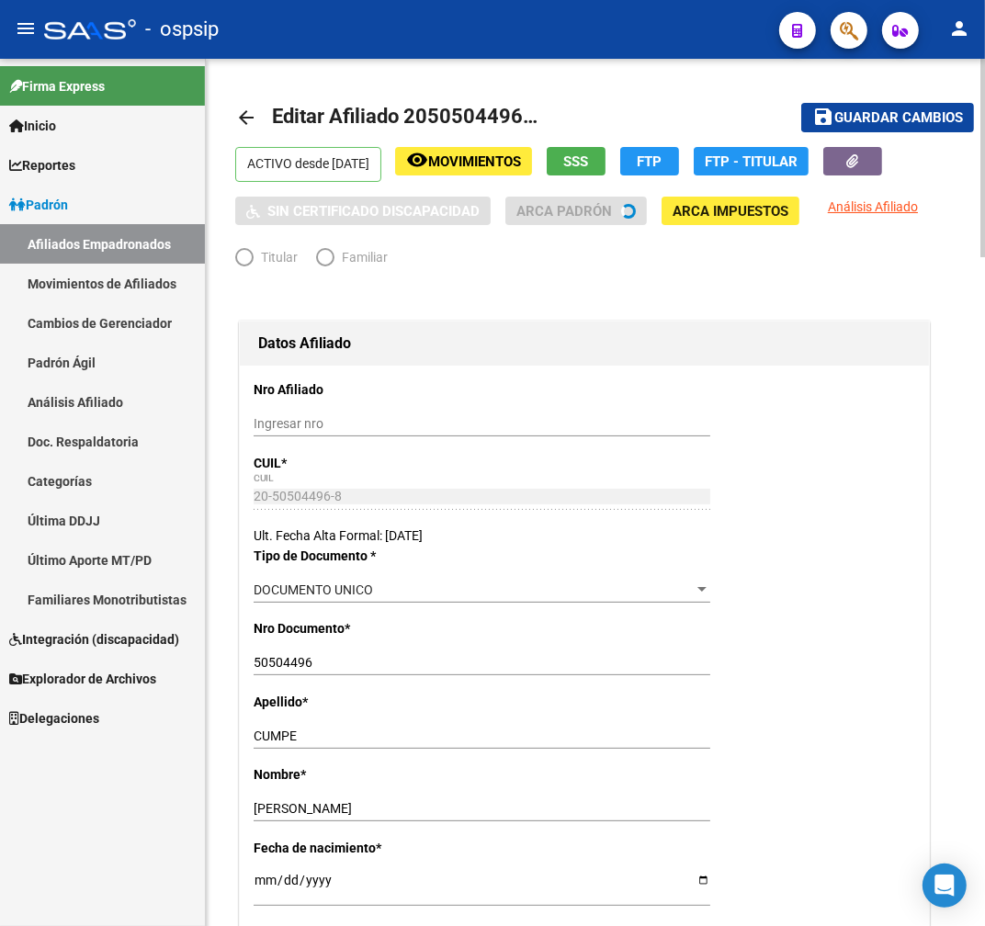
radio input "true"
type input "20-24699947-4"
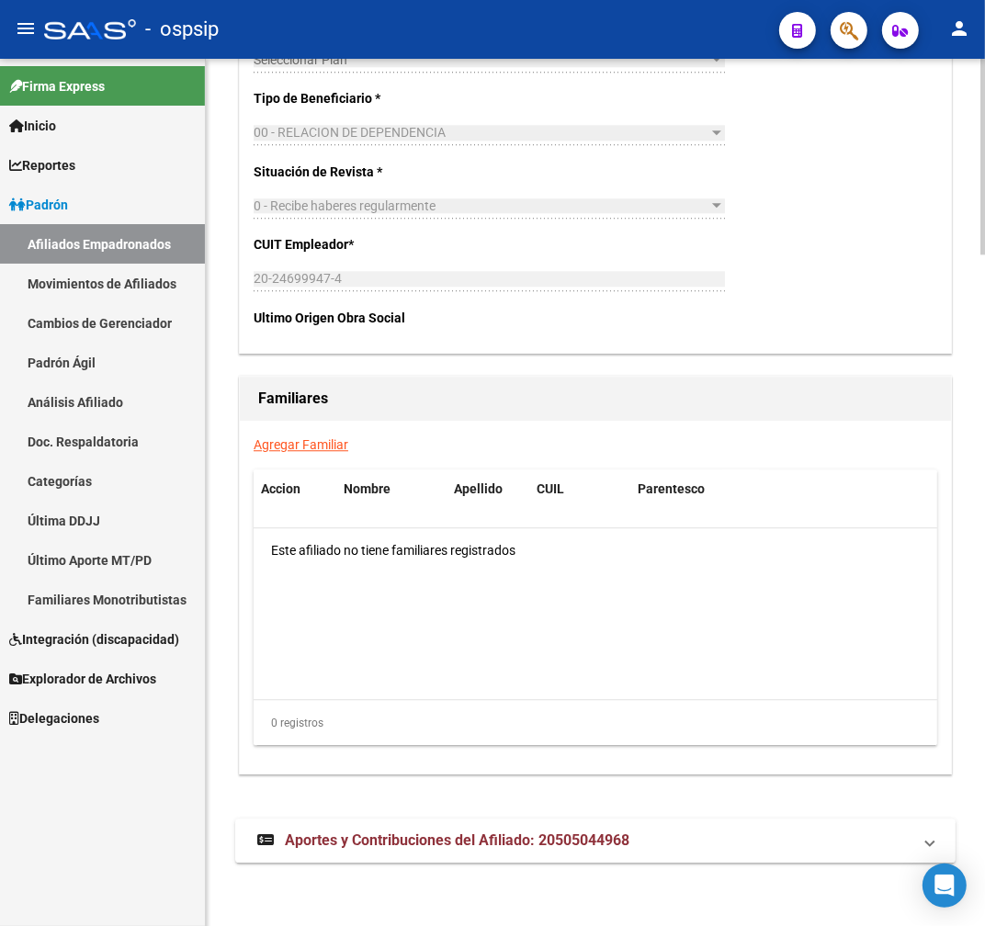
scroll to position [2975, 0]
click at [585, 831] on span "Aportes y Contribuciones del Afiliado: 20505044968" at bounding box center [457, 839] width 345 height 17
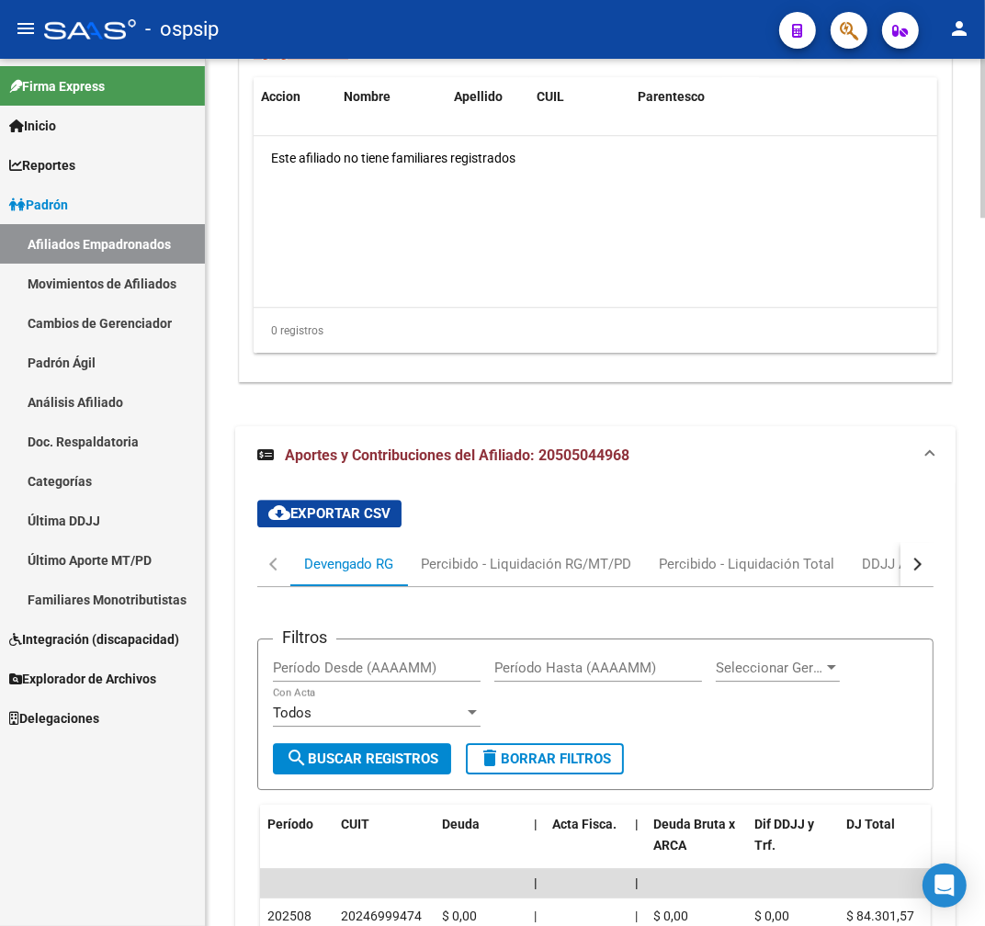
scroll to position [3771, 0]
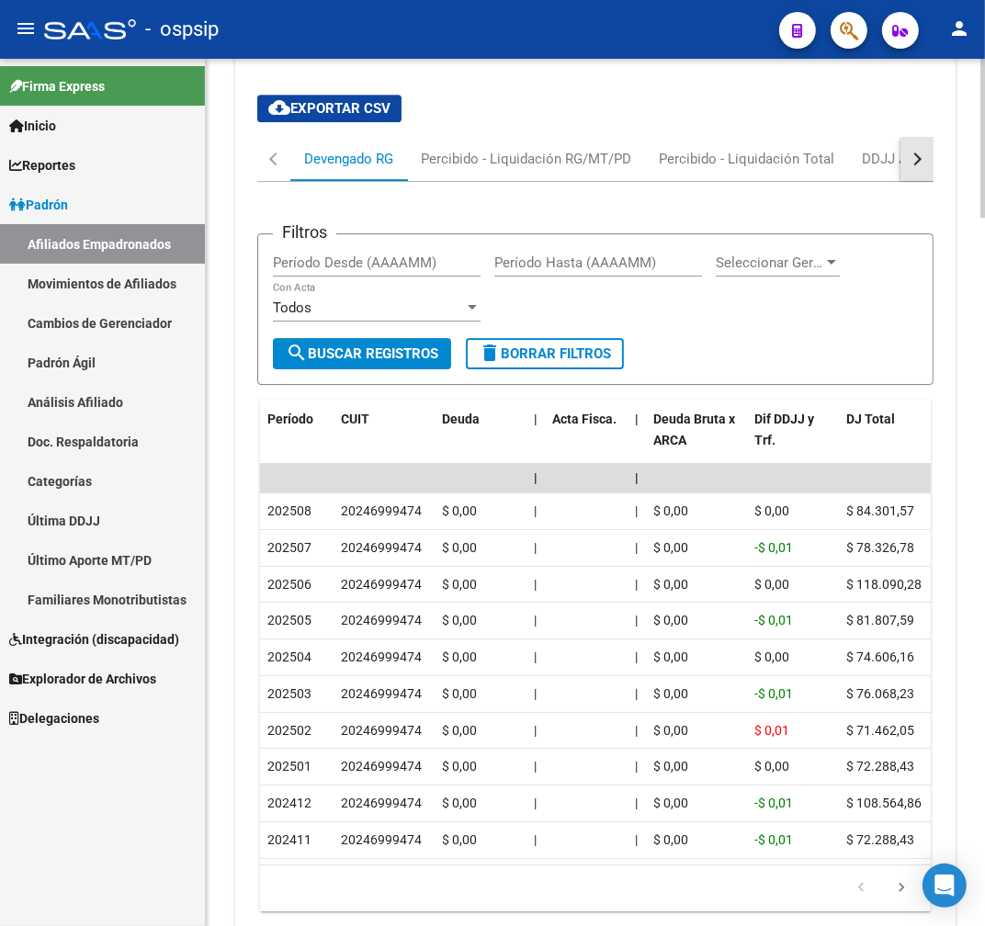
click at [921, 168] on button "button" at bounding box center [916, 159] width 33 height 44
click at [885, 170] on div "ARCA Relaciones Laborales" at bounding box center [805, 159] width 199 height 44
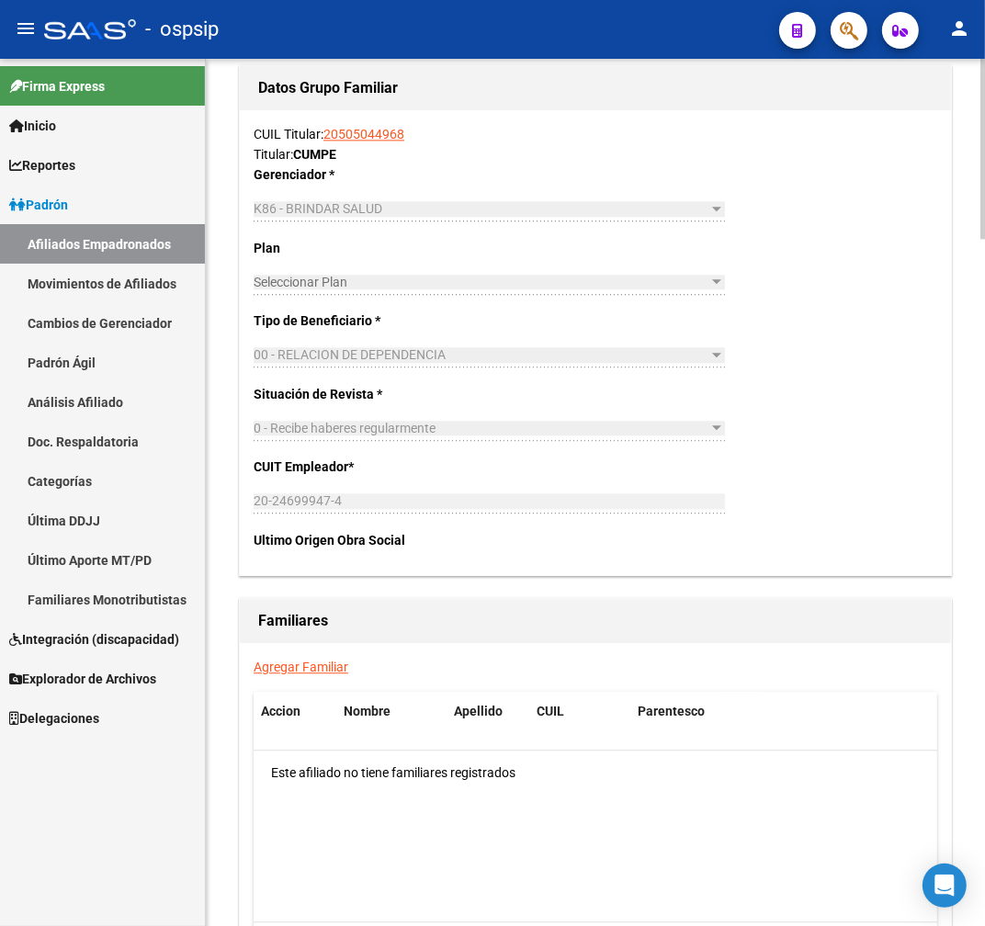
scroll to position [2696, 0]
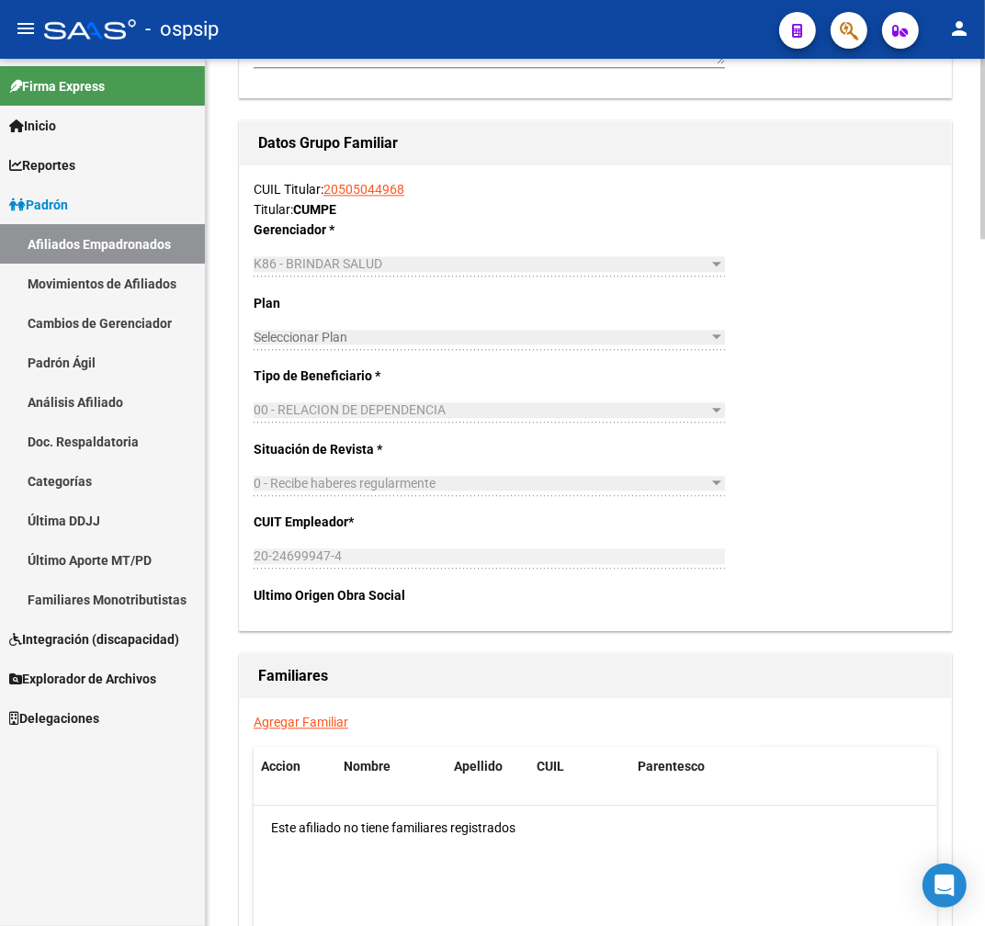
click at [298, 723] on link "Agregar Familiar" at bounding box center [301, 722] width 95 height 15
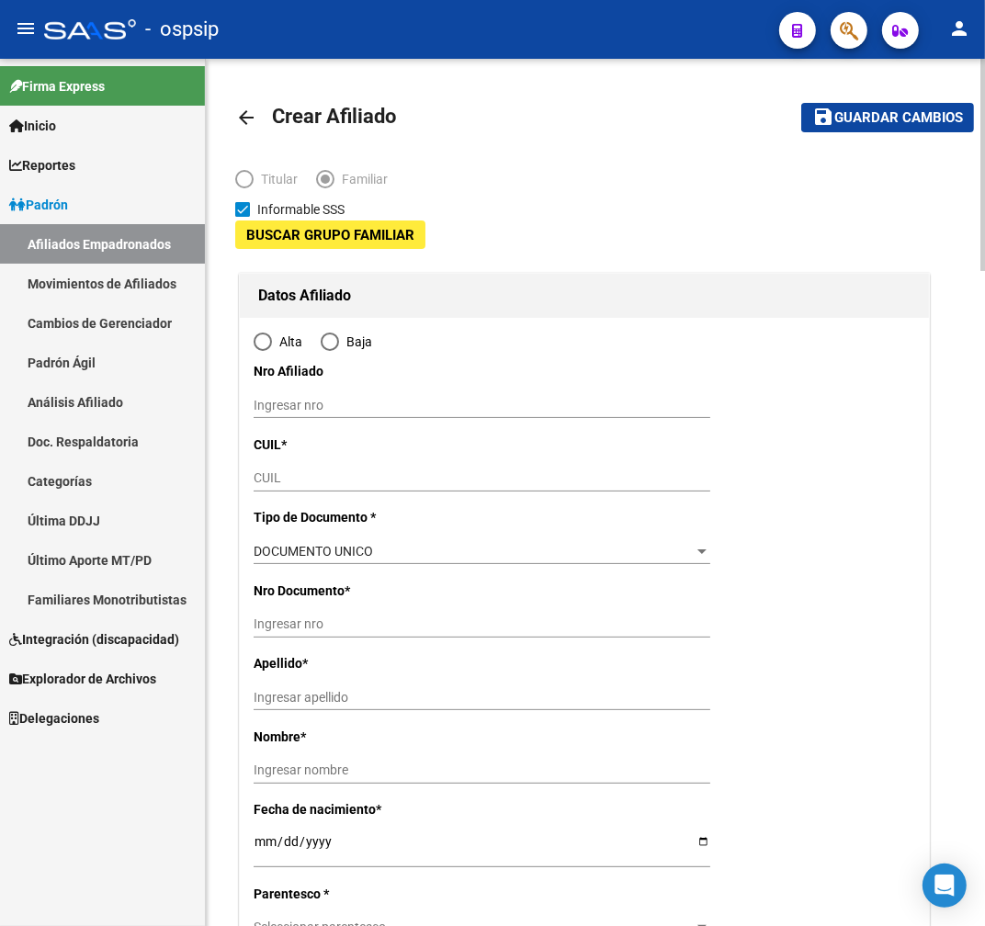
type input "20-24699947-4"
type input "[GEOGRAPHIC_DATA]"
type input "7600"
type input "[PERSON_NAME]"
type input "6612"
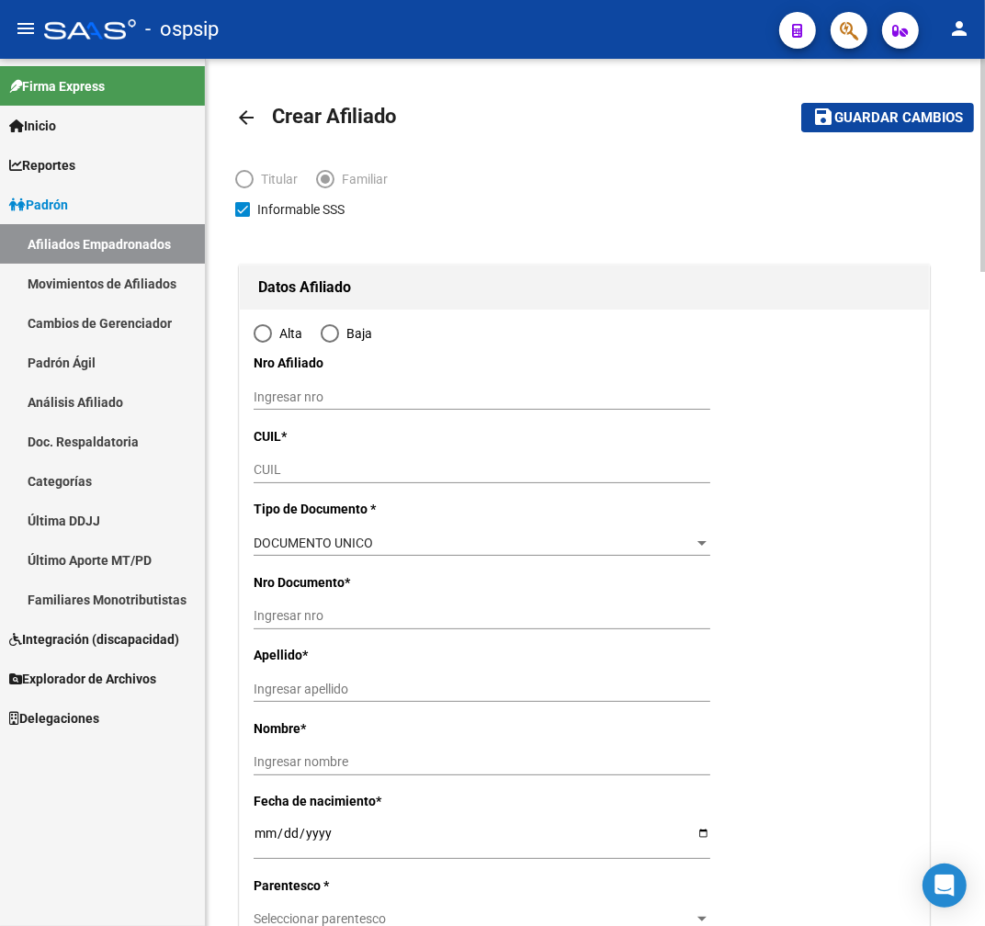
radio input "true"
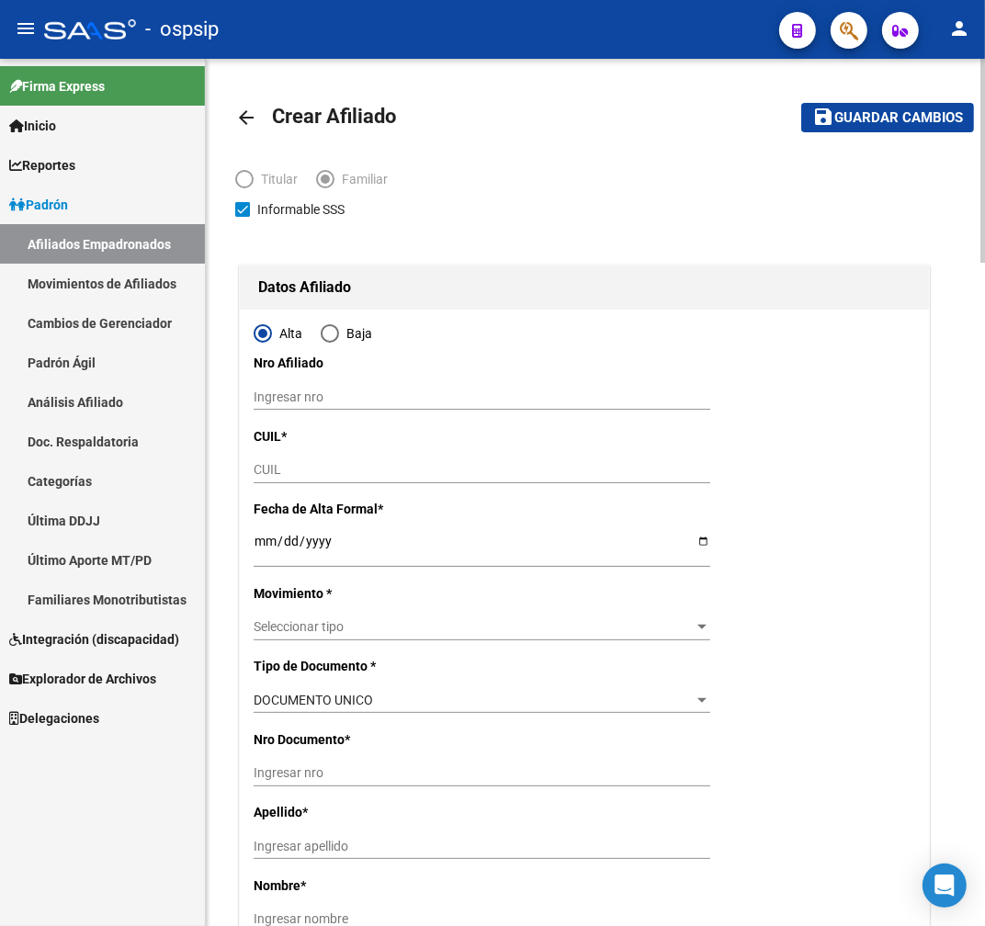
type input "20-24699947-4"
drag, startPoint x: 361, startPoint y: 465, endPoint x: 378, endPoint y: 457, distance: 18.5
click at [362, 465] on input "CUIL" at bounding box center [482, 470] width 457 height 16
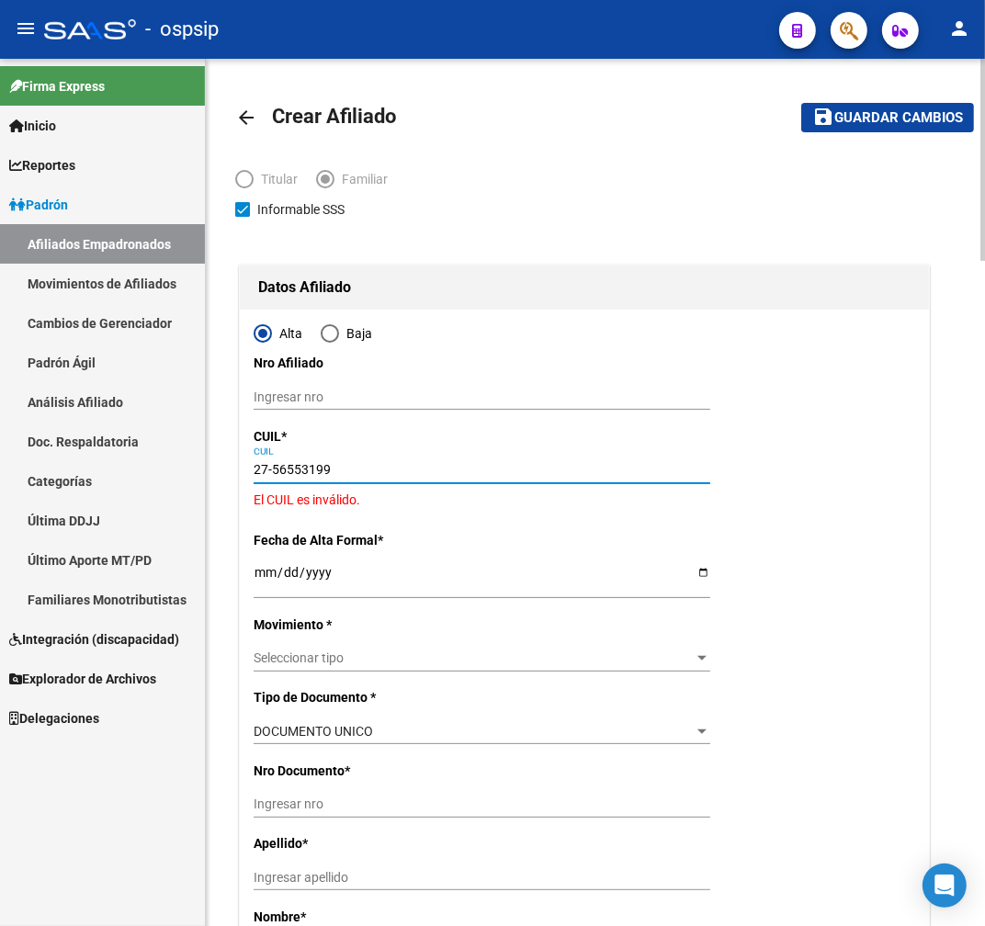
type input "27-56553199-4"
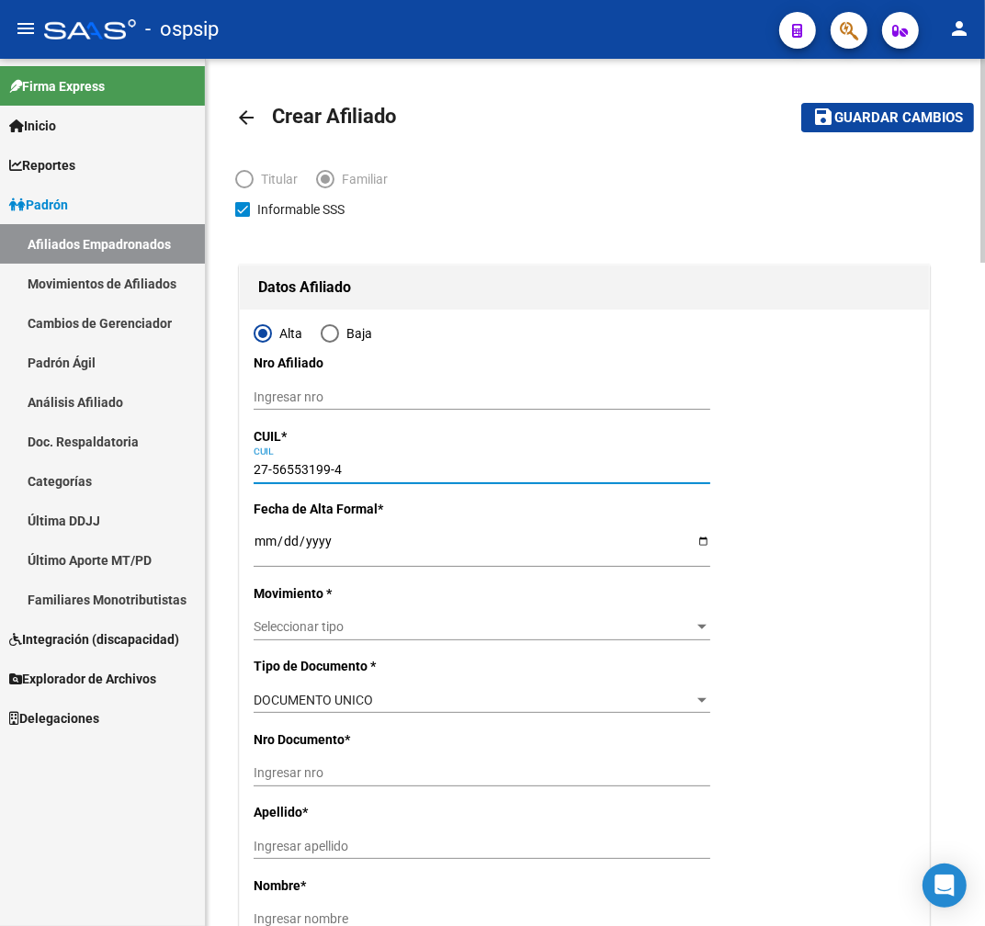
type input "56553199"
type input "CUMPE"
type input "[PERSON_NAME]"
type input "[DATE]"
type input "[GEOGRAPHIC_DATA]"
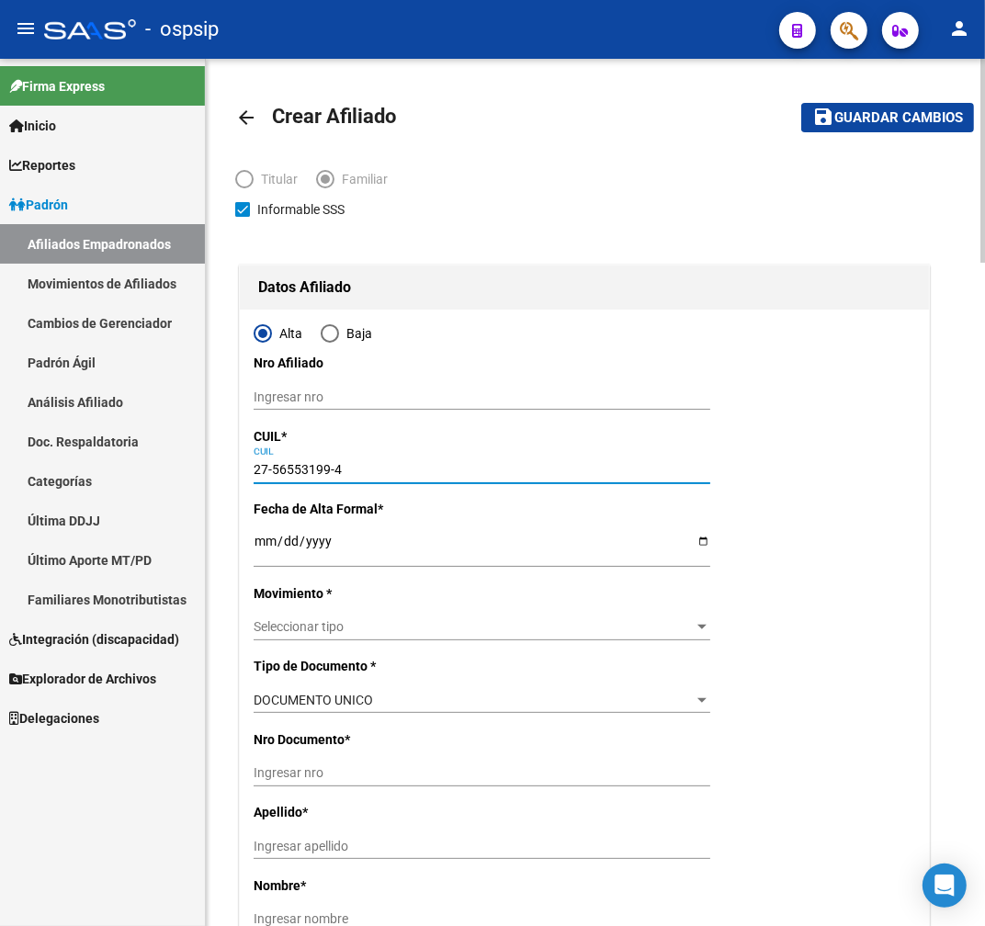
type input "BOLIVAR"
type input "00"
type input "27-56553199-4"
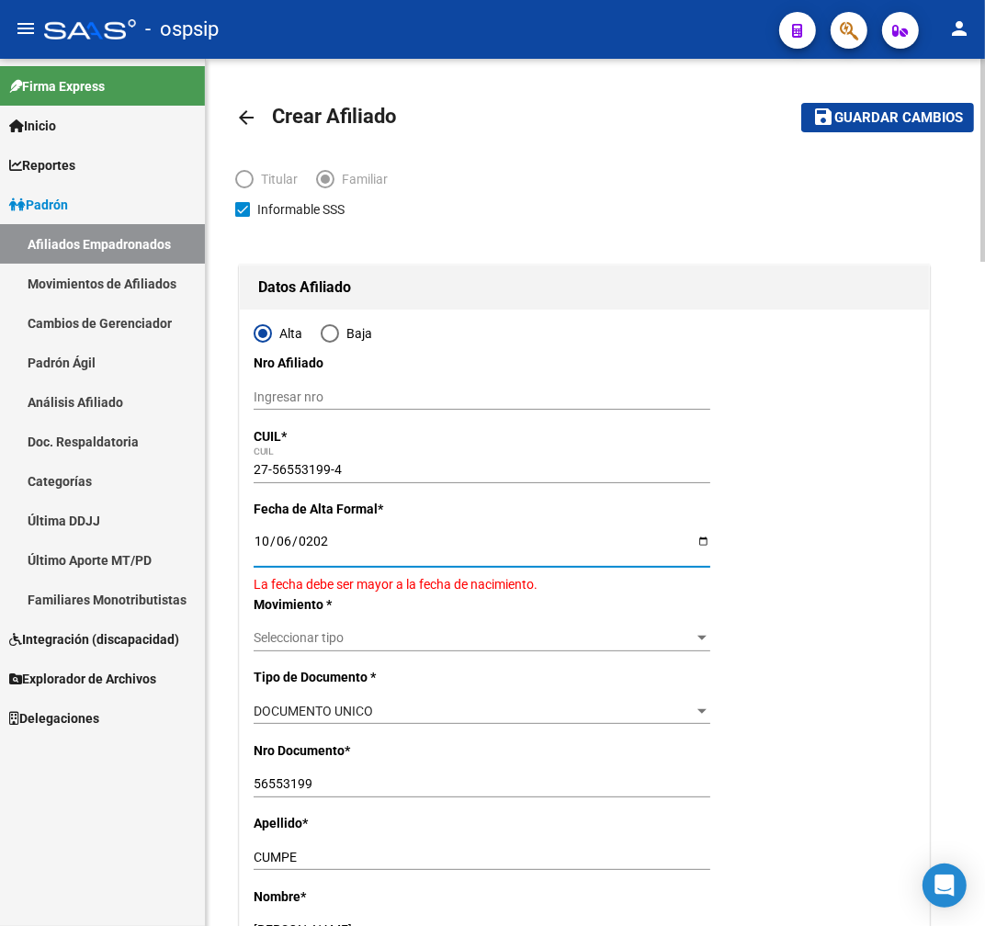
type input "[DATE]"
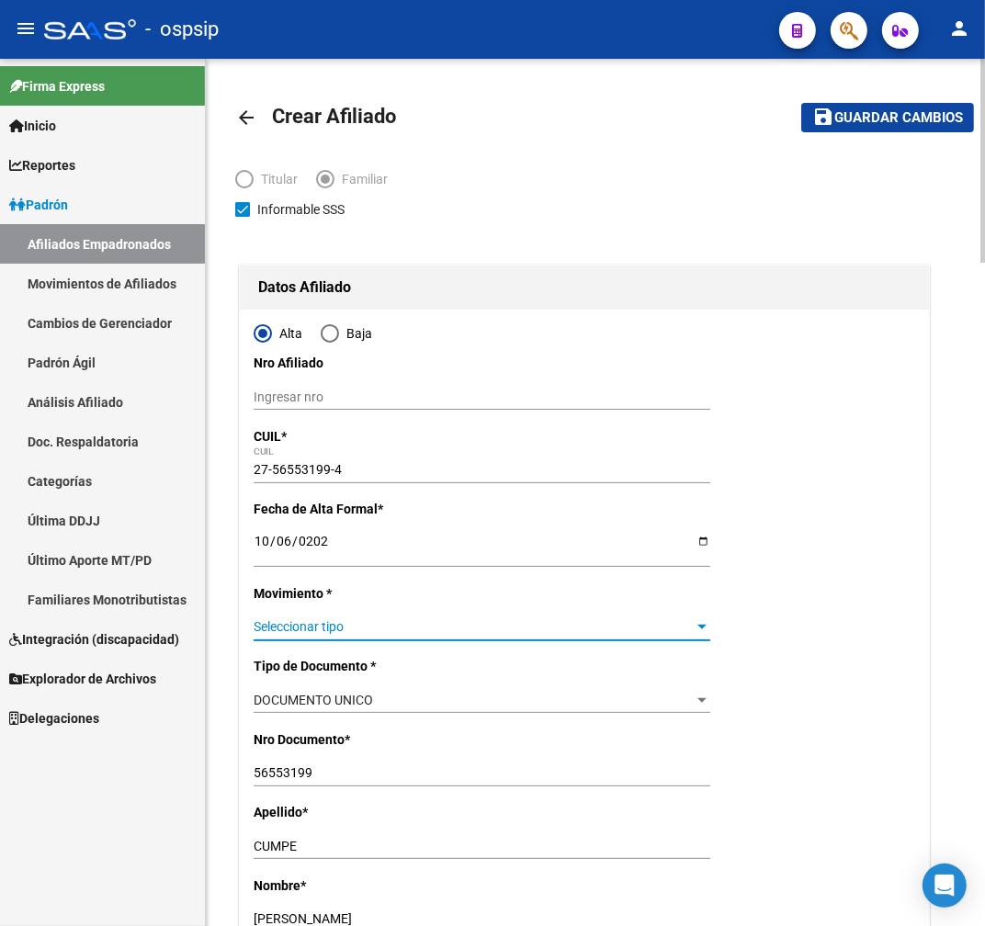
click at [467, 625] on span "Seleccionar tipo" at bounding box center [474, 627] width 440 height 16
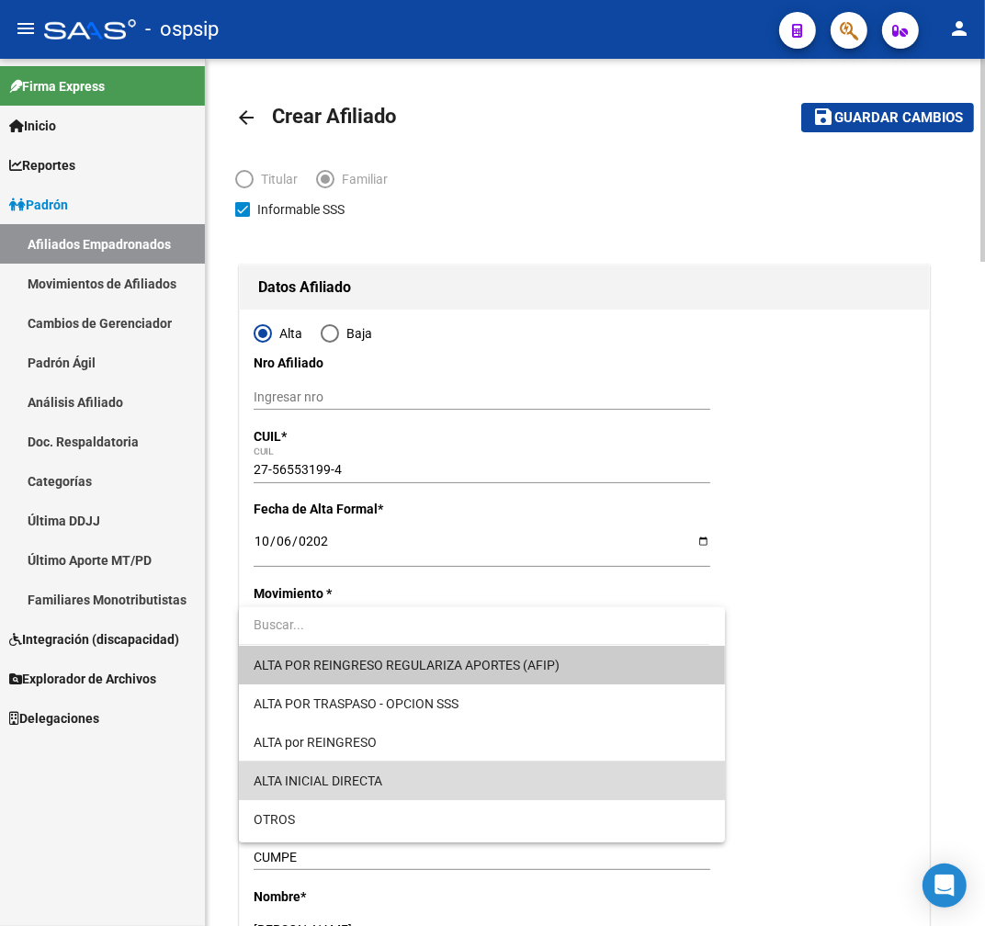
drag, startPoint x: 536, startPoint y: 776, endPoint x: 501, endPoint y: 719, distance: 66.8
click at [536, 774] on span "ALTA INICIAL DIRECTA" at bounding box center [482, 781] width 457 height 39
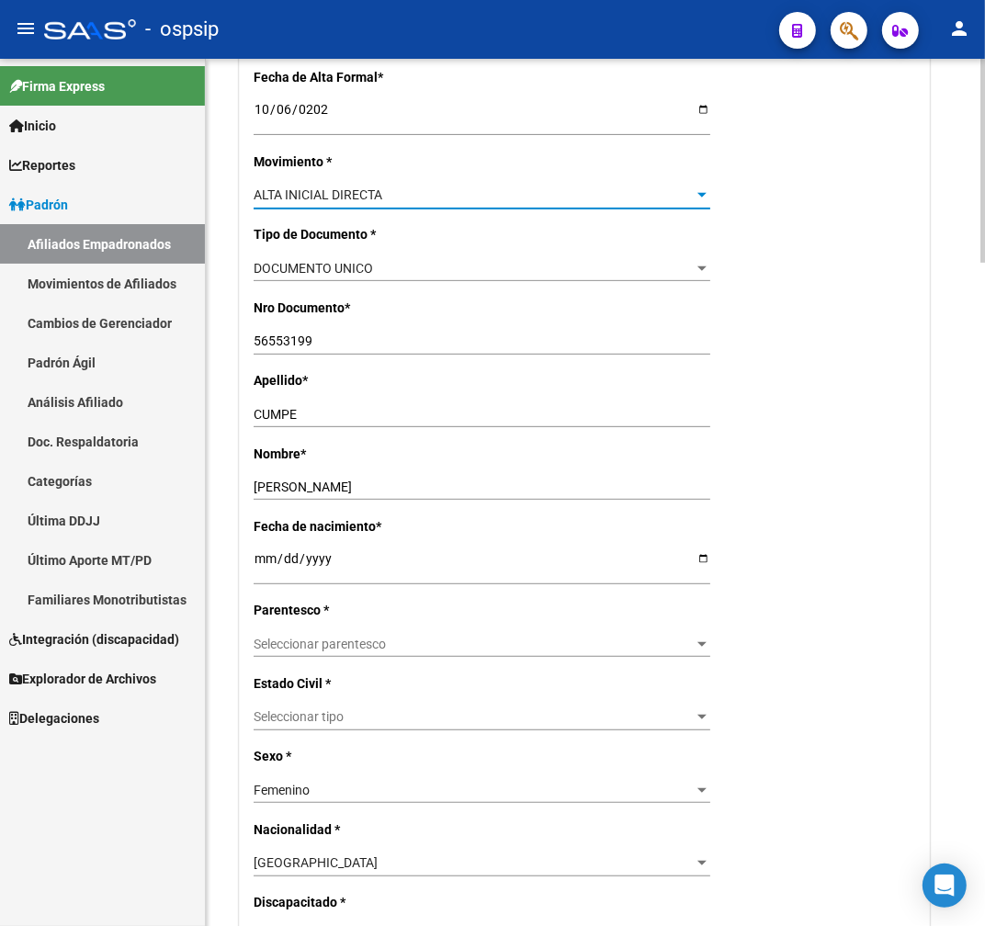
scroll to position [510, 0]
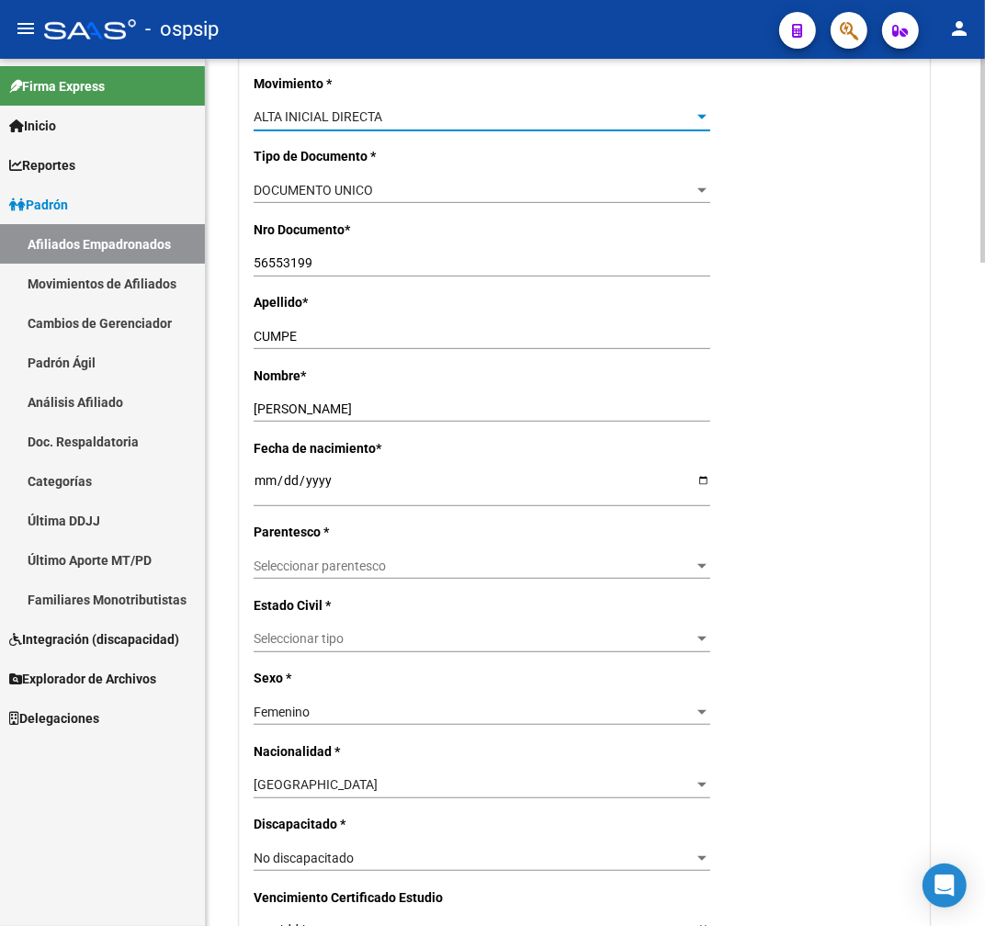
click at [391, 565] on span "Seleccionar parentesco" at bounding box center [474, 567] width 440 height 16
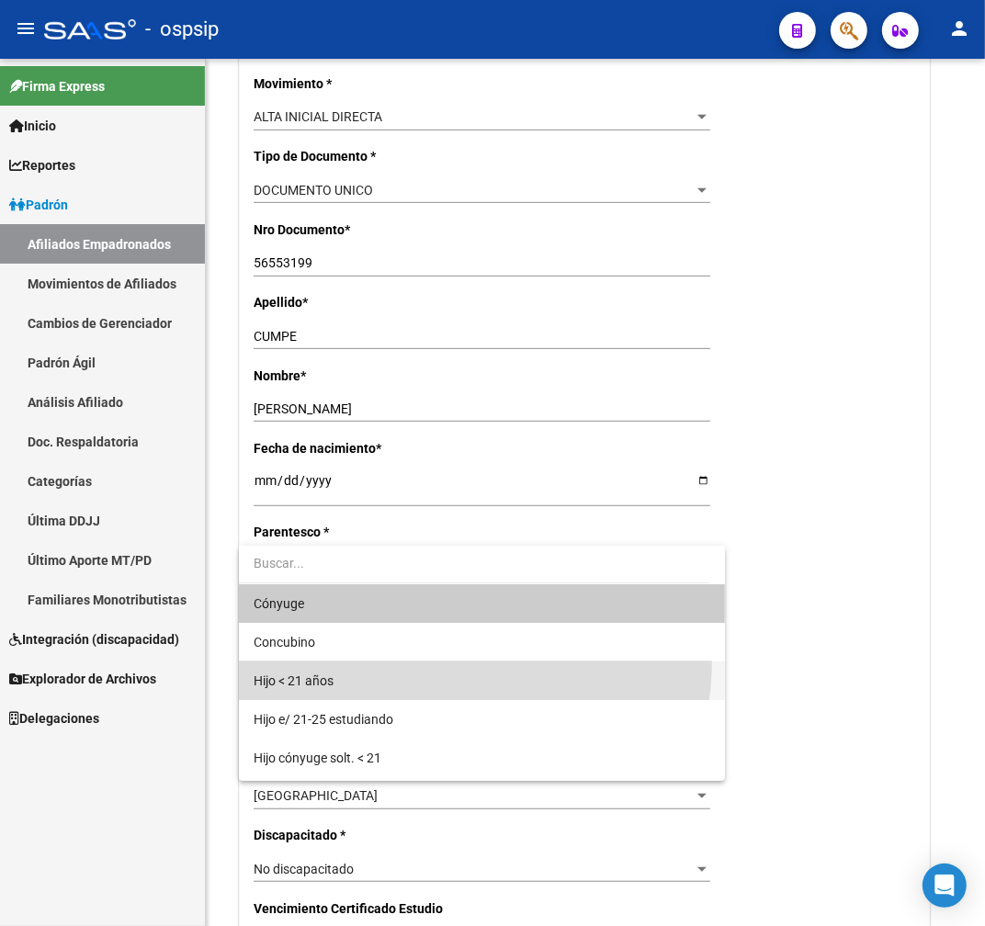
drag, startPoint x: 409, startPoint y: 660, endPoint x: 420, endPoint y: 669, distance: 14.4
click at [418, 668] on span "Hijo < 21 años" at bounding box center [482, 680] width 457 height 39
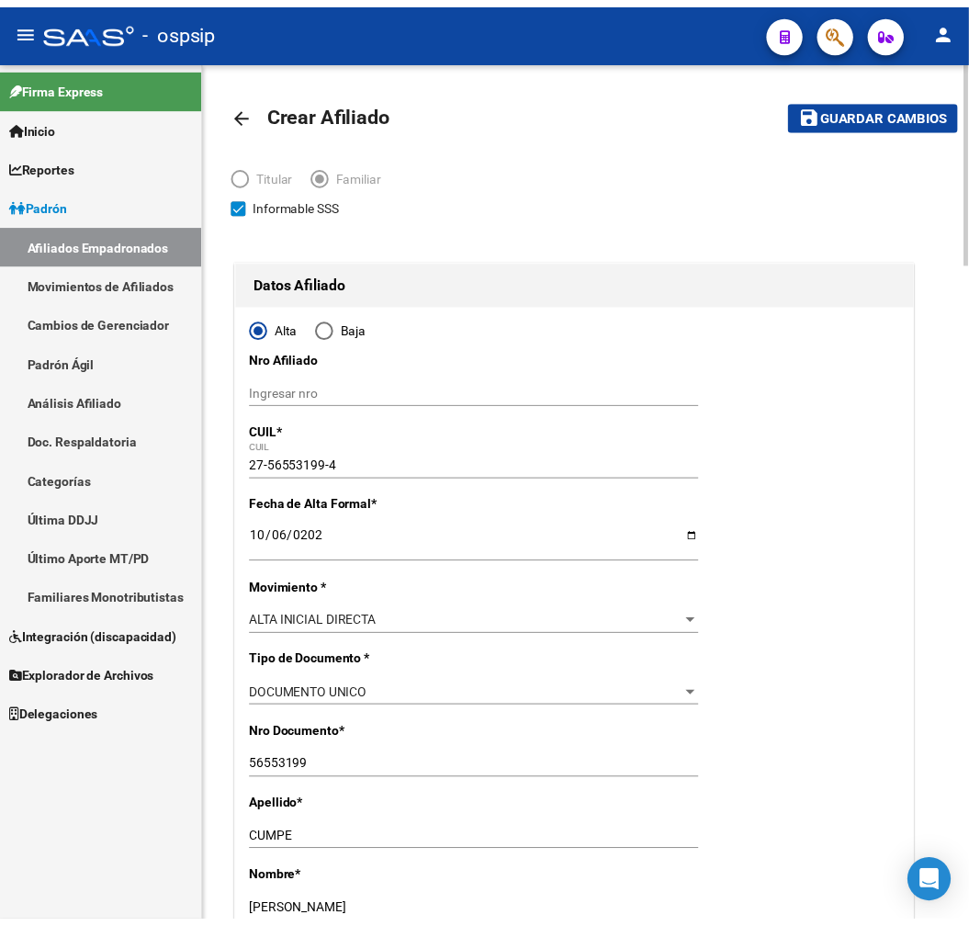
scroll to position [0, 0]
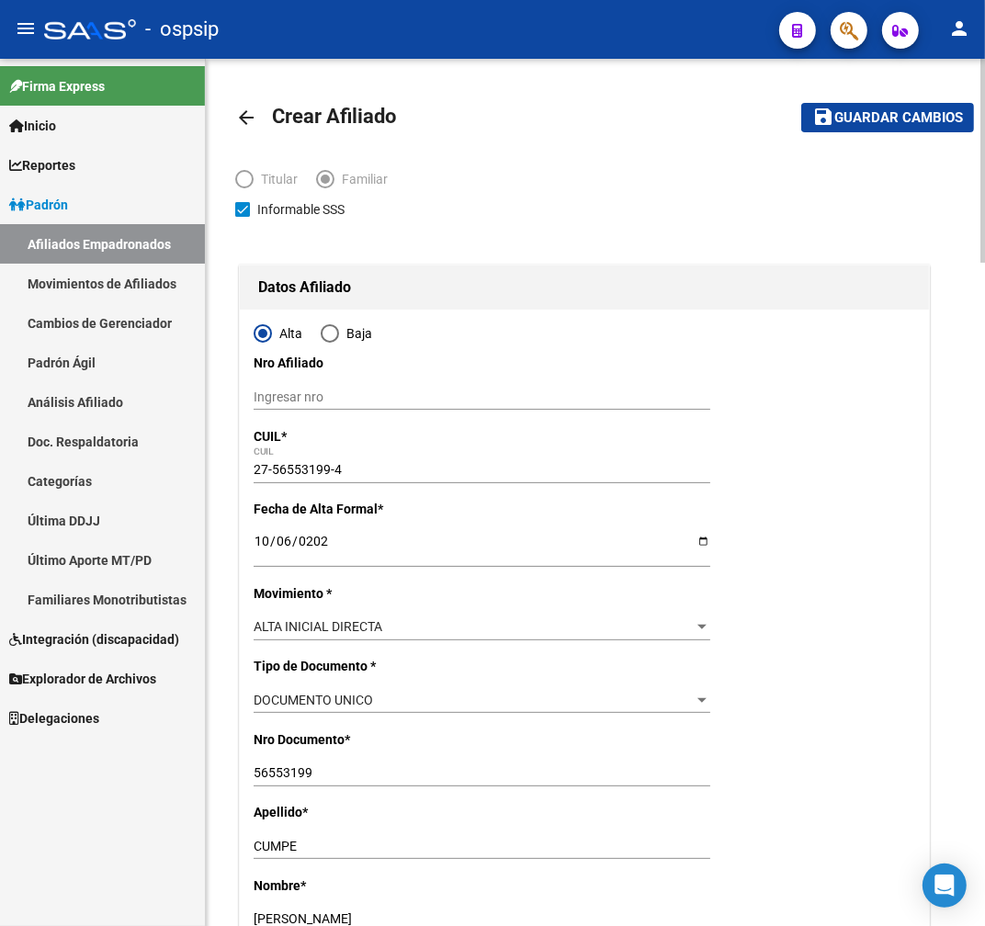
click at [868, 133] on mat-toolbar-row "save Guardar cambios" at bounding box center [872, 117] width 204 height 59
click at [871, 130] on button "save Guardar cambios" at bounding box center [887, 117] width 173 height 28
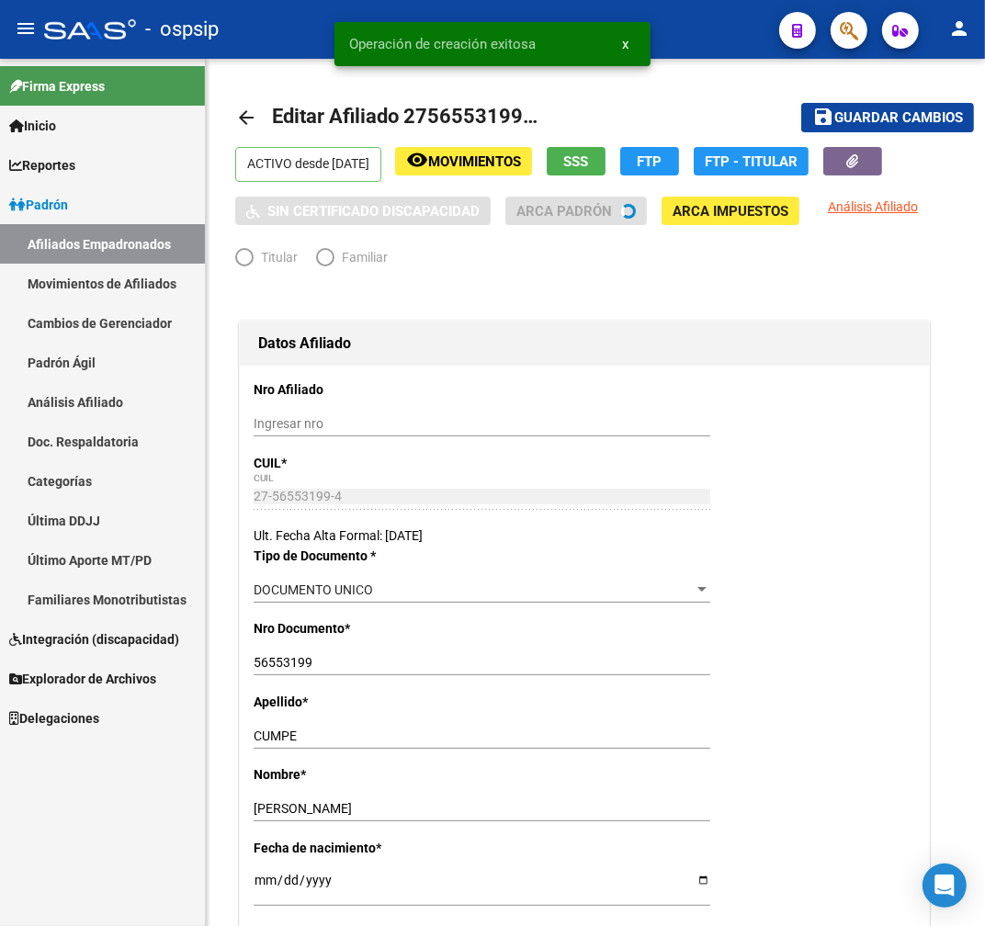
radio input "true"
type input "20-24699947-4"
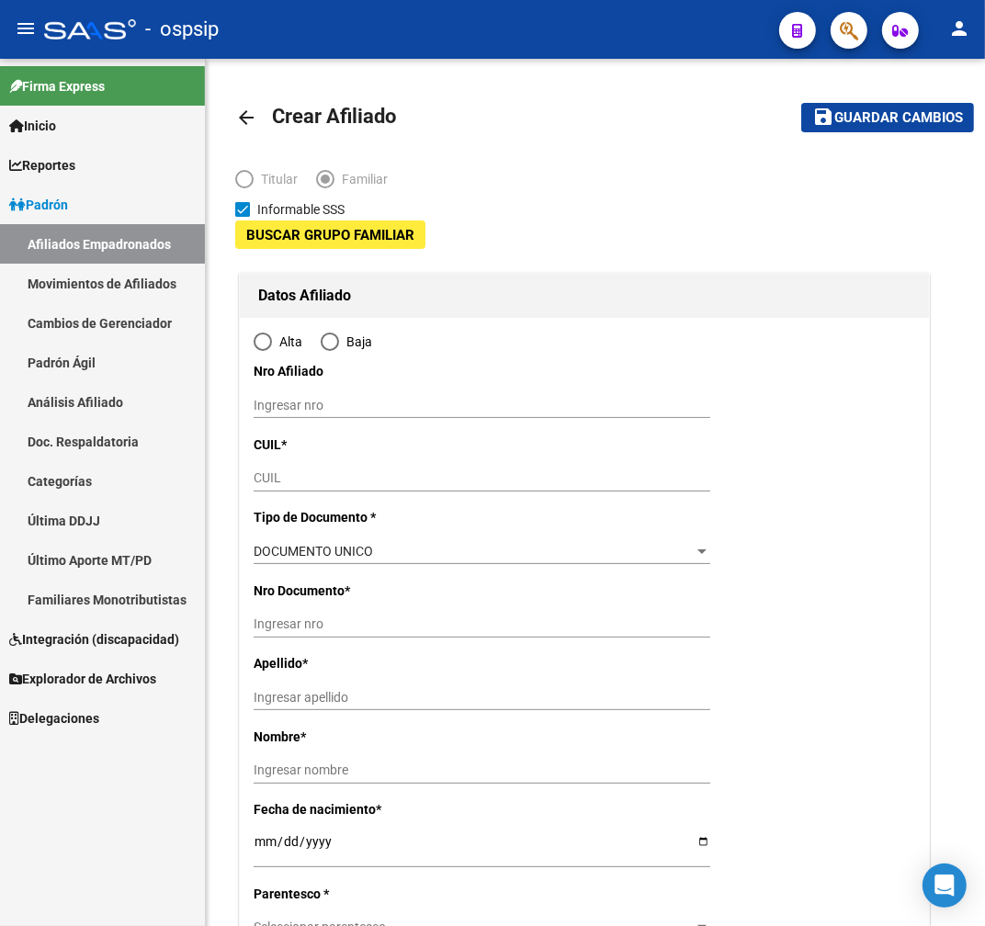
type input "20-24699947-4"
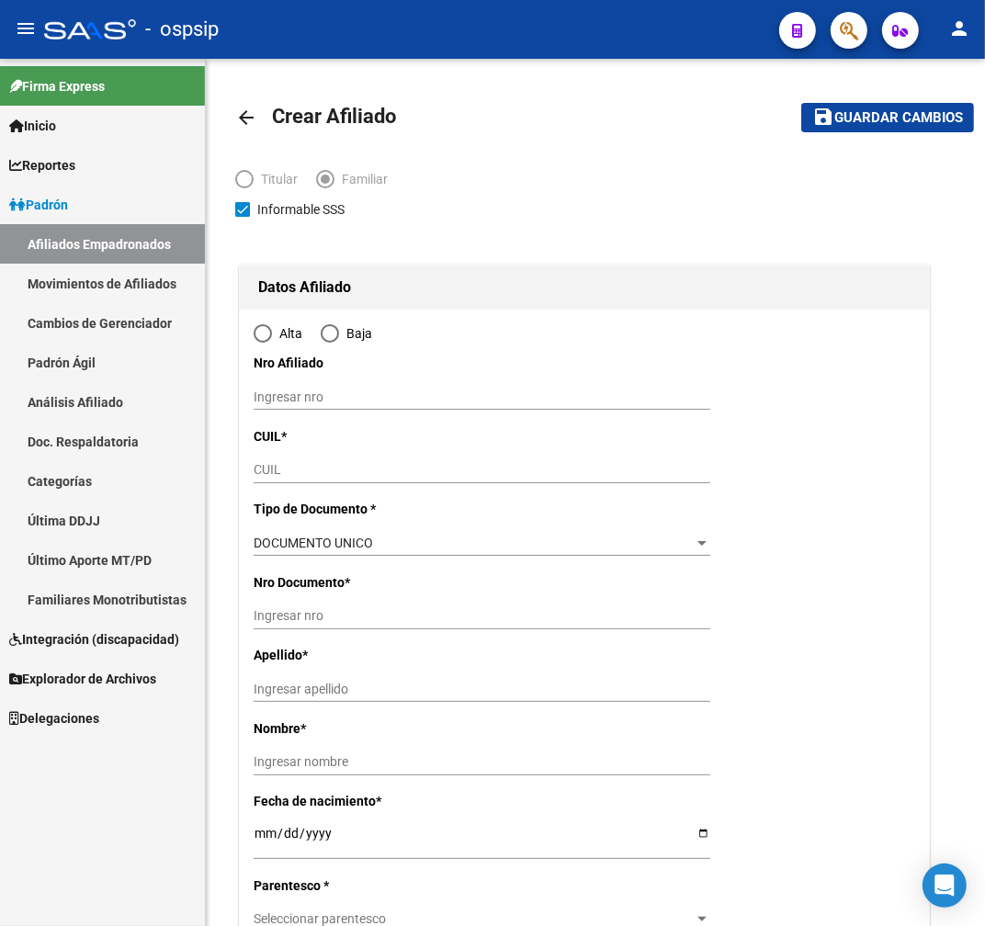
type input "[GEOGRAPHIC_DATA]"
type input "7600"
type input "[PERSON_NAME]"
type input "6612"
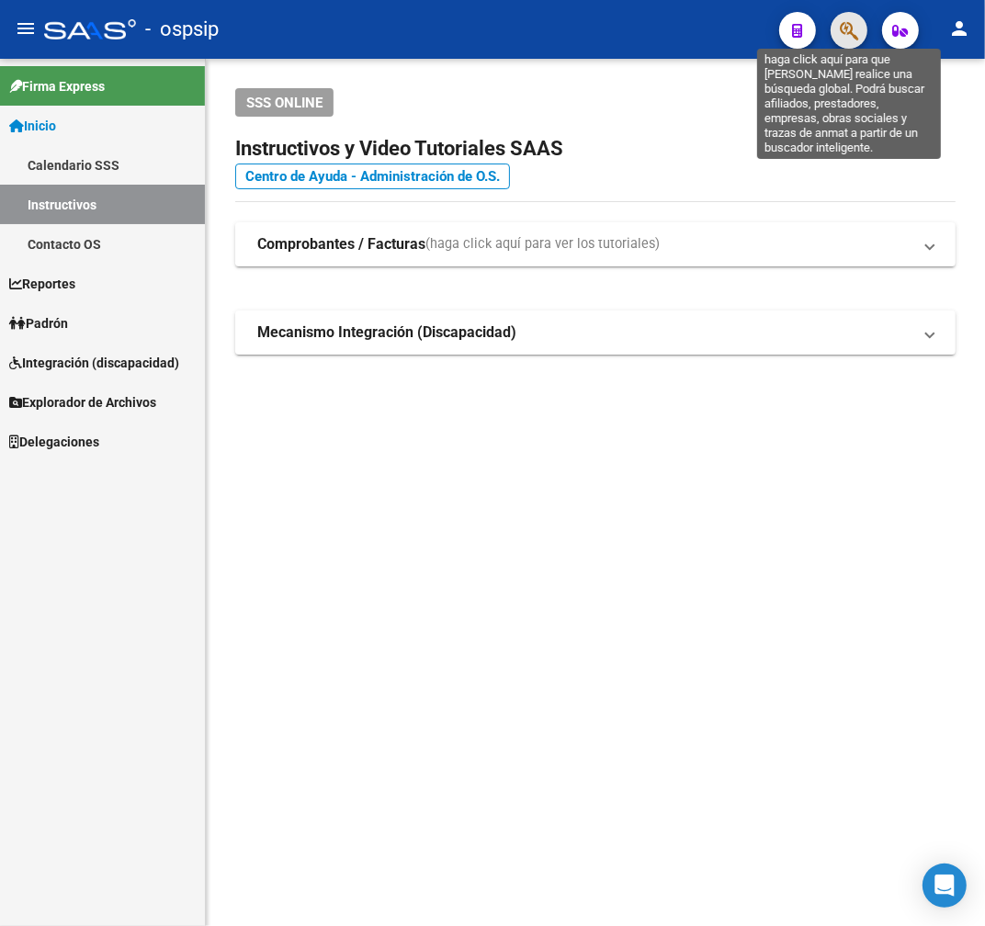
click at [849, 28] on icon "button" at bounding box center [849, 30] width 18 height 21
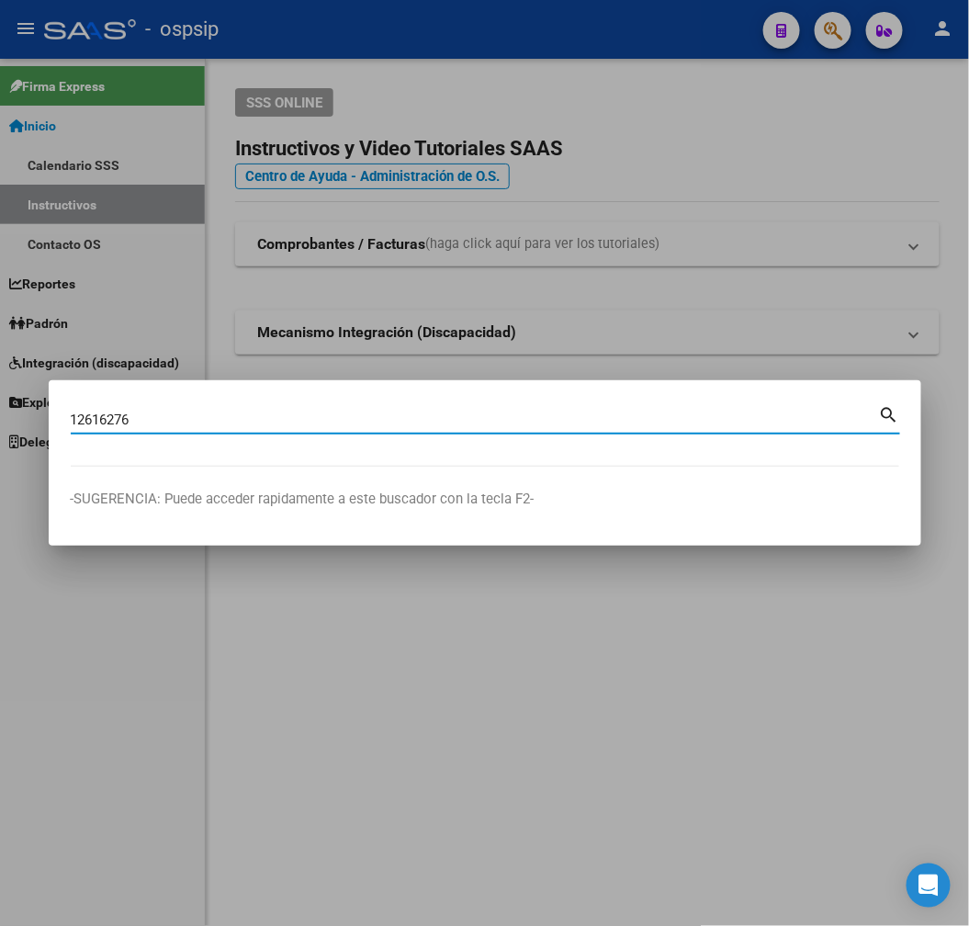
type input "12616276"
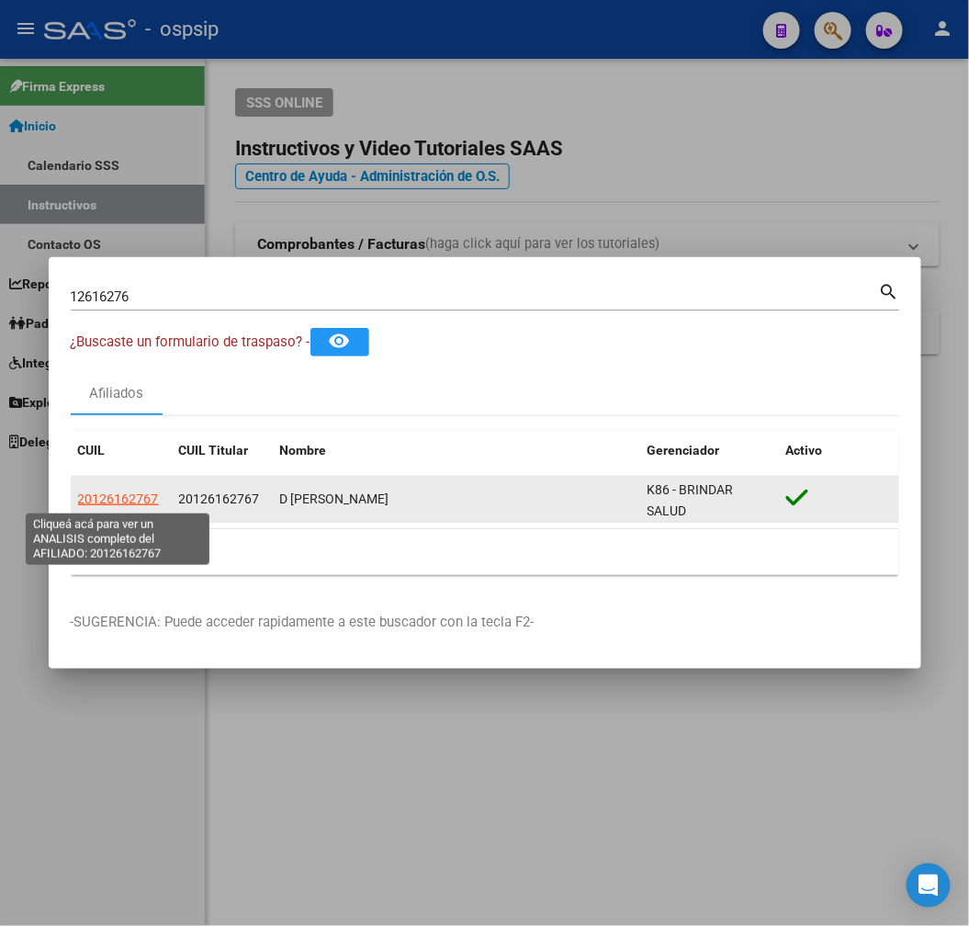
click at [98, 502] on span "20126162767" at bounding box center [118, 499] width 81 height 15
type textarea "20126162767"
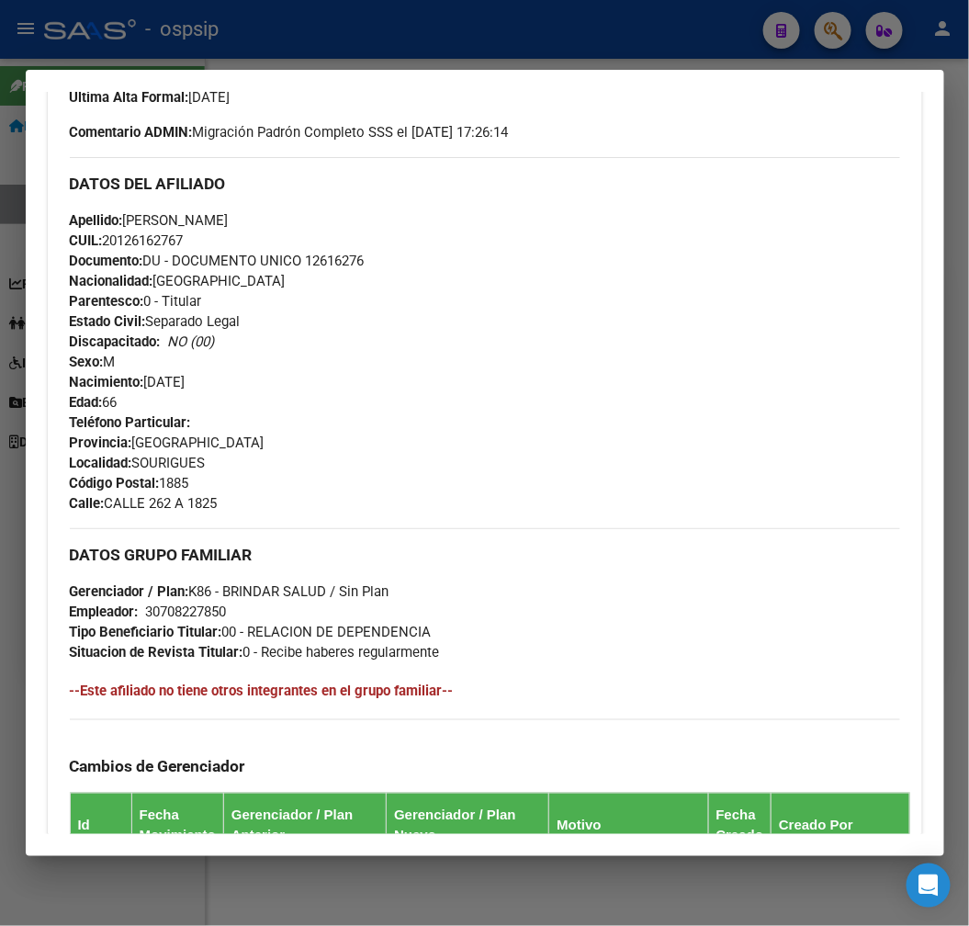
scroll to position [510, 0]
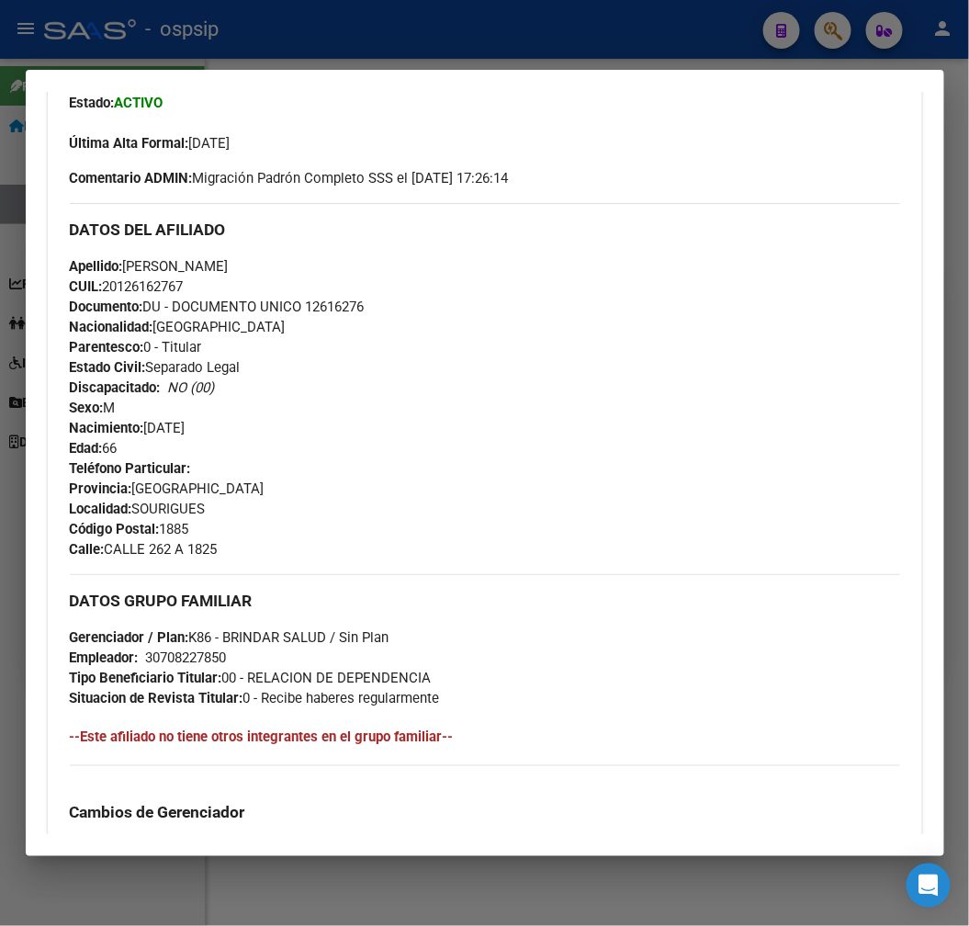
click at [316, 52] on div at bounding box center [484, 463] width 969 height 926
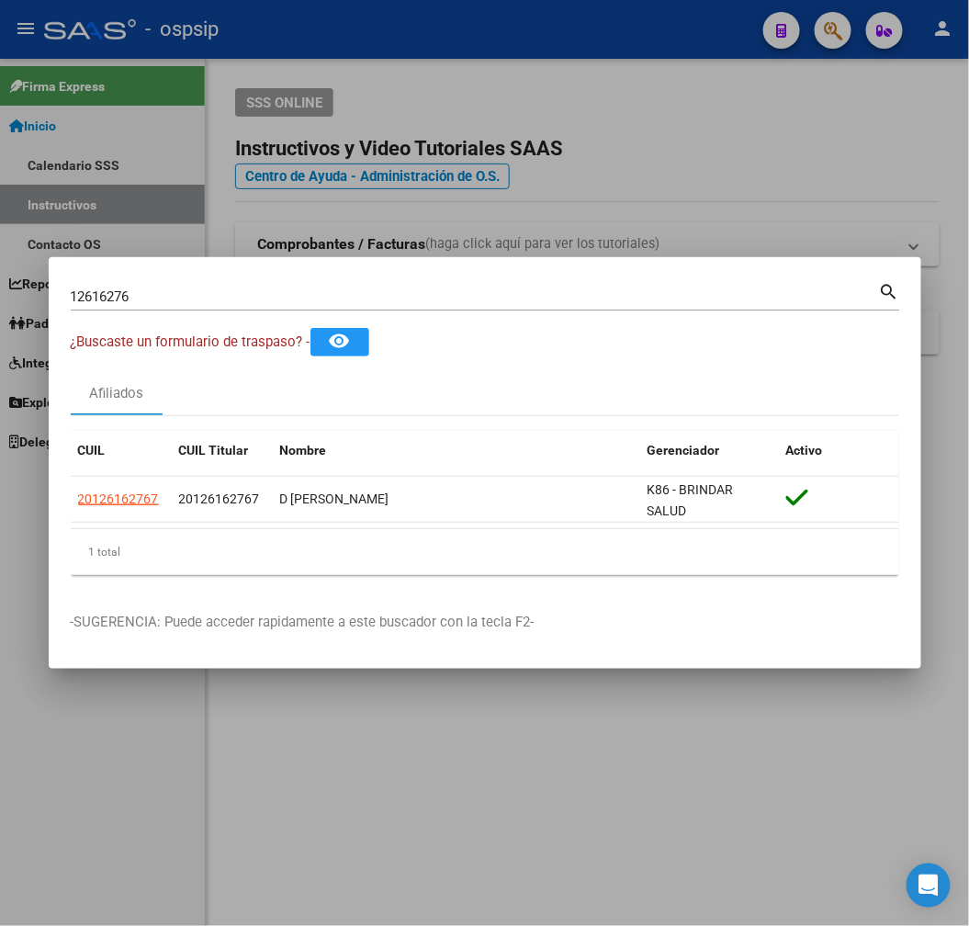
click at [322, 52] on div at bounding box center [484, 463] width 969 height 926
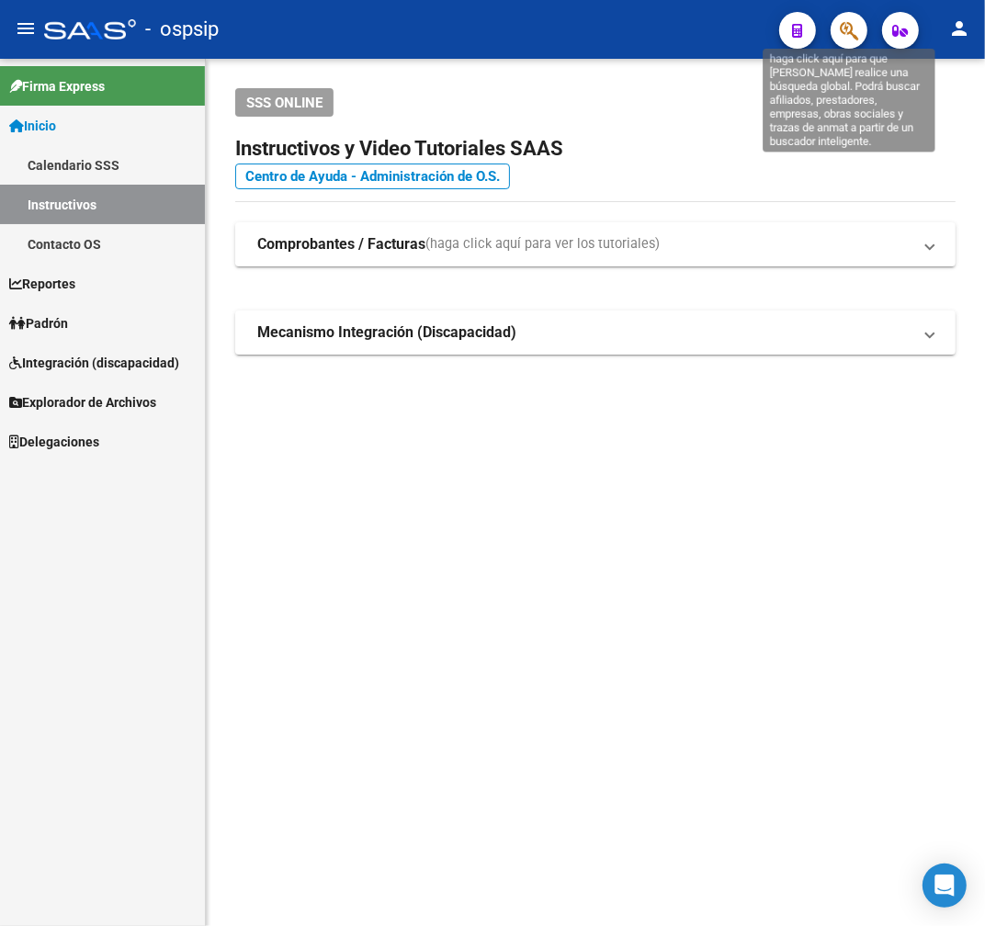
click at [854, 30] on icon "button" at bounding box center [849, 30] width 18 height 21
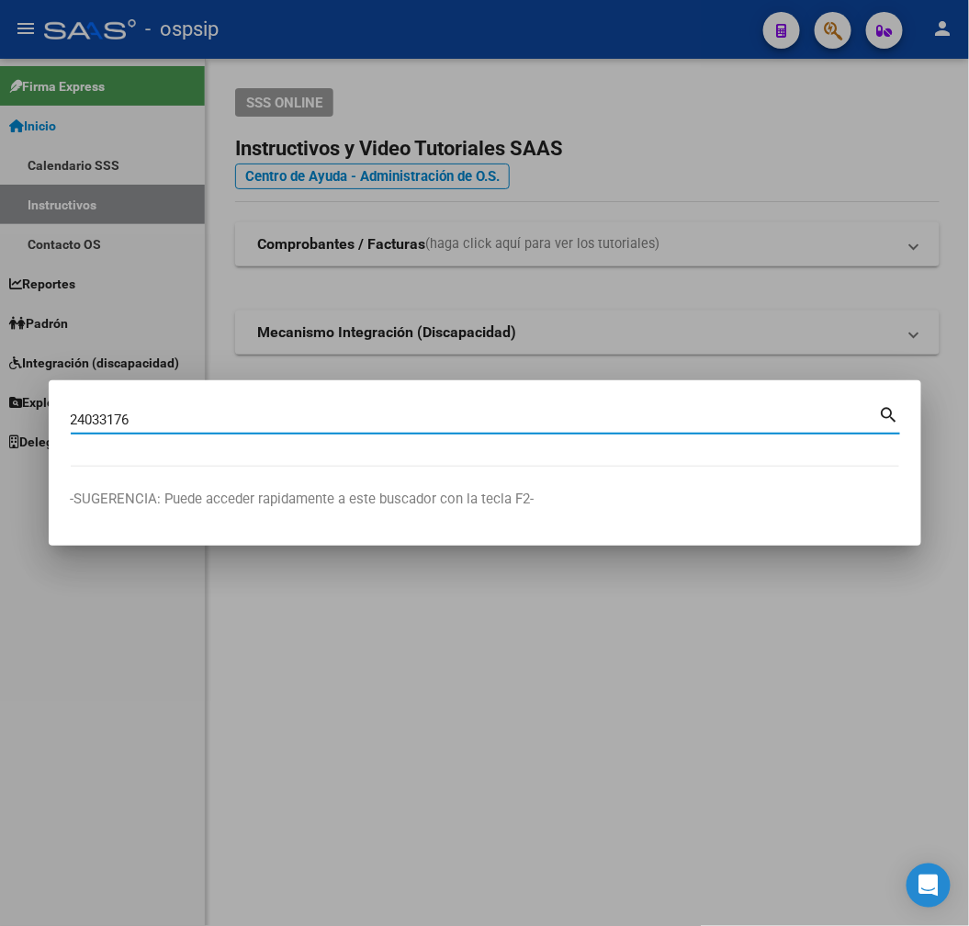
type input "24033176"
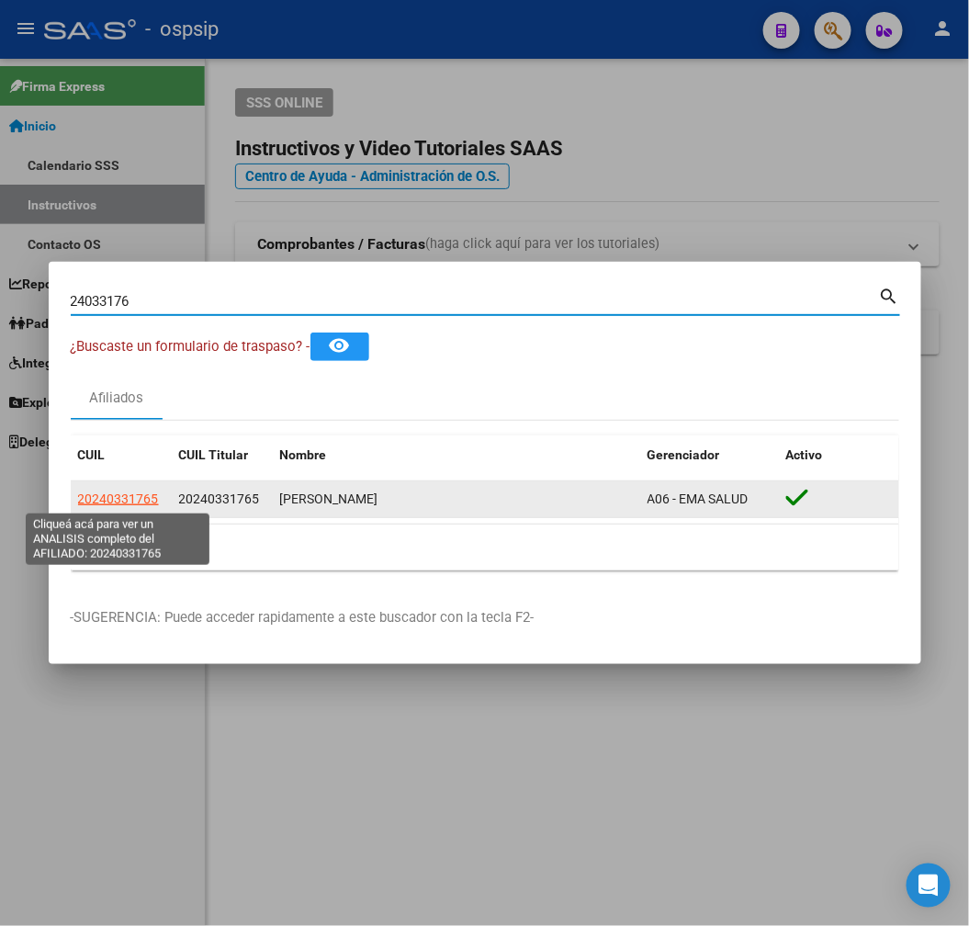
click at [126, 497] on span "20240331765" at bounding box center [118, 499] width 81 height 15
type textarea "20240331765"
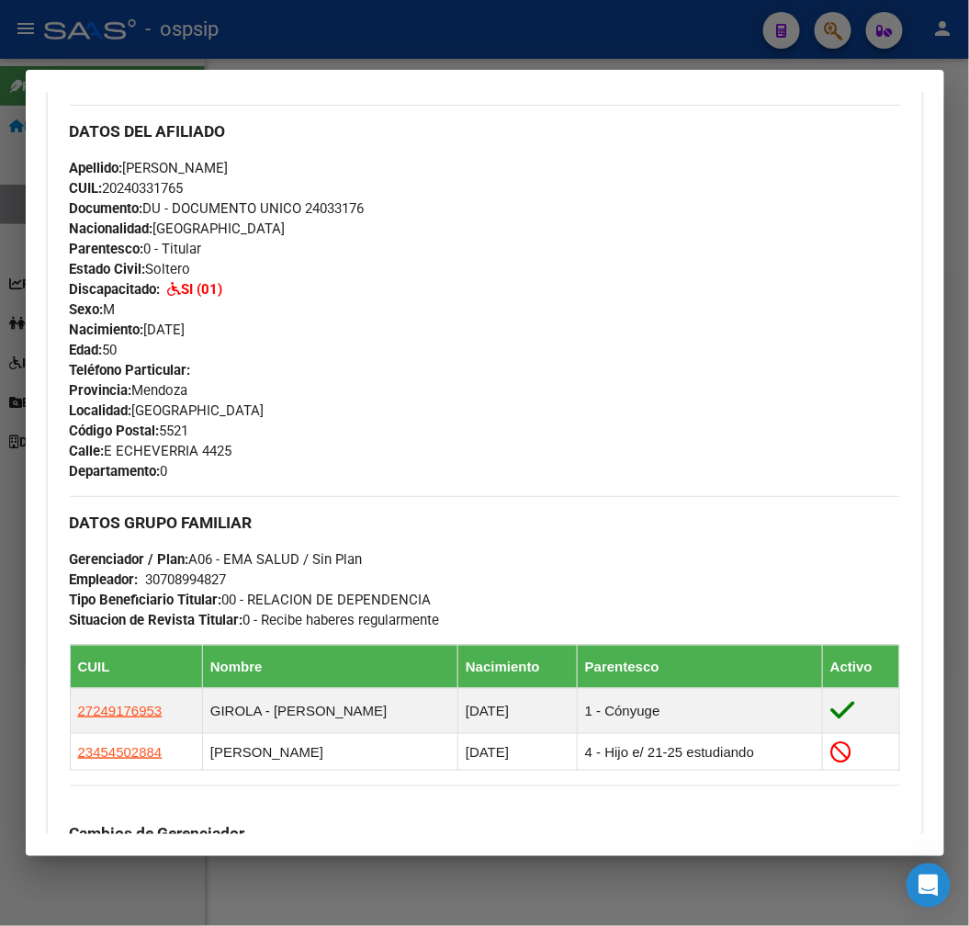
scroll to position [306, 0]
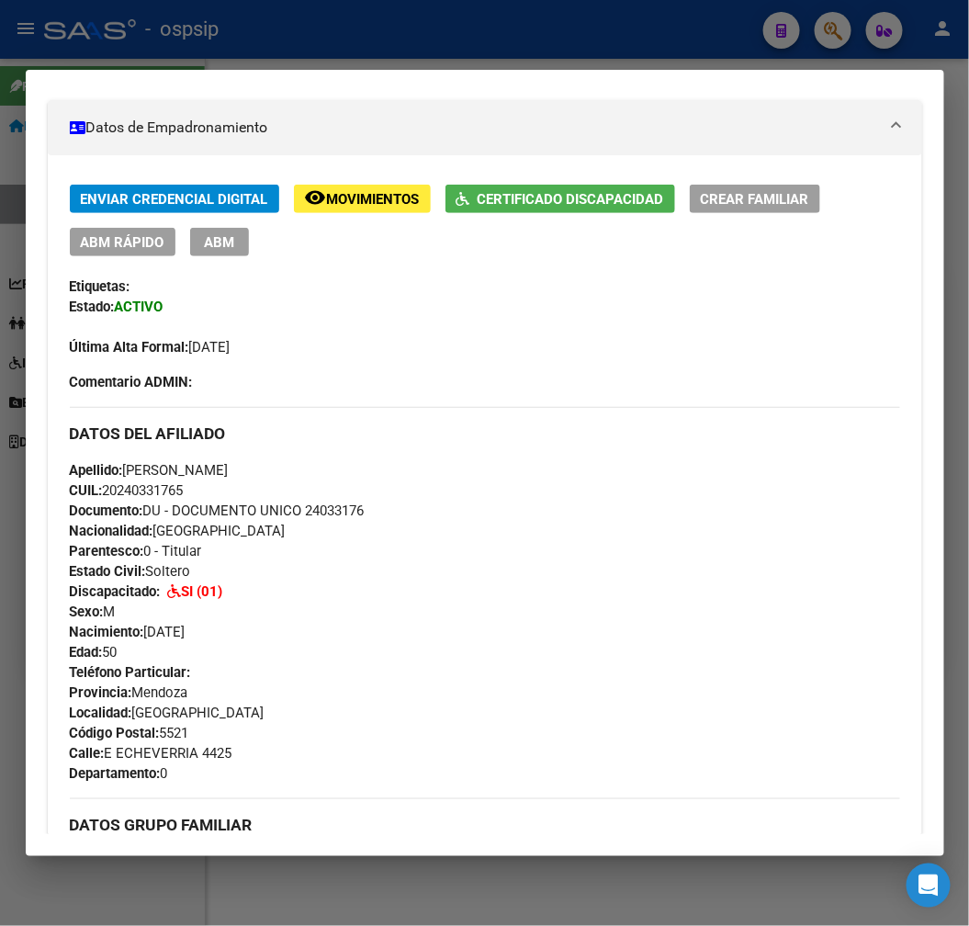
drag, startPoint x: 278, startPoint y: 11, endPoint x: 278, endPoint y: 25, distance: 13.8
click at [278, 15] on div at bounding box center [484, 463] width 969 height 926
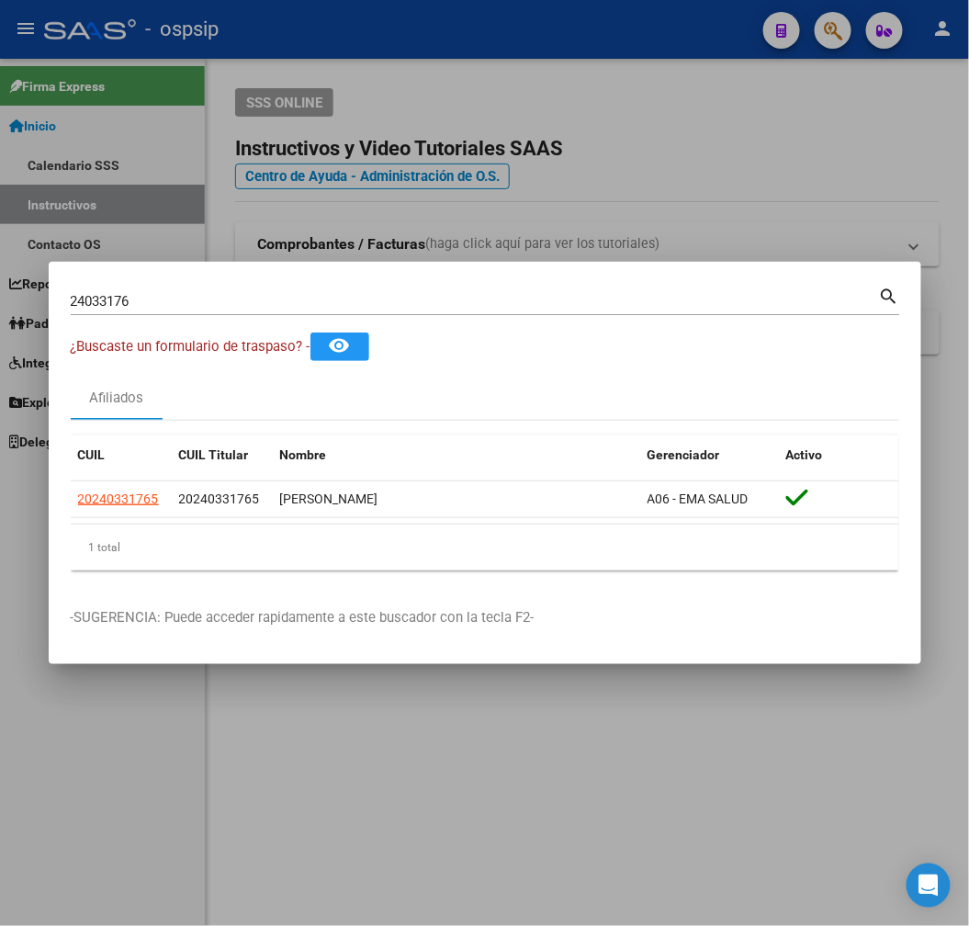
click at [546, 219] on div at bounding box center [484, 463] width 969 height 926
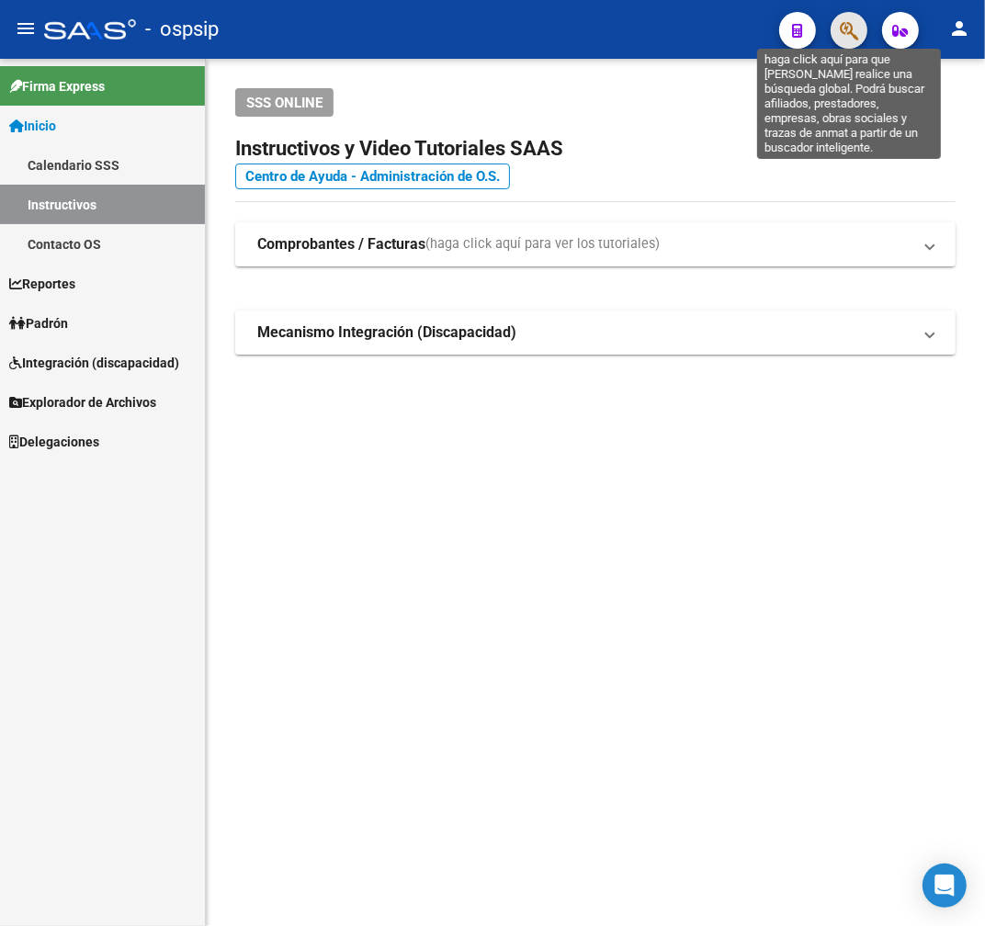
click at [850, 28] on icon "button" at bounding box center [849, 30] width 18 height 21
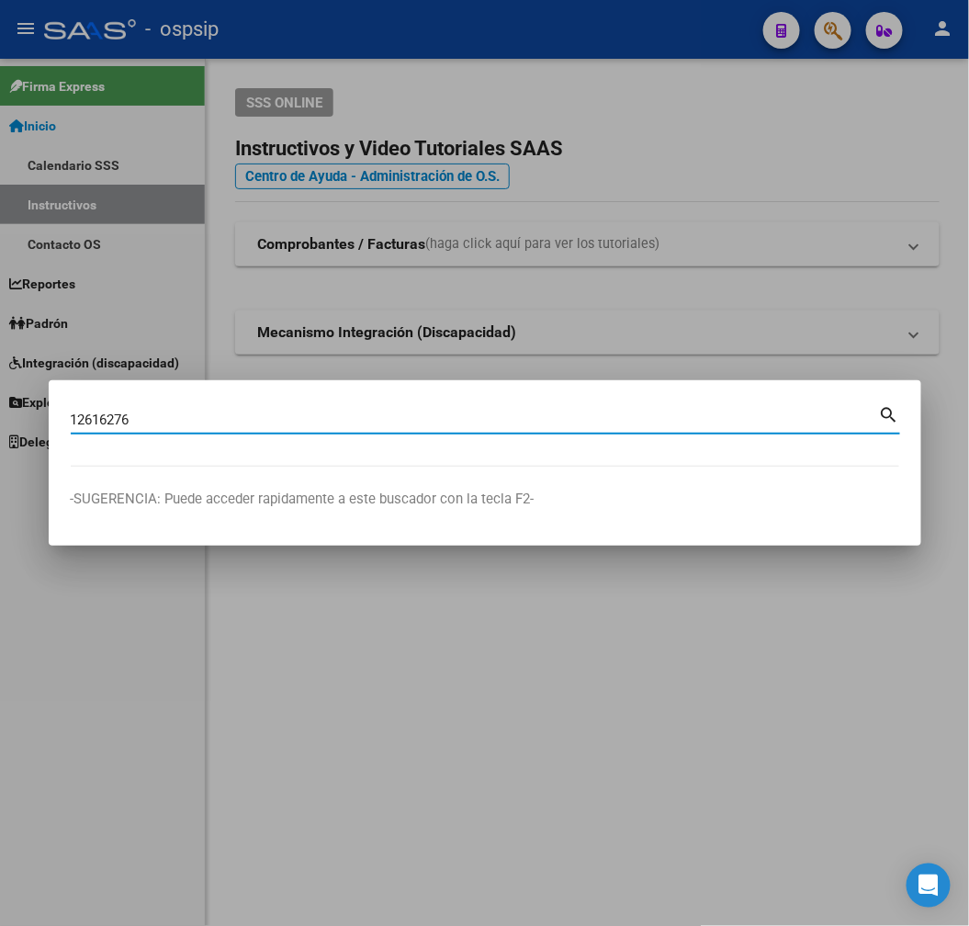
type input "12616276"
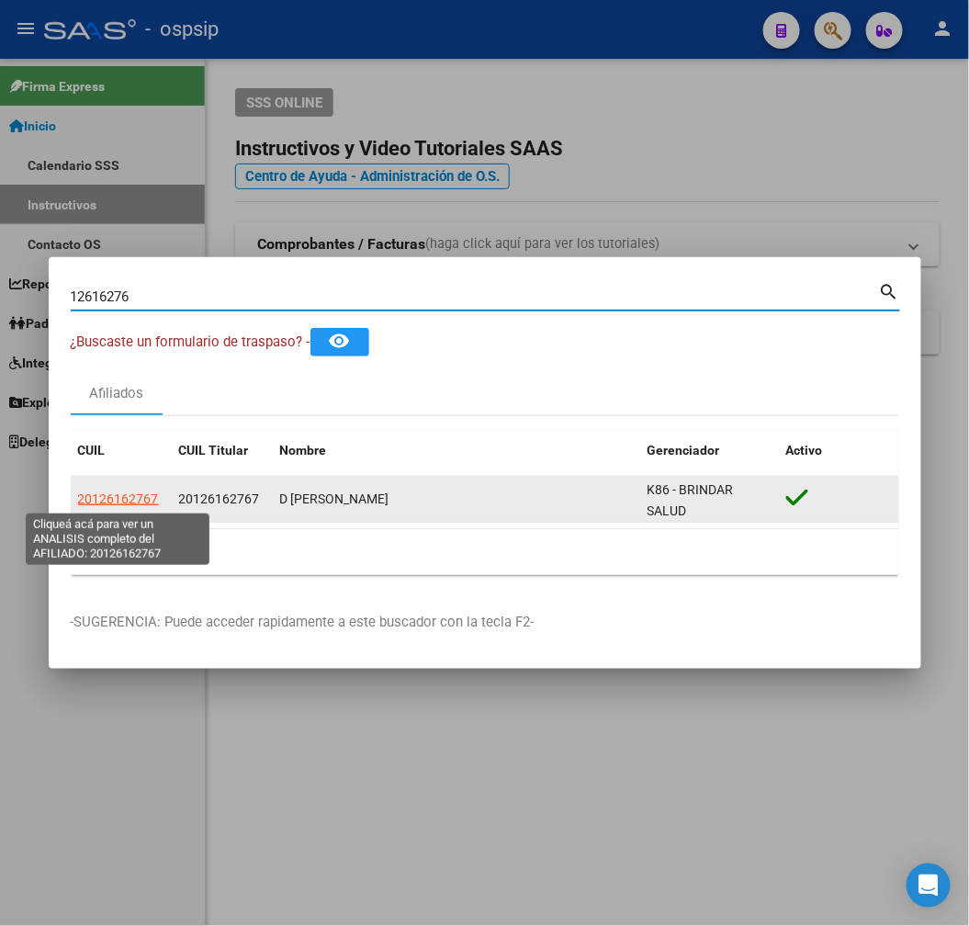
click at [120, 499] on span "20126162767" at bounding box center [118, 499] width 81 height 15
type textarea "20126162767"
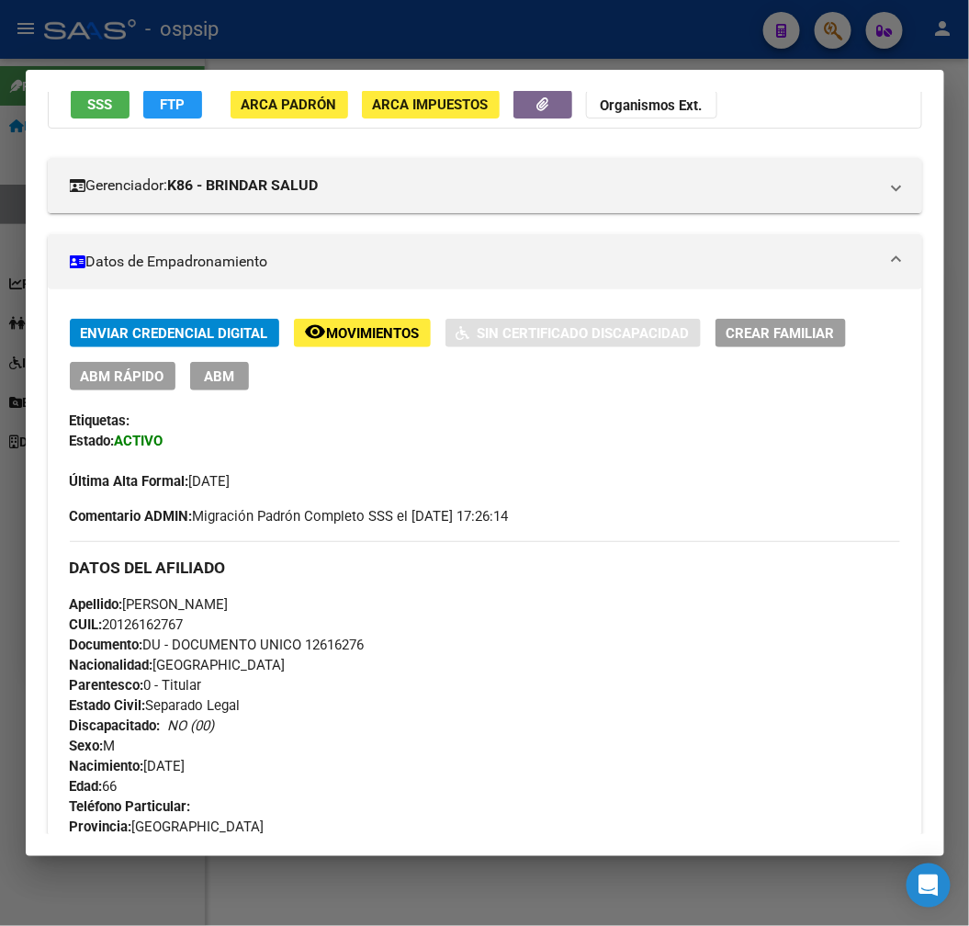
scroll to position [408, 0]
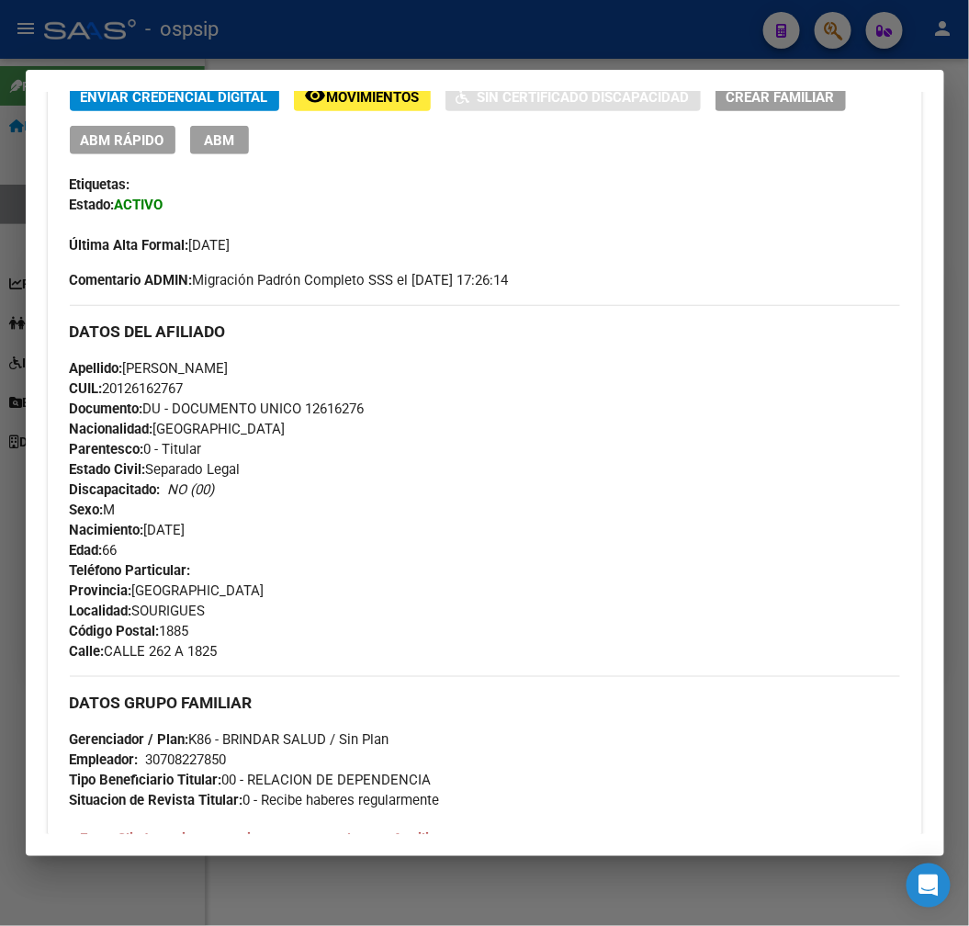
drag, startPoint x: 370, startPoint y: 412, endPoint x: 322, endPoint y: 410, distance: 48.7
click at [309, 411] on div "Apellido: [PERSON_NAME]: 20126162767 Documento: DU - DOCUMENTO UNICO 12616276 N…" at bounding box center [485, 459] width 831 height 202
copy span "12616276"
click at [540, 52] on div at bounding box center [484, 463] width 969 height 926
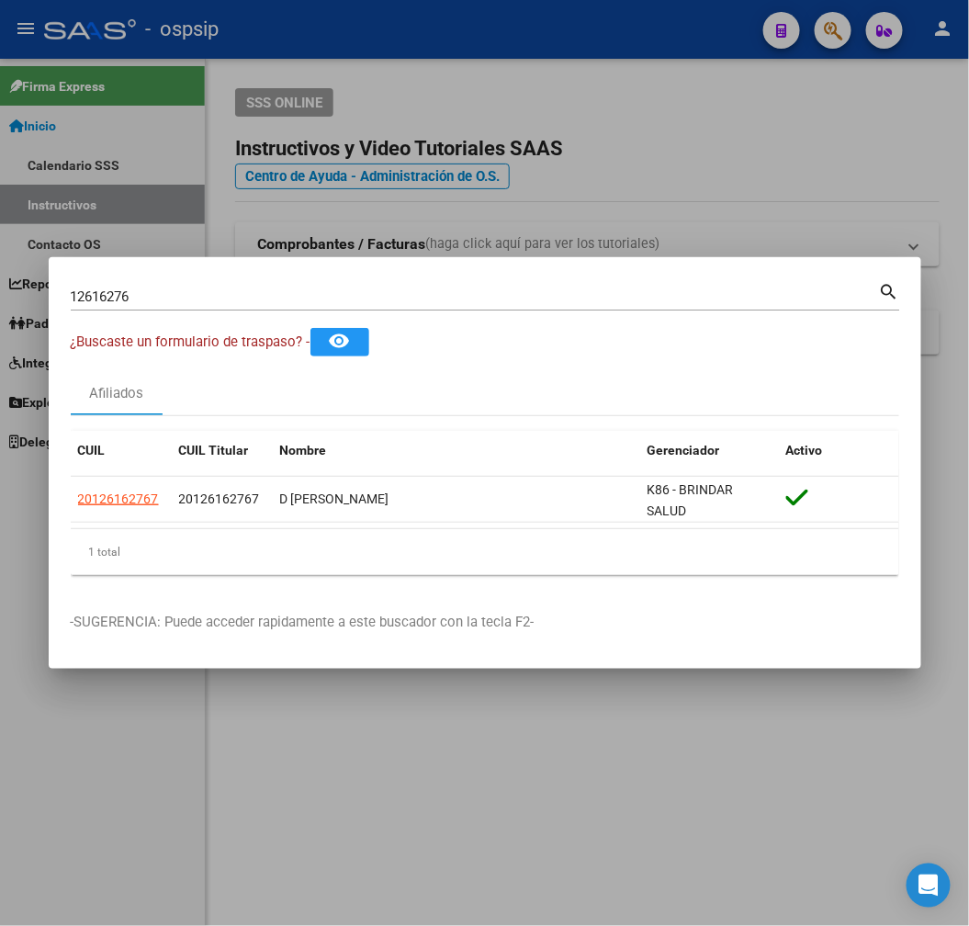
click at [543, 52] on div at bounding box center [484, 463] width 969 height 926
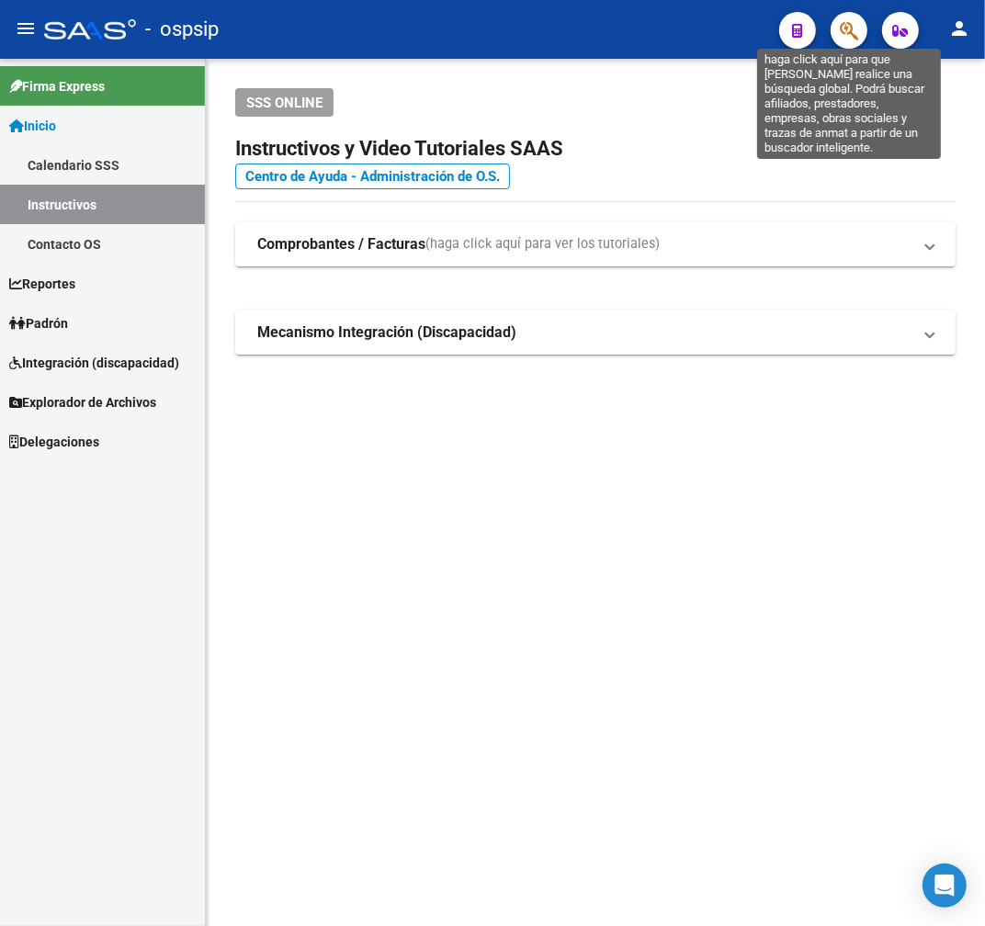
click at [868, 24] on mat-toolbar "menu - ospsip person" at bounding box center [492, 29] width 985 height 59
click at [848, 37] on icon "button" at bounding box center [849, 30] width 18 height 21
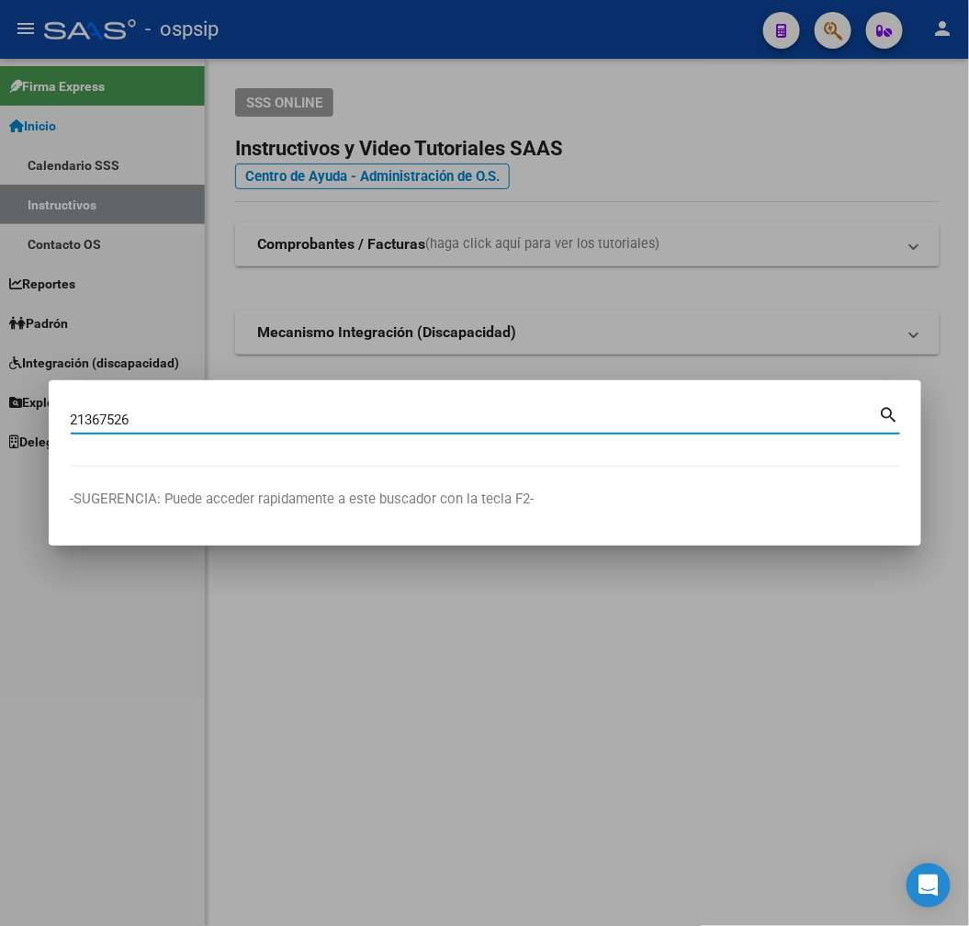
type input "21367526"
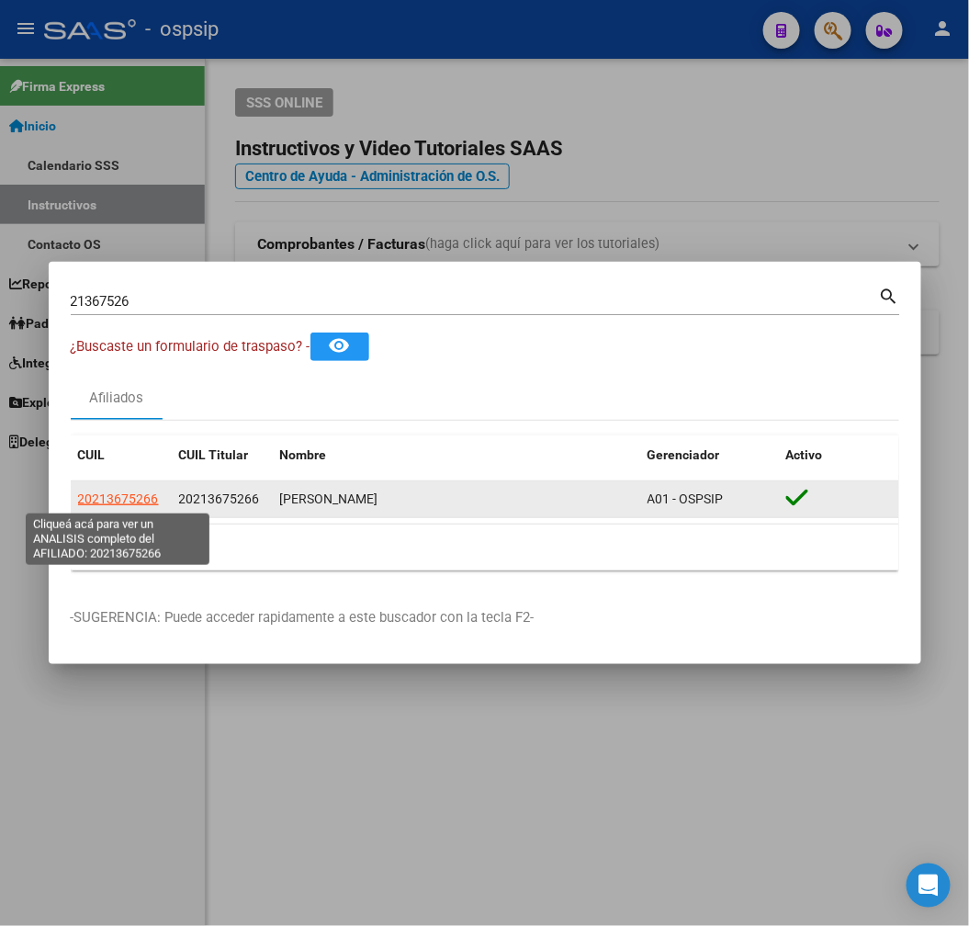
click at [123, 500] on span "20213675266" at bounding box center [118, 499] width 81 height 15
type textarea "20213675266"
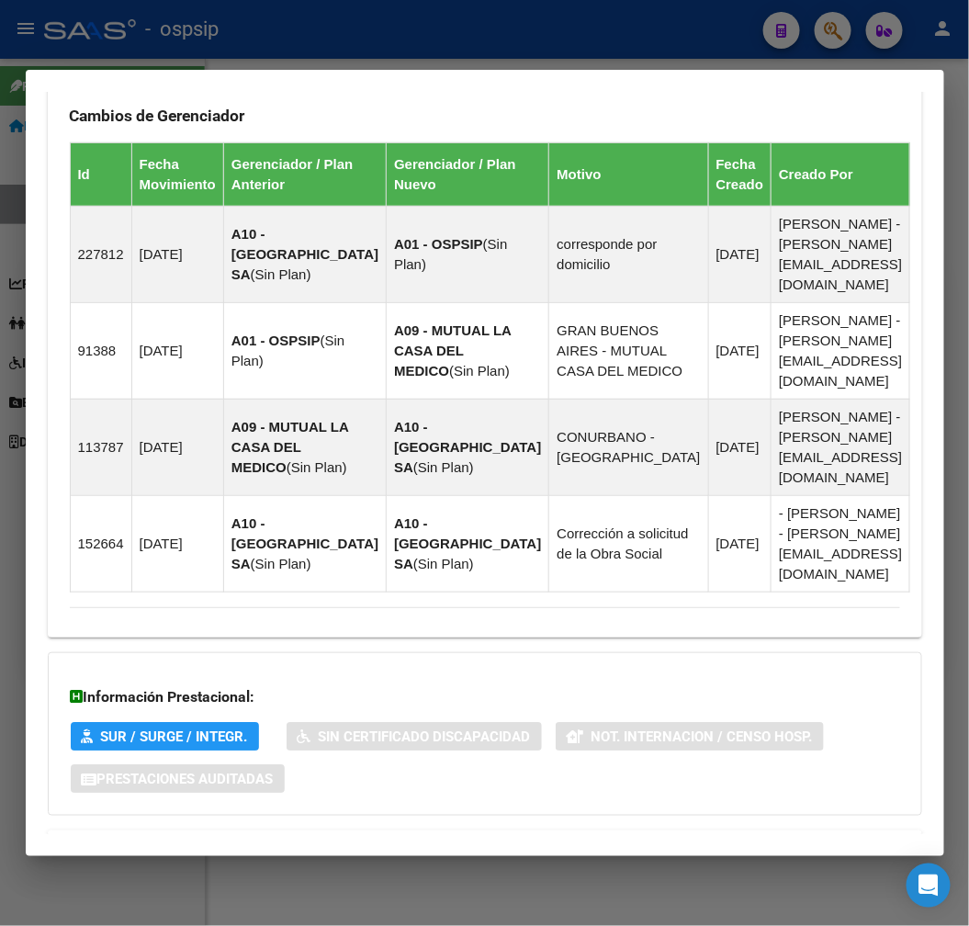
drag, startPoint x: 515, startPoint y: 765, endPoint x: 527, endPoint y: 751, distance: 18.9
click at [515, 831] on mat-expansion-panel-header "Aportes y Contribuciones del Afiliado: 20213675266" at bounding box center [485, 853] width 875 height 44
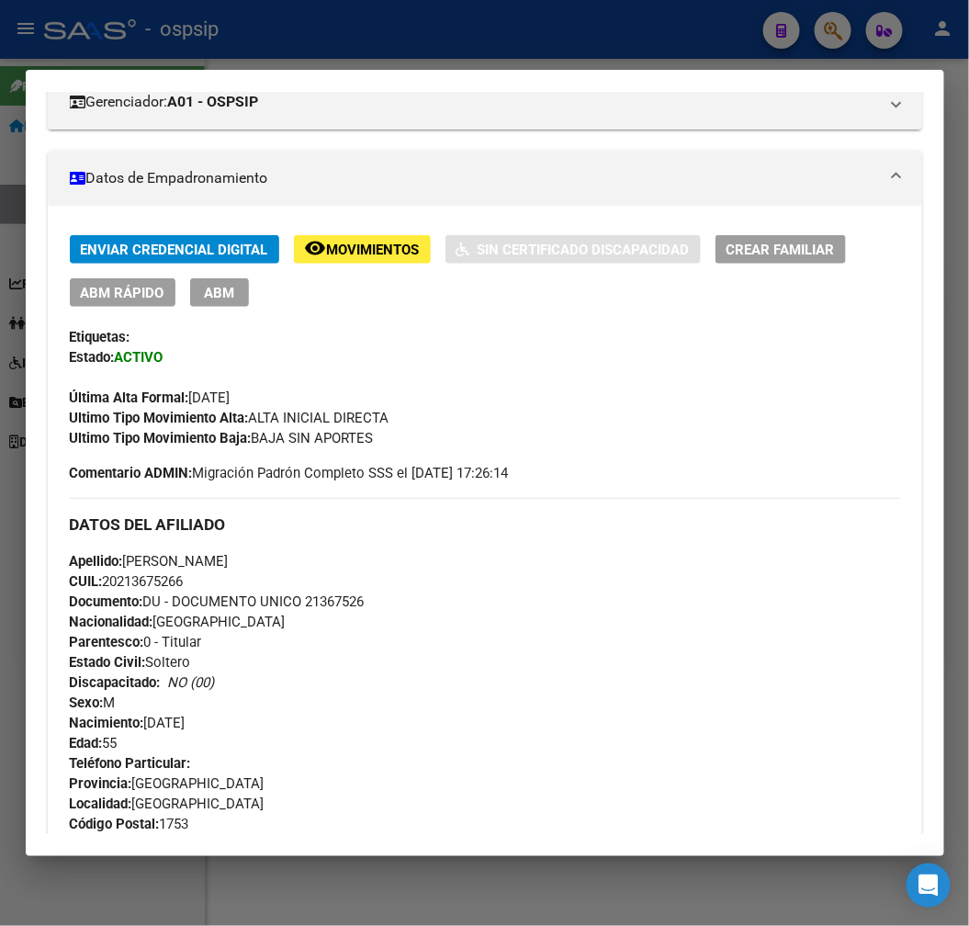
scroll to position [148, 0]
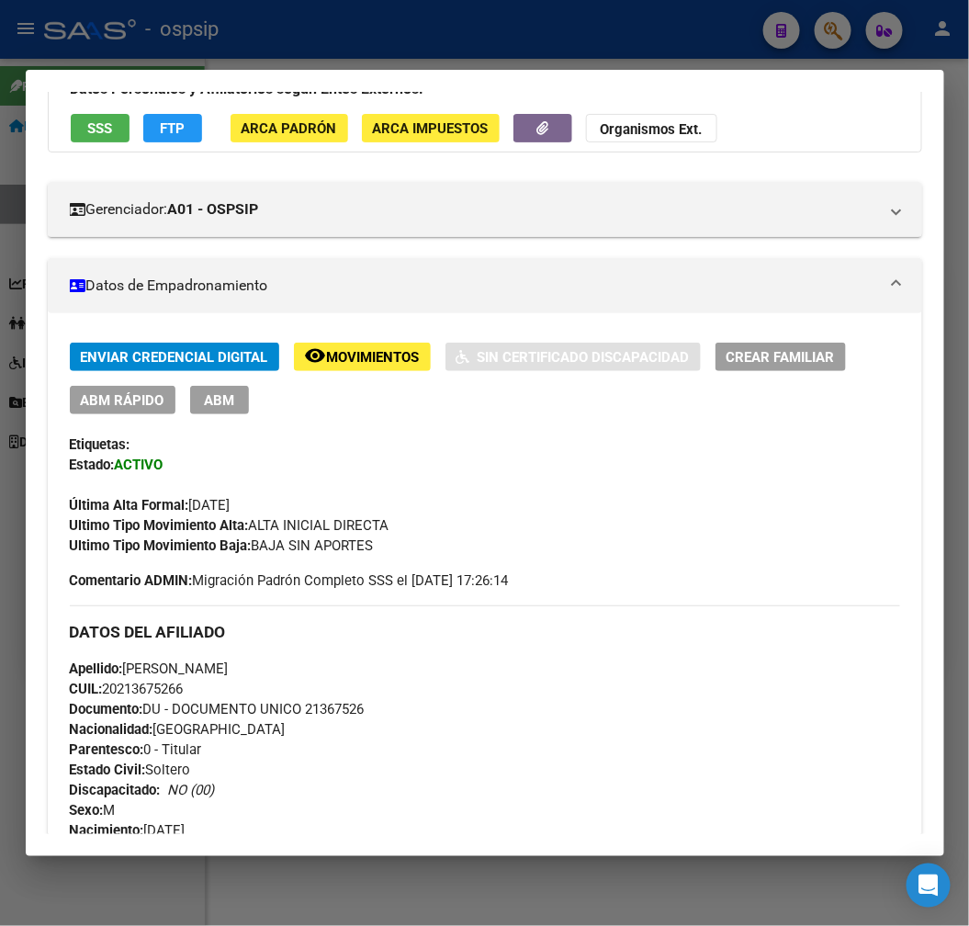
click at [164, 132] on span "FTP" at bounding box center [172, 128] width 25 height 17
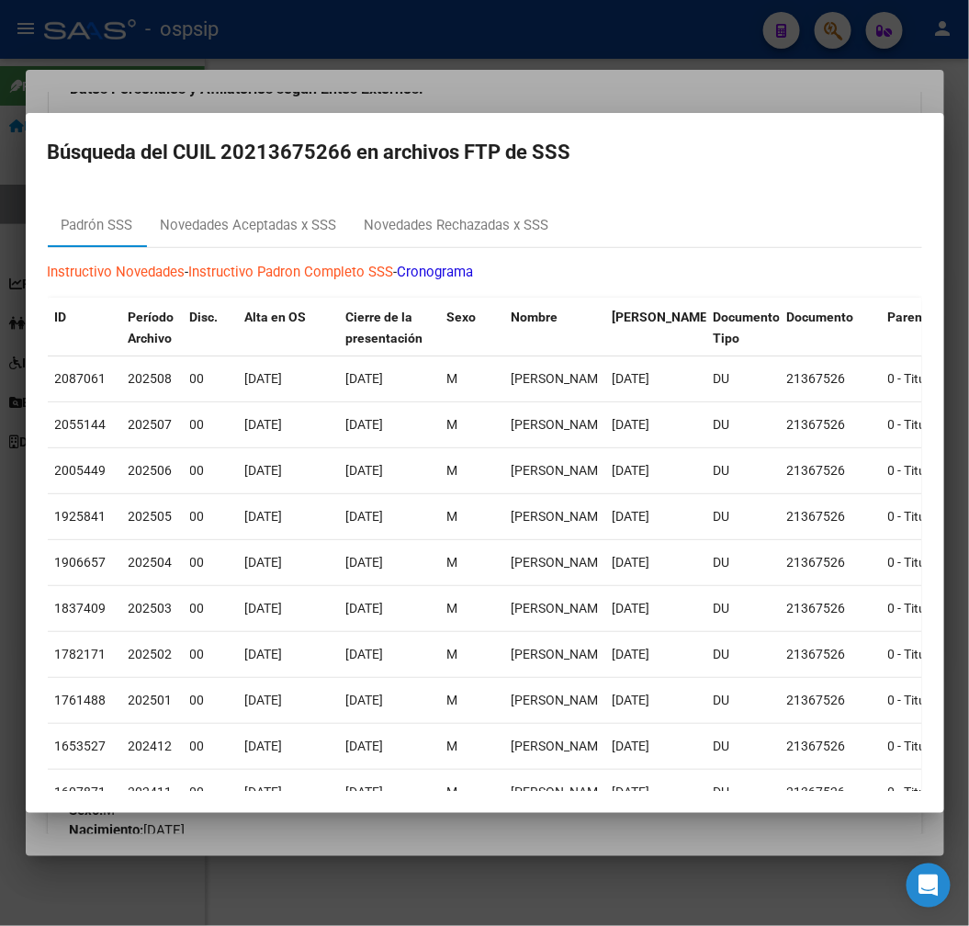
click at [552, 77] on div at bounding box center [484, 463] width 969 height 926
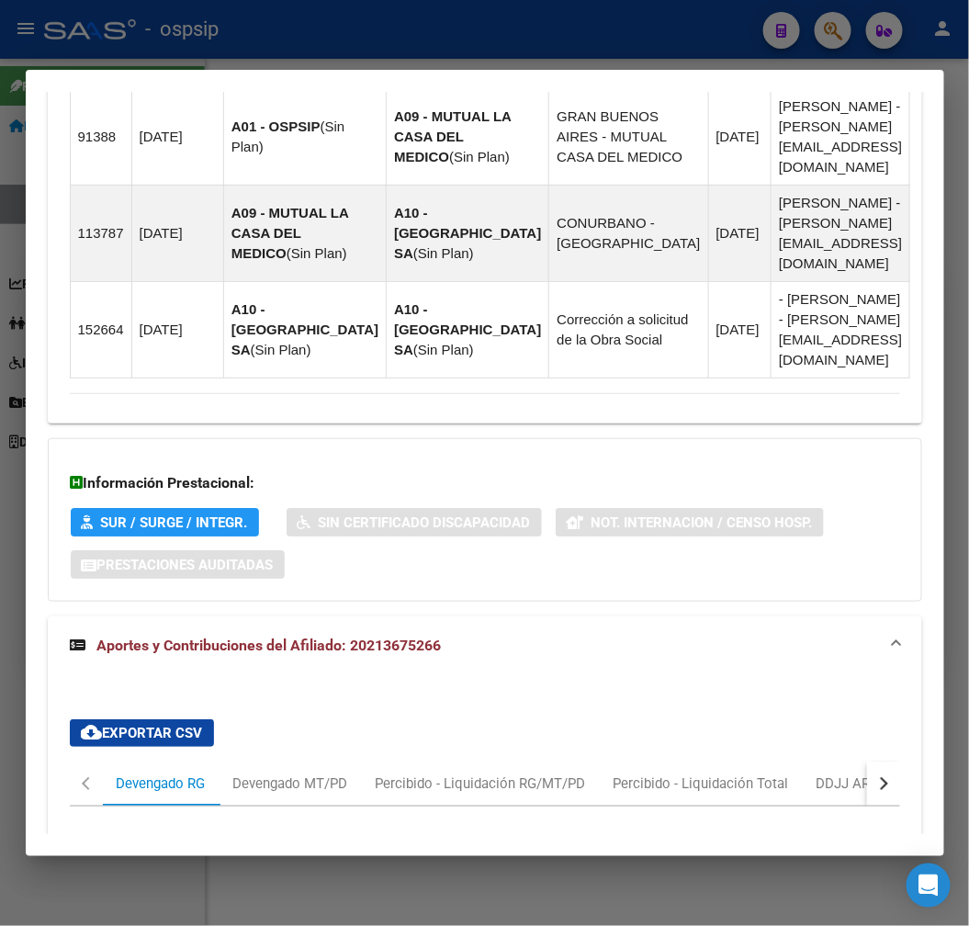
scroll to position [1577, 0]
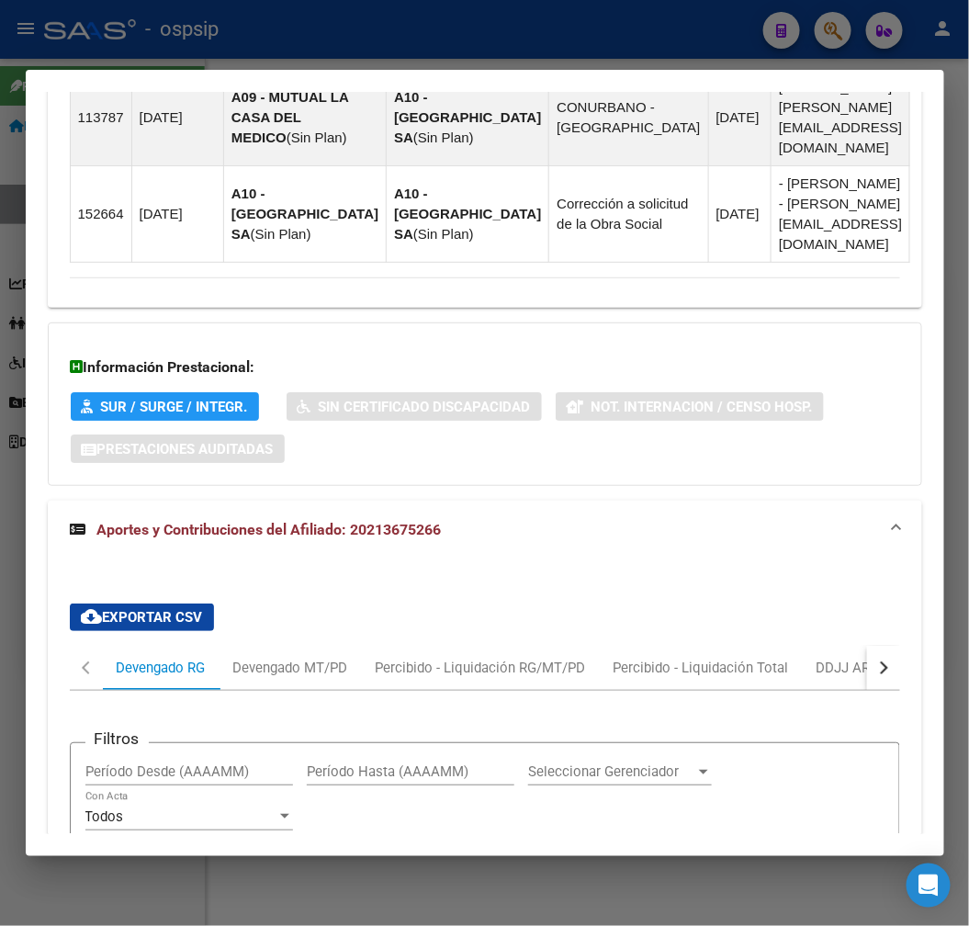
click at [876, 646] on button "button" at bounding box center [883, 668] width 33 height 44
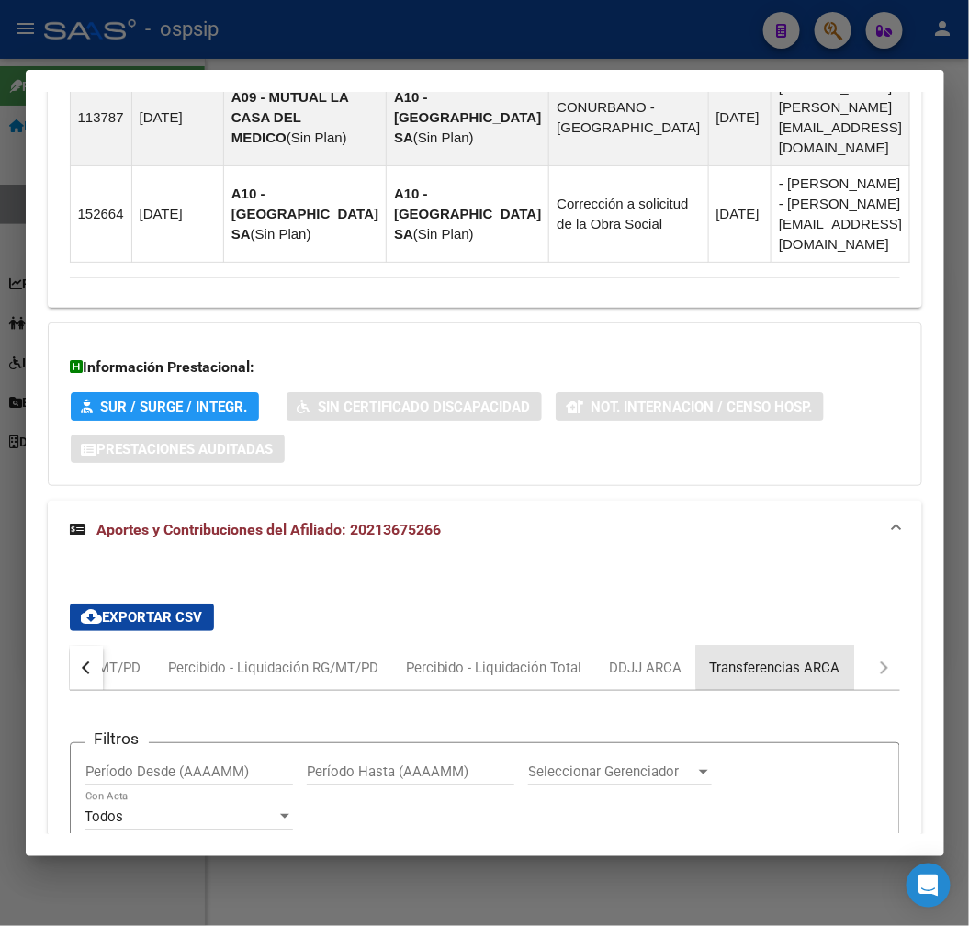
click at [812, 658] on div "Transferencias ARCA" at bounding box center [775, 668] width 130 height 20
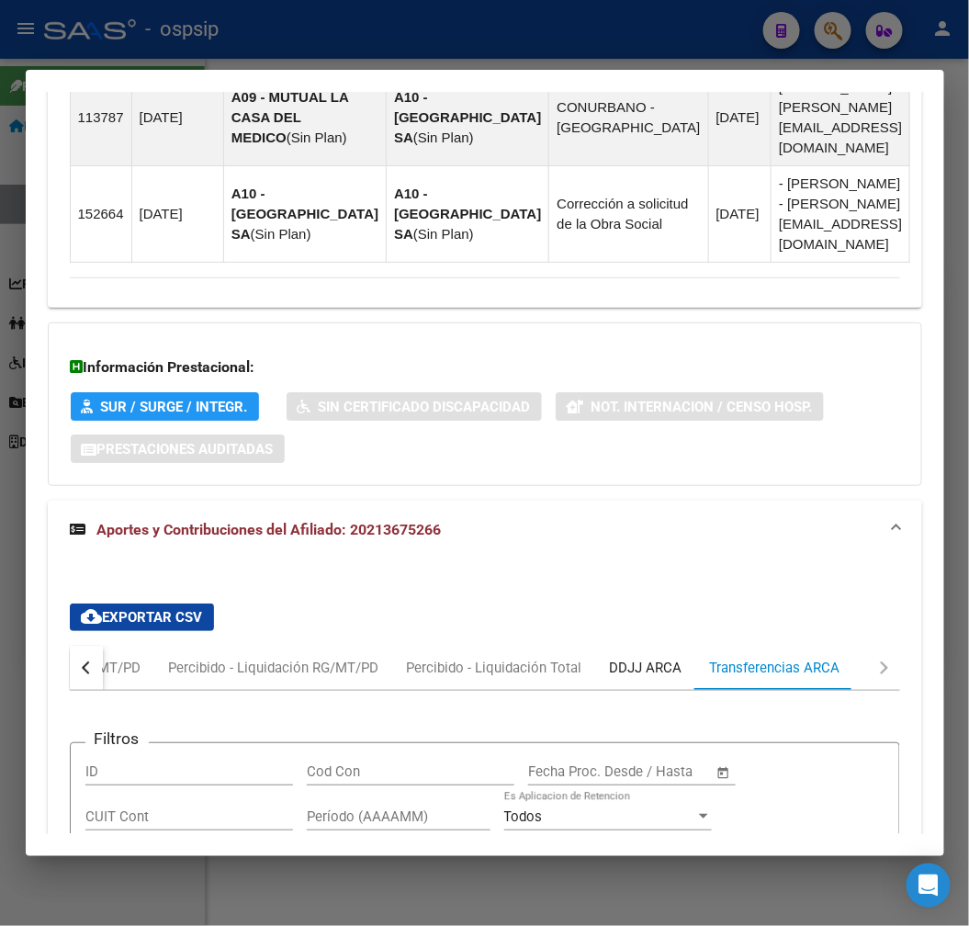
click at [671, 658] on div "DDJJ ARCA" at bounding box center [646, 668] width 73 height 20
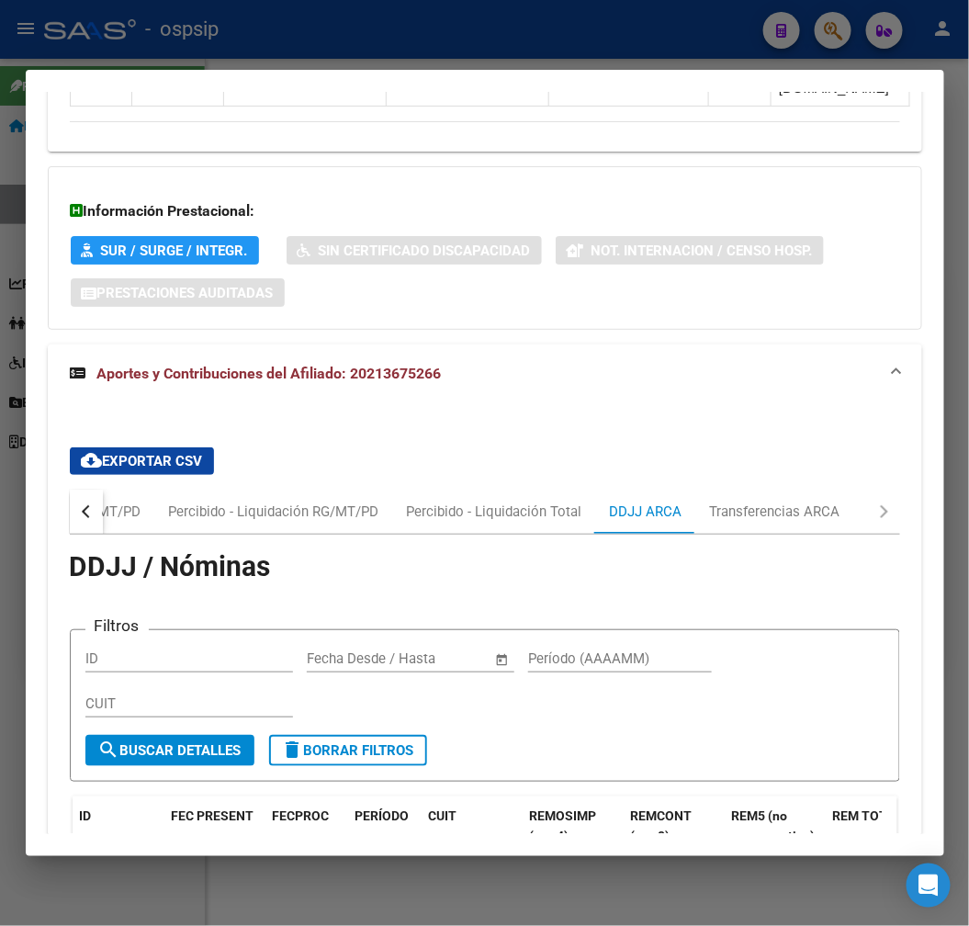
scroll to position [2117, 0]
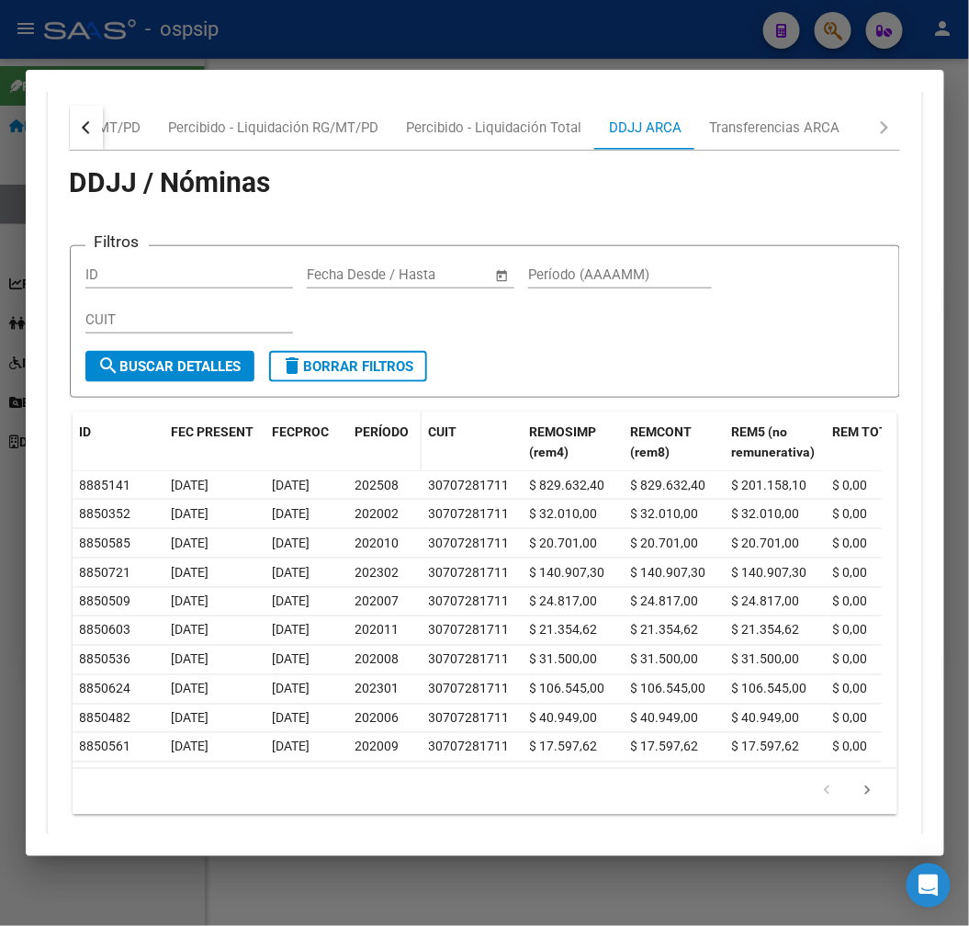
click at [369, 422] on div "PERÍODO" at bounding box center [385, 432] width 59 height 21
click at [377, 413] on datatable-header-cell "PERÍODO" at bounding box center [384, 443] width 73 height 61
click at [383, 424] on span "PERÍODO" at bounding box center [383, 431] width 54 height 15
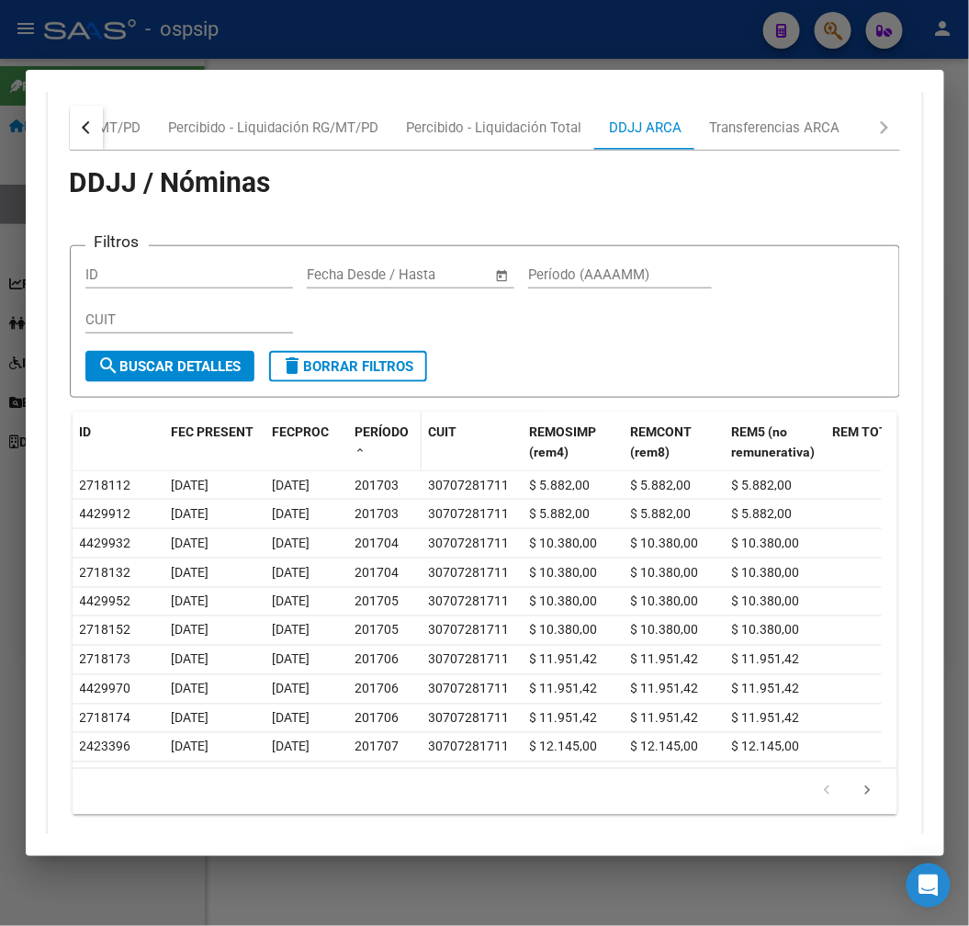
click at [378, 424] on span "PERÍODO" at bounding box center [383, 431] width 54 height 15
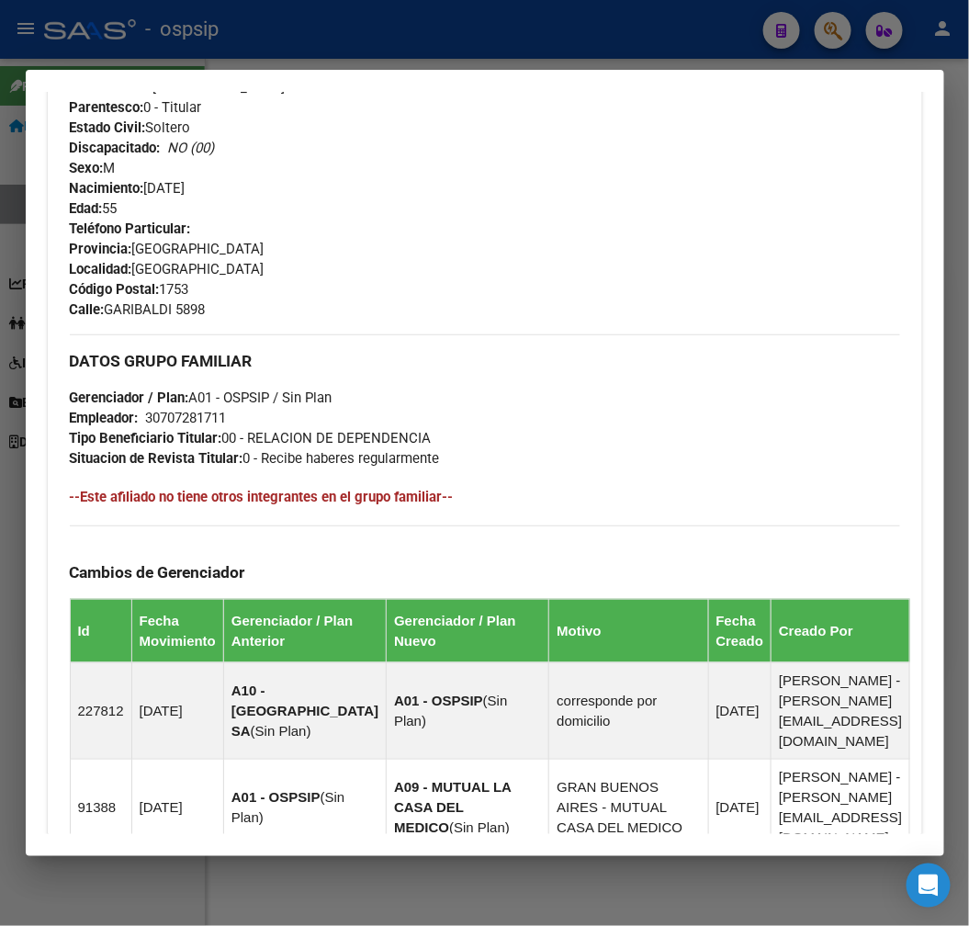
scroll to position [279, 0]
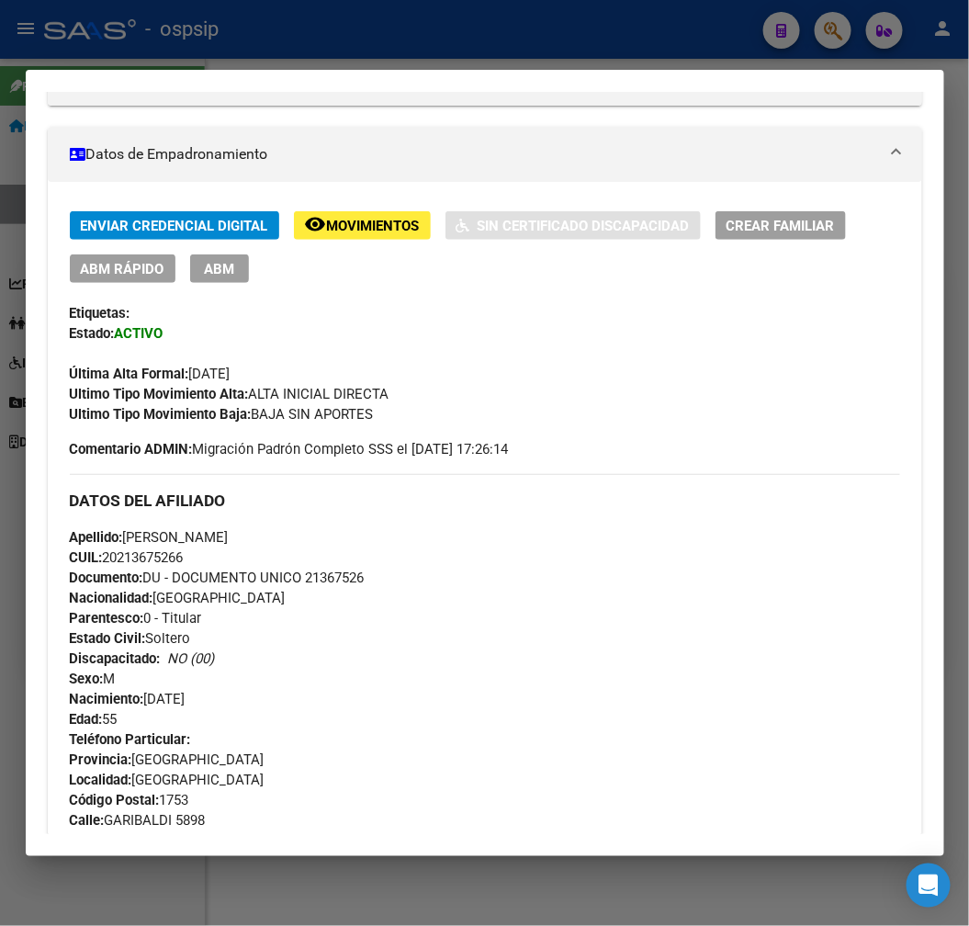
click at [485, 23] on div at bounding box center [484, 463] width 969 height 926
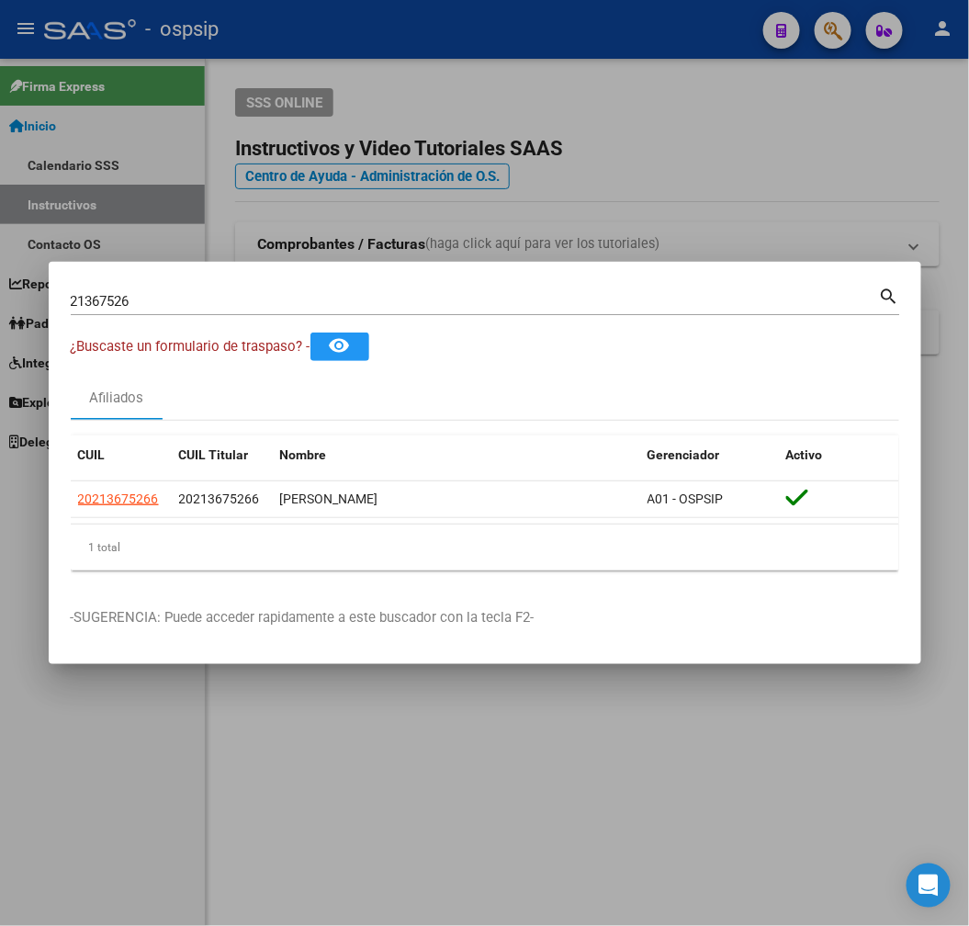
click at [490, 29] on div at bounding box center [484, 463] width 969 height 926
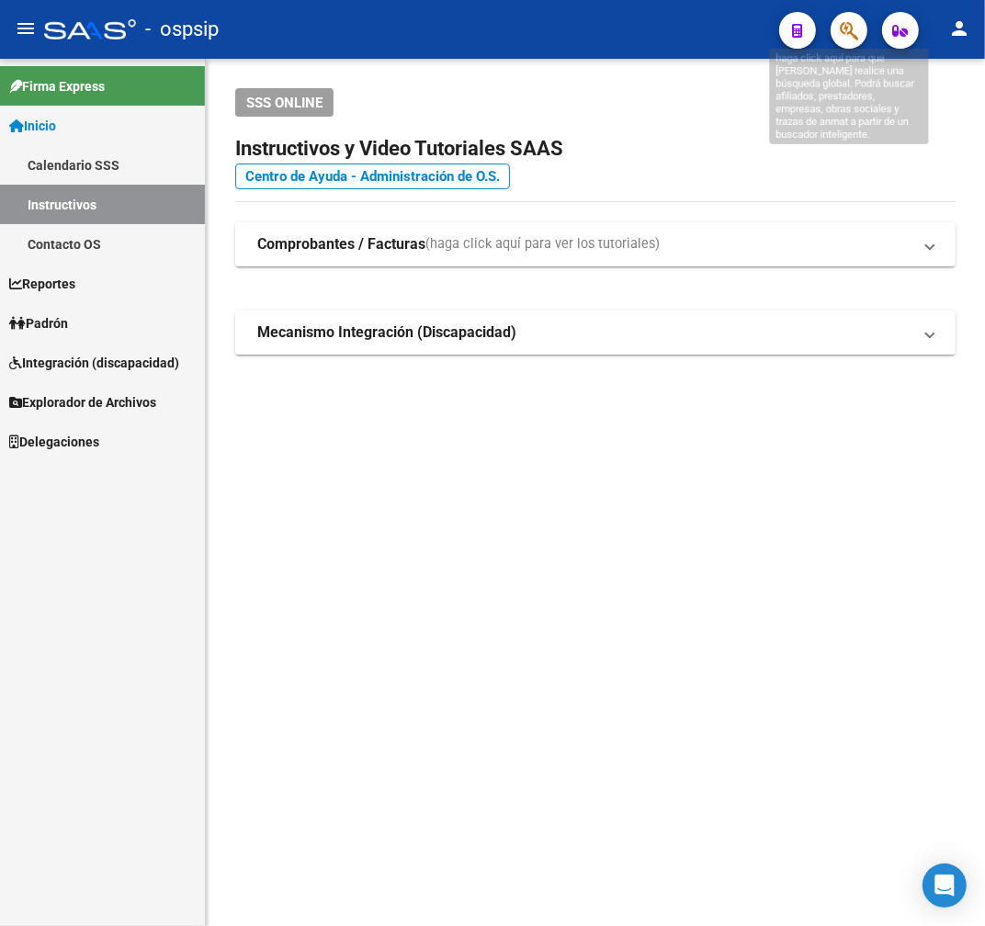
click at [858, 35] on icon "button" at bounding box center [849, 30] width 18 height 21
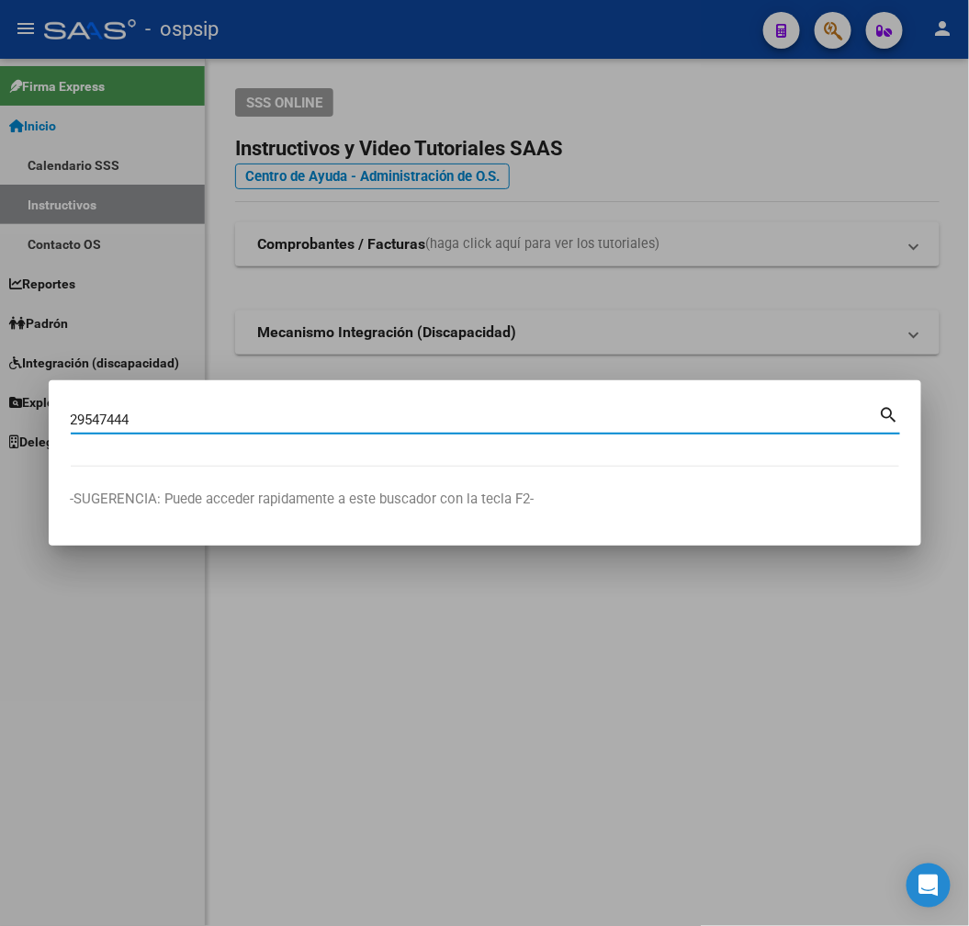
type input "29547444"
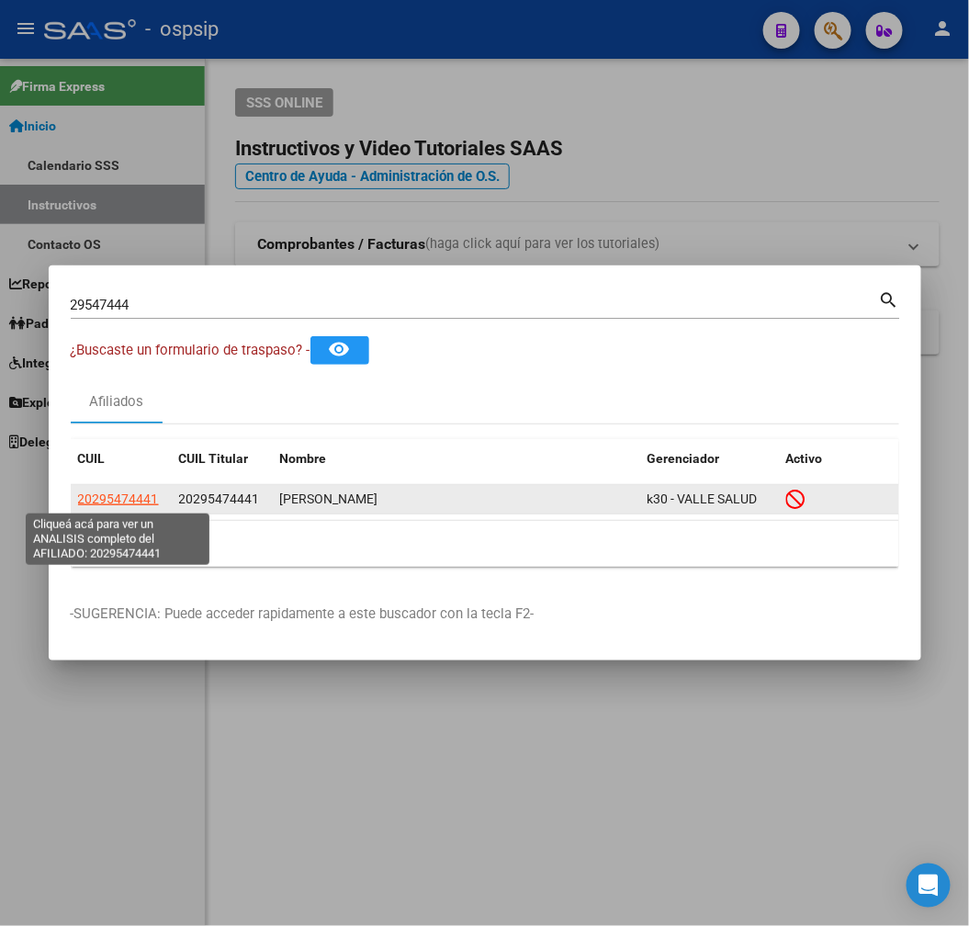
click at [120, 496] on span "20295474441" at bounding box center [118, 499] width 81 height 15
type textarea "20295474441"
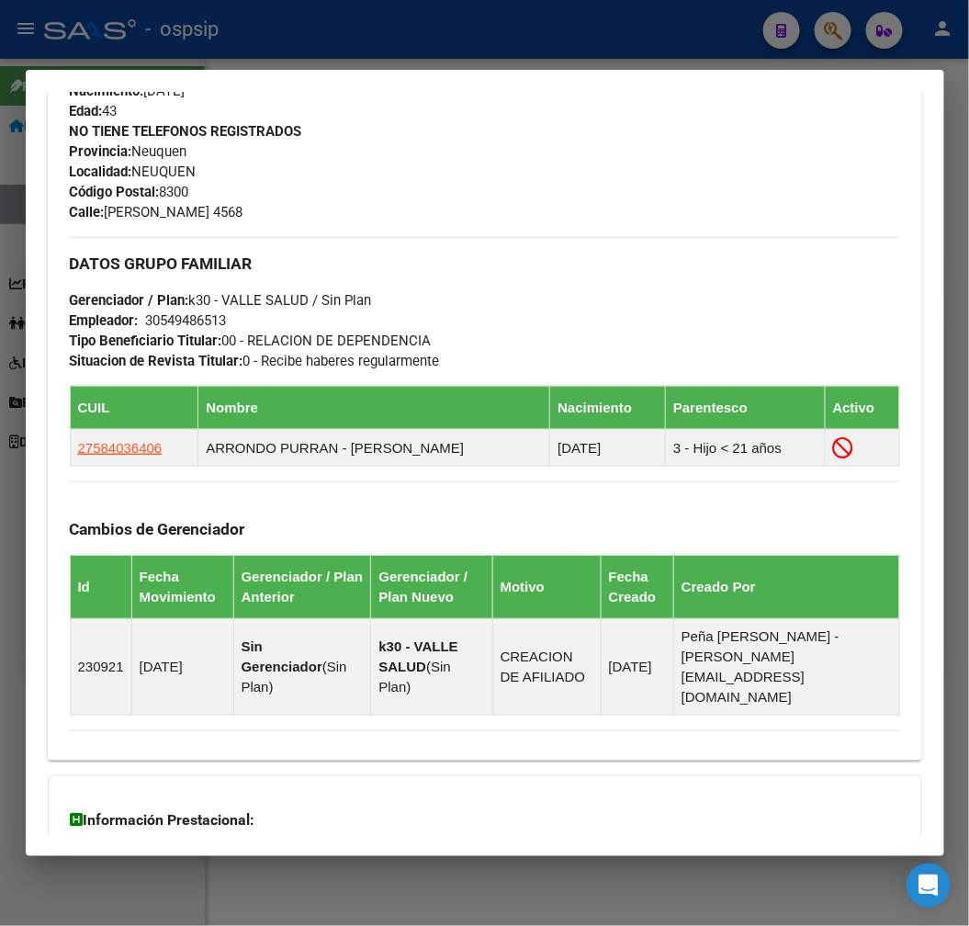
scroll to position [997, 0]
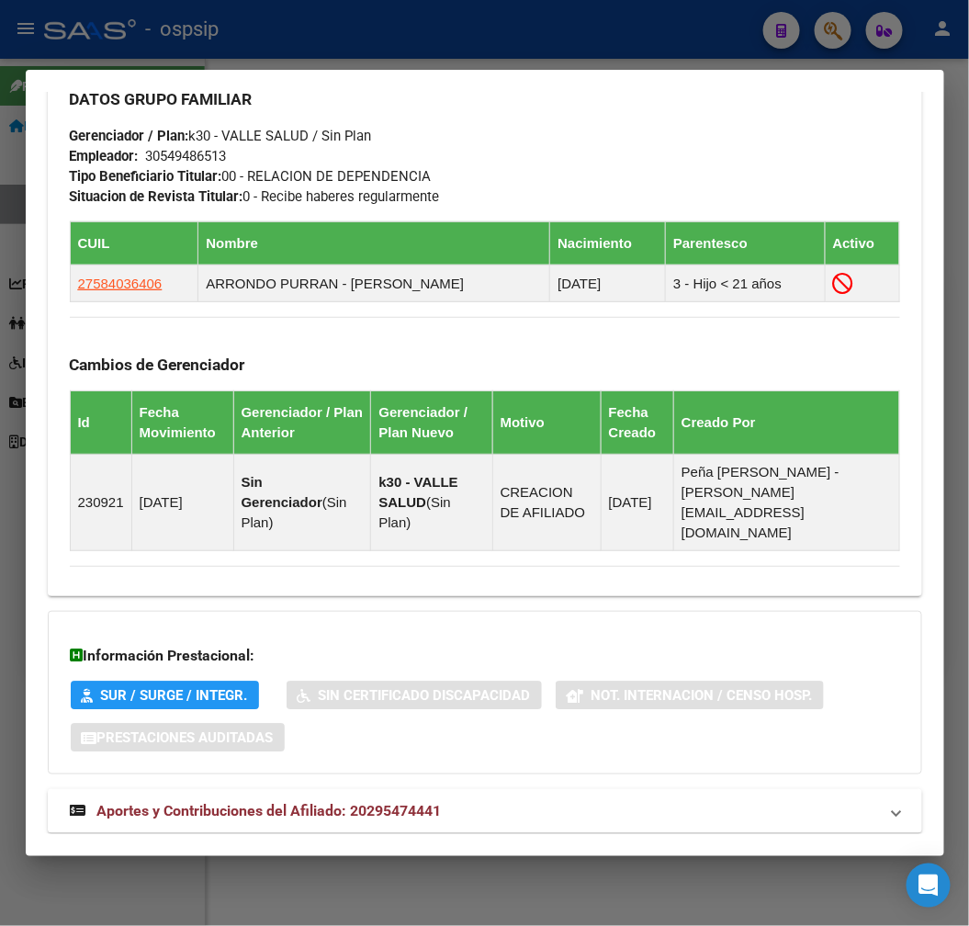
drag, startPoint x: 509, startPoint y: 775, endPoint x: 546, endPoint y: 740, distance: 50.7
click at [511, 800] on mat-panel-title "Aportes y Contribuciones del Afiliado: 20295474441" at bounding box center [474, 811] width 808 height 22
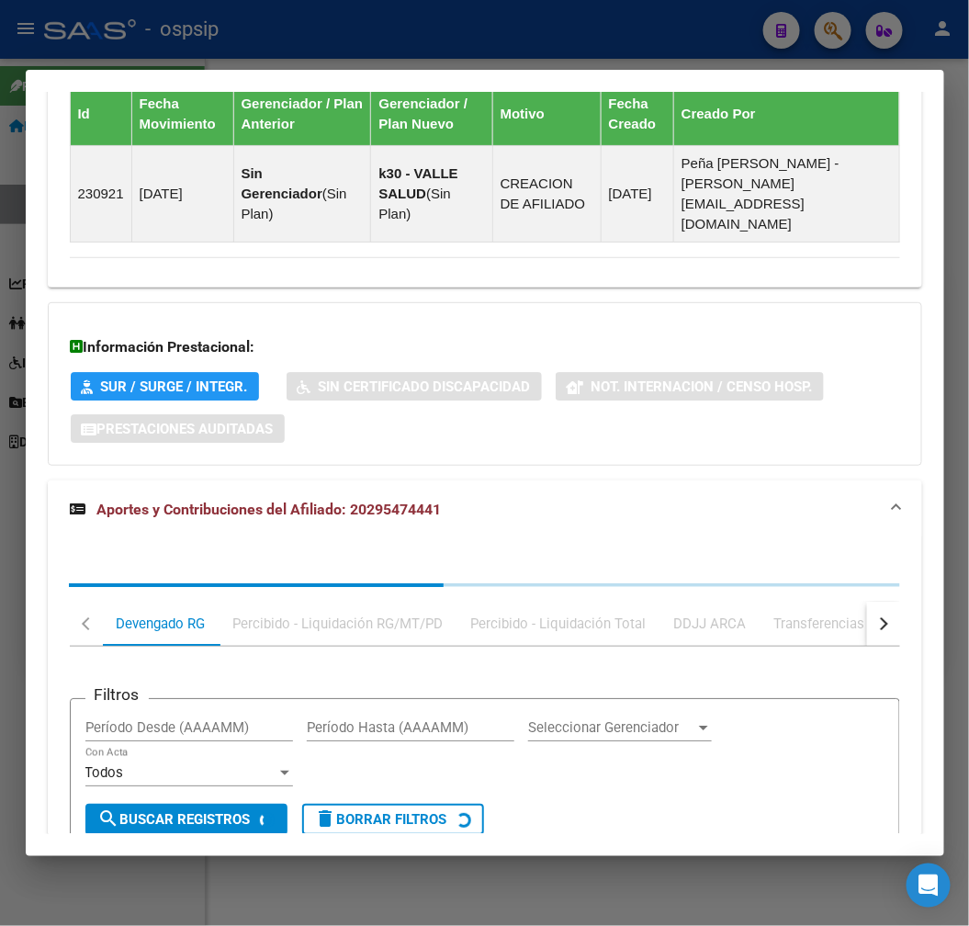
scroll to position [1495, 0]
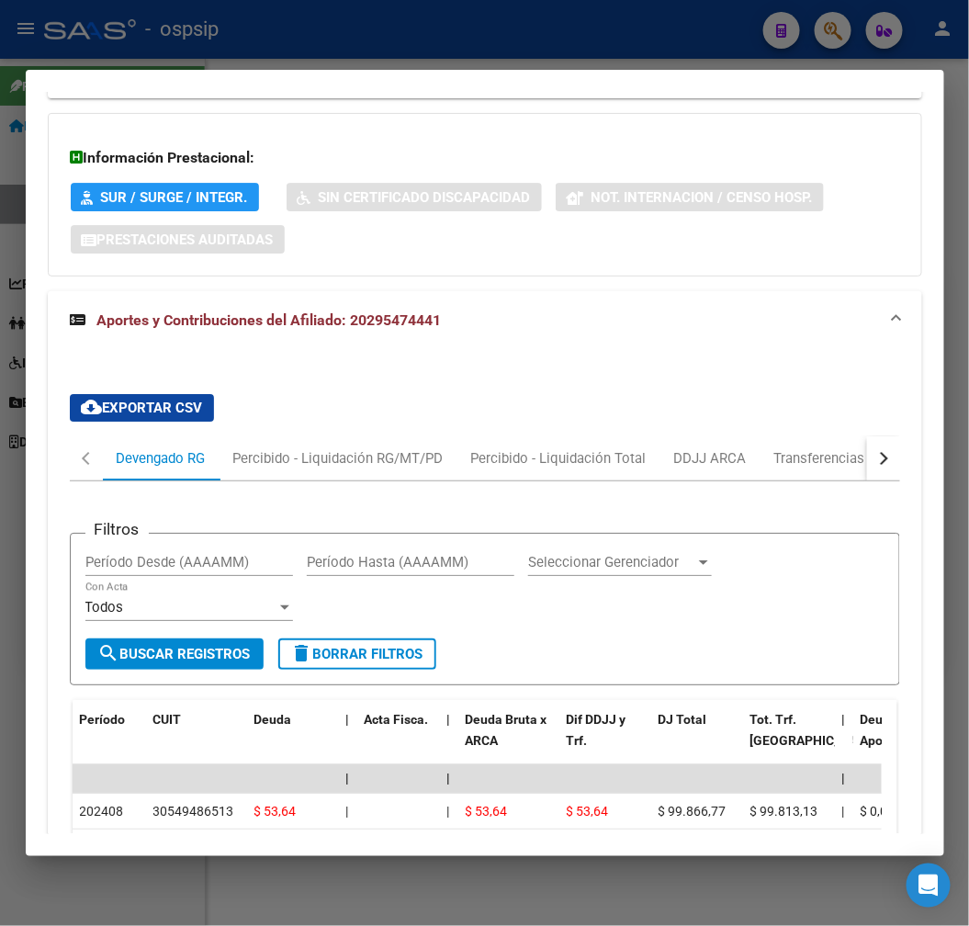
click at [868, 436] on button "button" at bounding box center [883, 458] width 33 height 44
drag, startPoint x: 868, startPoint y: 408, endPoint x: 814, endPoint y: 421, distance: 55.7
click at [823, 436] on mat-tab-header "Devengado RG Percibido - Liquidación RG/MT/PD Percibido - Liquidación Total DDJ…" at bounding box center [485, 458] width 831 height 45
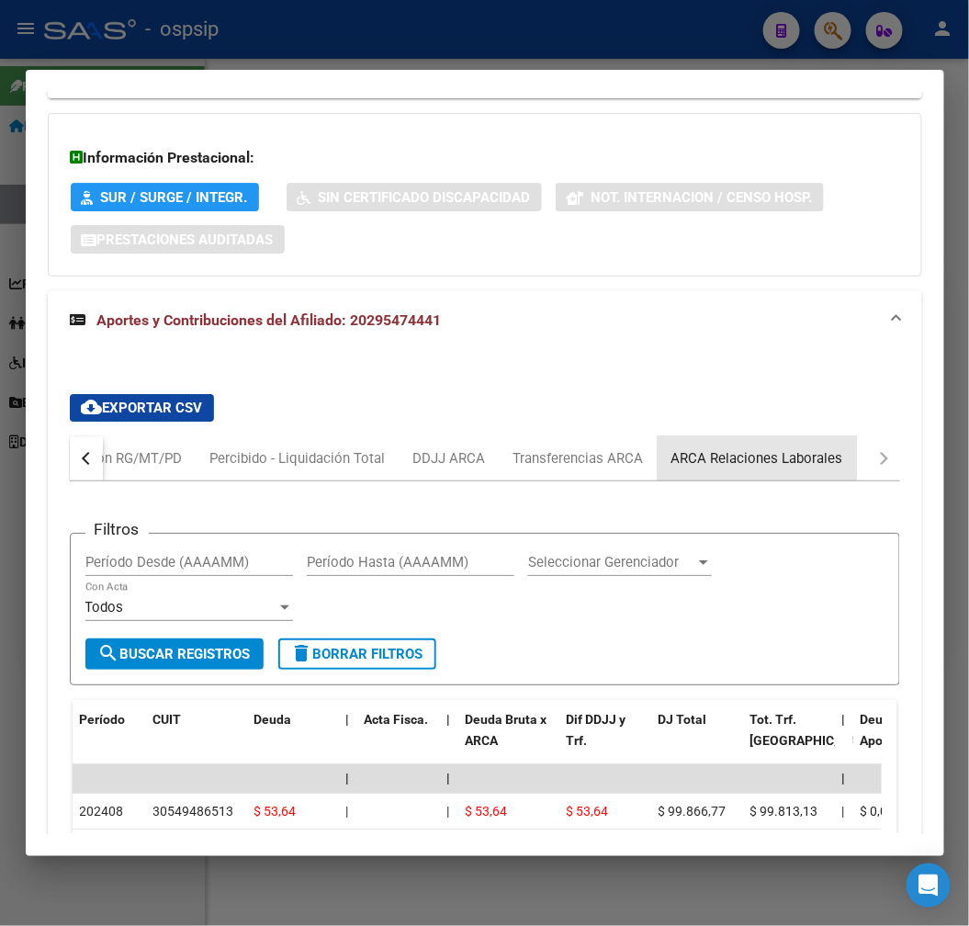
click at [814, 448] on div "ARCA Relaciones Laborales" at bounding box center [758, 458] width 172 height 20
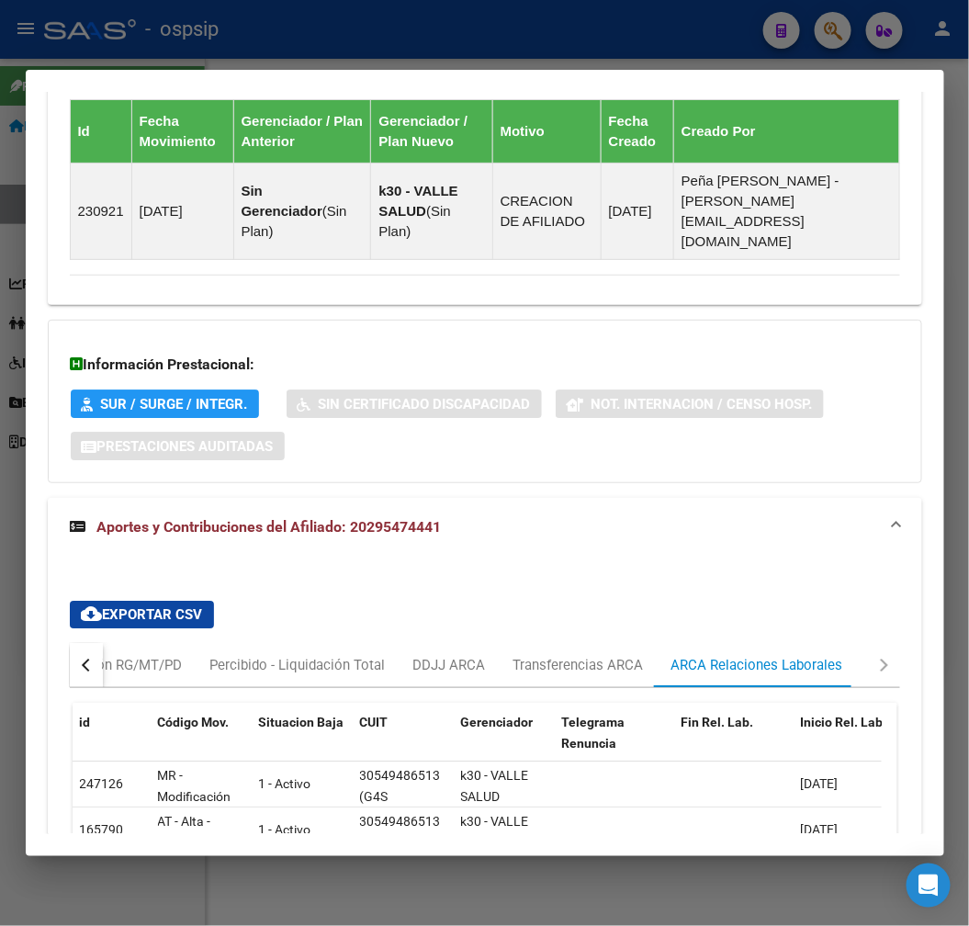
scroll to position [1420, 0]
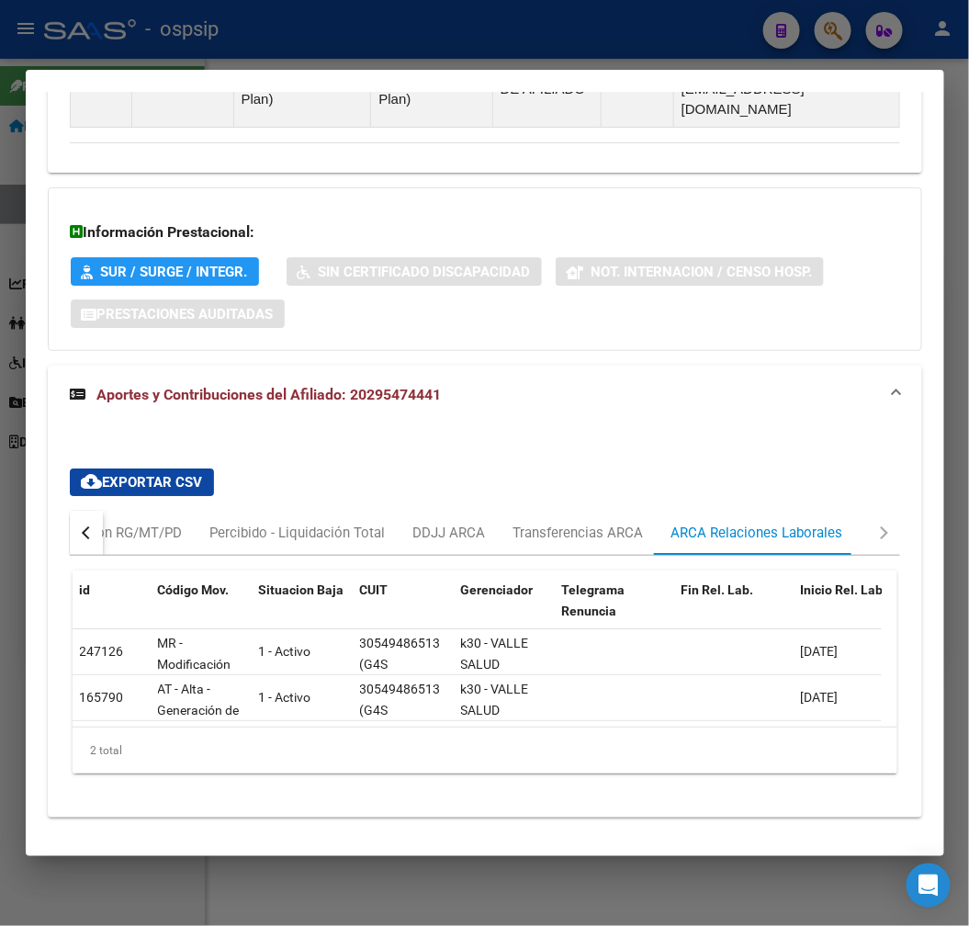
drag, startPoint x: 260, startPoint y: 714, endPoint x: 341, endPoint y: 710, distance: 80.9
click at [341, 728] on div "2 total" at bounding box center [485, 751] width 825 height 46
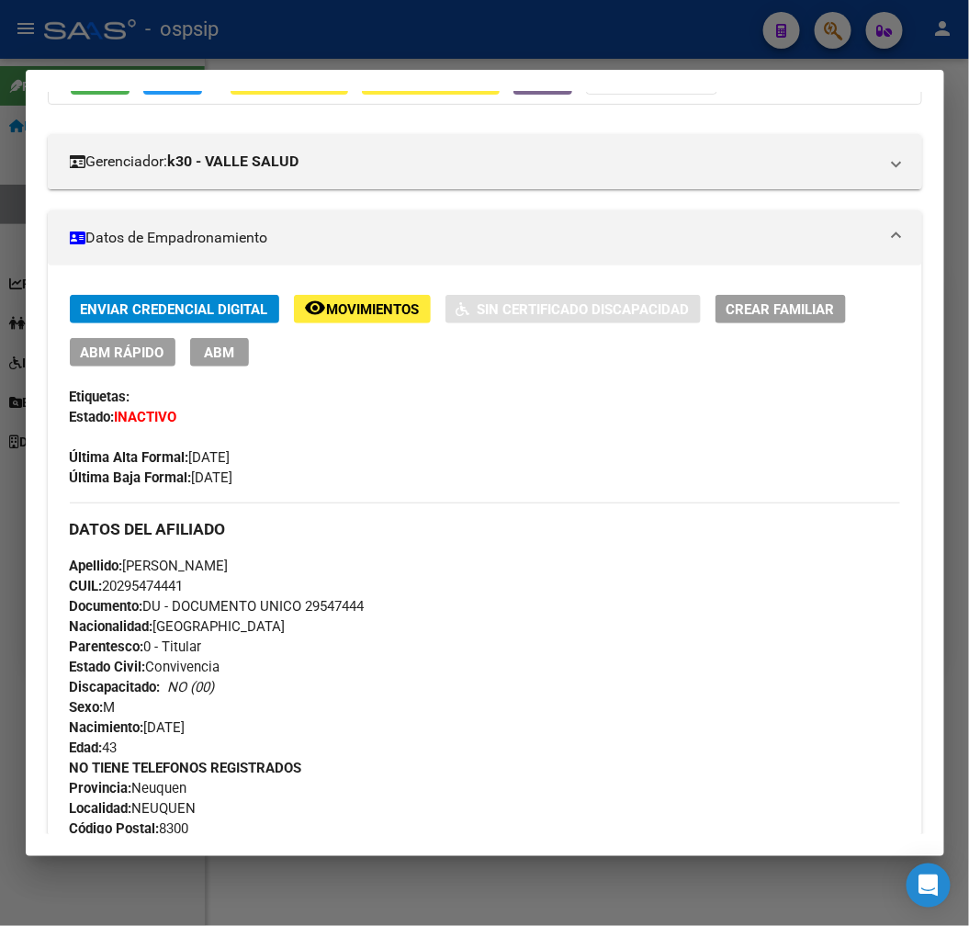
scroll to position [0, 0]
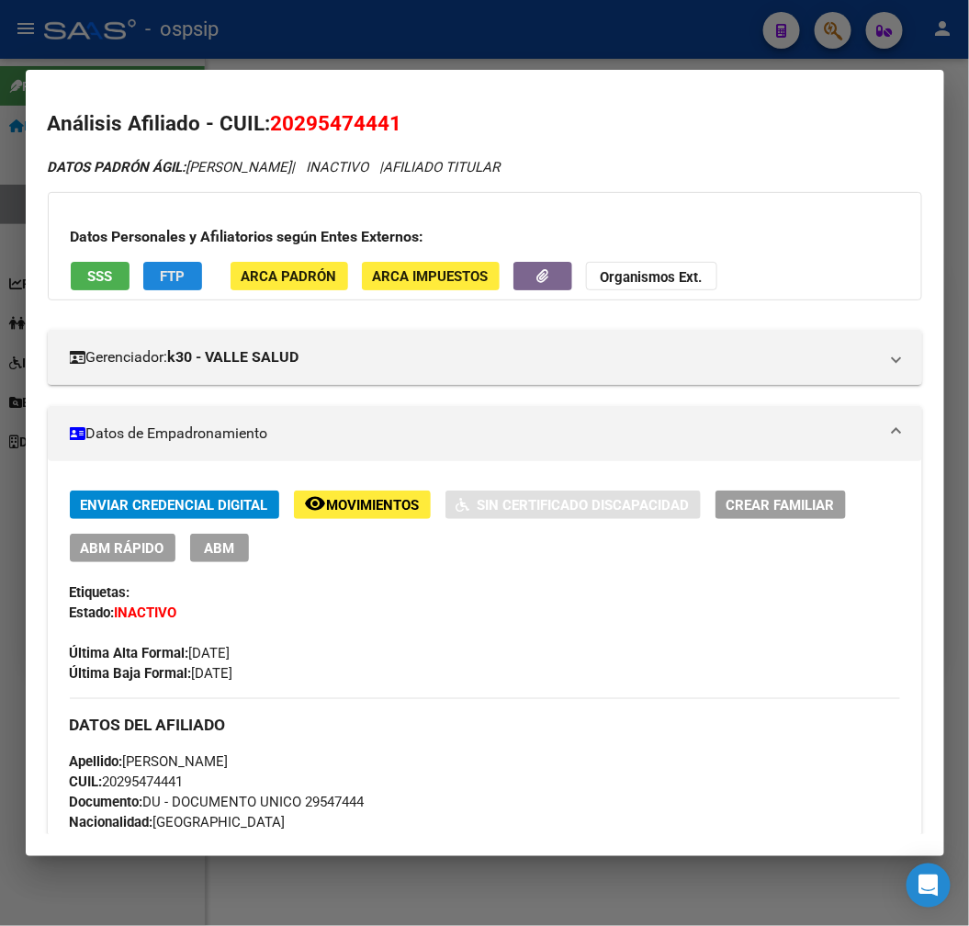
click at [168, 285] on button "FTP" at bounding box center [172, 276] width 59 height 28
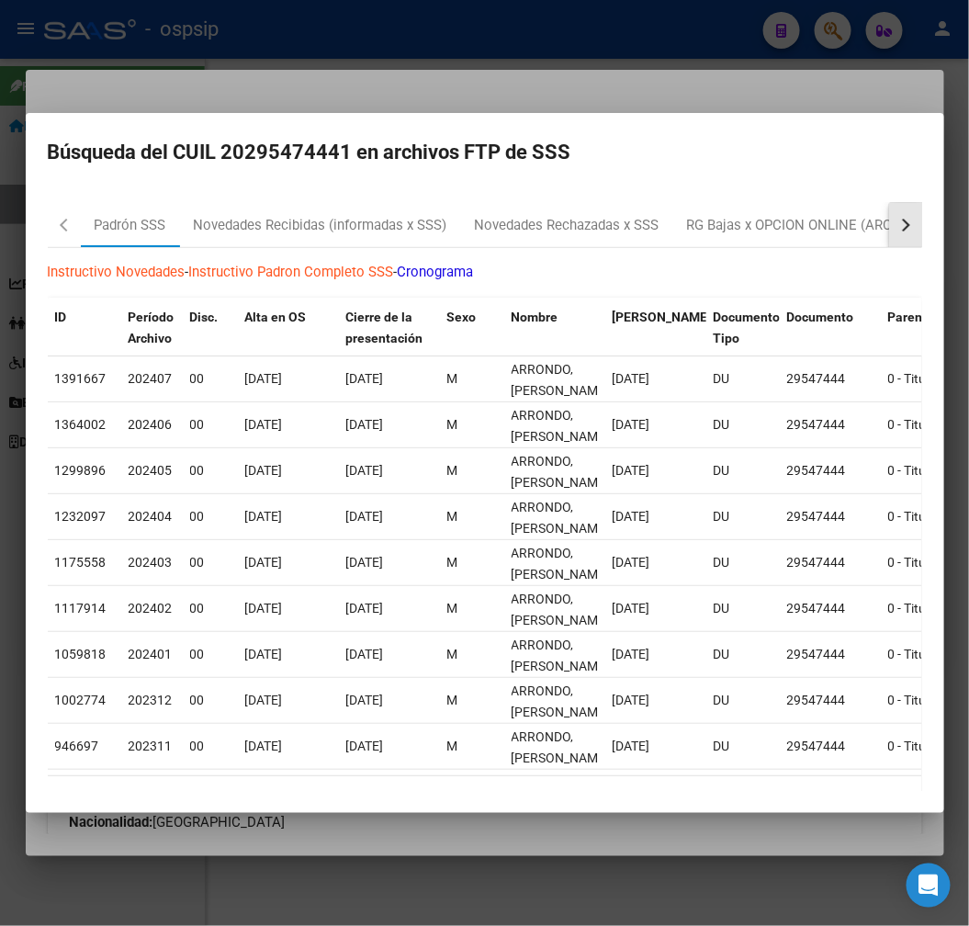
click at [899, 231] on button "button" at bounding box center [905, 225] width 33 height 44
click at [593, 233] on div "RG Bajas x OPCION ONLINE (ARCA)" at bounding box center [533, 225] width 220 height 21
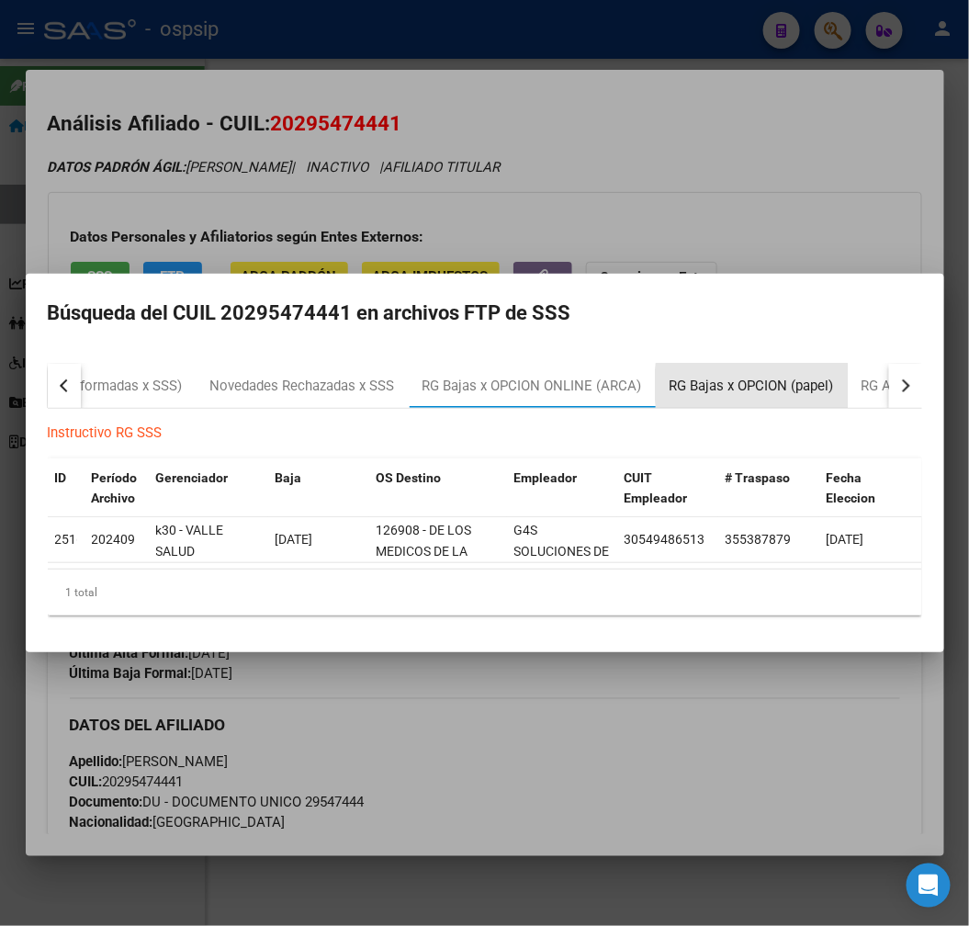
click at [801, 379] on div "RG Bajas x OPCION (papel)" at bounding box center [752, 386] width 164 height 21
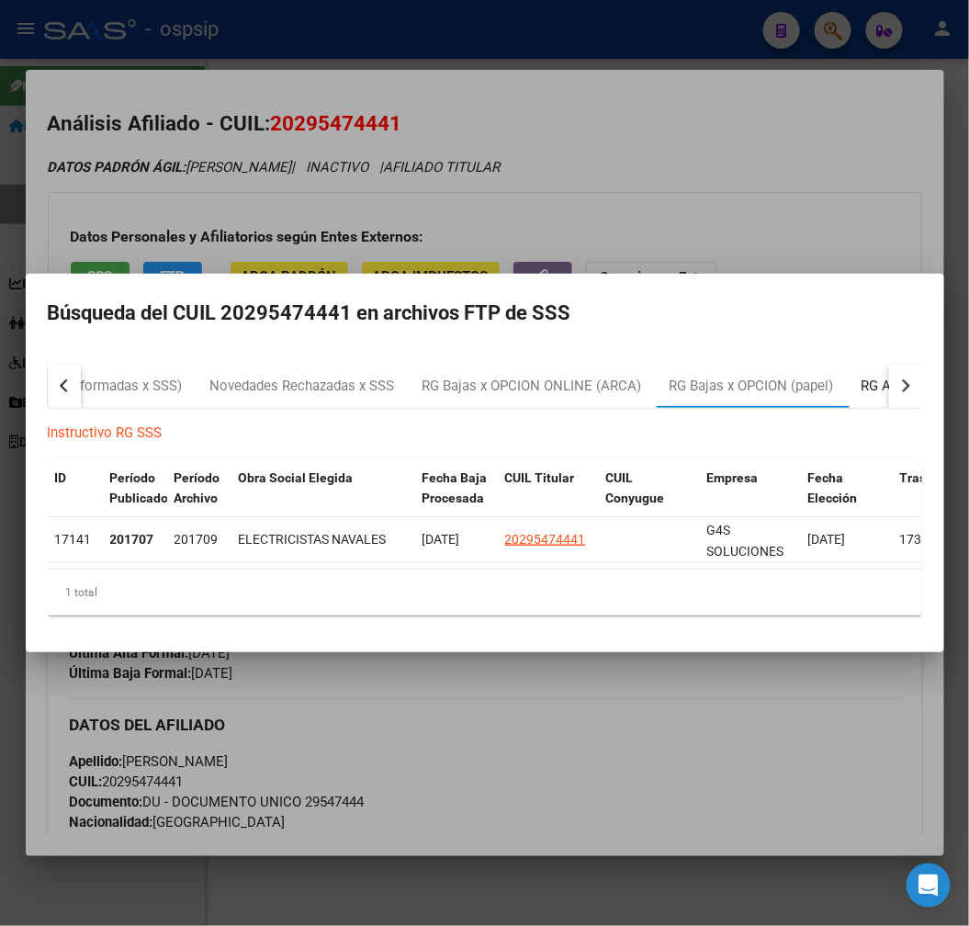
click at [875, 383] on div "RG Altas Diarias" at bounding box center [912, 386] width 100 height 21
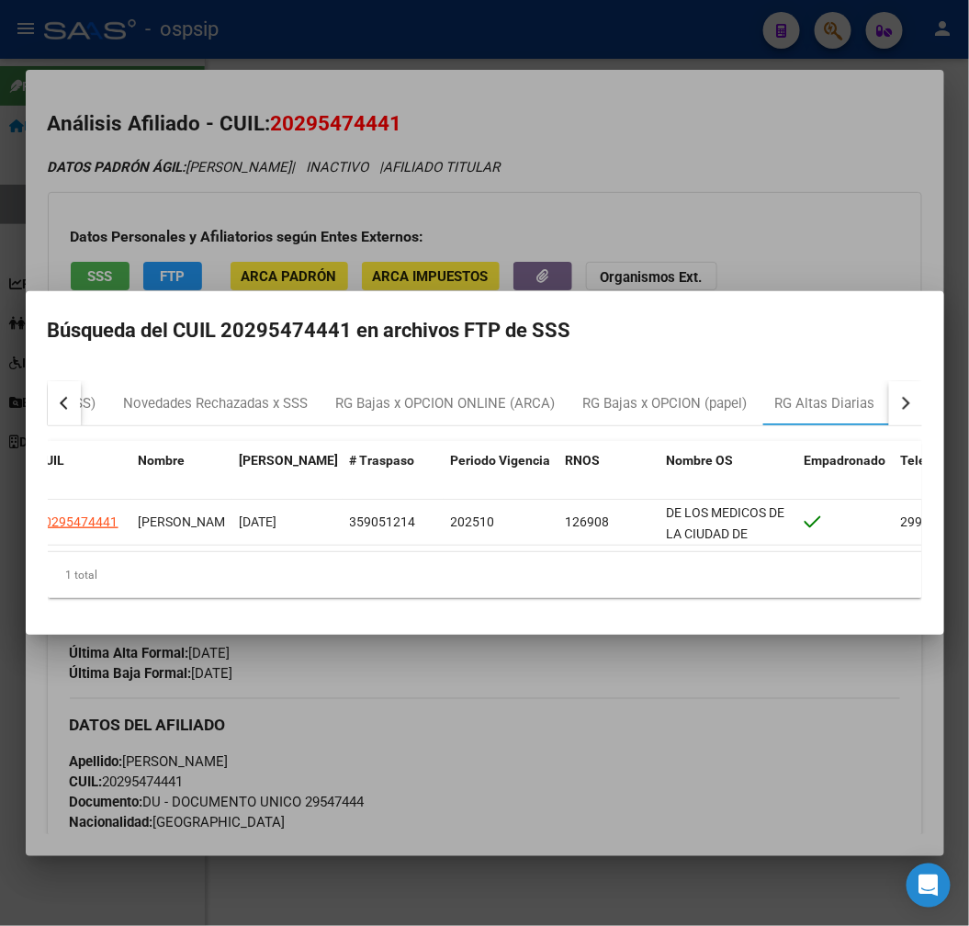
click at [905, 399] on div "button" at bounding box center [903, 403] width 13 height 13
drag, startPoint x: 730, startPoint y: 693, endPoint x: 464, endPoint y: 526, distance: 314.1
click at [720, 691] on div at bounding box center [484, 463] width 969 height 926
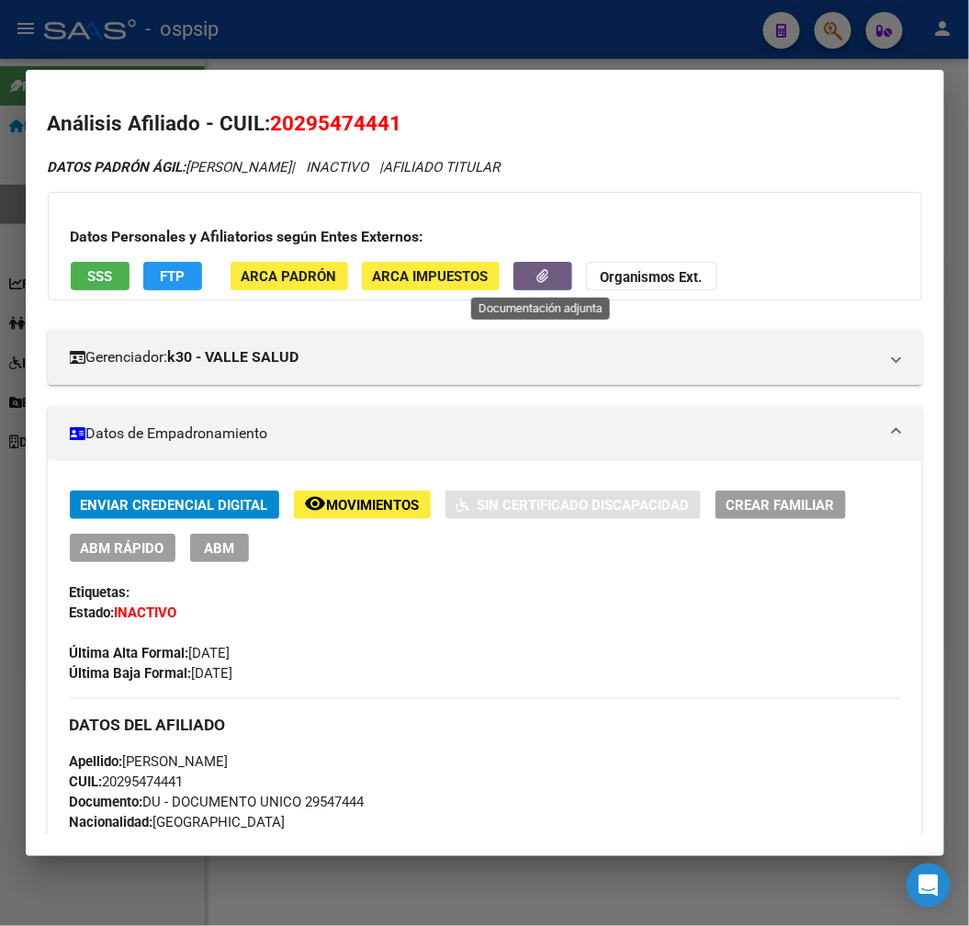
click at [552, 286] on button "button" at bounding box center [543, 276] width 59 height 28
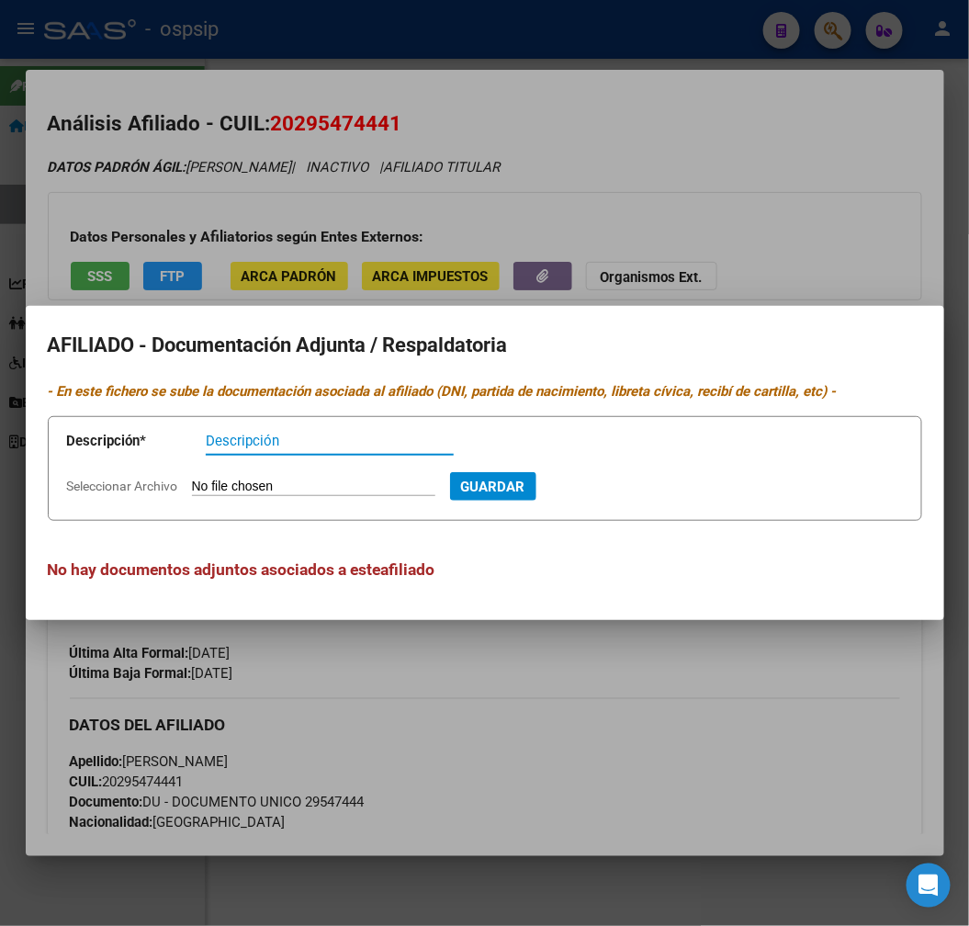
click at [519, 708] on div at bounding box center [484, 463] width 969 height 926
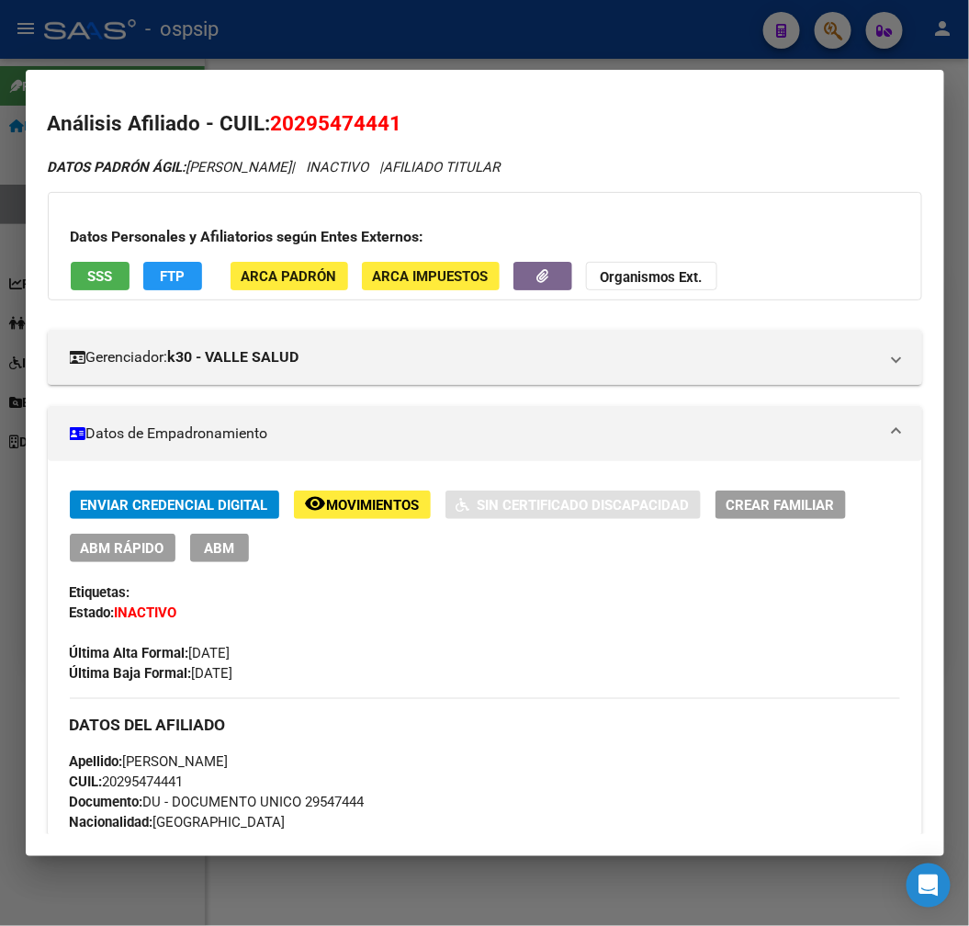
click at [470, 48] on div at bounding box center [484, 463] width 969 height 926
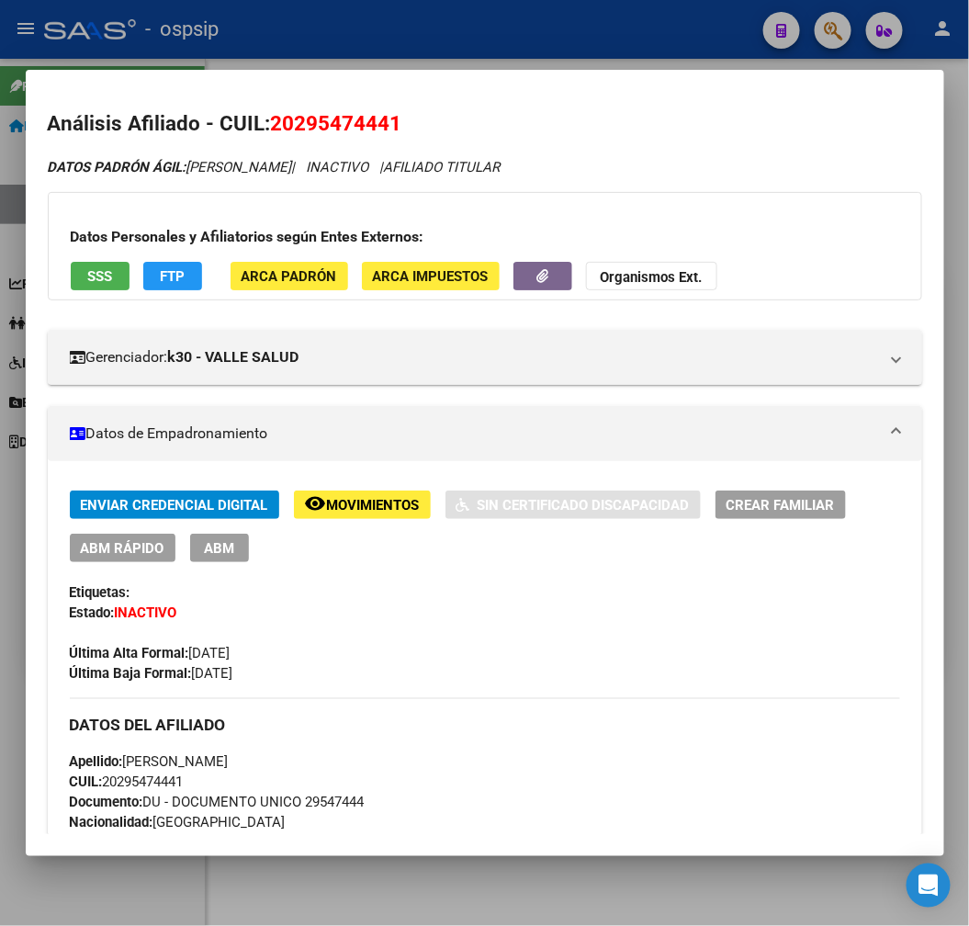
drag, startPoint x: 470, startPoint y: 48, endPoint x: 537, endPoint y: 116, distance: 95.5
click at [472, 52] on div at bounding box center [484, 463] width 969 height 926
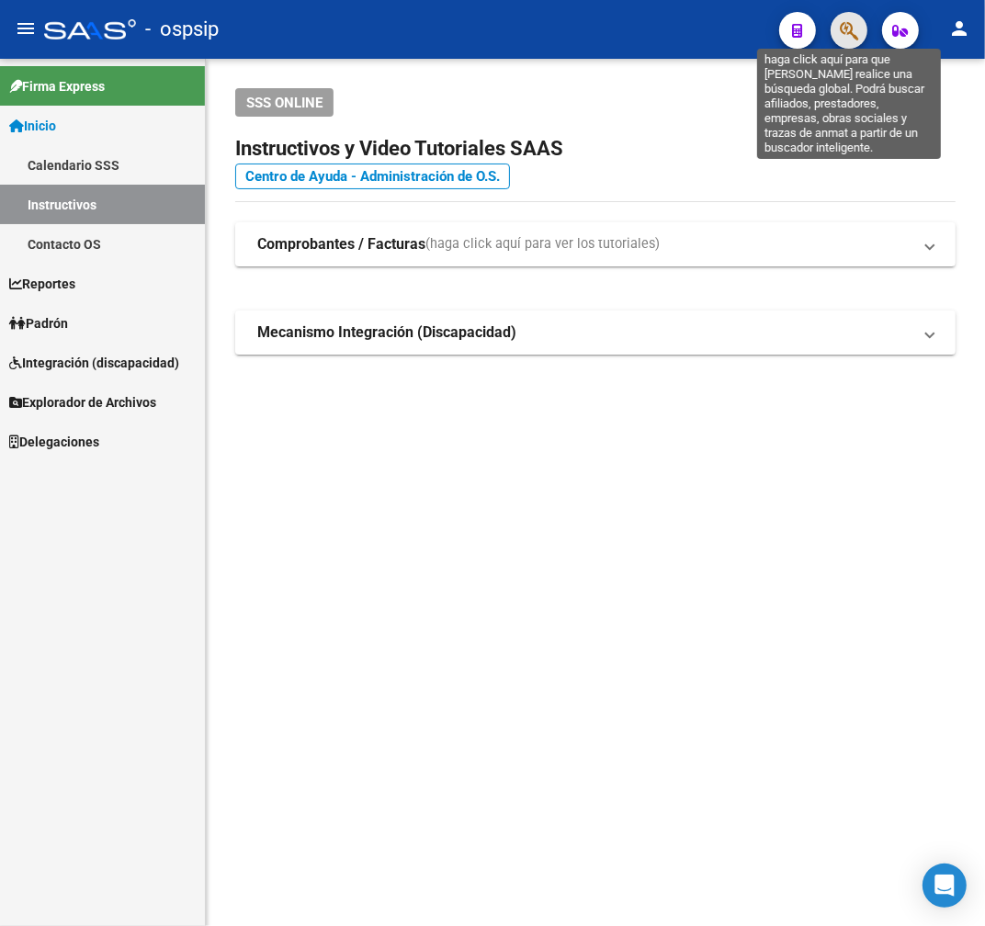
click at [849, 32] on icon "button" at bounding box center [849, 30] width 18 height 21
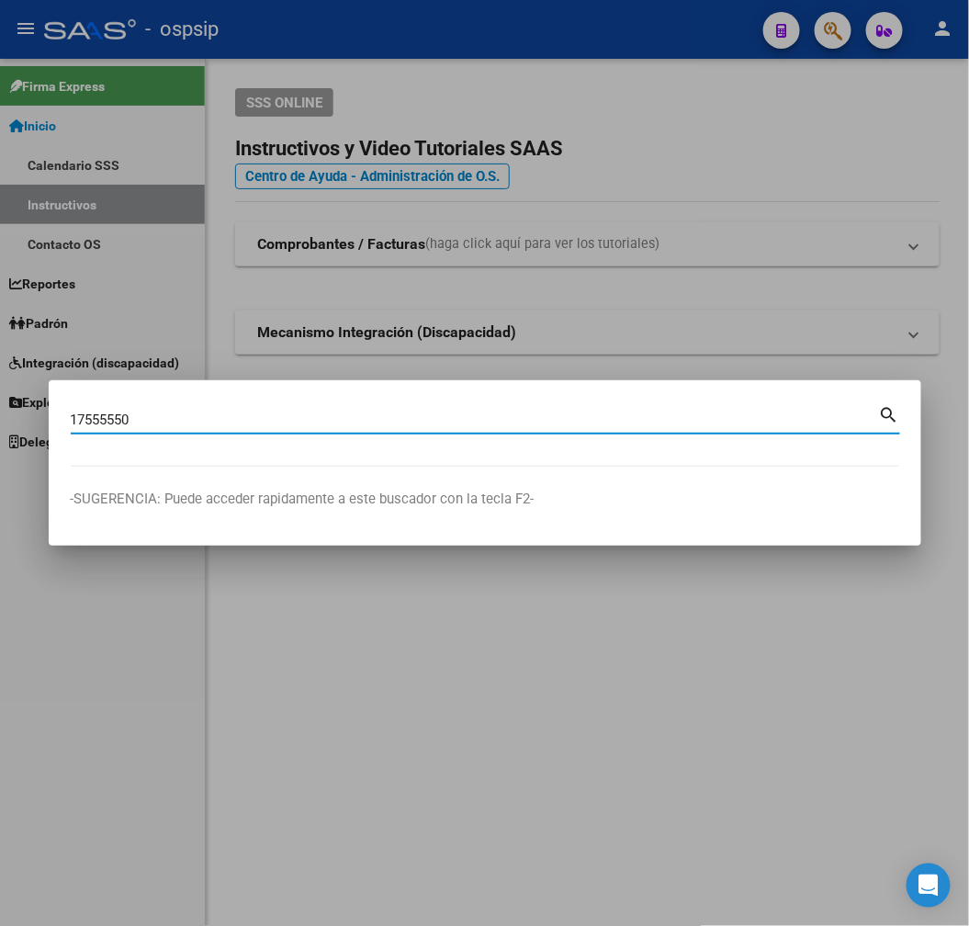
type input "17555550"
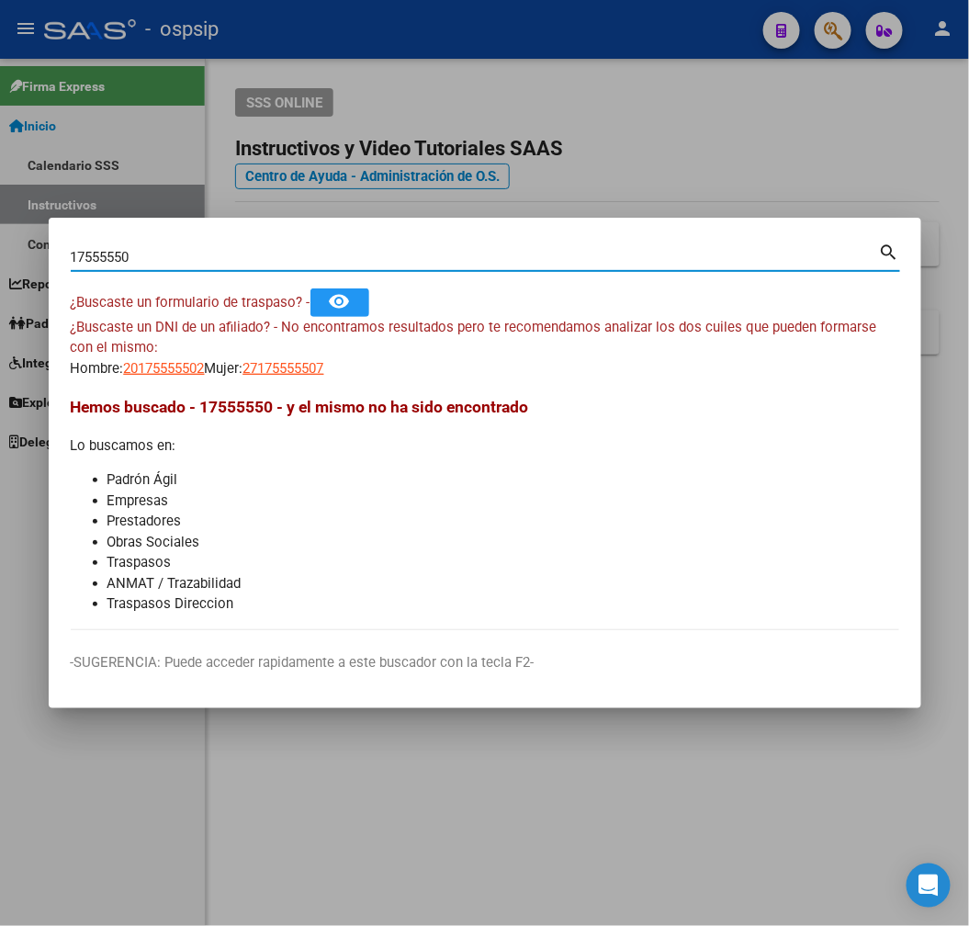
click at [304, 379] on app-link-go-to "27175555507" at bounding box center [283, 368] width 81 height 21
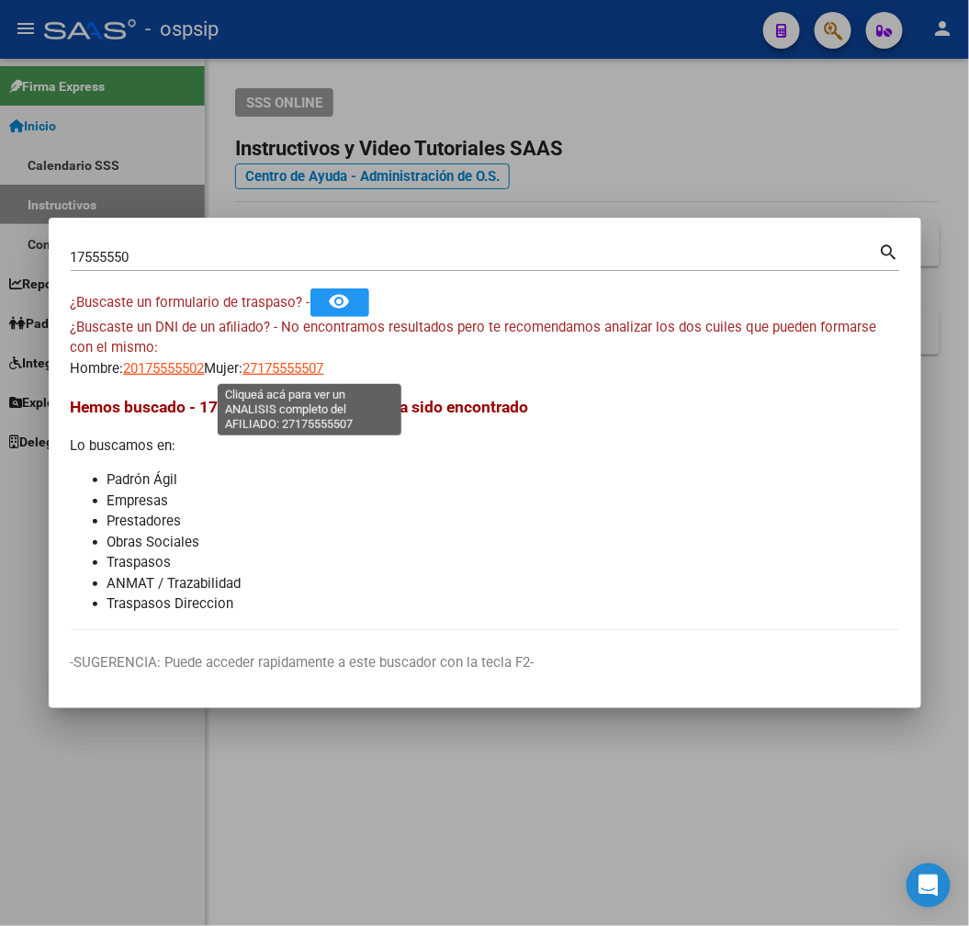
click at [309, 368] on span "27175555507" at bounding box center [283, 368] width 81 height 17
type textarea "27175555507"
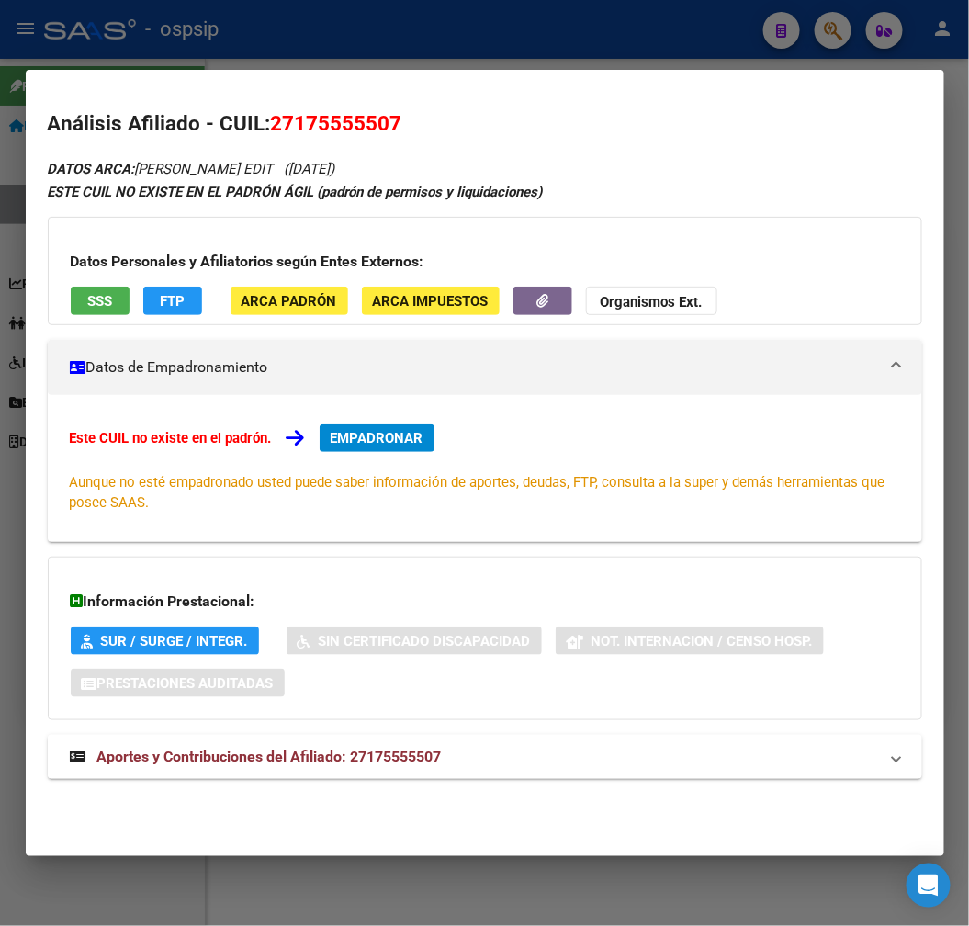
click at [445, 755] on mat-panel-title "Aportes y Contribuciones del Afiliado: 27175555507" at bounding box center [474, 757] width 808 height 22
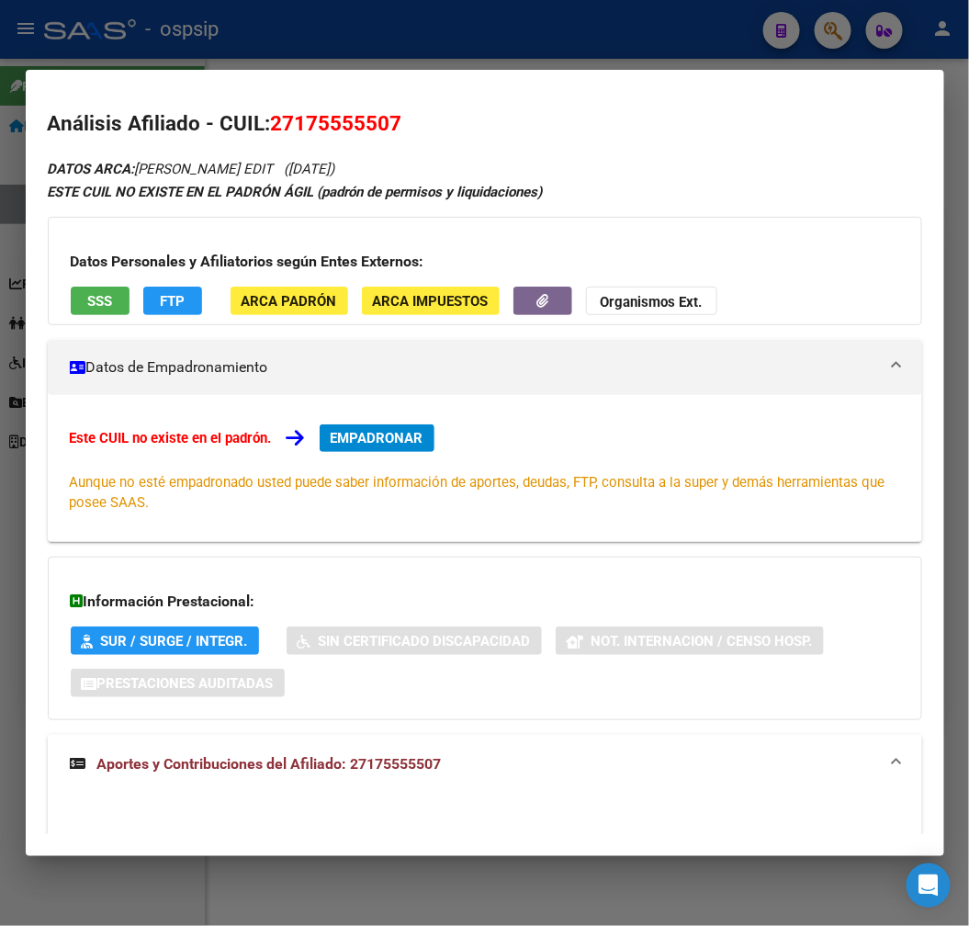
click at [390, 47] on div at bounding box center [484, 463] width 969 height 926
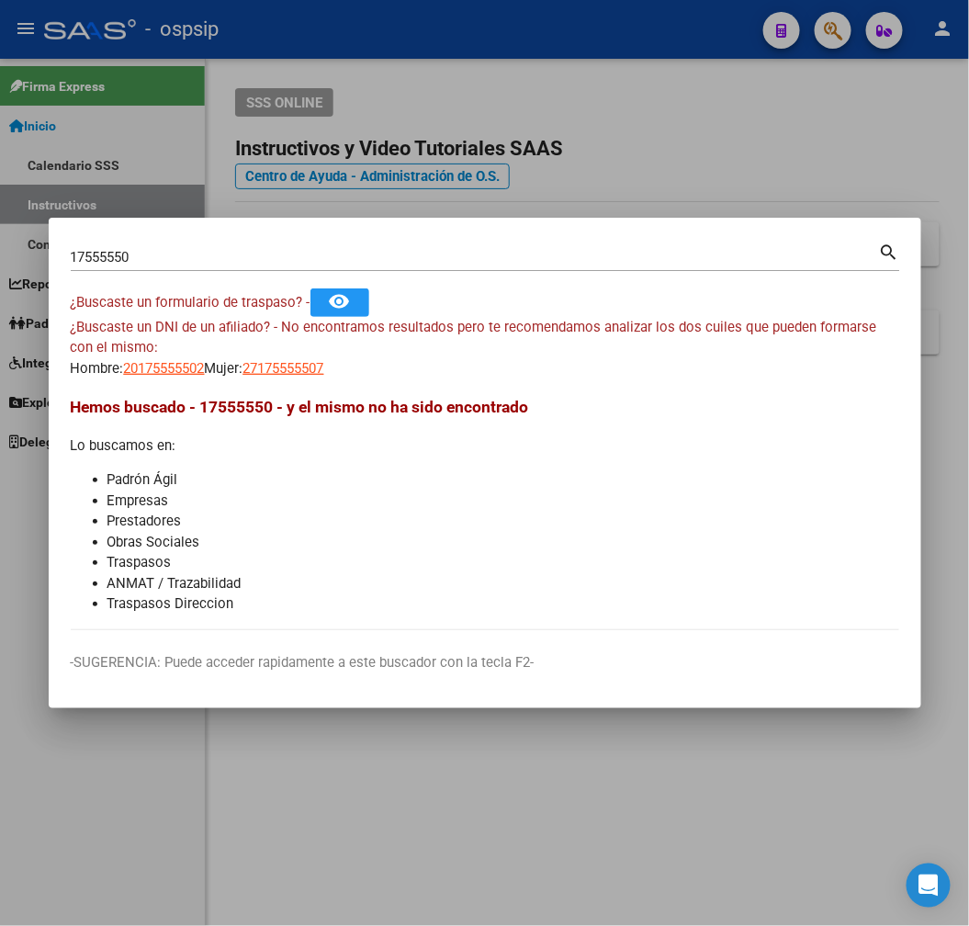
click at [451, 60] on div at bounding box center [484, 463] width 969 height 926
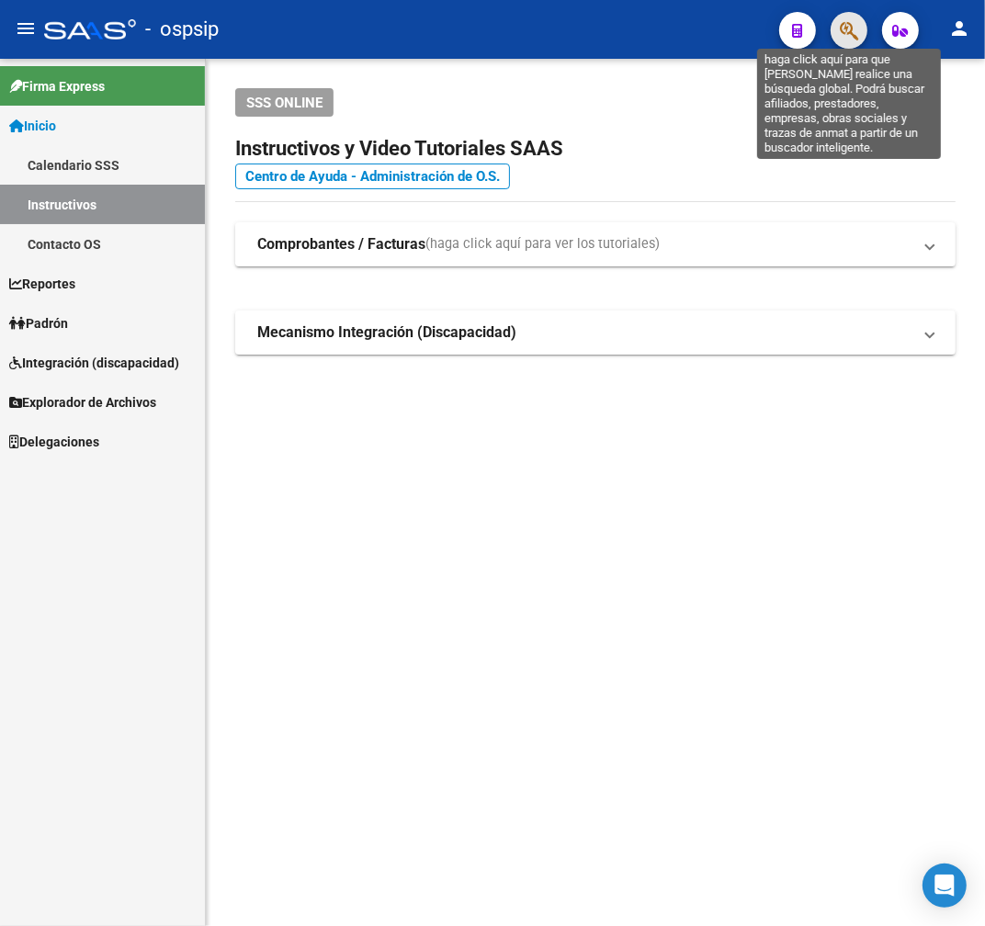
click at [840, 23] on icon "button" at bounding box center [849, 30] width 18 height 21
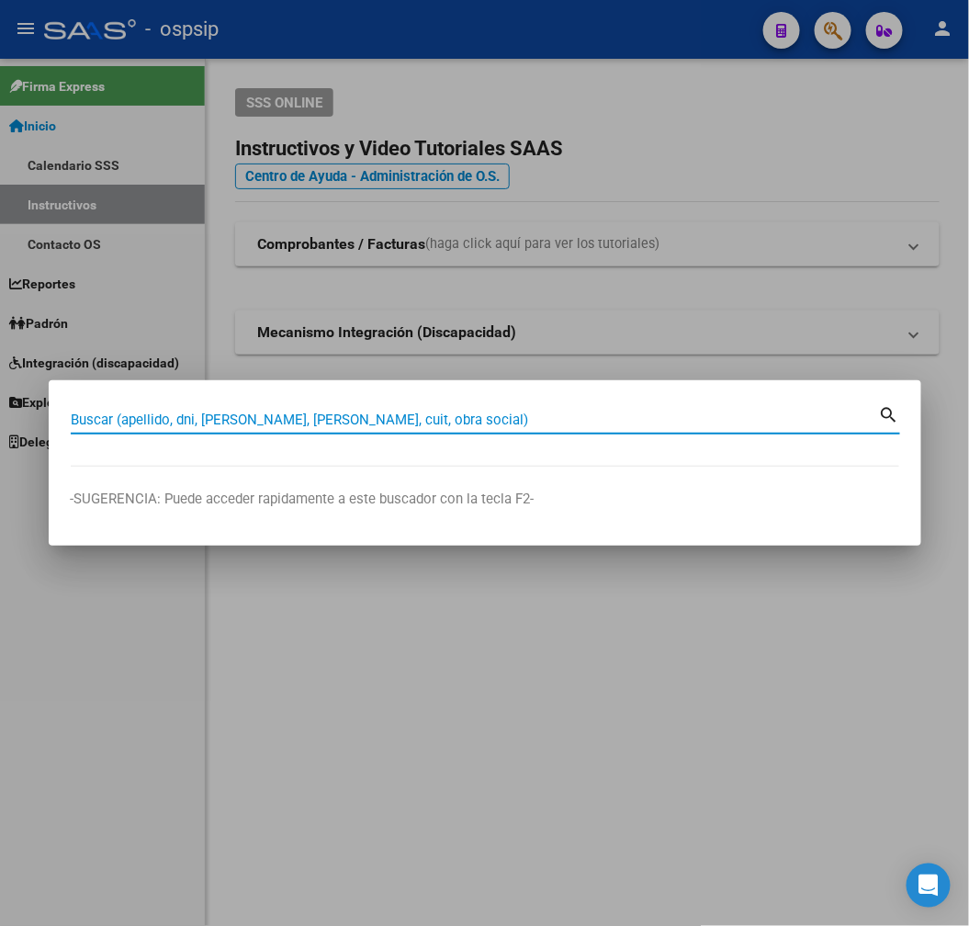
drag, startPoint x: 216, startPoint y: 425, endPoint x: 228, endPoint y: 425, distance: 11.9
click at [222, 425] on input "Buscar (apellido, dni, [PERSON_NAME], [PERSON_NAME], cuit, obra social)" at bounding box center [475, 420] width 808 height 17
type input "20173807"
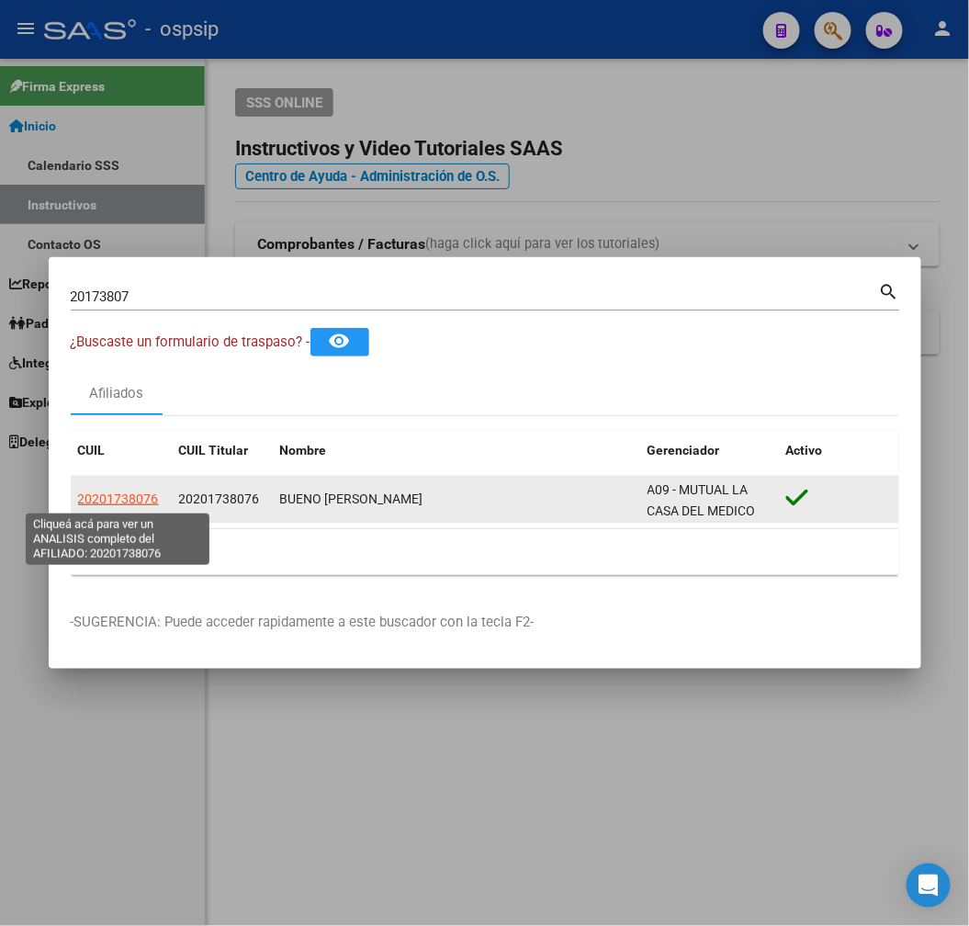
click at [121, 499] on span "20201738076" at bounding box center [118, 499] width 81 height 15
type textarea "20201738076"
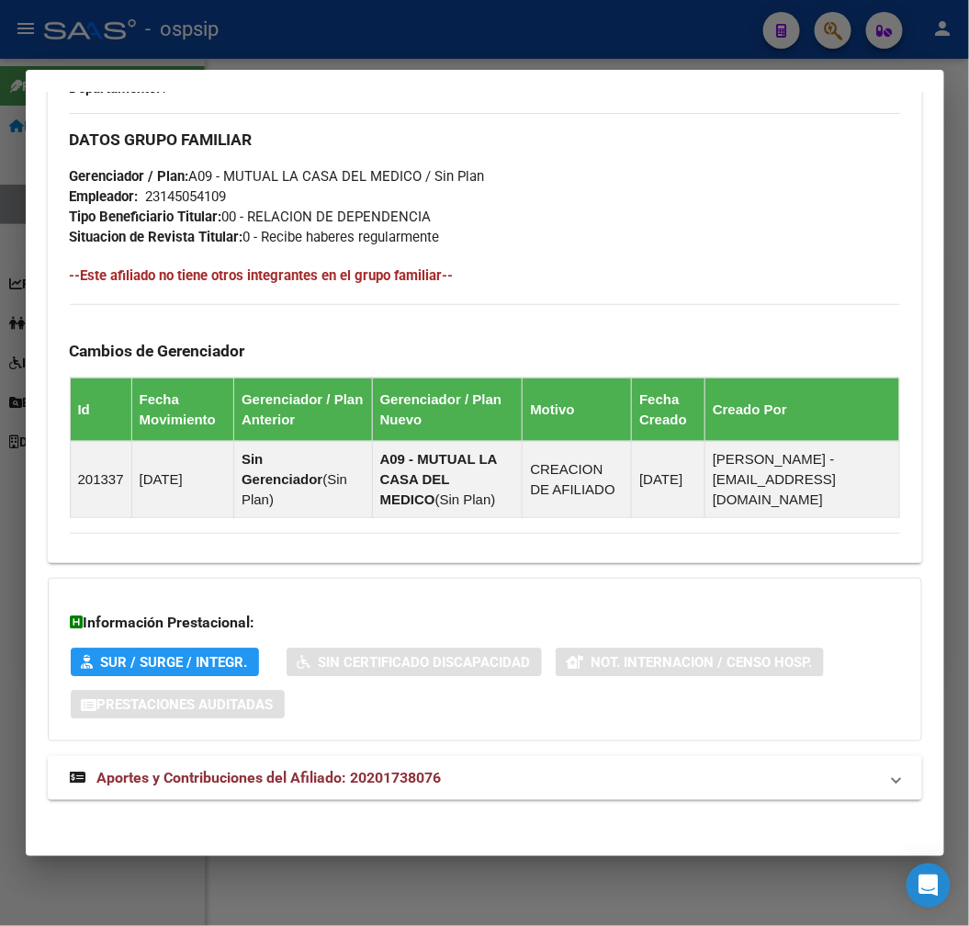
scroll to position [1023, 0]
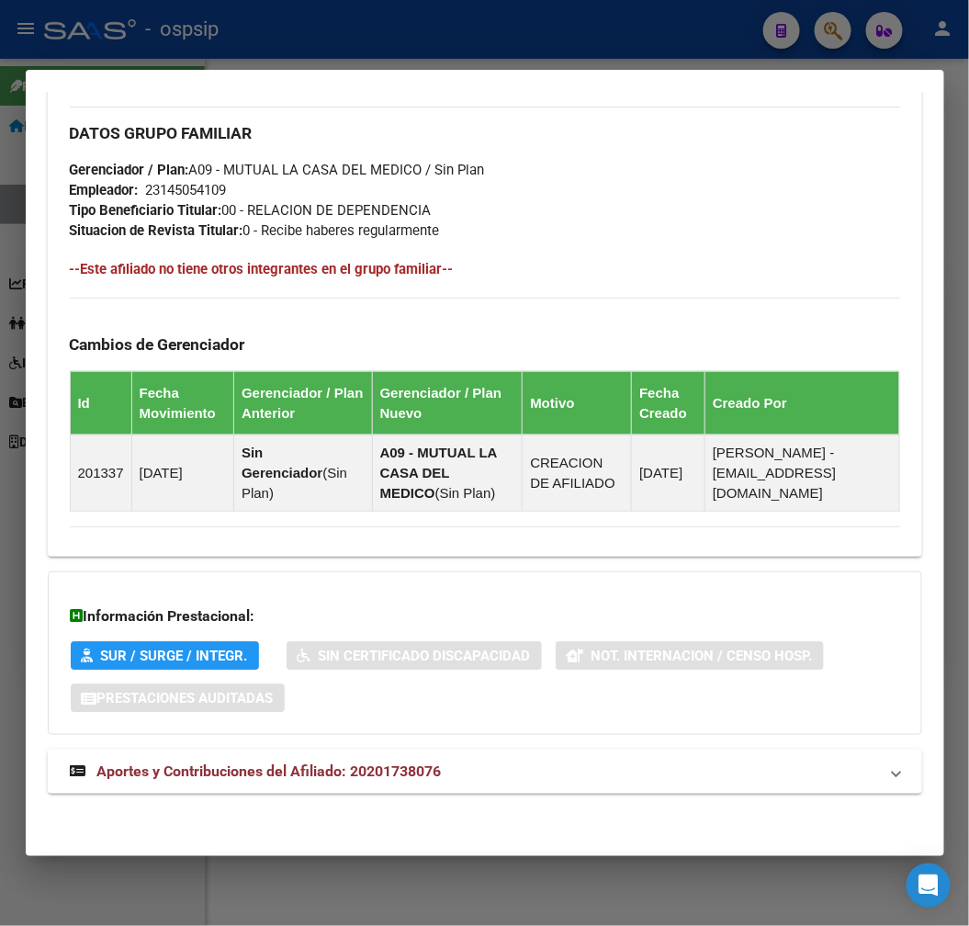
click at [566, 783] on mat-panel-title "Aportes y Contribuciones del Afiliado: 20201738076" at bounding box center [474, 772] width 808 height 22
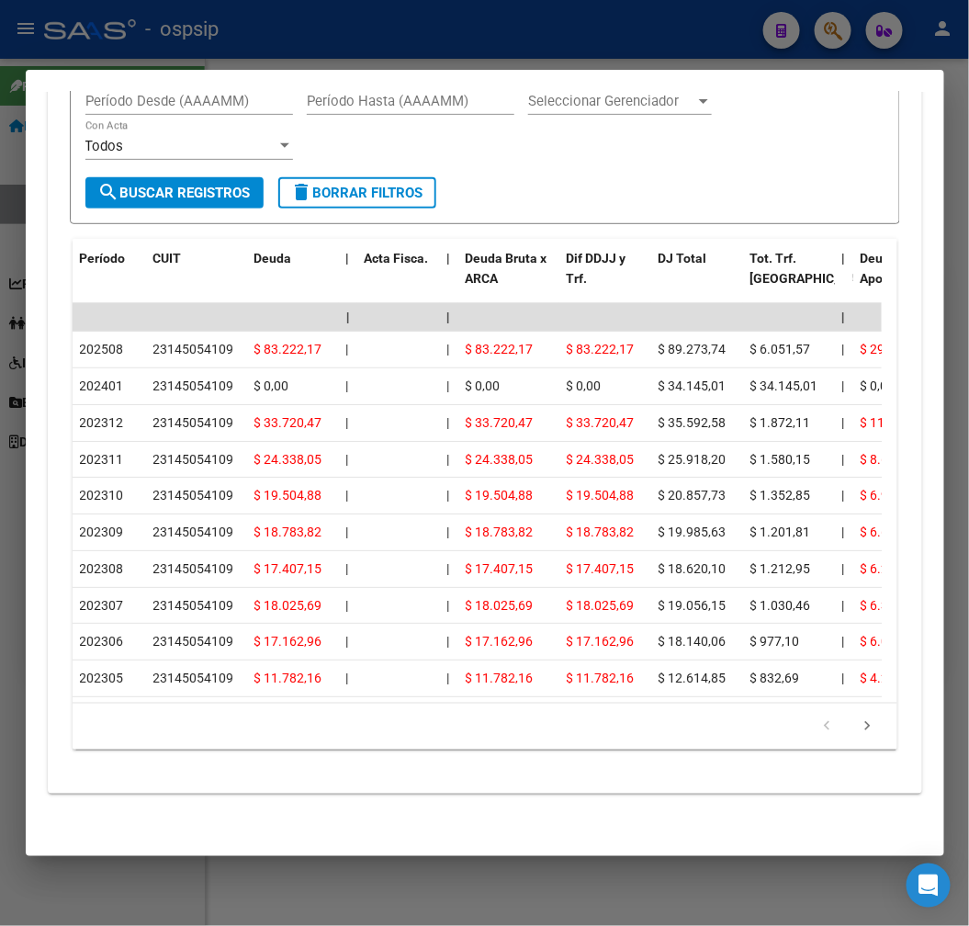
scroll to position [1455, 0]
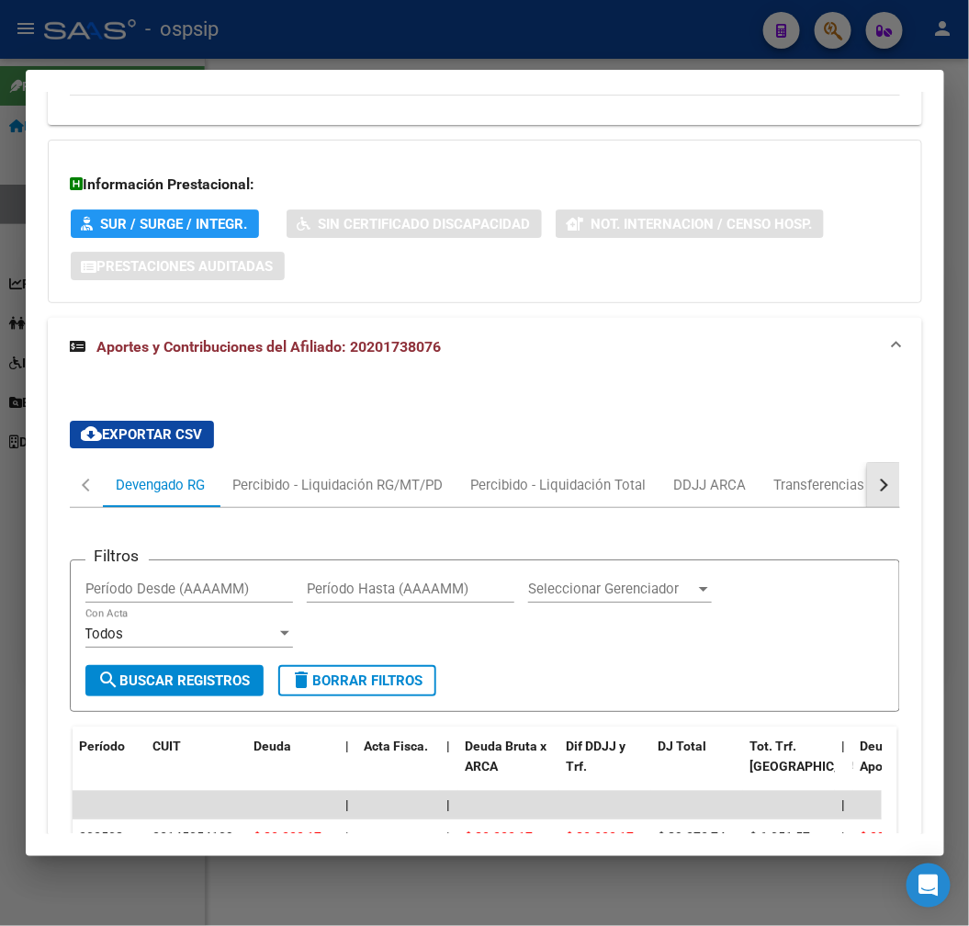
click at [880, 499] on button "button" at bounding box center [883, 485] width 33 height 44
click at [825, 501] on div "ARCA Relaciones Laborales" at bounding box center [757, 485] width 199 height 44
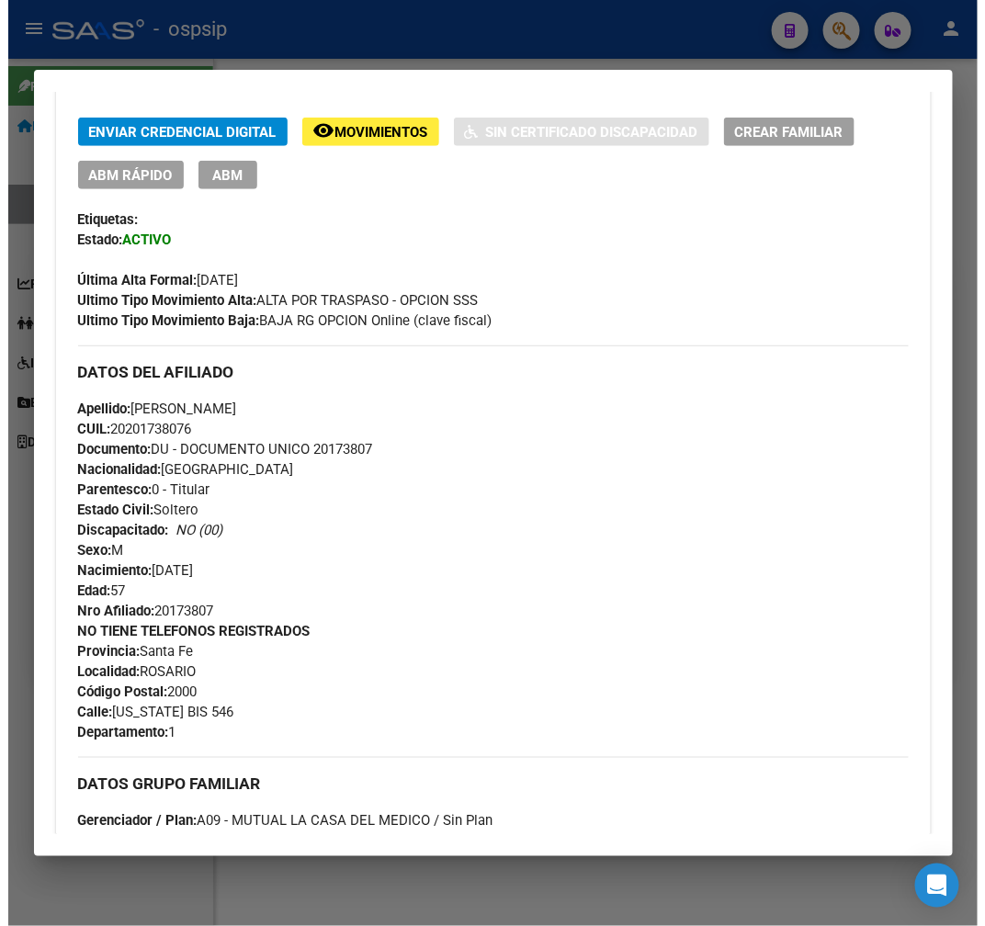
scroll to position [278, 0]
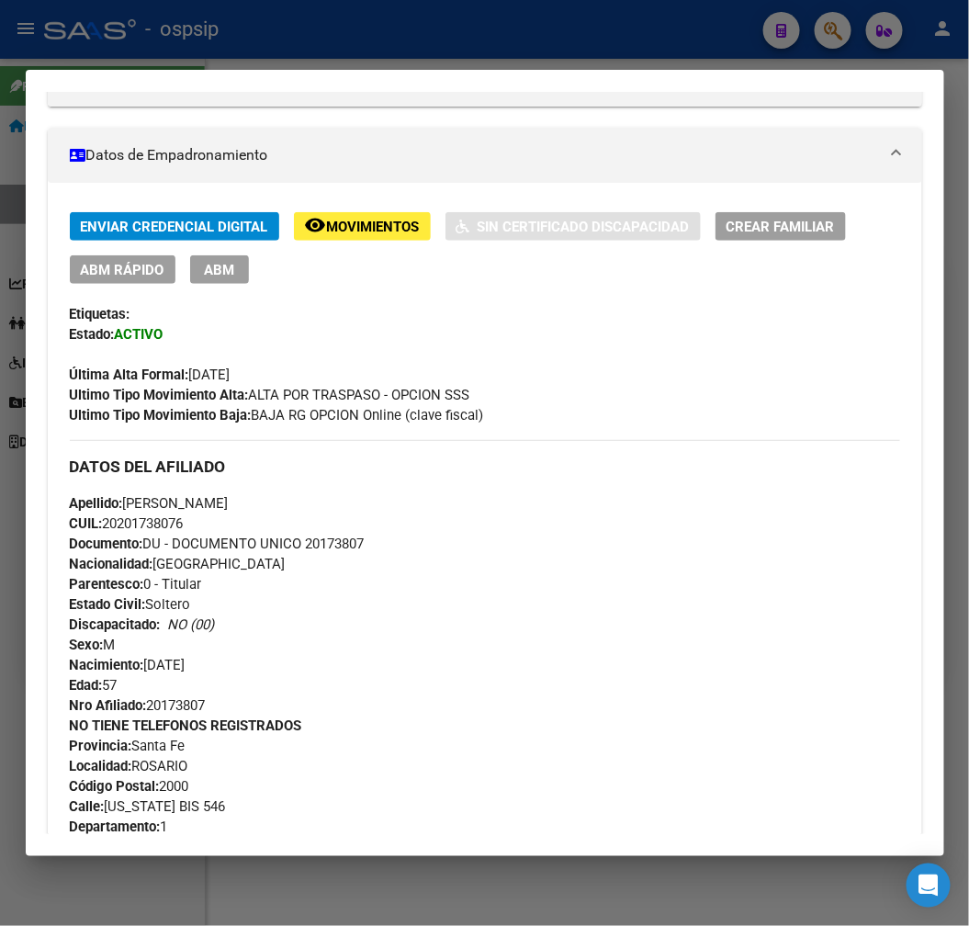
drag, startPoint x: 231, startPoint y: 280, endPoint x: 211, endPoint y: 276, distance: 19.8
click at [222, 277] on button "ABM" at bounding box center [219, 269] width 59 height 28
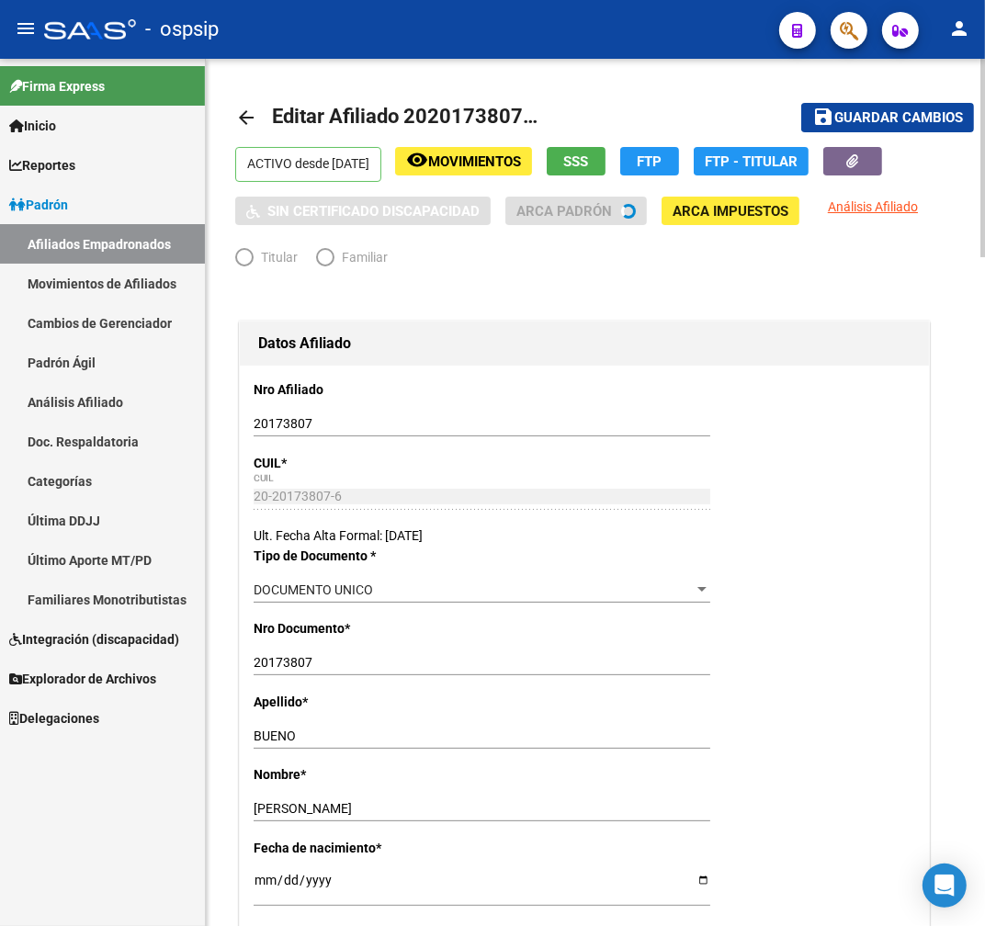
radio input "true"
type input "23-14505410-9"
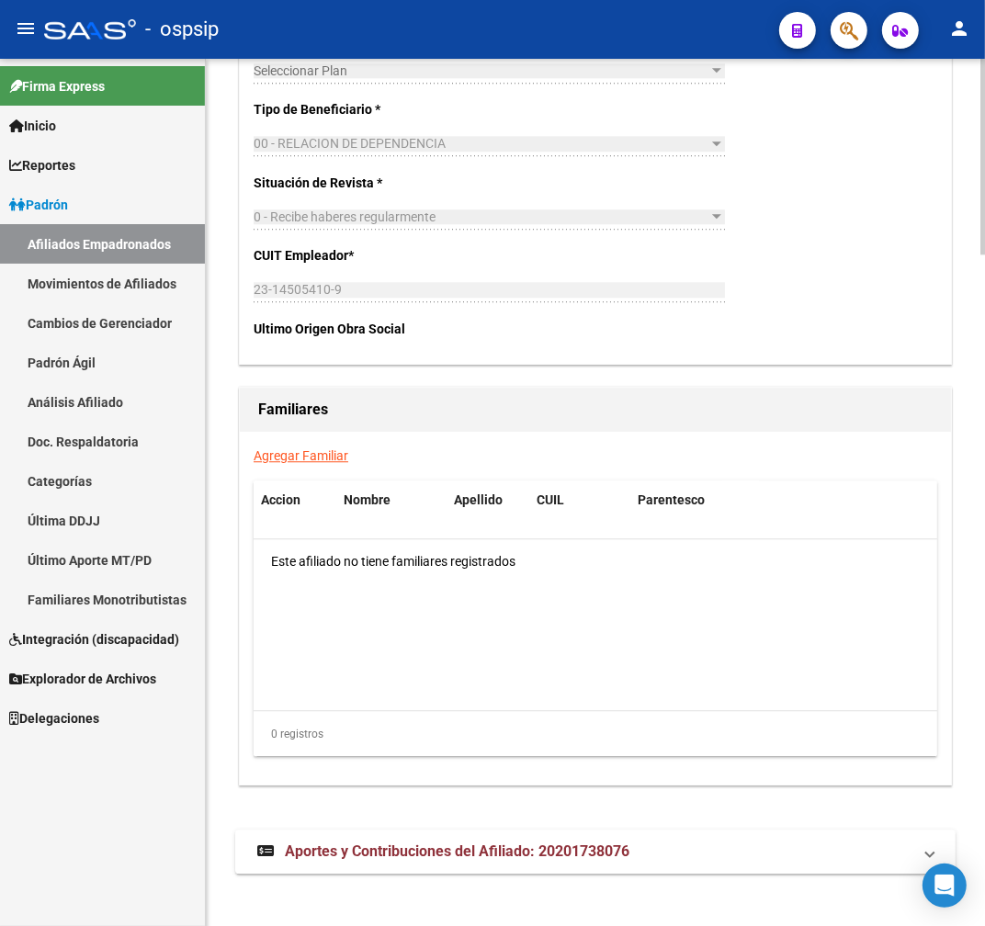
scroll to position [2975, 0]
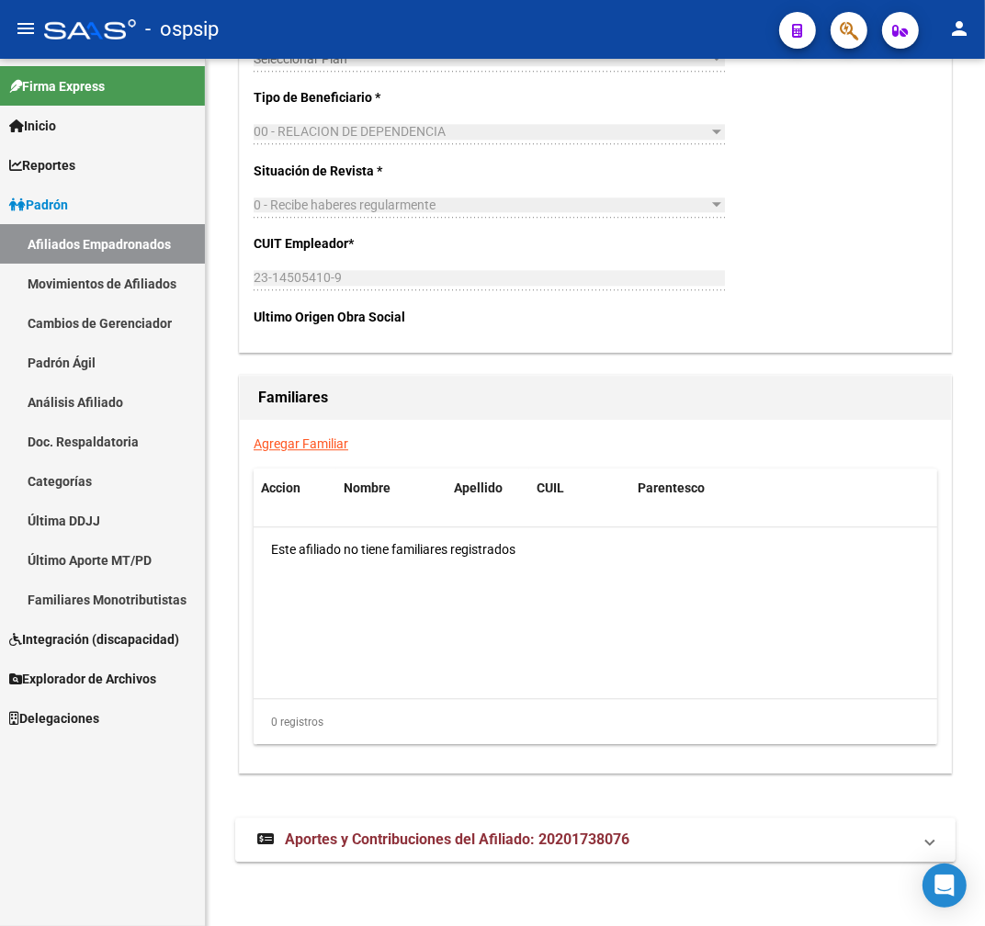
click at [299, 437] on link "Agregar Familiar" at bounding box center [301, 443] width 95 height 15
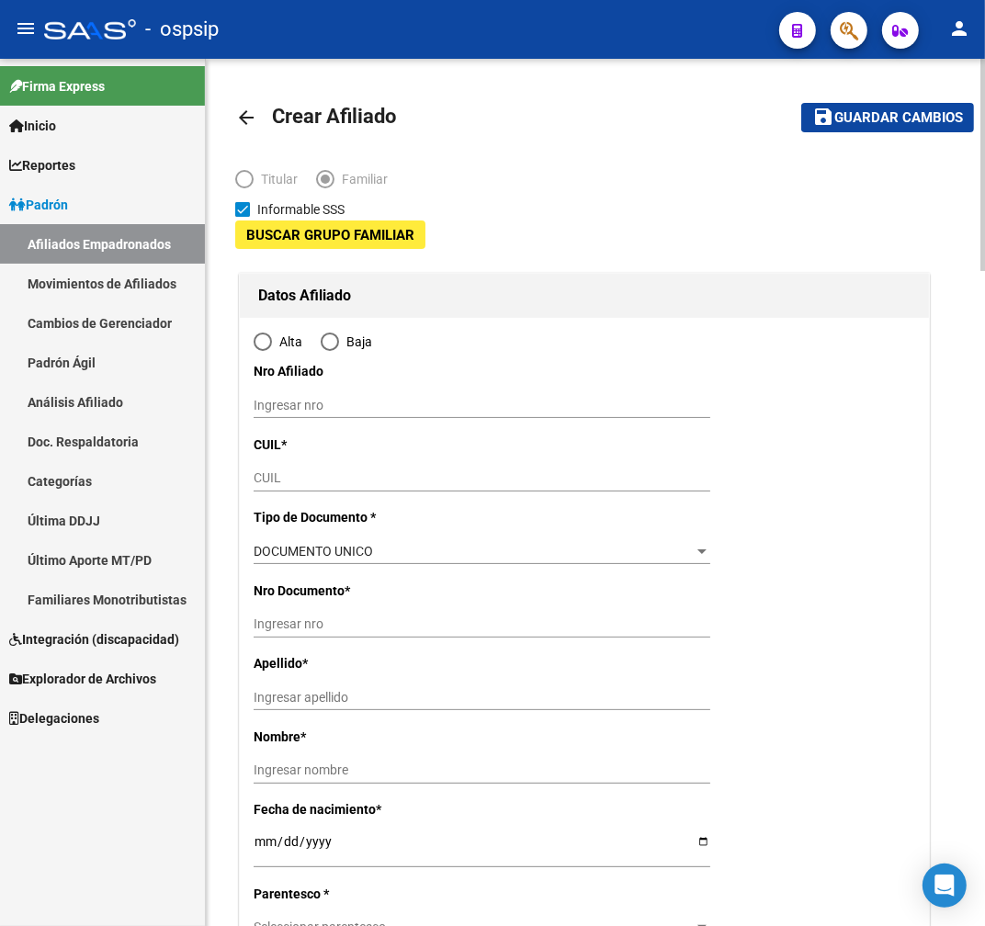
type input "23-14505410-9"
type input "ROSARIO"
type input "2000"
type input "[US_STATE] BIS"
type input "546"
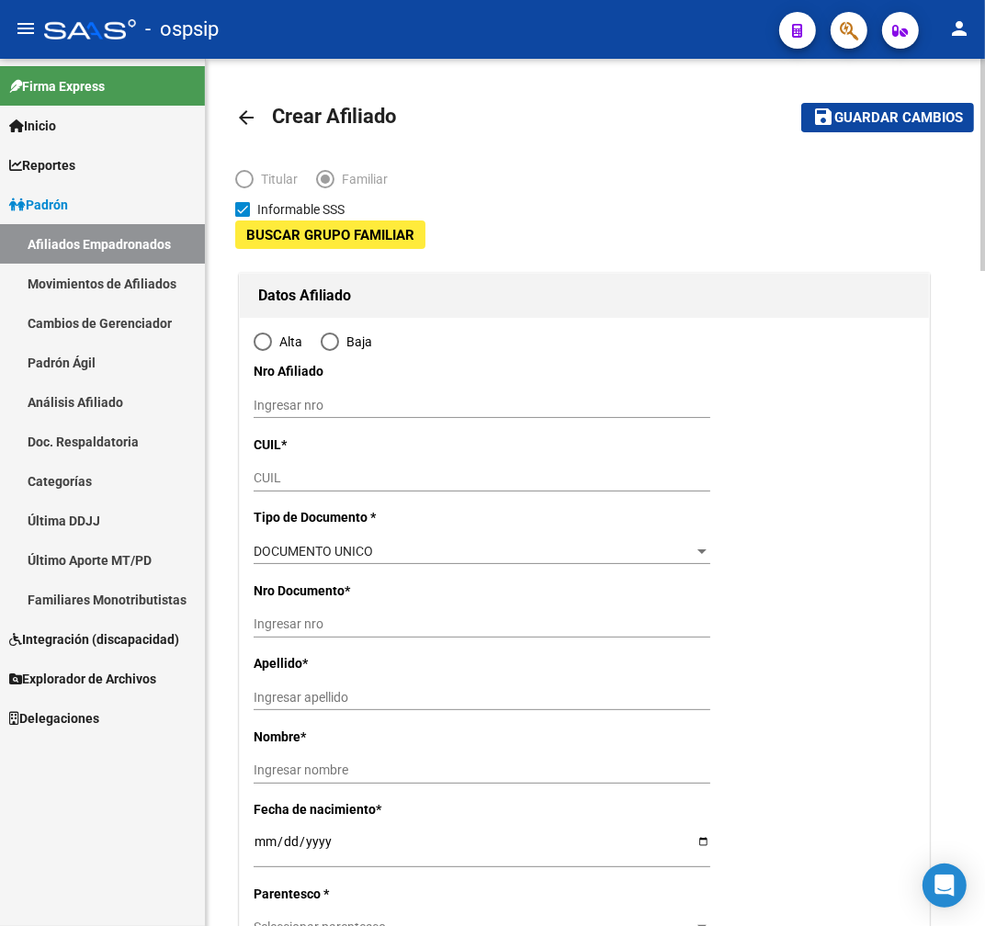
type input "1"
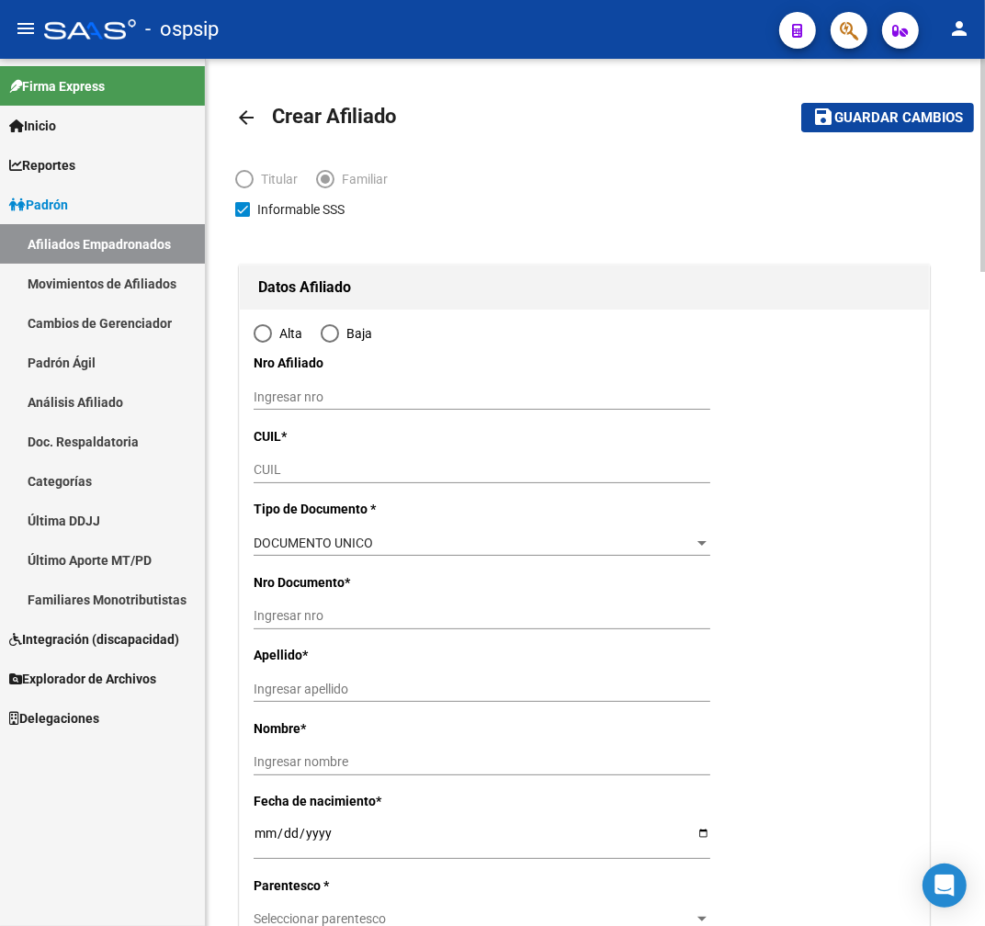
radio input "true"
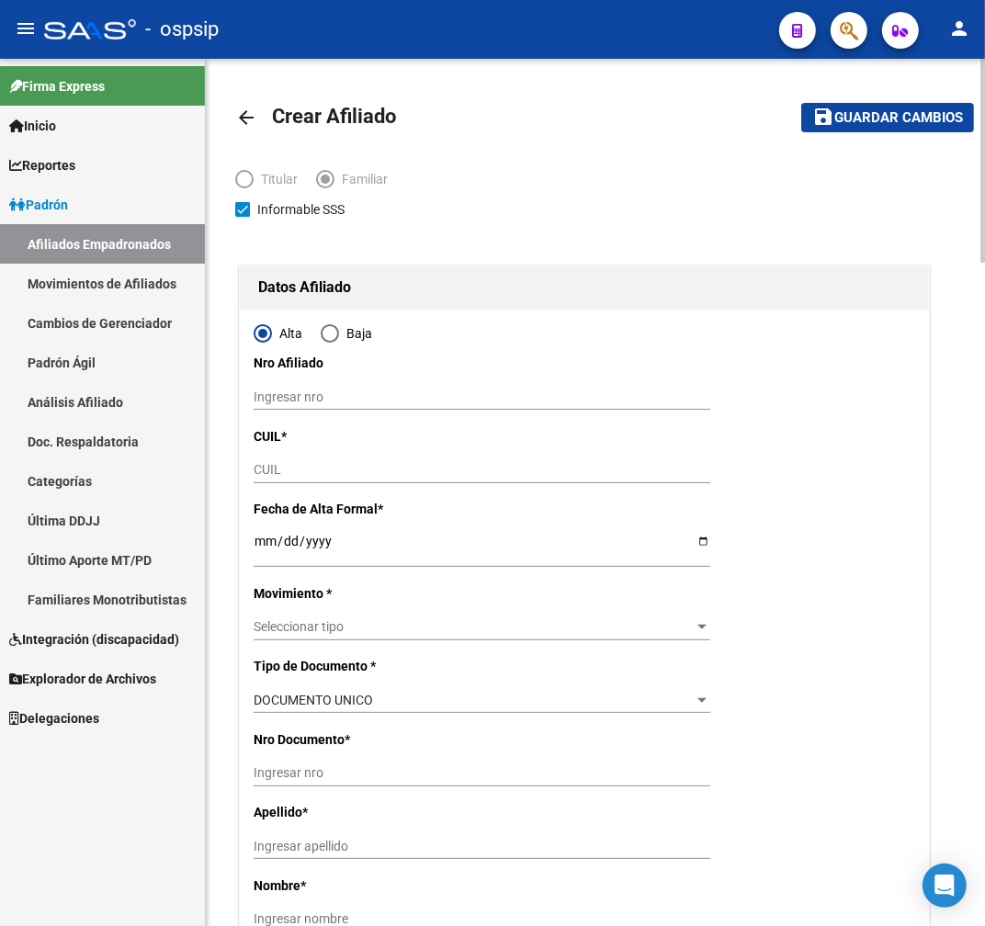
type input "23-14505410-9"
click at [356, 471] on input "CUIL" at bounding box center [482, 470] width 457 height 16
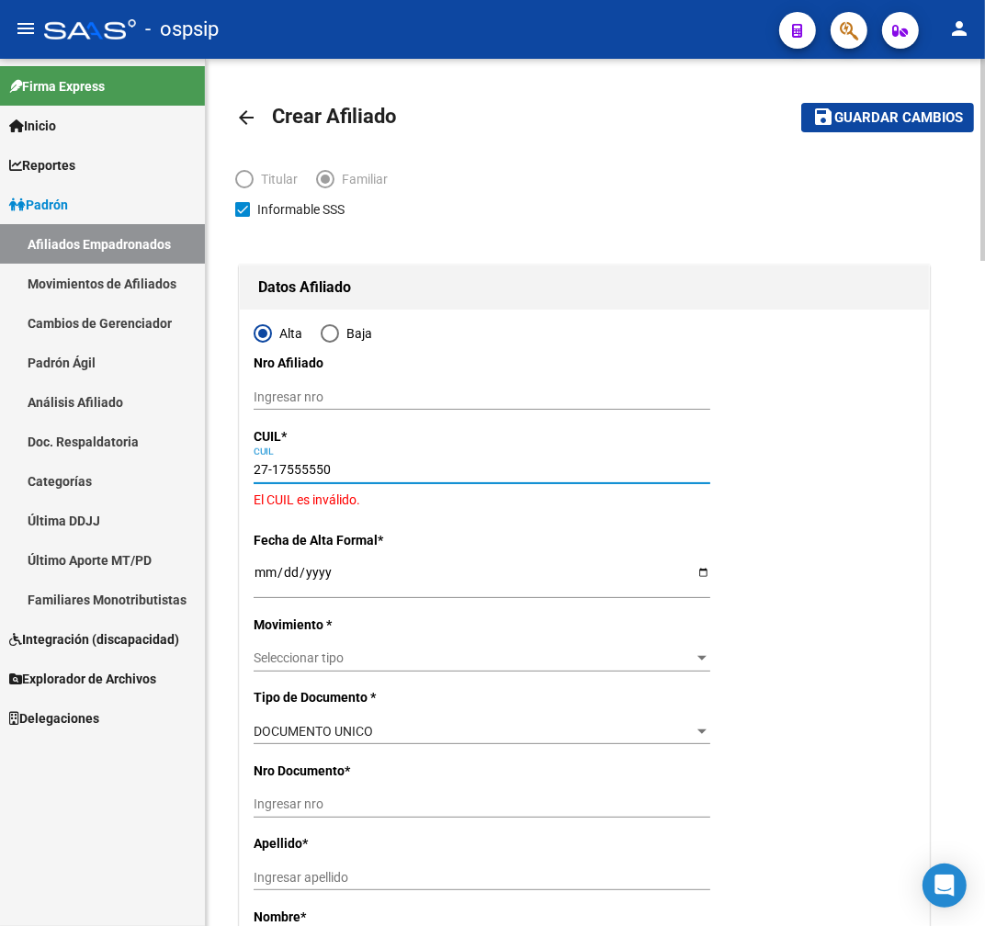
type input "27-17555550-7"
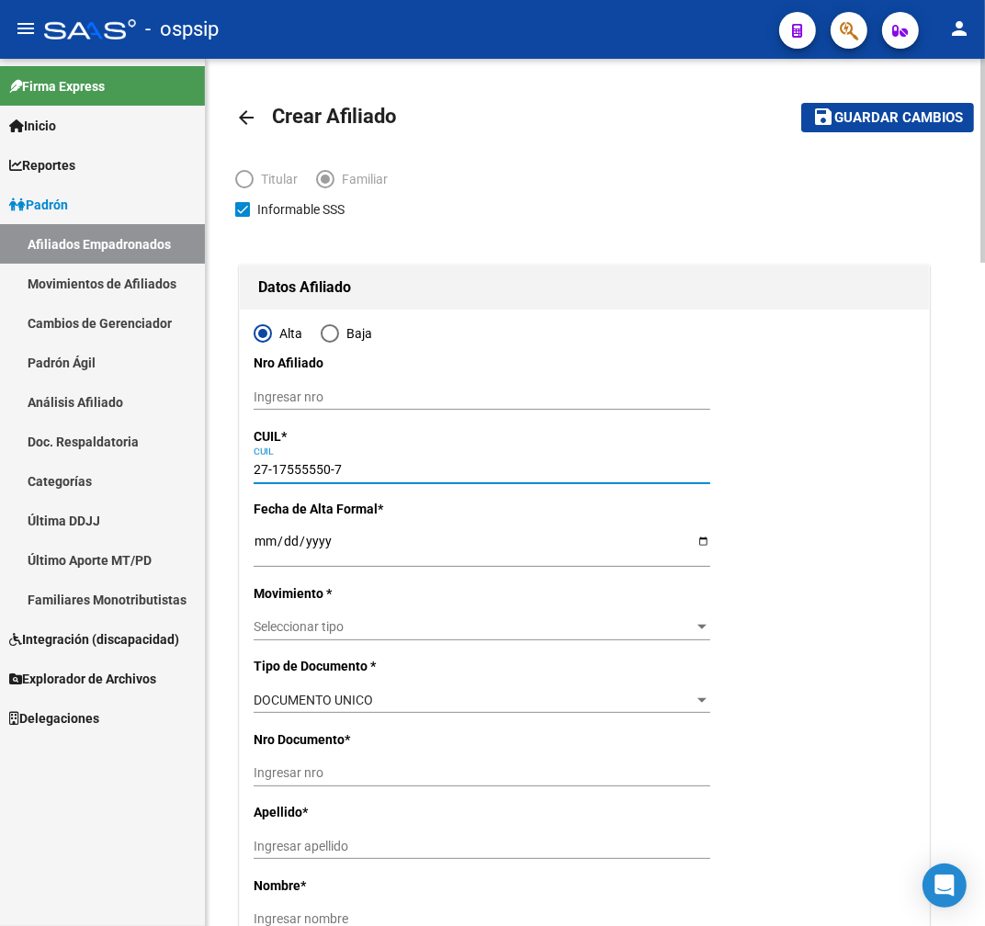
type input "17555550"
type input "[PERSON_NAME]"
type input "[DATE]"
type input "ROSARIO NORTE"
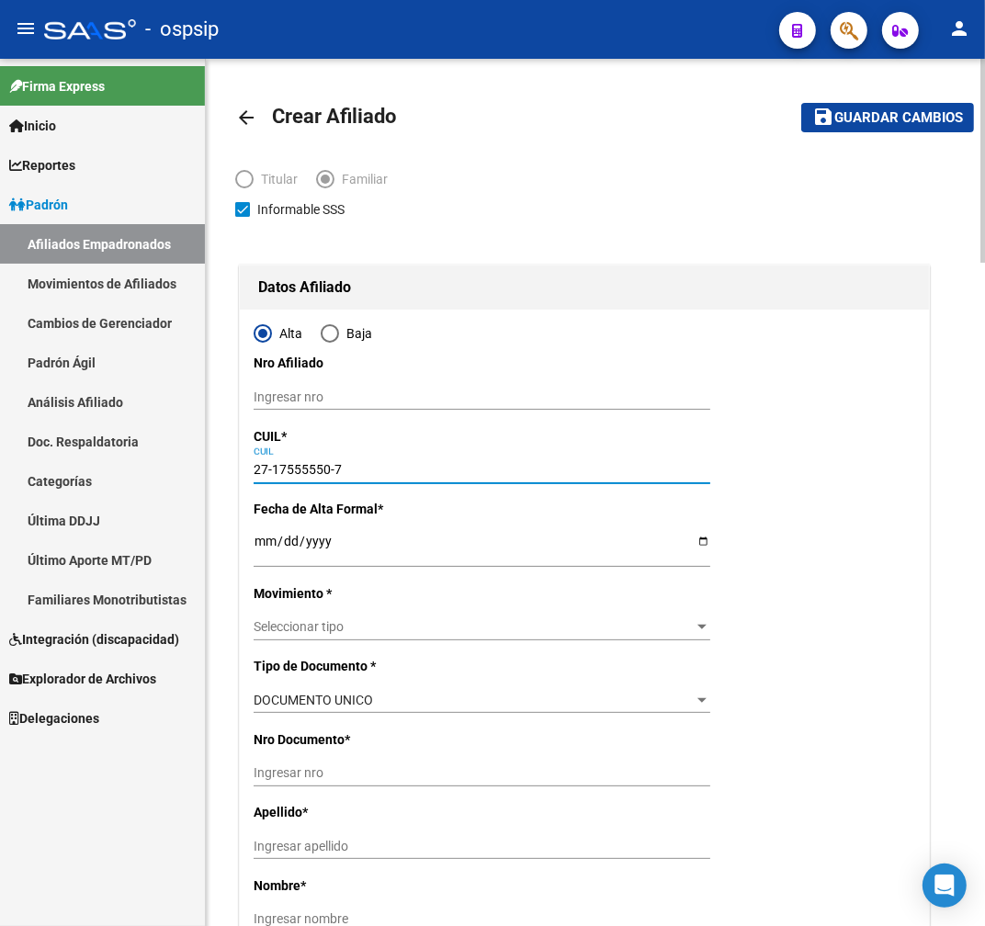
type input "[US_STATE]"
type input "27-17555550-7"
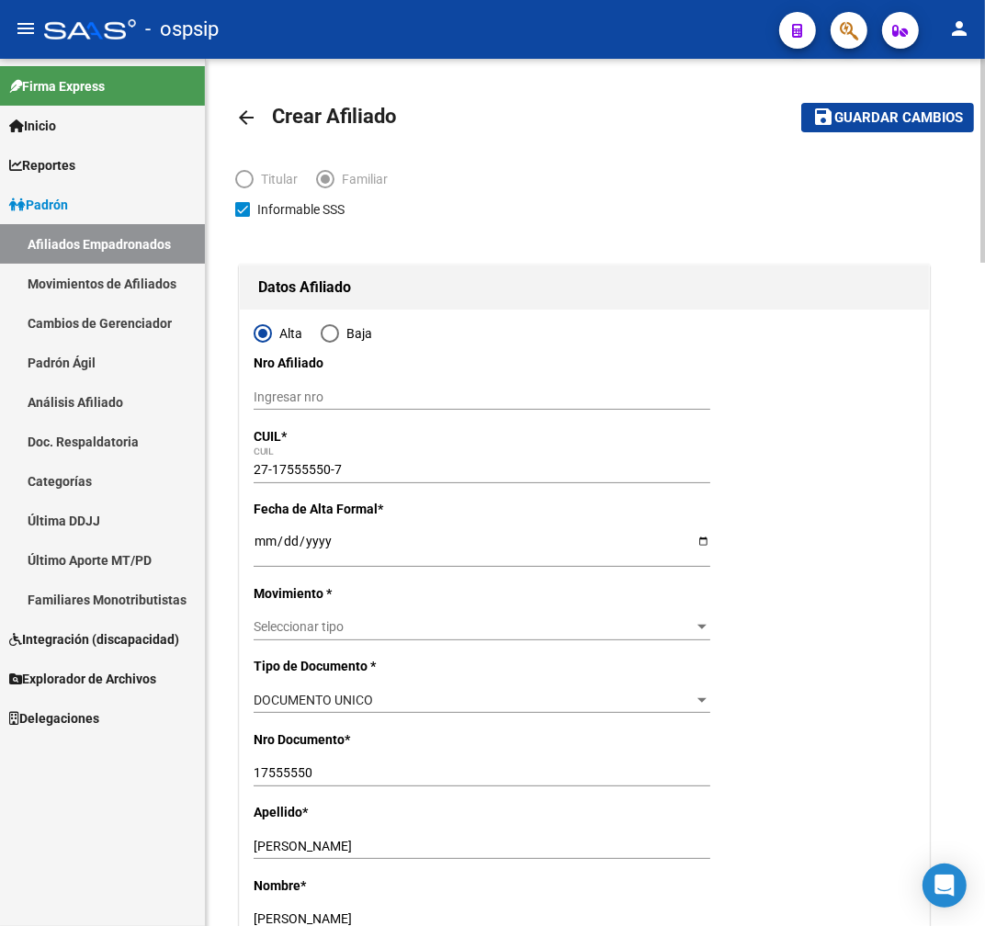
click at [242, 120] on mat-icon "arrow_back" at bounding box center [246, 118] width 22 height 22
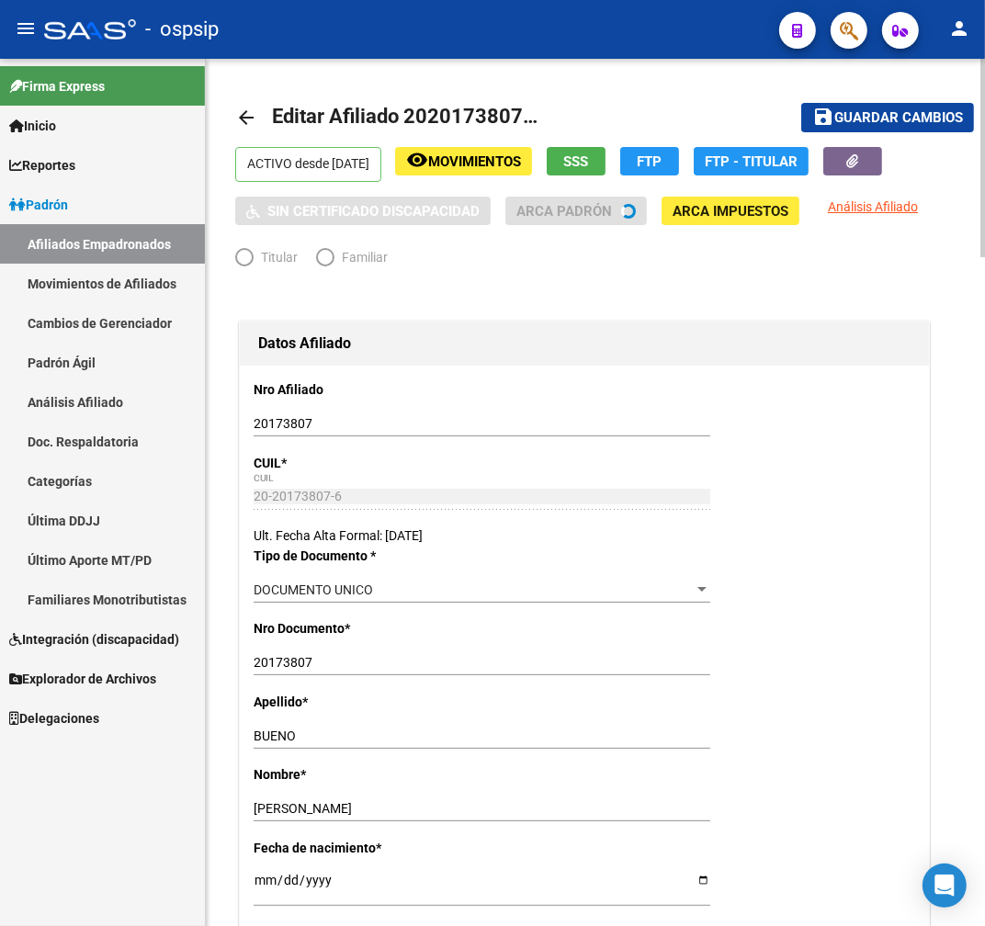
radio input "true"
type input "23-14505410-9"
